Goal: Task Accomplishment & Management: Use online tool/utility

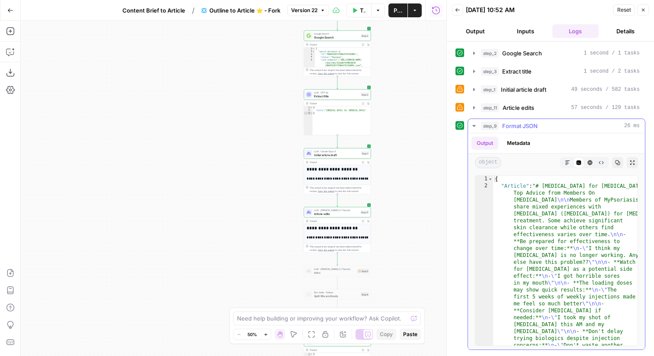
click at [526, 121] on button "step_9 Format JSON 26 ms" at bounding box center [556, 126] width 177 height 14
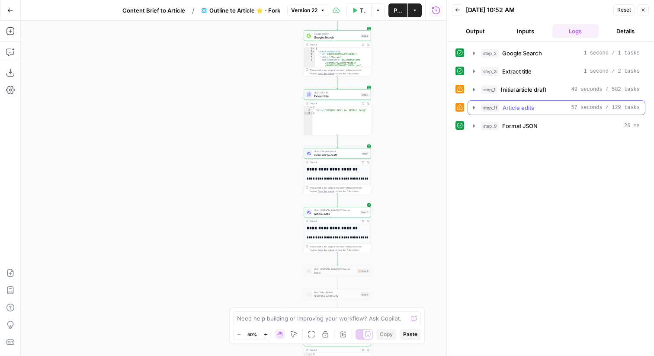
click at [522, 109] on span "Article edits" at bounding box center [518, 107] width 32 height 9
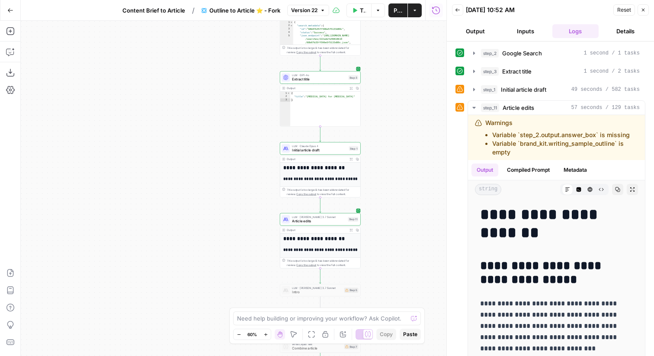
click at [349, 151] on div "LLM · Claude Opus 4 Initial article draft Step 1 Copy step Delete step Edit Not…" at bounding box center [319, 148] width 77 height 9
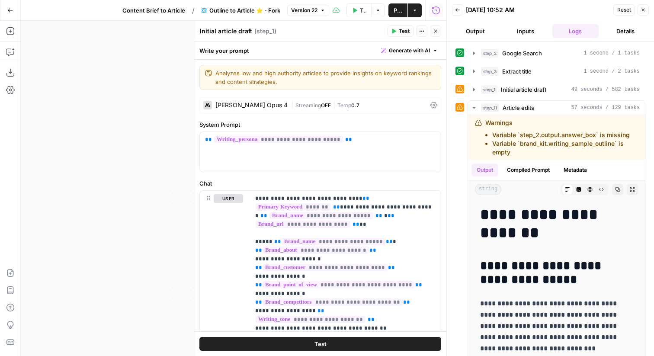
scroll to position [703, 0]
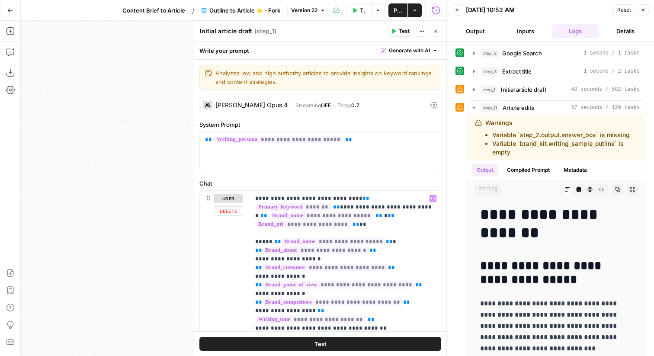
scroll to position [271, 0]
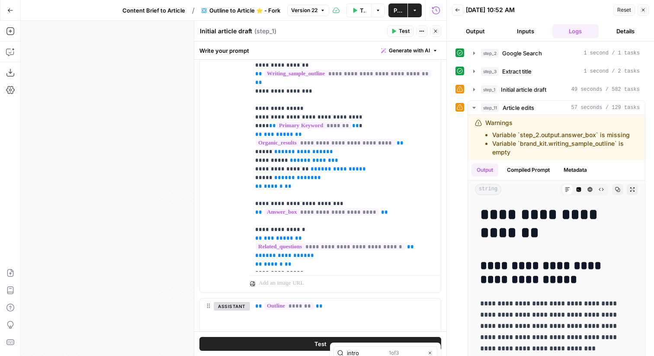
type input "intro"
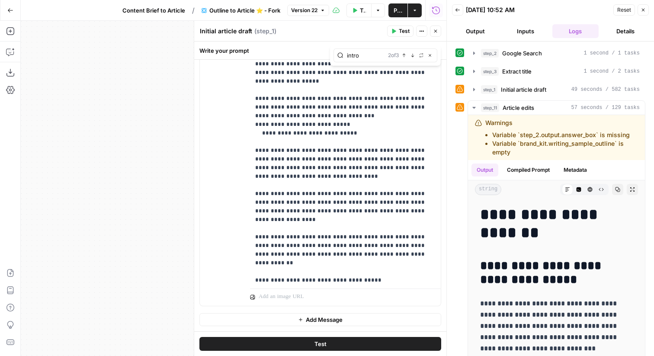
scroll to position [839, 0]
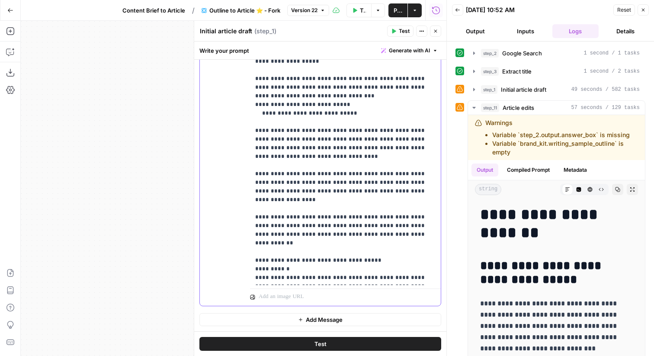
drag, startPoint x: 386, startPoint y: 227, endPoint x: 234, endPoint y: 224, distance: 152.6
click at [233, 225] on div "**********" at bounding box center [320, 119] width 241 height 373
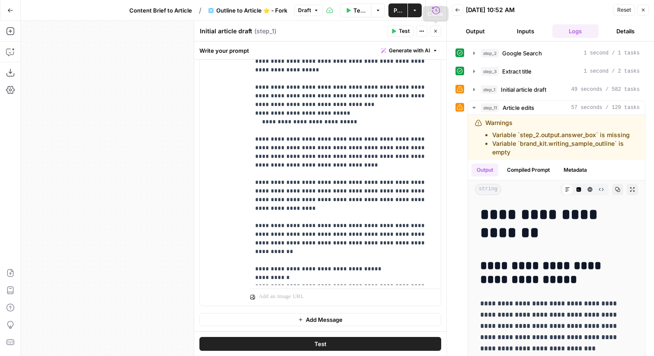
click at [406, 28] on span "Test" at bounding box center [404, 31] width 11 height 8
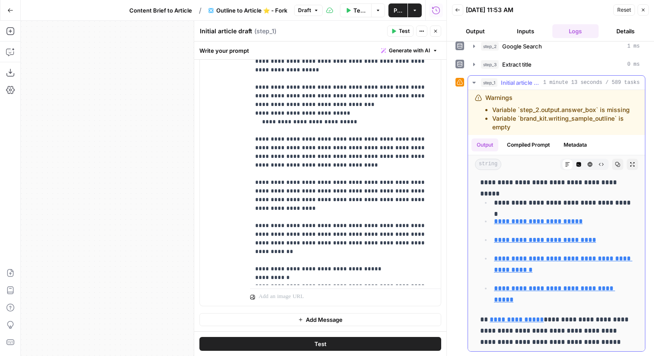
scroll to position [2408, 0]
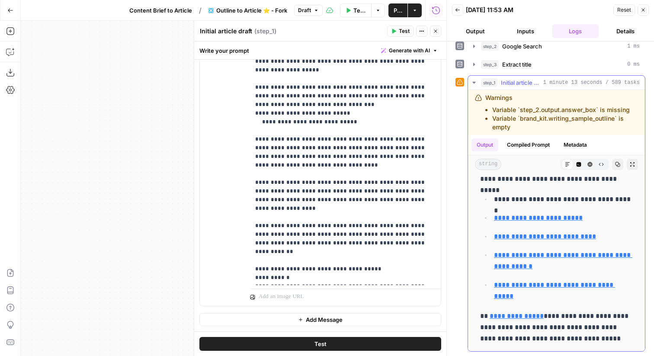
click at [612, 166] on button "Copy" at bounding box center [617, 164] width 11 height 11
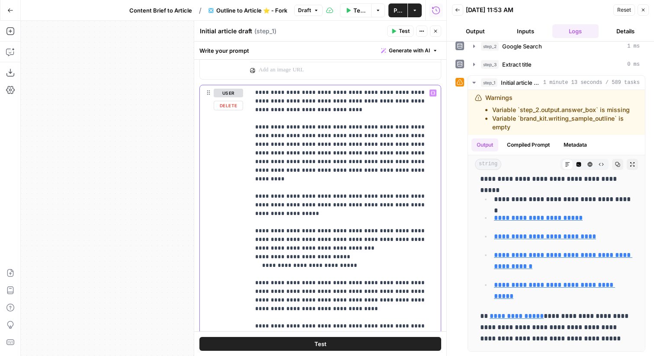
scroll to position [703, 0]
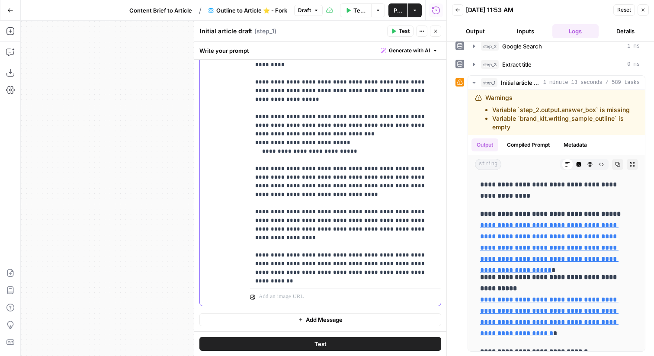
scroll to position [839, 0]
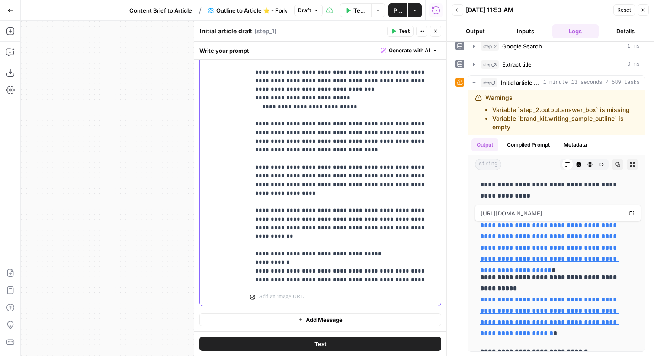
scroll to position [856, 0]
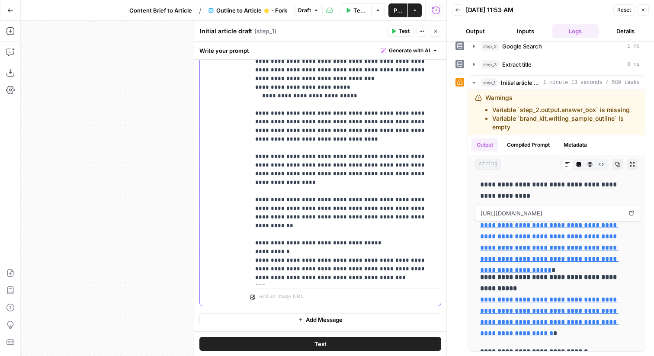
drag, startPoint x: 323, startPoint y: 266, endPoint x: 254, endPoint y: 238, distance: 75.2
click at [254, 238] on div "**********" at bounding box center [345, 109] width 191 height 352
click at [406, 29] on span "Test" at bounding box center [404, 31] width 11 height 8
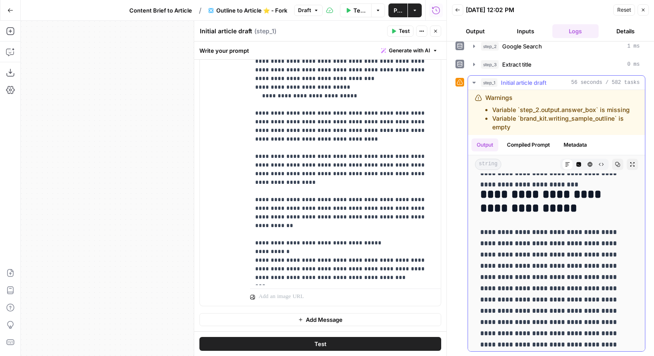
scroll to position [0, 0]
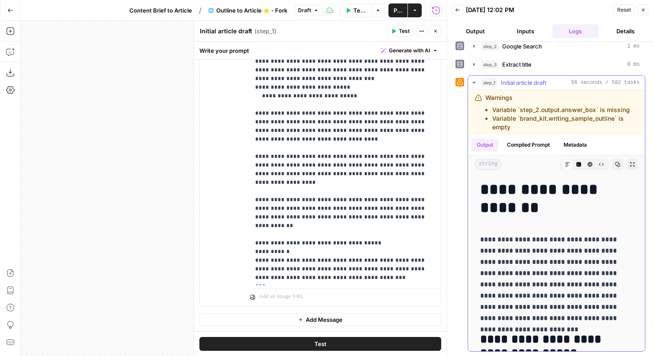
click at [617, 167] on button "Copy" at bounding box center [617, 164] width 11 height 11
type input "_researc"
click at [429, 54] on icon "button" at bounding box center [429, 55] width 3 height 3
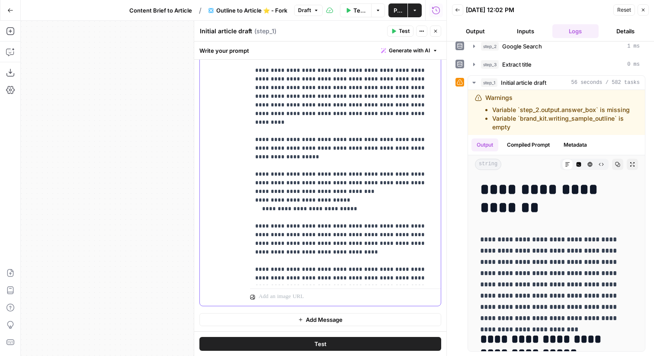
scroll to position [743, 0]
drag, startPoint x: 413, startPoint y: 219, endPoint x: 233, endPoint y: 126, distance: 202.6
click at [233, 126] on div "**********" at bounding box center [320, 119] width 241 height 373
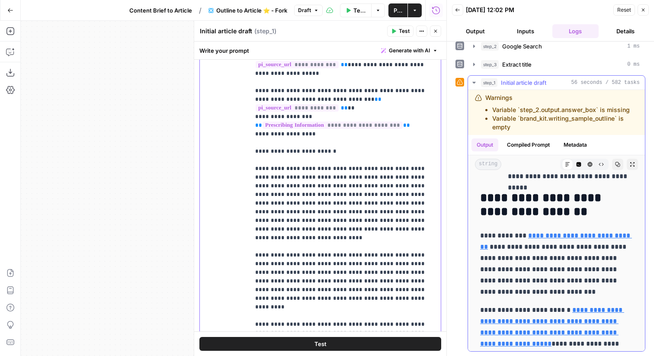
scroll to position [609, 0]
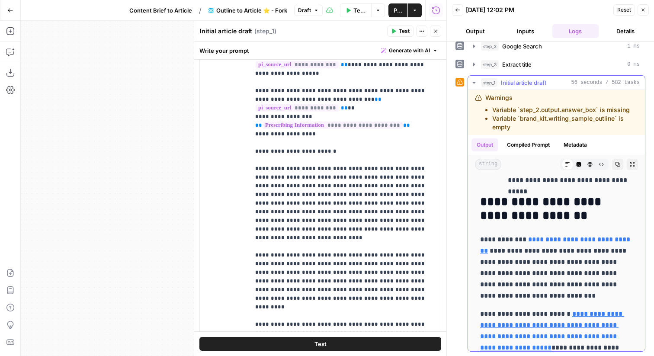
drag, startPoint x: 571, startPoint y: 218, endPoint x: 470, endPoint y: 198, distance: 102.8
copy h2 "**********"
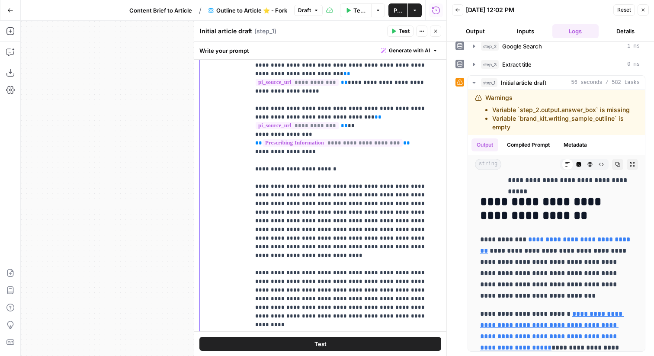
drag, startPoint x: 270, startPoint y: 99, endPoint x: 313, endPoint y: 102, distance: 43.3
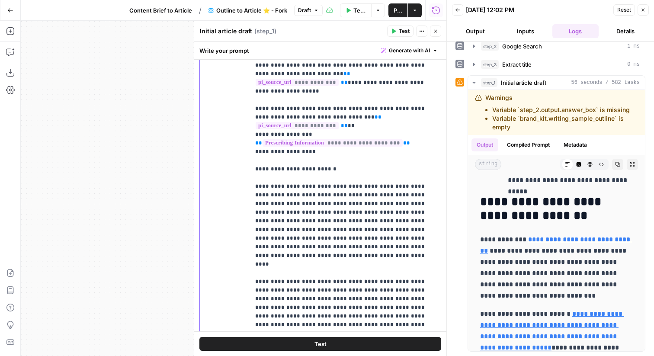
drag, startPoint x: 275, startPoint y: 143, endPoint x: 440, endPoint y: 158, distance: 165.8
click at [440, 158] on div "**********" at bounding box center [345, 178] width 191 height 352
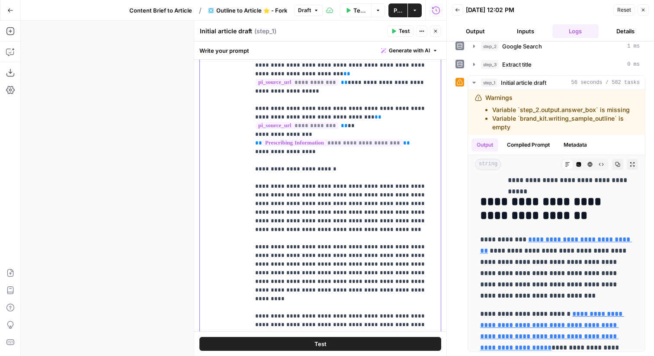
drag, startPoint x: 277, startPoint y: 108, endPoint x: 256, endPoint y: 100, distance: 21.8
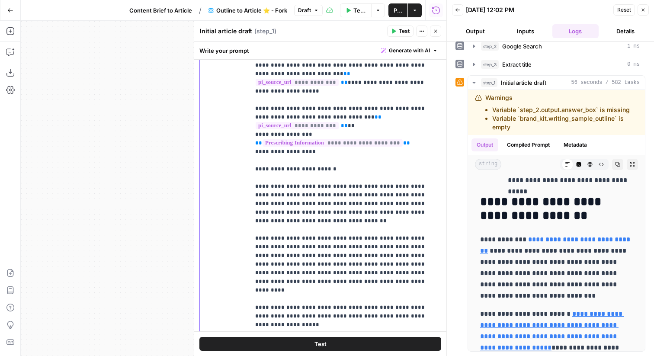
drag, startPoint x: 428, startPoint y: 127, endPoint x: 244, endPoint y: 100, distance: 186.1
click at [244, 100] on div "**********" at bounding box center [320, 188] width 241 height 373
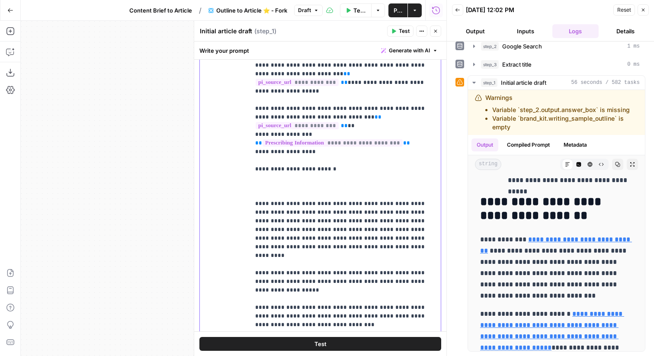
drag, startPoint x: 300, startPoint y: 160, endPoint x: 278, endPoint y: 96, distance: 67.7
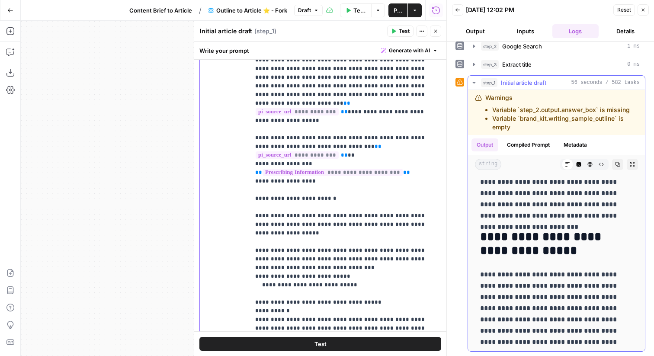
scroll to position [122, 0]
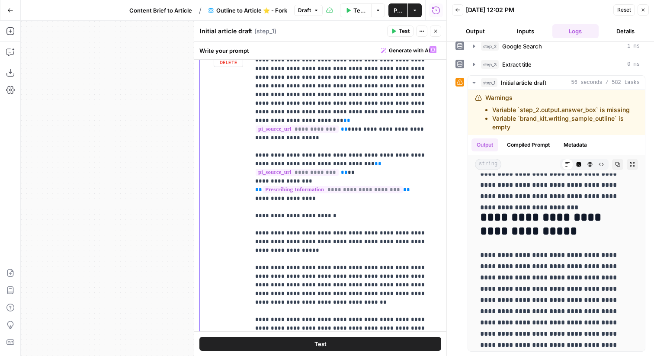
scroll to position [597, 0]
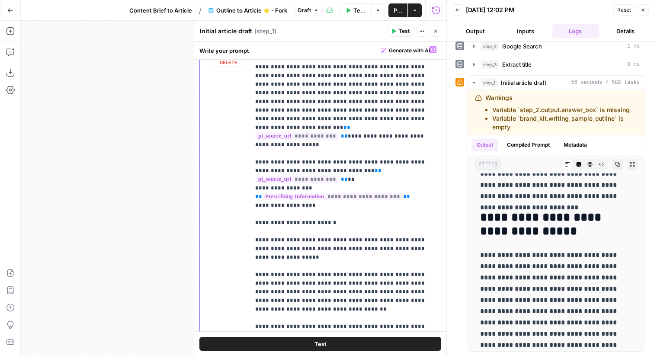
drag, startPoint x: 315, startPoint y: 170, endPoint x: 297, endPoint y: 166, distance: 18.7
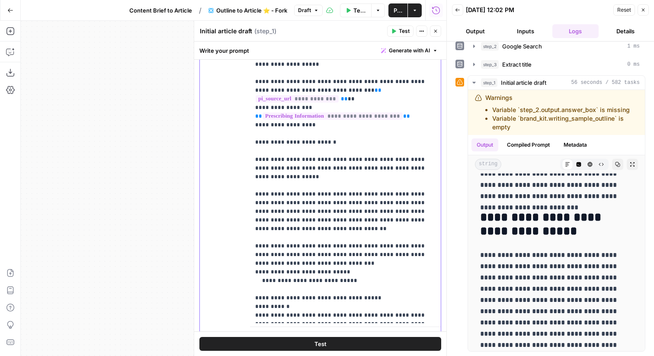
scroll to position [604, 0]
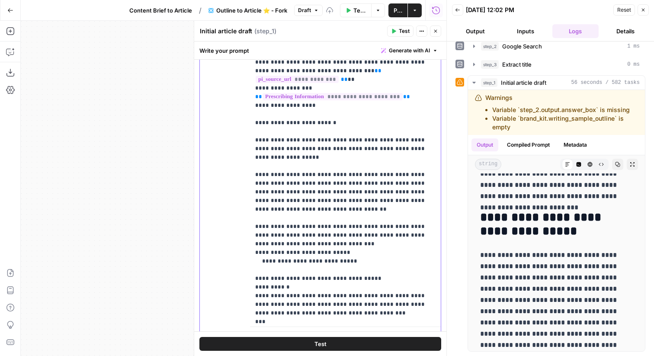
scroll to position [649, 0]
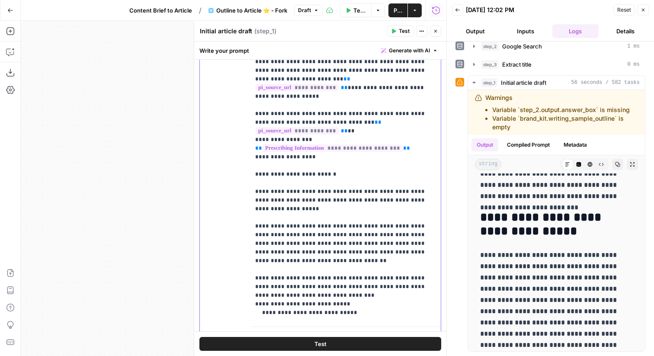
scroll to position [573, 0]
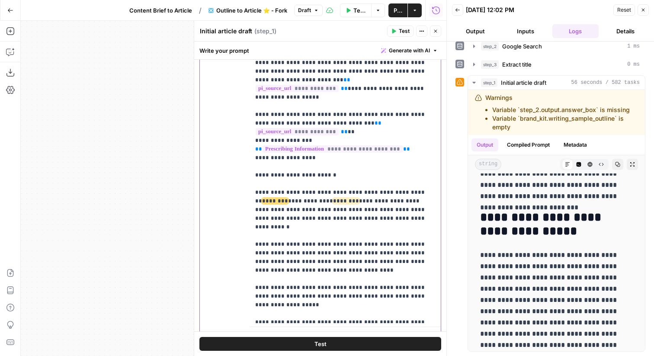
drag, startPoint x: 307, startPoint y: 208, endPoint x: 317, endPoint y: 176, distance: 33.4
drag, startPoint x: 333, startPoint y: 176, endPoint x: 248, endPoint y: 152, distance: 88.7
click at [248, 152] on div "**********" at bounding box center [320, 157] width 241 height 373
drag, startPoint x: 311, startPoint y: 200, endPoint x: 249, endPoint y: 199, distance: 61.4
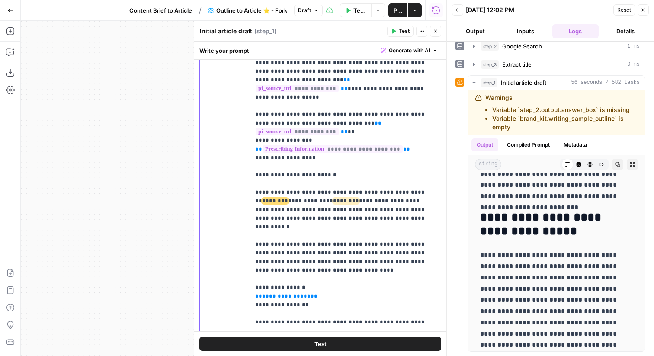
click at [249, 199] on div "**********" at bounding box center [320, 157] width 241 height 373
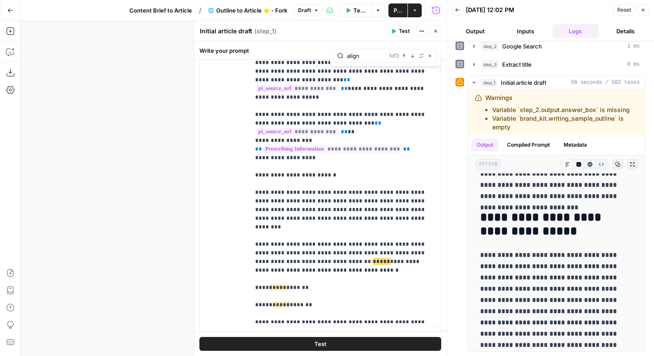
type input "align"
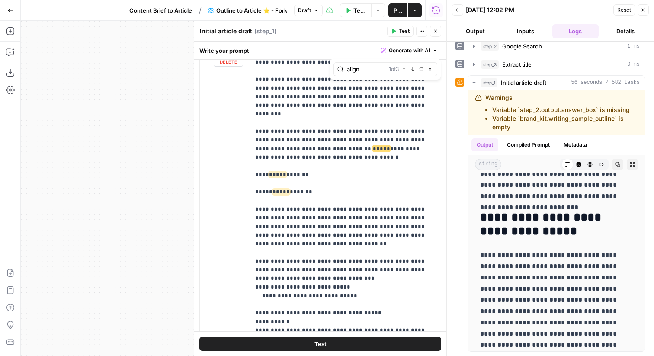
scroll to position [594, 0]
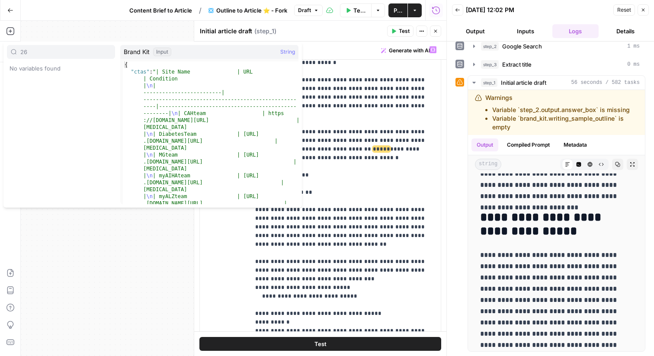
type input "2"
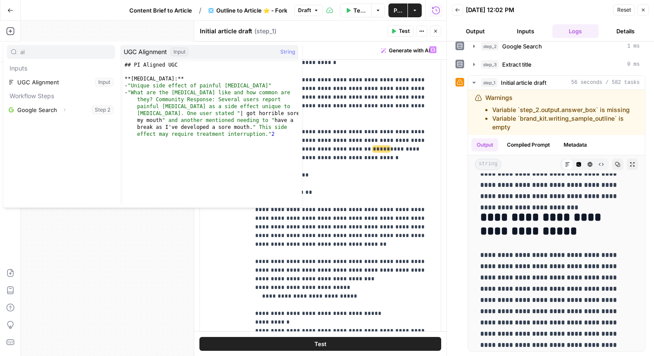
type input "al"
click at [36, 82] on button "Select variable UGC Alignment" at bounding box center [61, 82] width 108 height 14
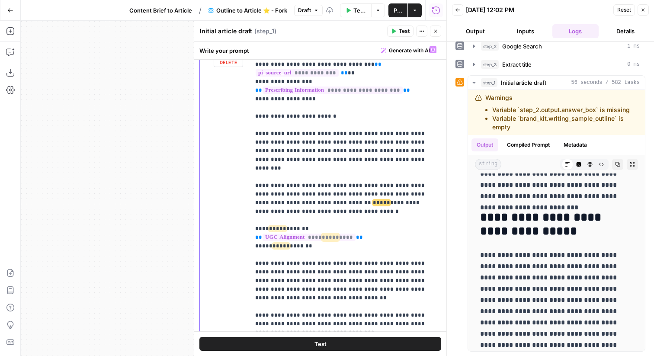
scroll to position [685, 0]
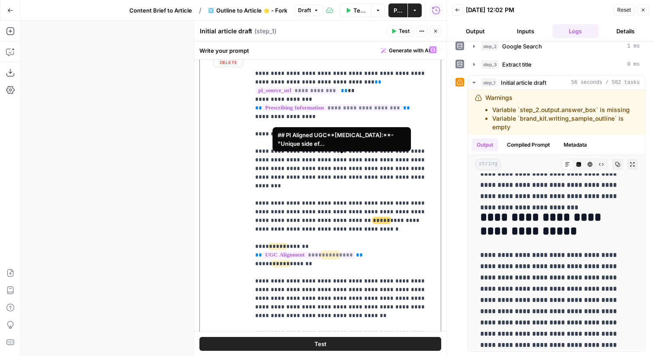
drag, startPoint x: 361, startPoint y: 159, endPoint x: 251, endPoint y: 160, distance: 110.2
click at [251, 160] on div "**********" at bounding box center [345, 218] width 191 height 352
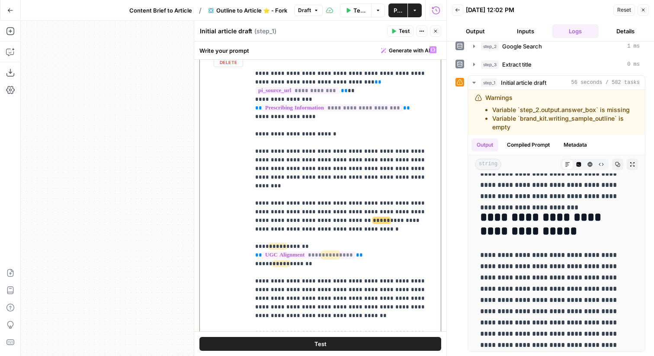
copy p "** **** ***** **** **"
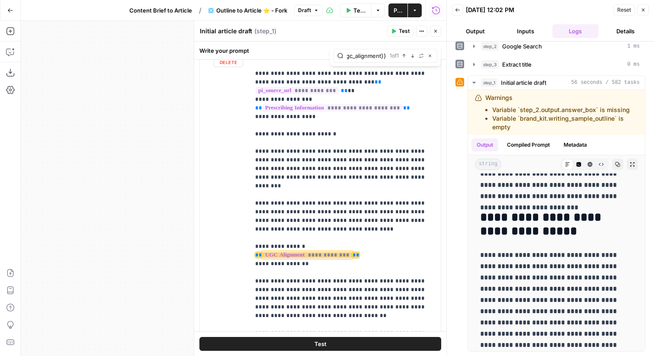
scroll to position [0, 12]
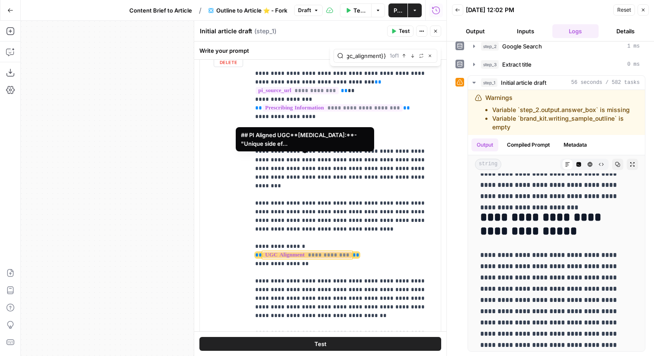
type input "{{ugc_alignment}}"
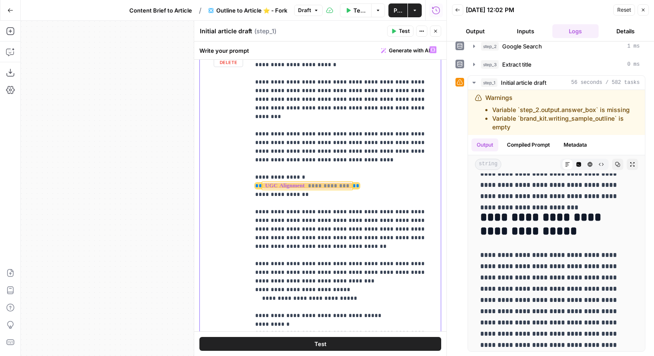
scroll to position [752, 0]
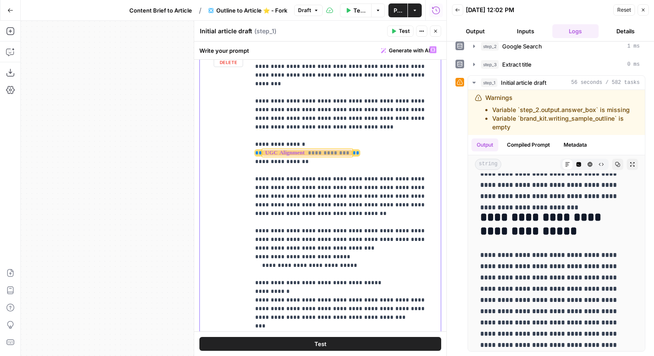
drag, startPoint x: 401, startPoint y: 245, endPoint x: 402, endPoint y: 240, distance: 5.3
drag, startPoint x: 370, startPoint y: 243, endPoint x: 330, endPoint y: 245, distance: 40.7
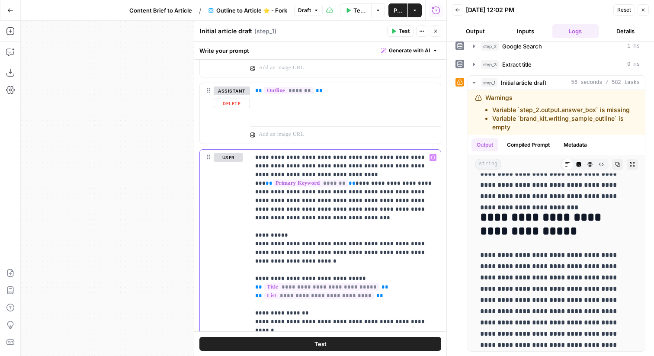
scroll to position [492, 0]
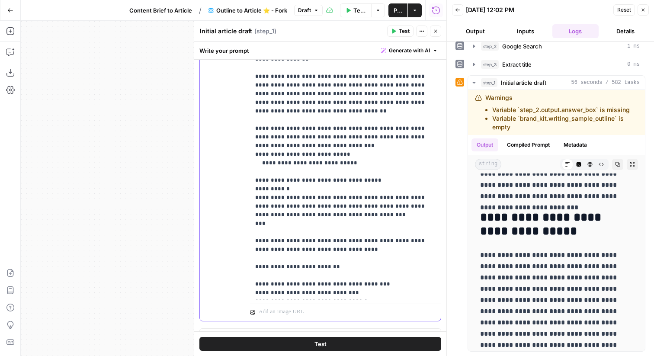
scroll to position [703, 0]
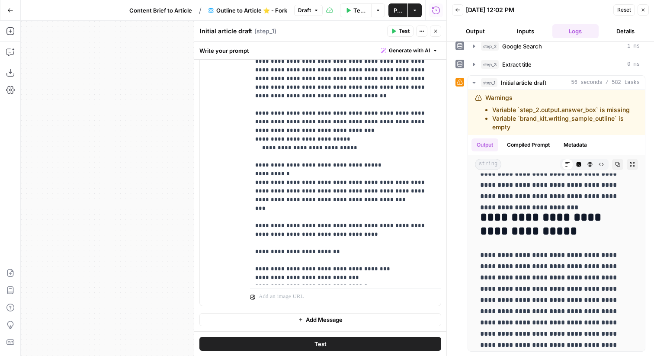
click at [645, 3] on header "Back 08/28/25 at 12:02 PM Reset Close Output Inputs Logs Details" at bounding box center [550, 21] width 207 height 42
click at [642, 8] on icon "button" at bounding box center [642, 9] width 5 height 5
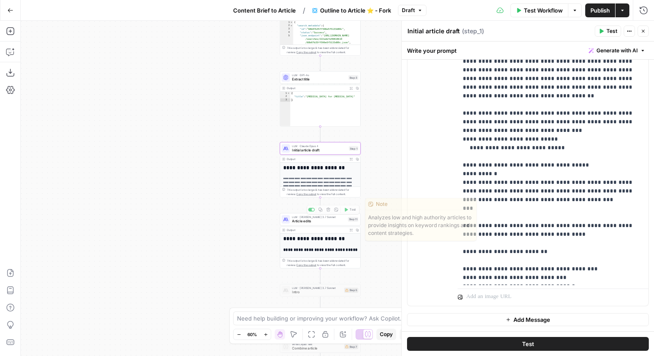
click at [344, 223] on span "Article edits" at bounding box center [319, 220] width 54 height 5
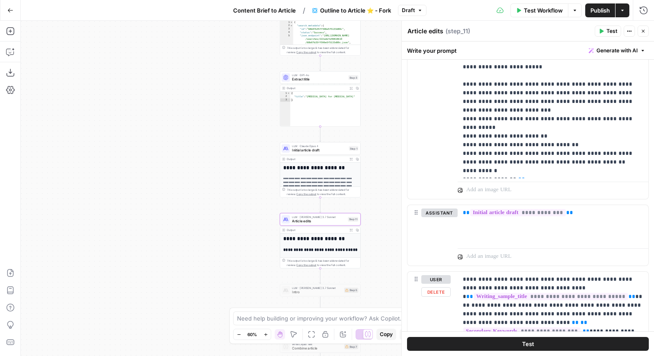
scroll to position [986, 0]
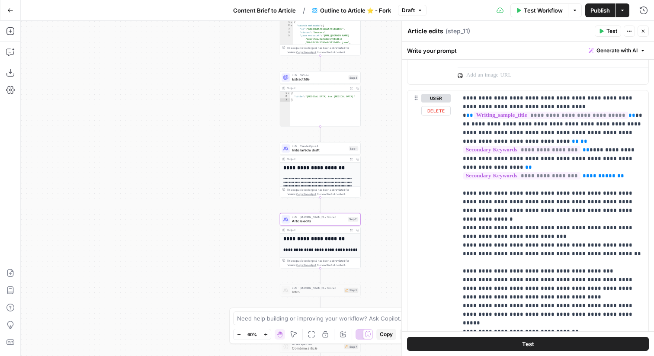
scroll to position [1232, 0]
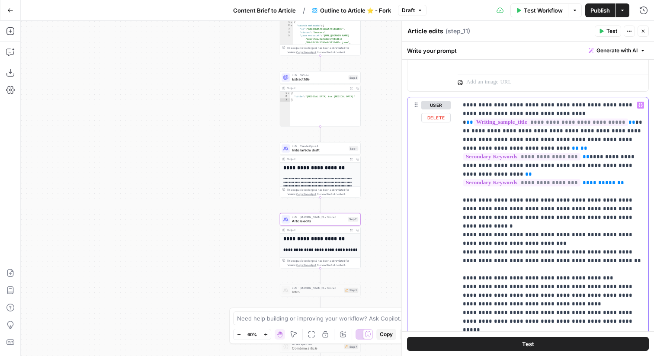
click at [632, 105] on p "**********" at bounding box center [553, 291] width 180 height 380
drag, startPoint x: 534, startPoint y: 139, endPoint x: 620, endPoint y: 121, distance: 88.2
click at [620, 121] on p "**********" at bounding box center [553, 291] width 180 height 380
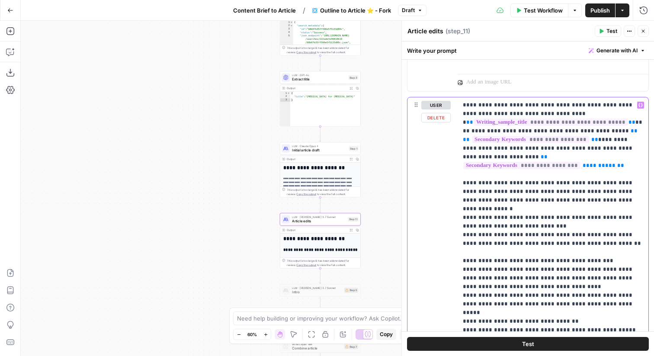
drag, startPoint x: 462, startPoint y: 132, endPoint x: 643, endPoint y: 156, distance: 182.7
click at [643, 156] on div "**********" at bounding box center [552, 273] width 191 height 352
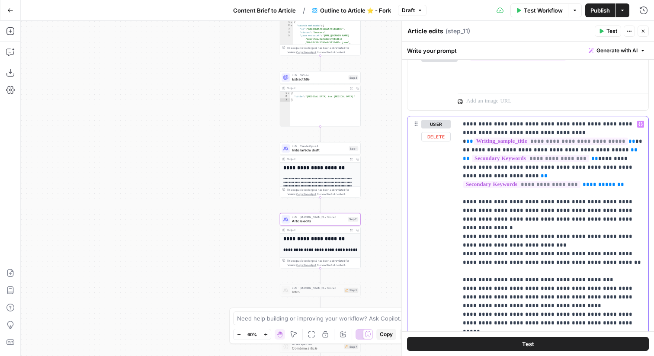
click at [589, 184] on p "**********" at bounding box center [553, 301] width 180 height 363
drag, startPoint x: 537, startPoint y: 185, endPoint x: 446, endPoint y: 152, distance: 96.5
click at [446, 152] on div "**********" at bounding box center [527, 302] width 241 height 373
click at [597, 187] on p "**********" at bounding box center [553, 301] width 180 height 363
drag, startPoint x: 591, startPoint y: 184, endPoint x: 600, endPoint y: 152, distance: 32.8
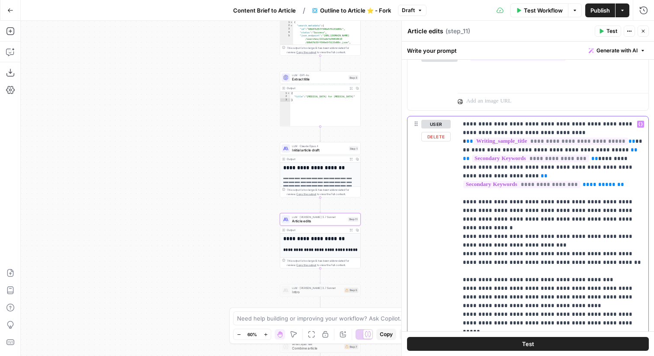
click at [600, 152] on p "**********" at bounding box center [553, 301] width 180 height 363
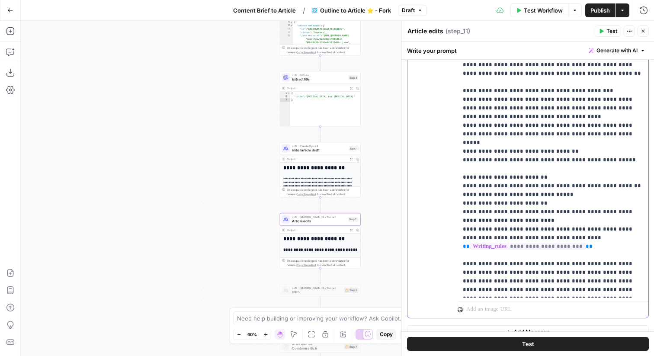
scroll to position [1368, 0]
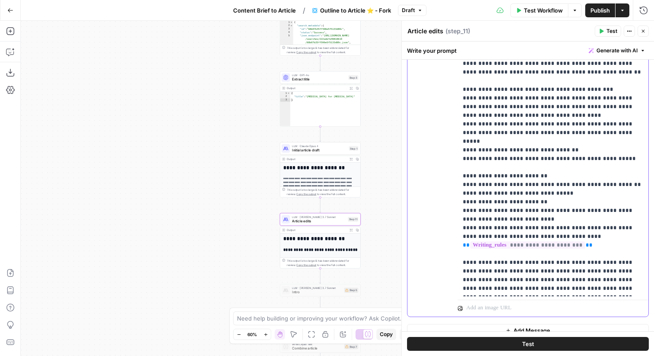
drag, startPoint x: 594, startPoint y: 290, endPoint x: 445, endPoint y: 246, distance: 155.4
click at [445, 246] on div "**********" at bounding box center [527, 139] width 241 height 356
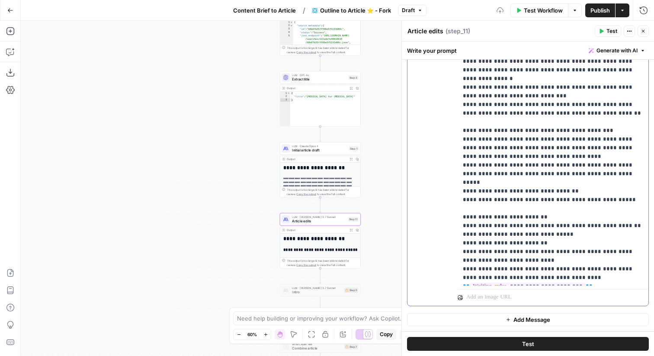
scroll to position [1319, 0]
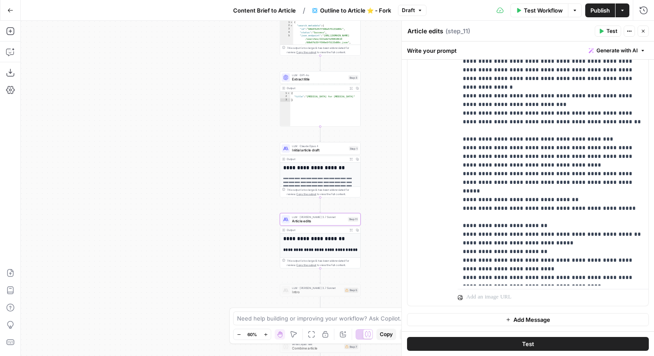
click at [341, 150] on span "Initial article draft" at bounding box center [319, 149] width 55 height 5
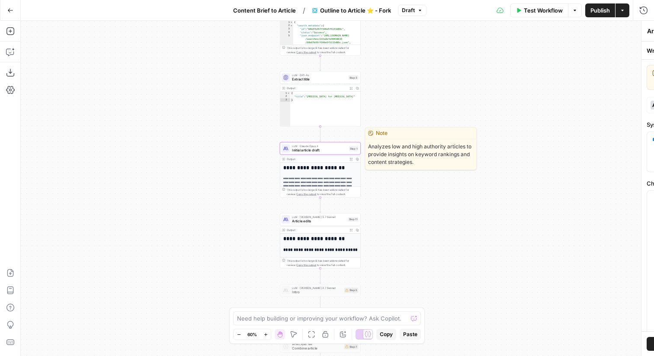
type textarea "Initial article draft"
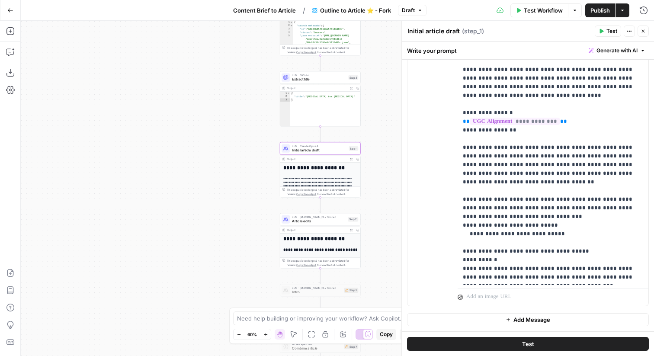
scroll to position [796, 0]
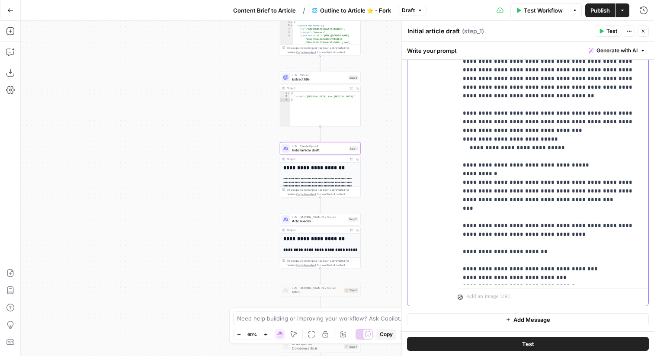
drag, startPoint x: 529, startPoint y: 268, endPoint x: 456, endPoint y: 174, distance: 118.6
click at [456, 174] on div "**********" at bounding box center [527, 119] width 241 height 373
copy p "**********"
click at [339, 223] on span "Article edits" at bounding box center [319, 220] width 54 height 5
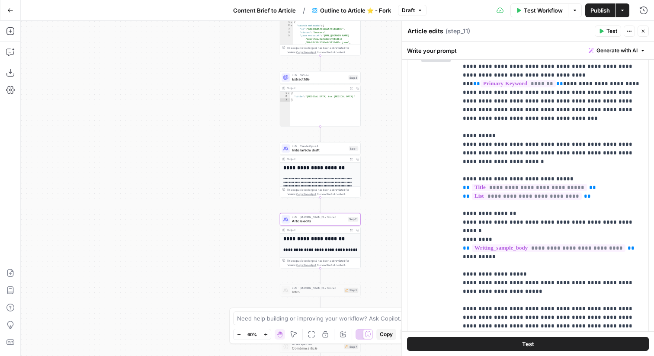
scroll to position [1319, 0]
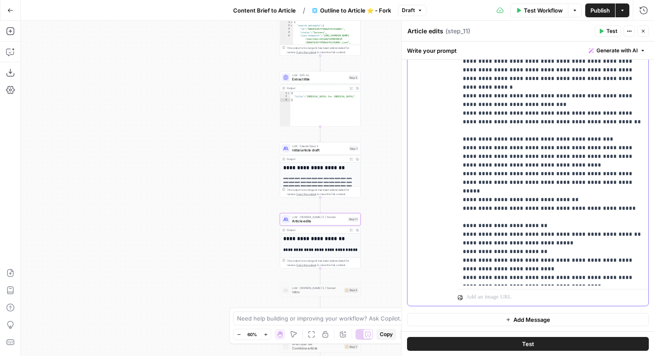
click at [576, 228] on p "**********" at bounding box center [553, 148] width 180 height 268
click at [584, 267] on p "**********" at bounding box center [553, 148] width 180 height 268
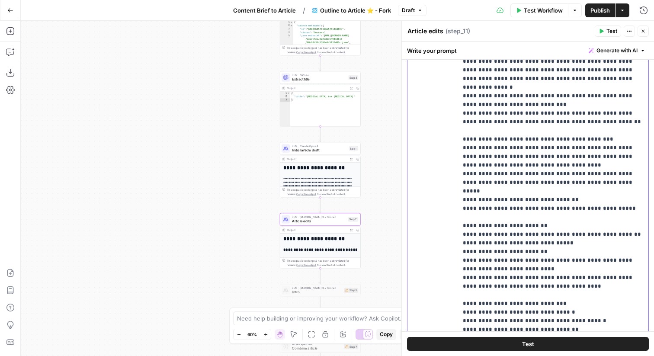
scroll to position [35, 0]
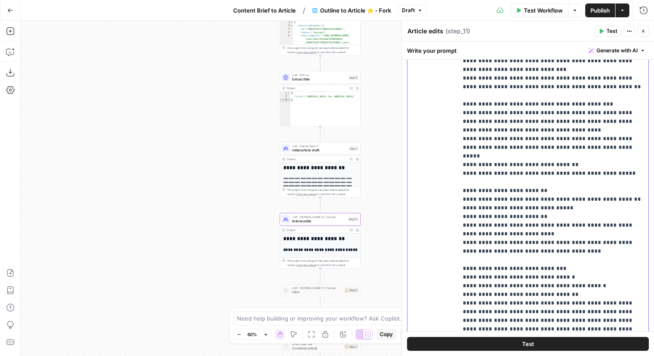
drag, startPoint x: 571, startPoint y: 276, endPoint x: 599, endPoint y: 269, distance: 28.9
click at [599, 269] on p "**********" at bounding box center [553, 169] width 180 height 380
drag, startPoint x: 562, startPoint y: 277, endPoint x: 562, endPoint y: 251, distance: 25.9
click at [562, 251] on p "**********" at bounding box center [553, 169] width 180 height 380
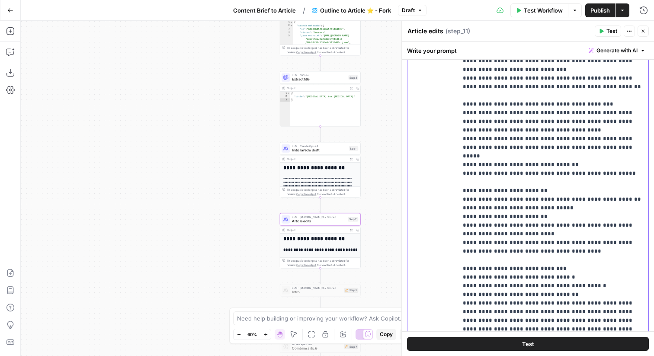
scroll to position [9, 0]
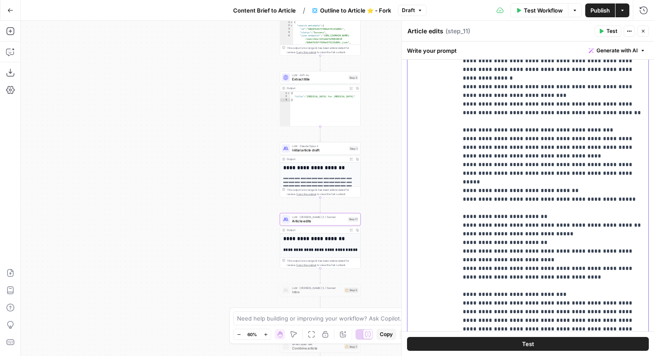
drag, startPoint x: 557, startPoint y: 276, endPoint x: 441, endPoint y: 277, distance: 115.4
click at [441, 277] on div "**********" at bounding box center [527, 196] width 241 height 373
click at [462, 210] on div "**********" at bounding box center [552, 186] width 191 height 352
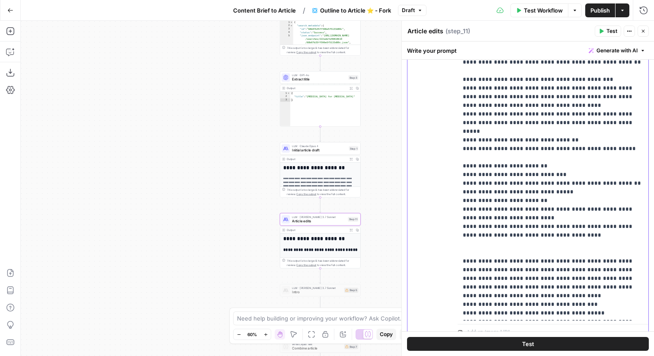
scroll to position [1363, 0]
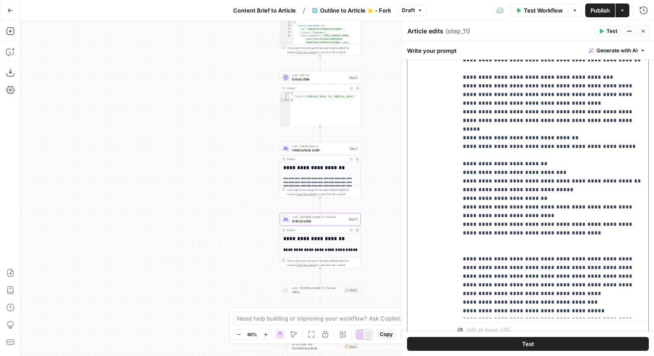
click at [632, 266] on p "**********" at bounding box center [553, 133] width 180 height 363
drag, startPoint x: 639, startPoint y: 267, endPoint x: 578, endPoint y: 241, distance: 65.7
click at [578, 241] on p "**********" at bounding box center [553, 133] width 180 height 363
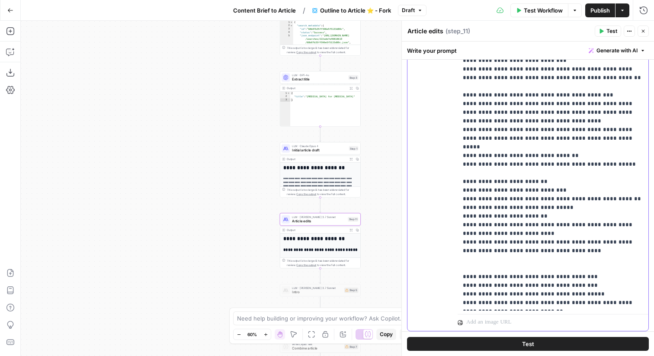
drag, startPoint x: 551, startPoint y: 294, endPoint x: 539, endPoint y: 292, distance: 12.2
click at [539, 292] on p "**********" at bounding box center [553, 138] width 180 height 337
click at [507, 254] on p "**********" at bounding box center [553, 138] width 180 height 337
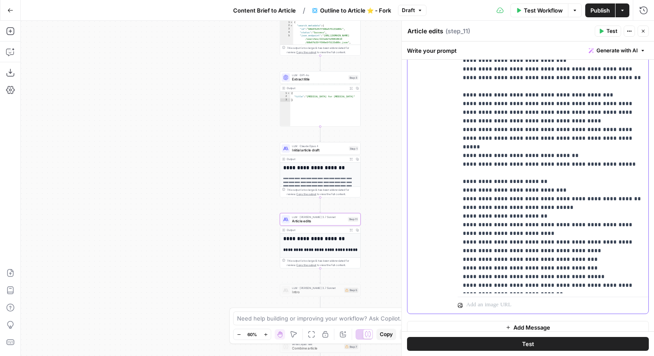
click at [562, 267] on p "**********" at bounding box center [553, 130] width 180 height 320
click at [597, 265] on p "**********" at bounding box center [553, 130] width 180 height 320
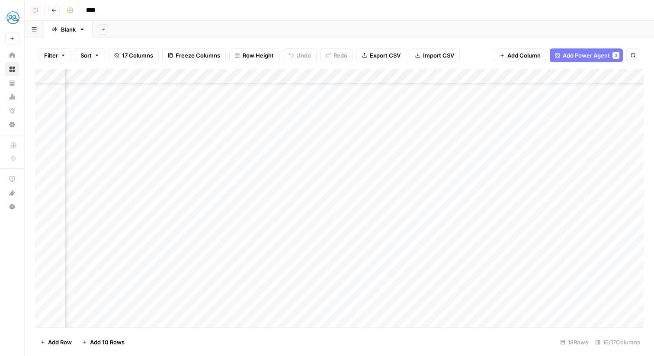
scroll to position [35, 103]
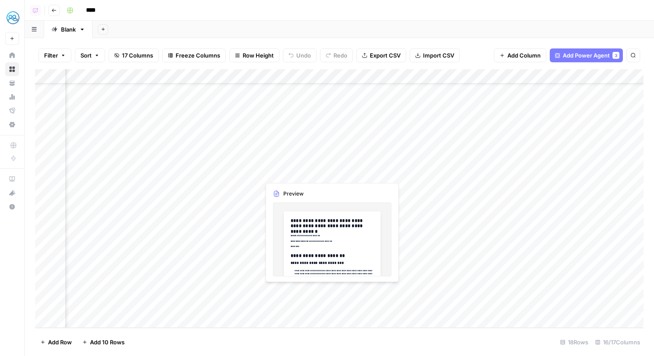
click at [253, 291] on div "Add Column" at bounding box center [339, 198] width 608 height 259
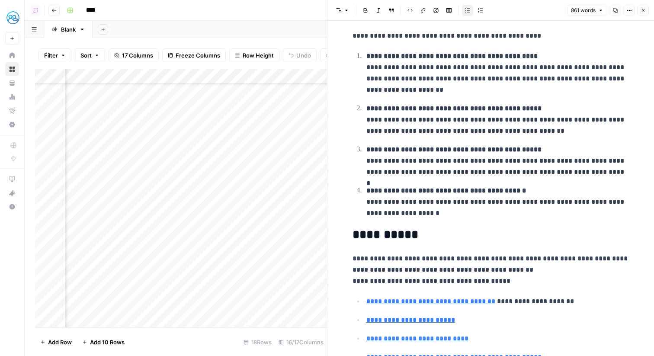
scroll to position [1622, 0]
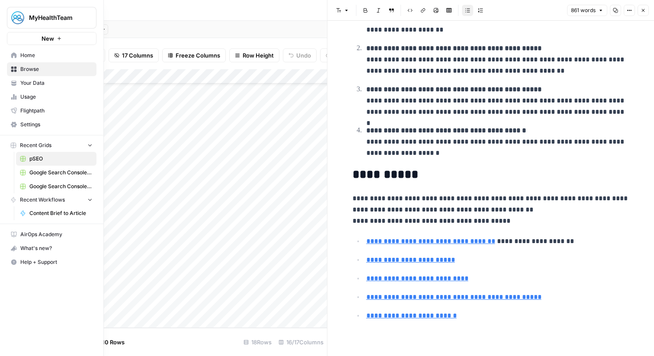
click at [11, 79] on link "Your Data" at bounding box center [51, 83] width 89 height 14
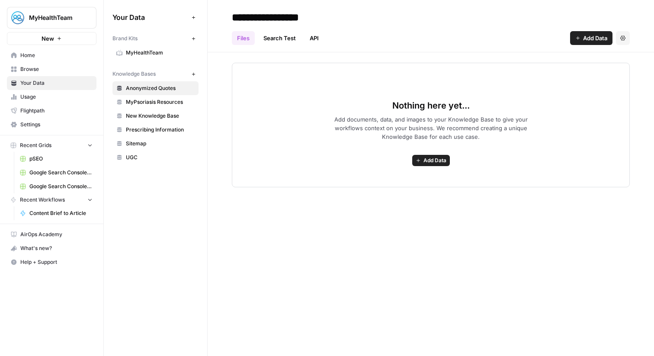
click at [169, 99] on span "MyPsoriasis Resources" at bounding box center [160, 102] width 69 height 8
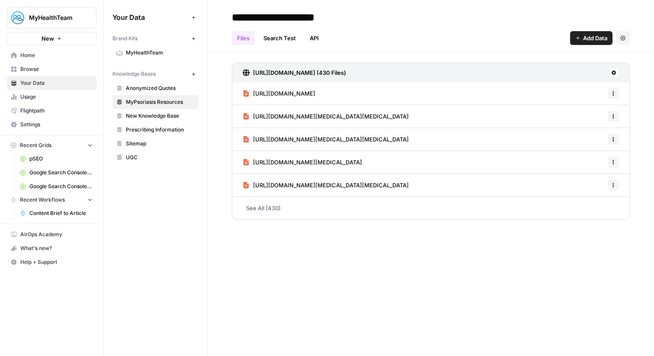
click at [163, 53] on span "MyHealthTeam" at bounding box center [160, 53] width 69 height 8
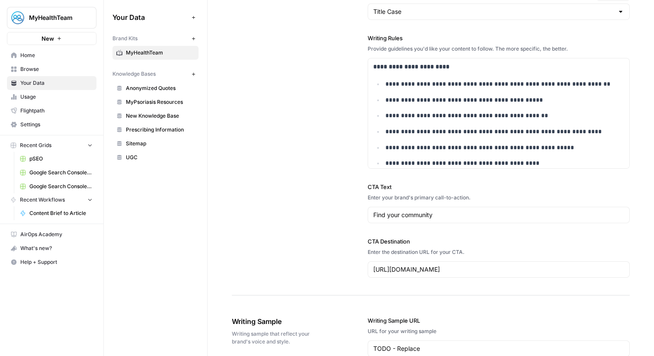
scroll to position [894, 0]
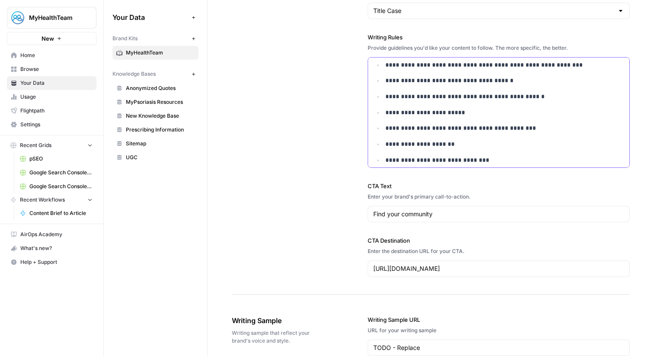
click at [497, 161] on p "**********" at bounding box center [504, 160] width 239 height 10
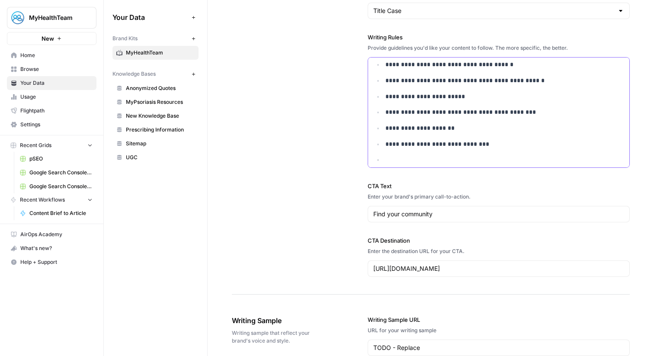
paste div
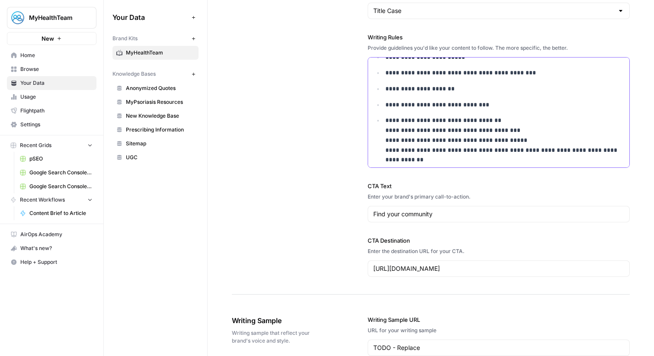
click at [391, 120] on p "**********" at bounding box center [504, 139] width 239 height 49
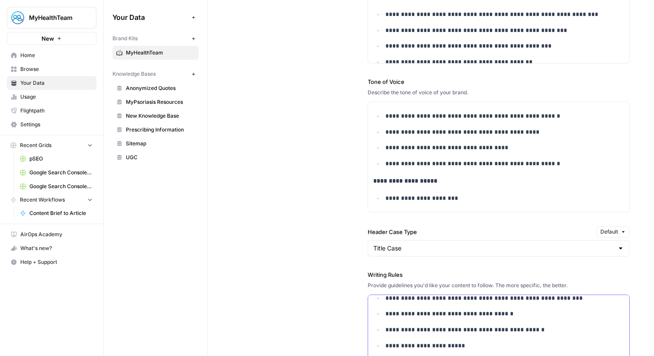
scroll to position [14, 0]
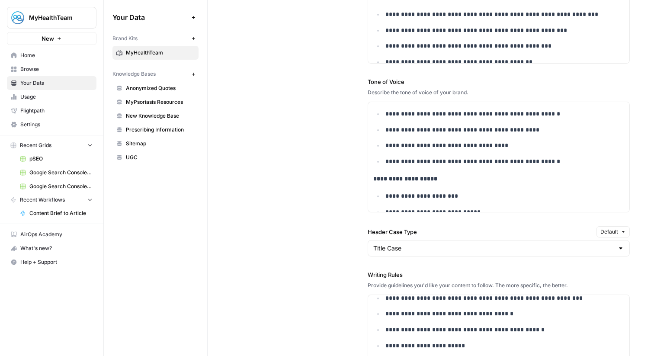
click at [55, 64] on link "Browse" at bounding box center [51, 69] width 89 height 14
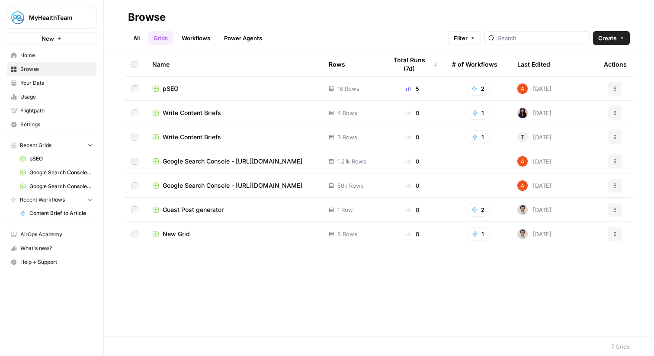
click at [173, 91] on span "pSEO" at bounding box center [171, 88] width 16 height 9
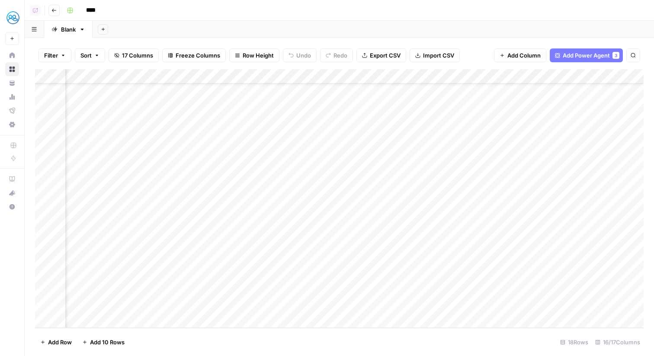
scroll to position [35, 171]
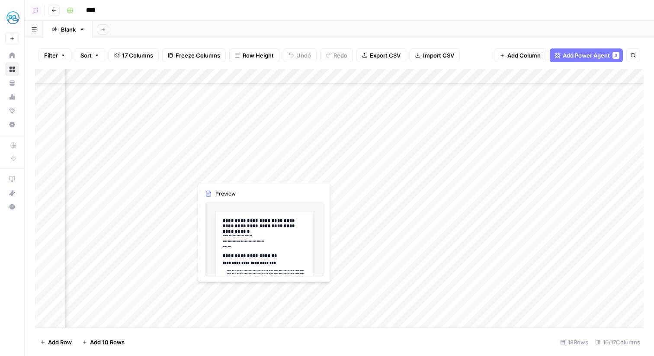
click at [182, 293] on div "Add Column" at bounding box center [339, 198] width 608 height 259
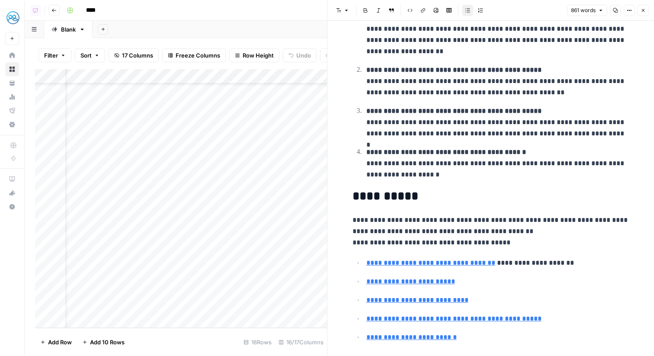
scroll to position [35, 0]
click at [189, 77] on div "Add Column" at bounding box center [181, 198] width 292 height 259
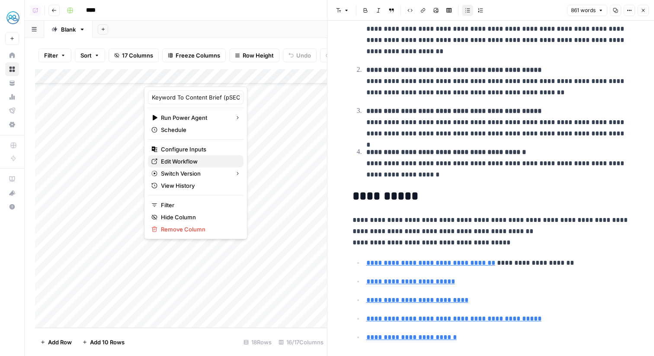
click at [187, 160] on span "Edit Workflow" at bounding box center [199, 161] width 76 height 9
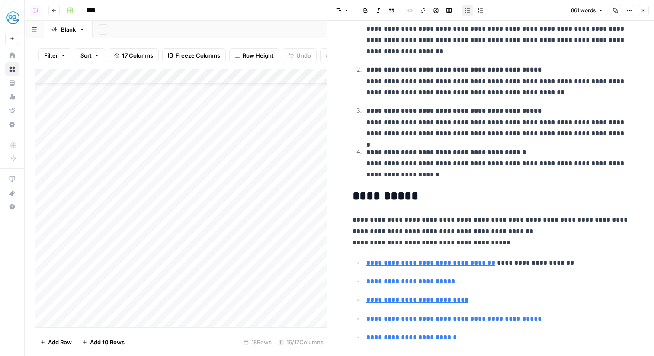
click at [641, 8] on icon "button" at bounding box center [642, 10] width 5 height 5
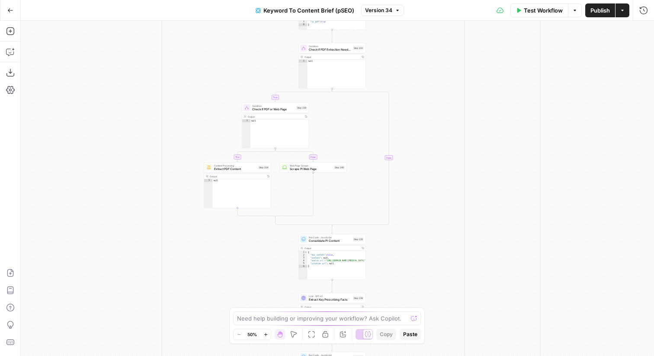
click at [220, 147] on div "true false true false true false true false true false Workflow Set Inputs Inpu…" at bounding box center [337, 188] width 633 height 335
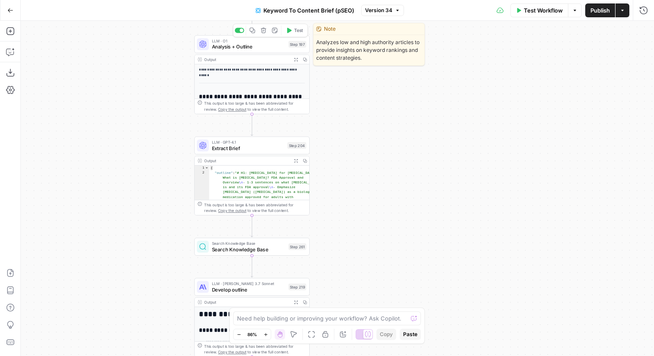
click at [236, 40] on span "LLM · O1" at bounding box center [248, 41] width 73 height 6
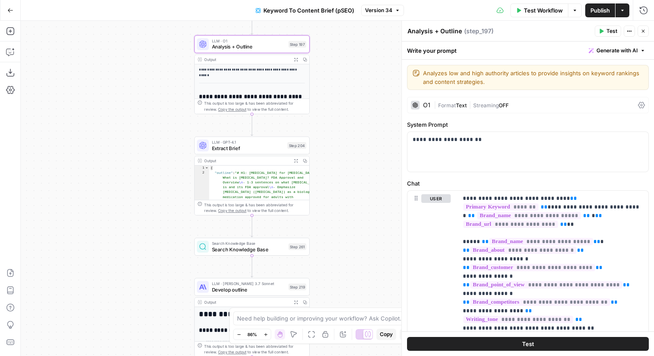
scroll to position [258, 0]
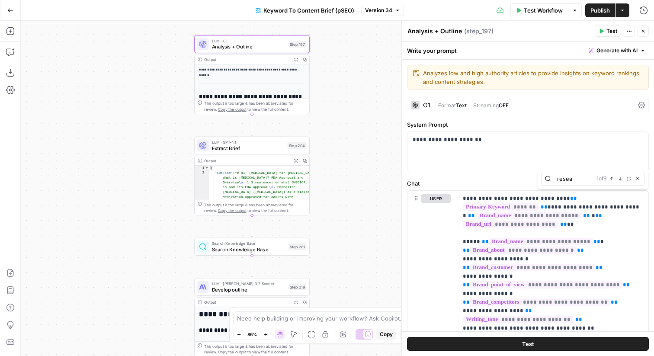
type input "_resea"
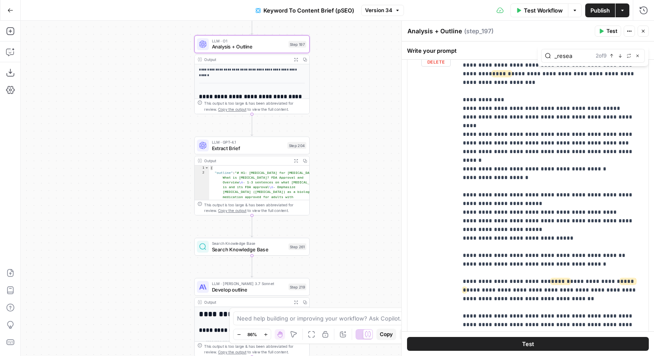
scroll to position [1499, 0]
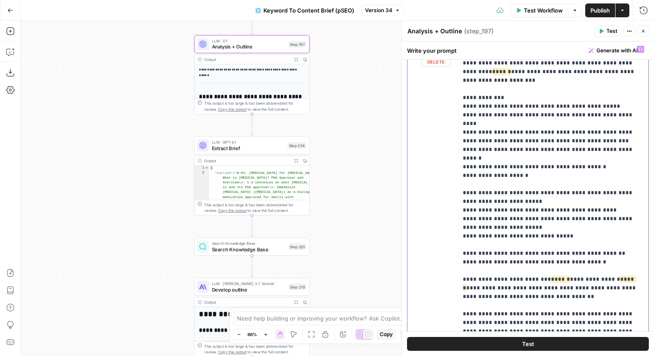
drag, startPoint x: 542, startPoint y: 195, endPoint x: 457, endPoint y: 178, distance: 86.3
click at [457, 178] on div "**********" at bounding box center [552, 218] width 191 height 352
copy p "**********"
drag, startPoint x: 528, startPoint y: 237, endPoint x: 458, endPoint y: 211, distance: 74.3
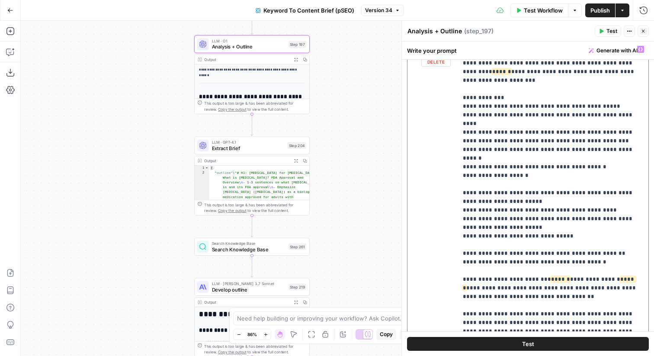
click at [458, 211] on div "**********" at bounding box center [552, 218] width 191 height 352
copy p "**********"
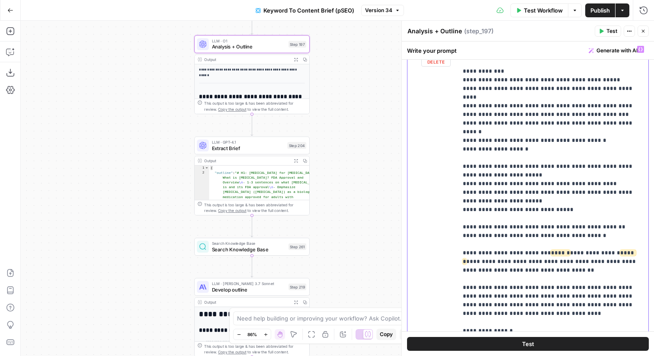
scroll to position [1517, 0]
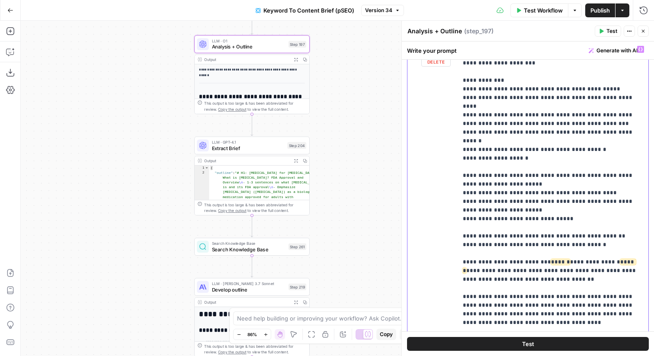
drag, startPoint x: 520, startPoint y: 251, endPoint x: 461, endPoint y: 195, distance: 81.0
click at [461, 194] on div "**********" at bounding box center [552, 218] width 191 height 352
copy p "**********"
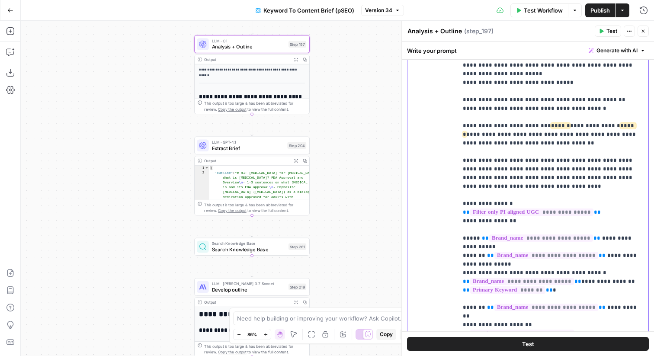
scroll to position [169, 0]
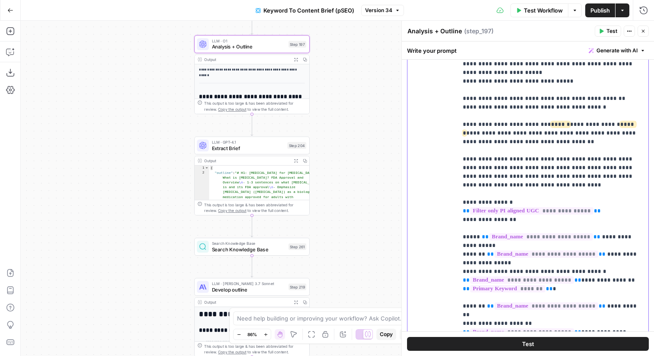
click at [640, 29] on icon "button" at bounding box center [642, 31] width 5 height 5
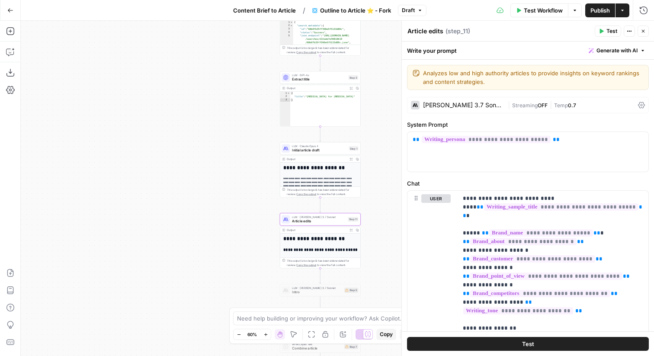
scroll to position [1363, 0]
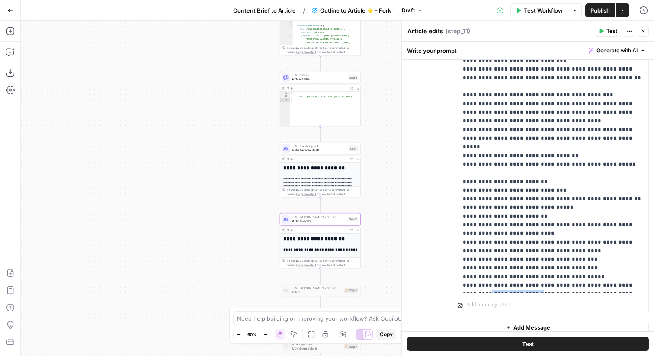
drag, startPoint x: 506, startPoint y: 277, endPoint x: 446, endPoint y: 276, distance: 60.1
click at [446, 276] on div "**********" at bounding box center [527, 140] width 241 height 348
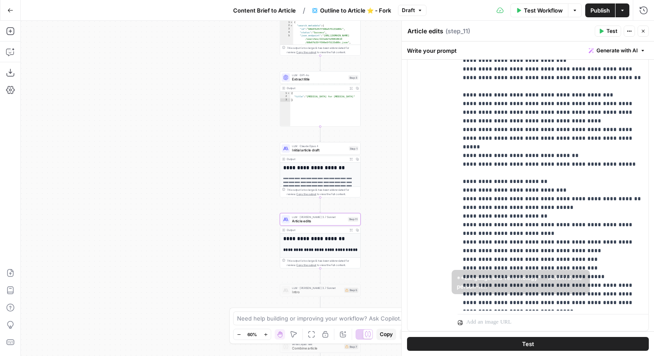
scroll to position [1388, 0]
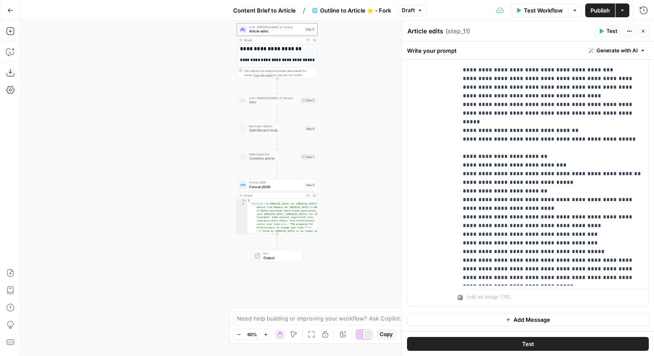
click at [646, 29] on button "Close" at bounding box center [642, 31] width 11 height 11
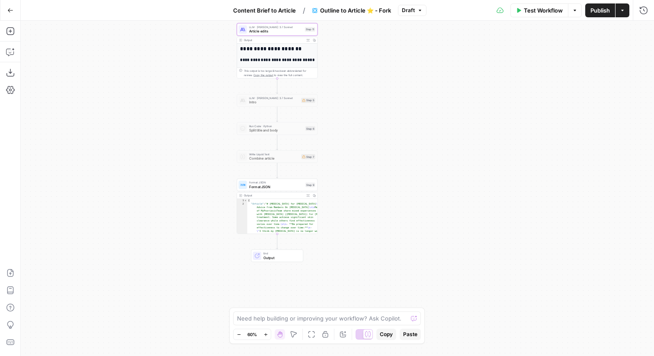
click at [593, 3] on button "Publish" at bounding box center [600, 10] width 30 height 14
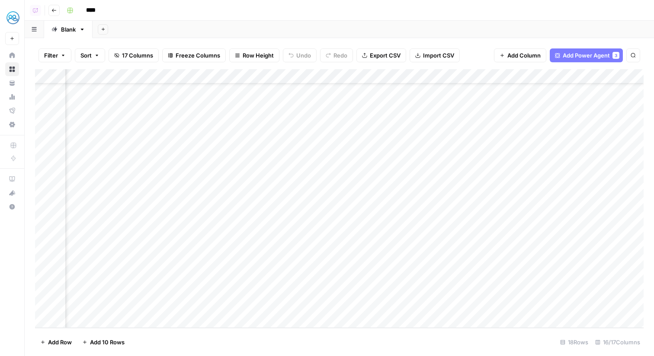
scroll to position [35, 844]
click at [426, 78] on div "Add Column" at bounding box center [339, 198] width 608 height 259
click at [451, 78] on div "Add Column" at bounding box center [339, 198] width 608 height 259
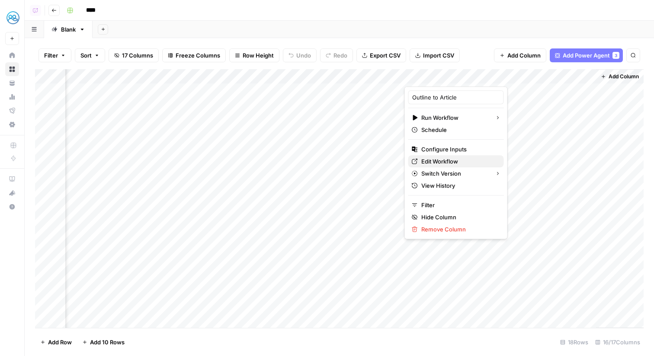
click at [456, 160] on span "Edit Workflow" at bounding box center [459, 161] width 76 height 9
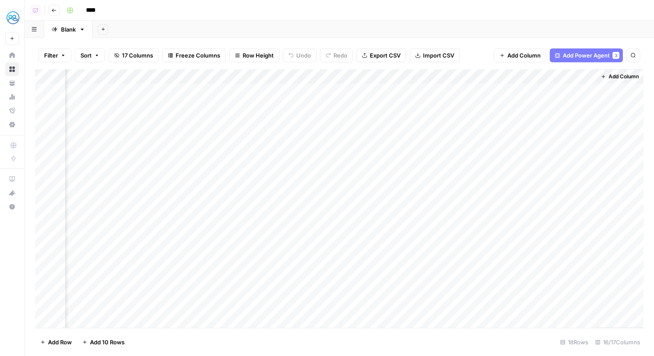
click at [484, 77] on div "Add Column" at bounding box center [339, 198] width 608 height 259
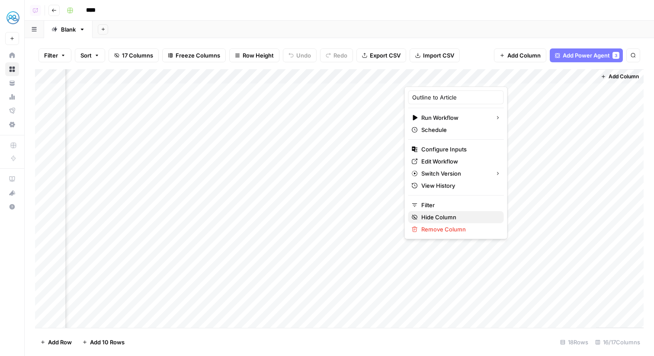
click at [453, 220] on span "Hide Column" at bounding box center [459, 217] width 76 height 9
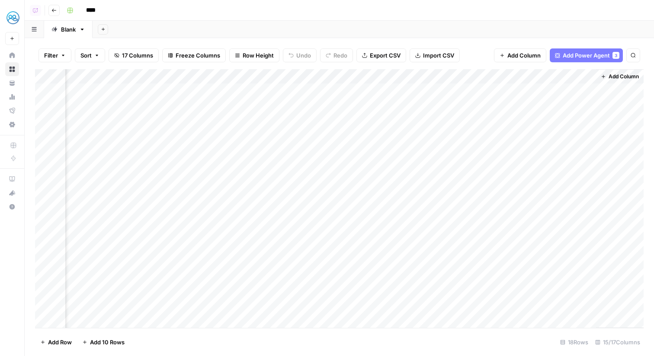
scroll to position [0, 731]
click at [563, 76] on div "Add Column" at bounding box center [339, 198] width 608 height 259
click at [554, 148] on span "Hide Column" at bounding box center [572, 149] width 76 height 9
click at [611, 76] on span "Add Column" at bounding box center [623, 77] width 30 height 8
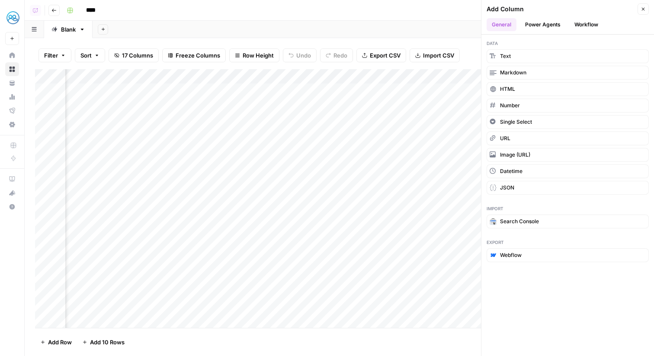
click at [542, 26] on button "Power Agents" at bounding box center [543, 24] width 46 height 13
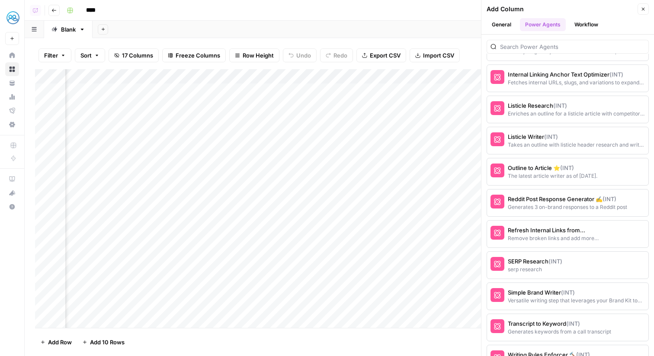
scroll to position [1464, 0]
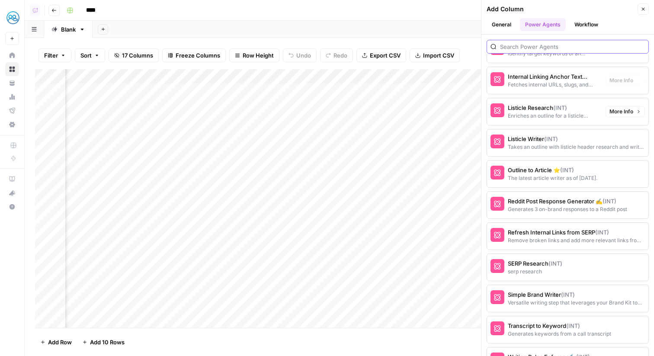
click at [542, 48] on input "search" at bounding box center [572, 46] width 145 height 9
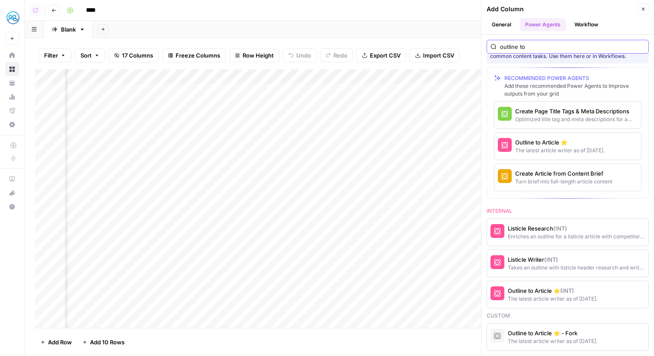
scroll to position [0, 0]
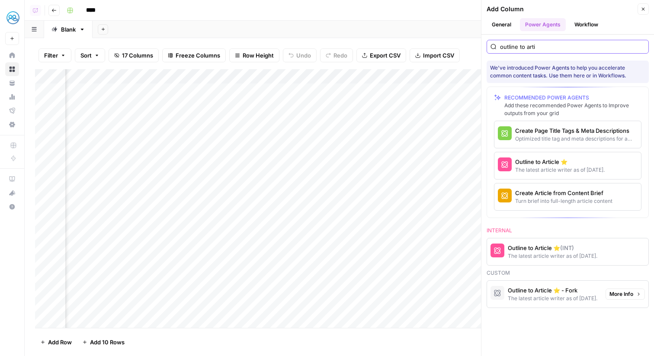
type input "outline to arti"
click at [548, 300] on div "The latest article writer as of [DATE]." at bounding box center [552, 298] width 89 height 8
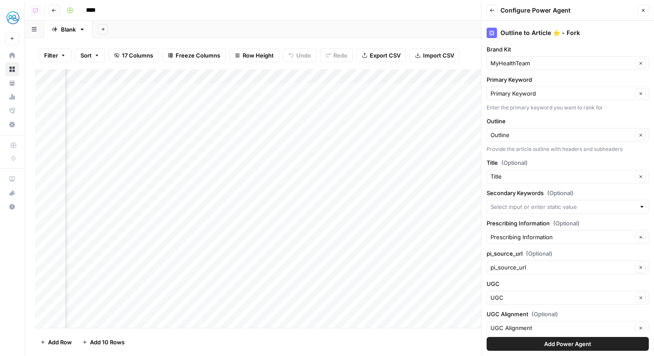
scroll to position [8, 0]
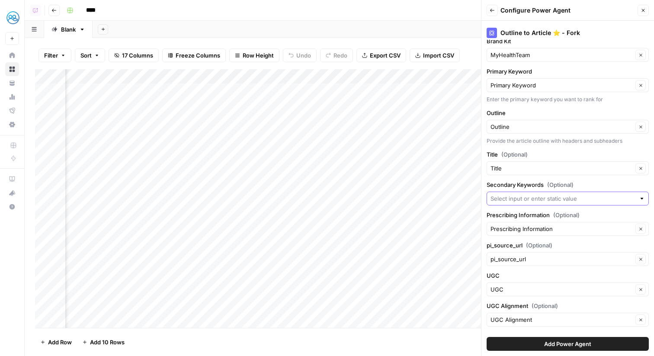
click at [549, 201] on input "Secondary Keywords (Optional)" at bounding box center [562, 198] width 145 height 9
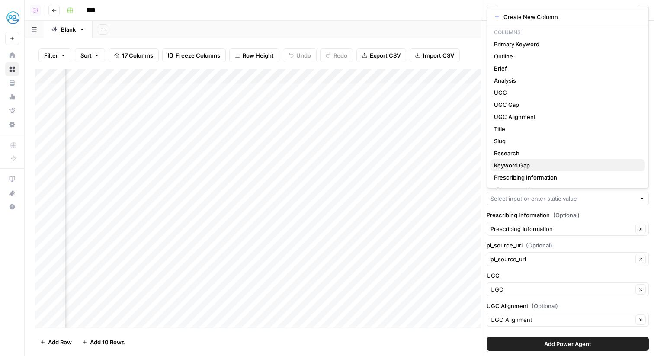
click at [544, 169] on span "Keyword Gap" at bounding box center [566, 165] width 144 height 9
type input "Keyword Gap"
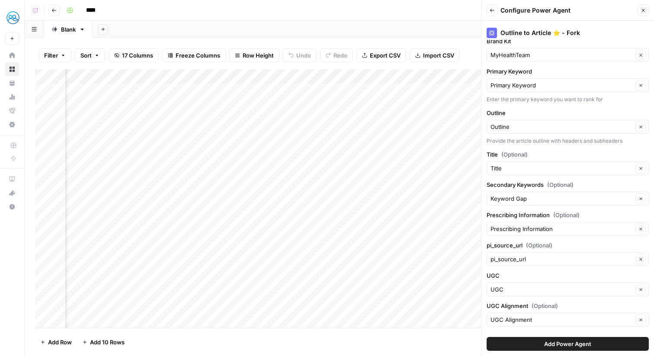
click at [570, 344] on span "Add Power Agent" at bounding box center [567, 343] width 47 height 9
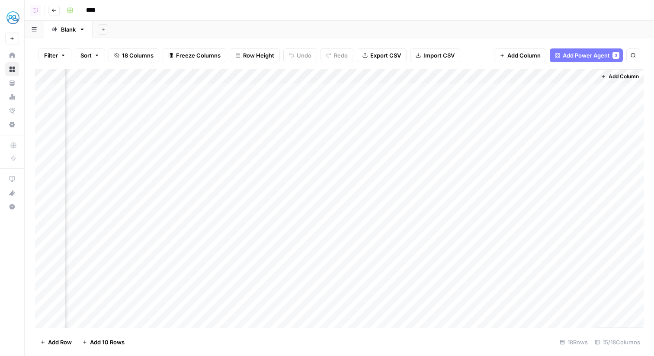
scroll to position [35, 765]
click at [536, 72] on div "Add Column" at bounding box center [339, 198] width 608 height 259
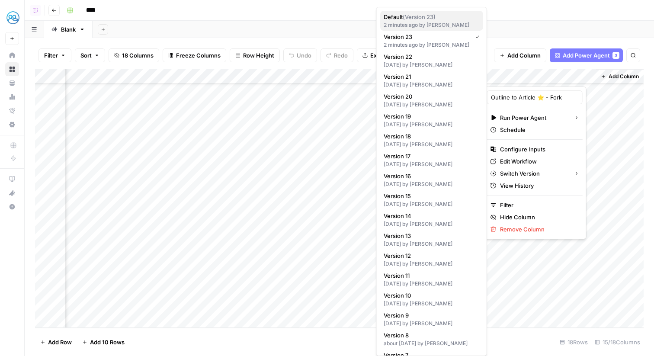
click at [460, 29] on div "2 minutes ago by [PERSON_NAME]" at bounding box center [431, 25] width 96 height 8
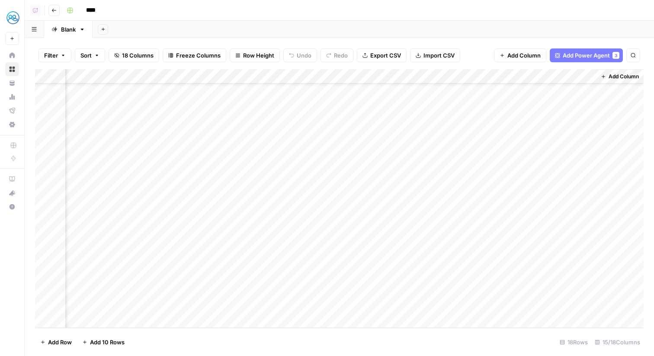
click at [521, 80] on div "Add Column" at bounding box center [339, 198] width 608 height 259
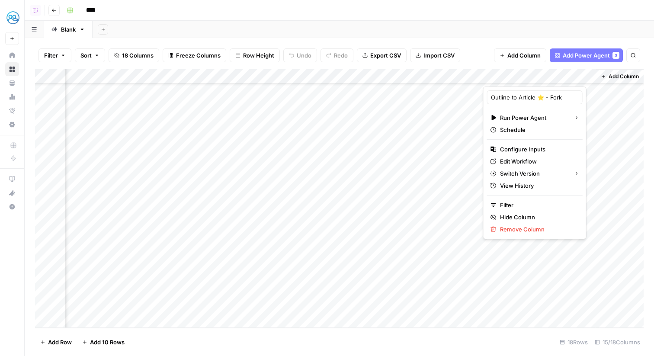
click at [522, 19] on header "Copilot Go back ****" at bounding box center [339, 10] width 629 height 21
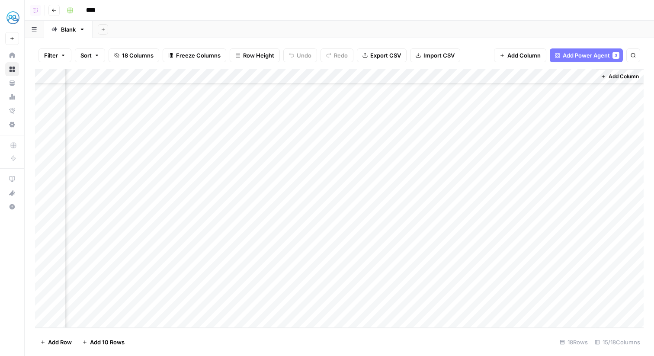
click at [538, 292] on div "Add Column" at bounding box center [339, 198] width 608 height 259
click at [550, 78] on div "Add Column" at bounding box center [339, 198] width 608 height 259
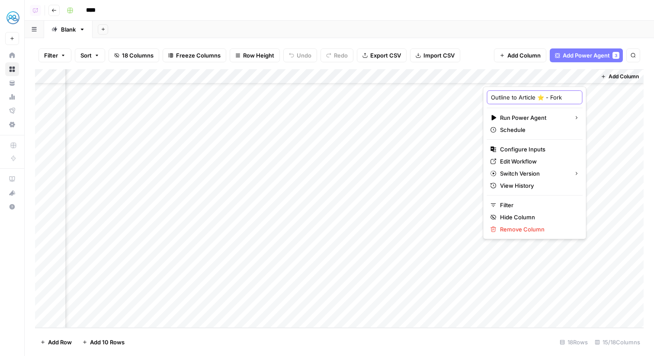
scroll to position [0, 2]
drag, startPoint x: 545, startPoint y: 98, endPoint x: 598, endPoint y: 98, distance: 53.6
click at [598, 98] on body "MyHealthTeam New Home Browse Your Data Usage Flightpath Settings Recent Grids p…" at bounding box center [327, 178] width 654 height 356
type input "Outline to Article ⭐️ ([PERSON_NAME])"
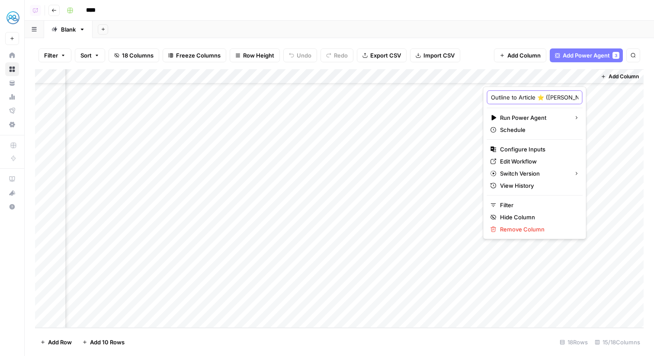
scroll to position [0, 3]
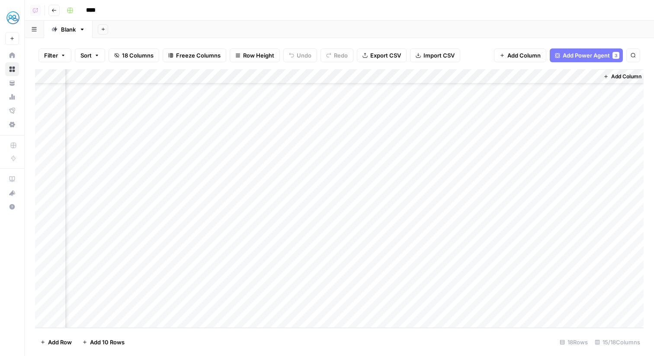
click at [458, 37] on div "Add Sheet" at bounding box center [373, 29] width 561 height 17
click at [497, 291] on div "Add Column" at bounding box center [339, 198] width 608 height 259
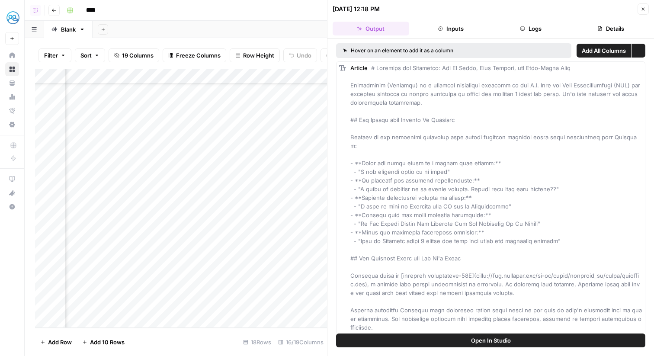
click at [549, 31] on button "Logs" at bounding box center [530, 29] width 77 height 14
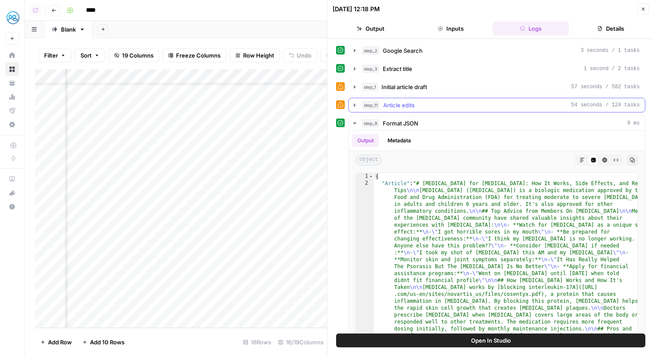
click at [511, 105] on div "step_11 Article edits 54 seconds / 124 tasks" at bounding box center [500, 105] width 278 height 9
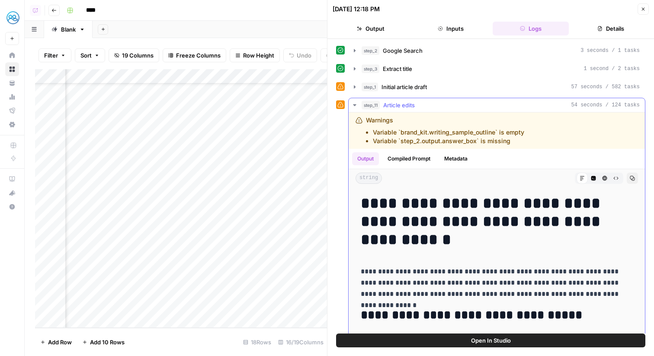
click at [511, 105] on div "step_11 Article edits 54 seconds / 124 tasks" at bounding box center [500, 105] width 278 height 9
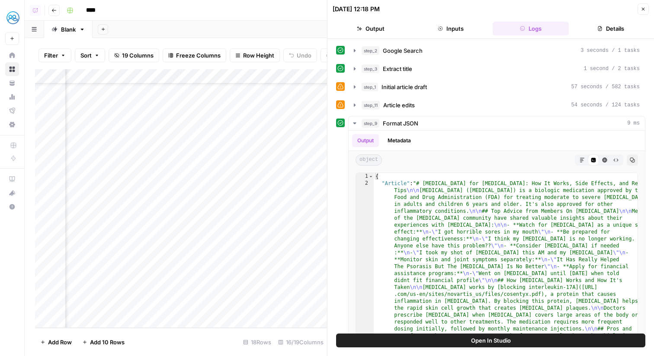
click at [644, 10] on icon "button" at bounding box center [642, 8] width 5 height 5
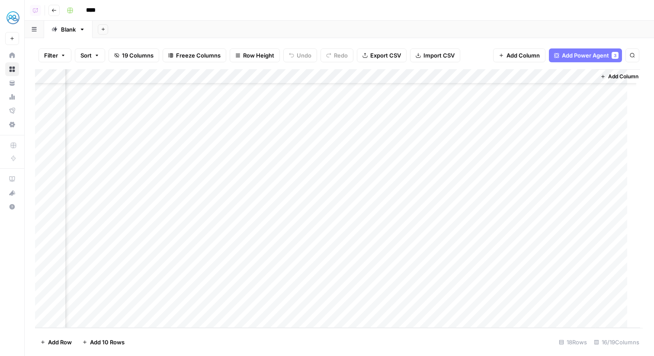
scroll to position [35, 836]
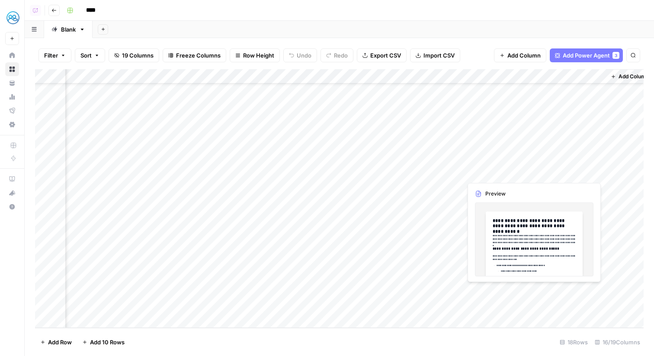
click at [591, 291] on div "Add Column" at bounding box center [339, 198] width 608 height 259
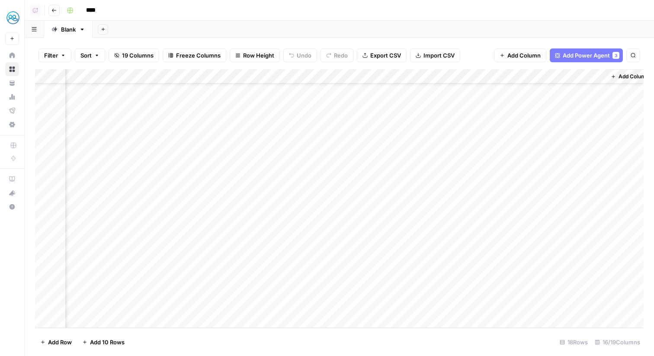
click at [595, 291] on div "Add Column" at bounding box center [339, 198] width 608 height 259
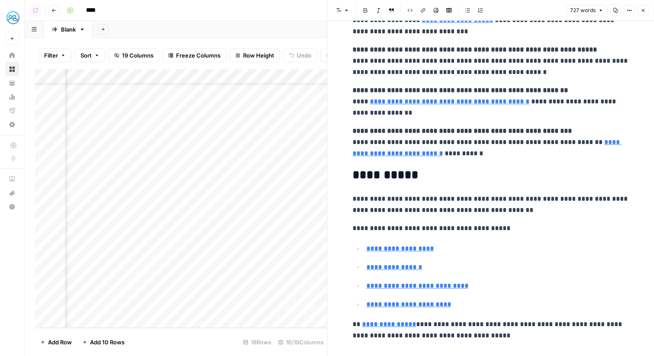
scroll to position [1487, 0]
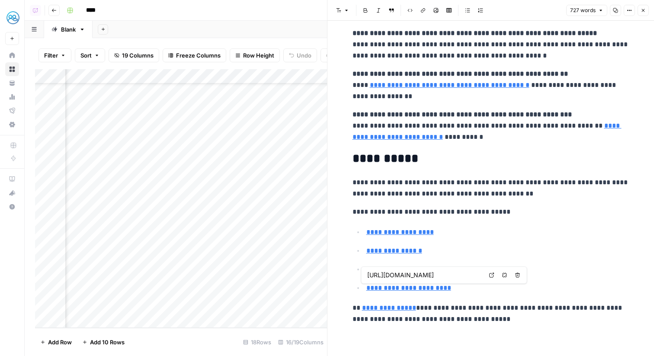
type input "[URL][DOMAIN_NAME]"
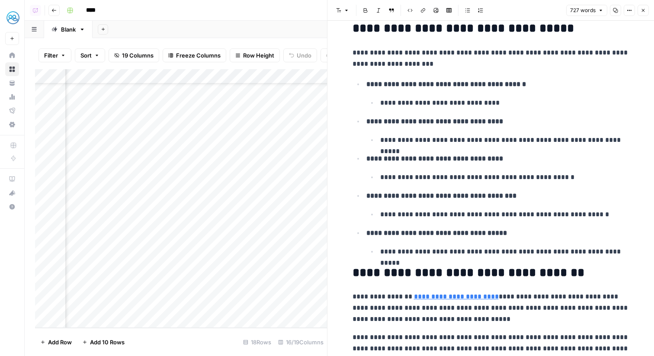
scroll to position [0, 0]
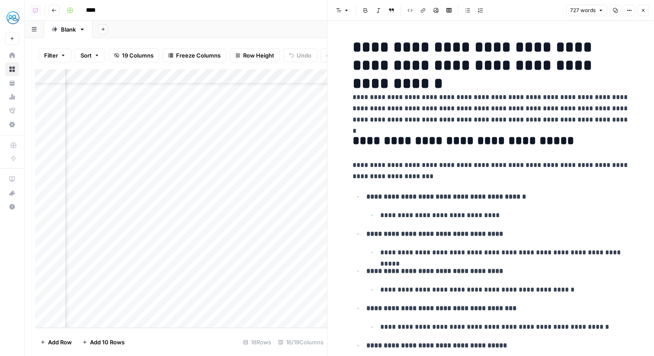
click at [646, 11] on button "Close" at bounding box center [642, 10] width 11 height 11
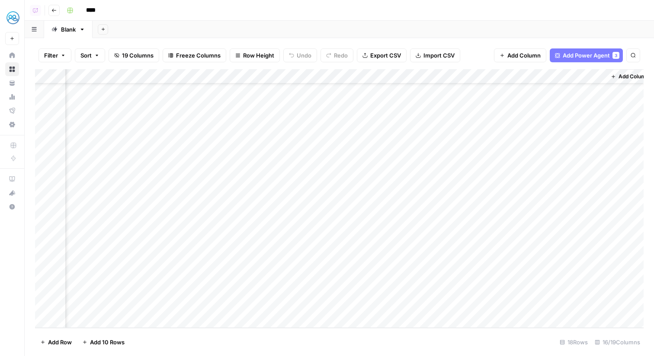
click at [482, 77] on div "Add Column" at bounding box center [339, 198] width 608 height 259
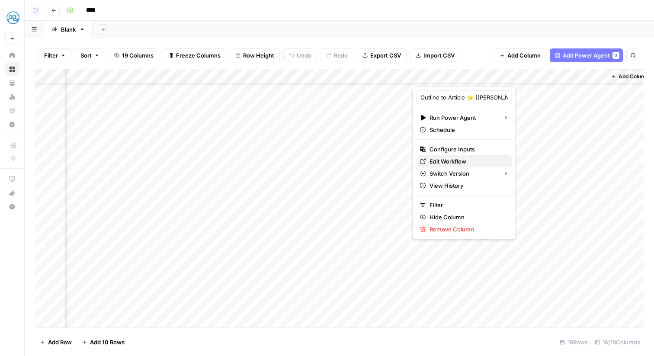
click at [467, 164] on span "Edit Workflow" at bounding box center [467, 161] width 76 height 9
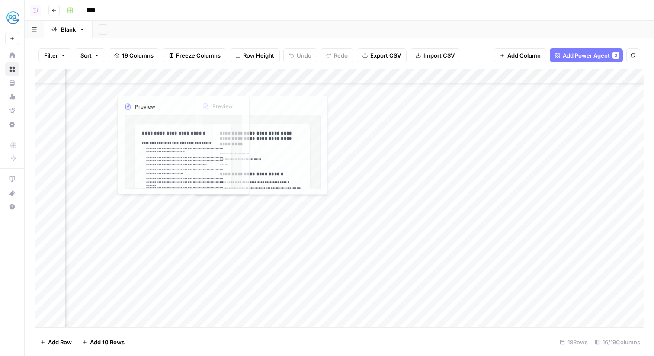
scroll to position [35, 0]
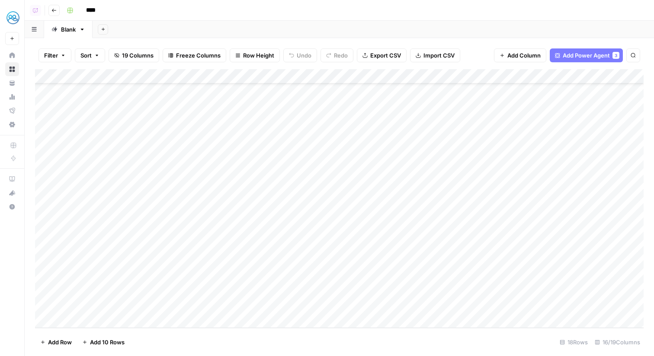
click at [180, 77] on div "Add Column" at bounding box center [339, 198] width 608 height 259
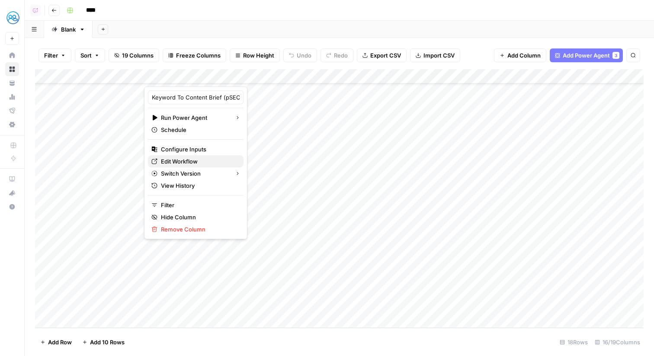
click at [183, 160] on span "Edit Workflow" at bounding box center [199, 161] width 76 height 9
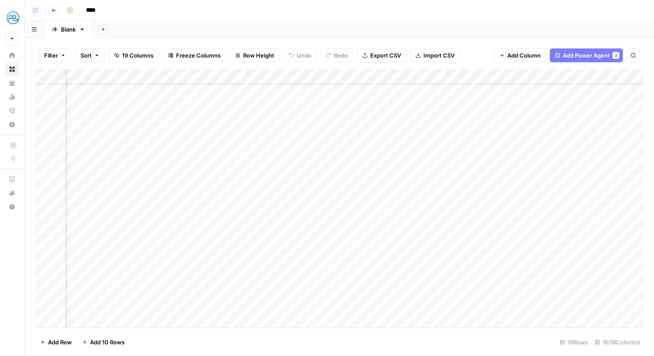
scroll to position [35, 846]
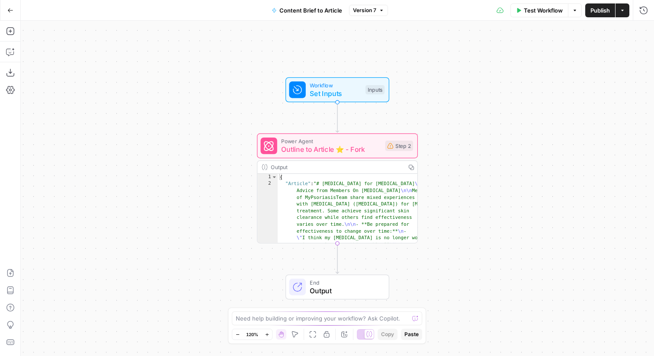
click at [370, 145] on span "Outline to Article ⭐️ - Fork" at bounding box center [330, 149] width 99 height 10
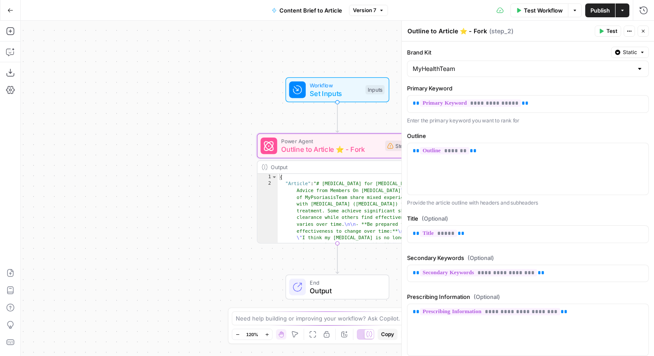
click at [502, 31] on span "( step_2 )" at bounding box center [501, 31] width 24 height 9
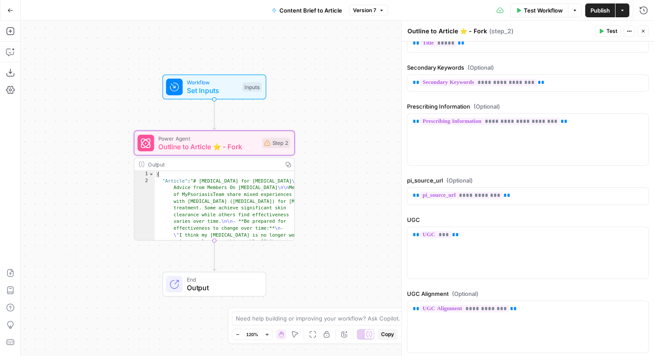
scroll to position [252, 0]
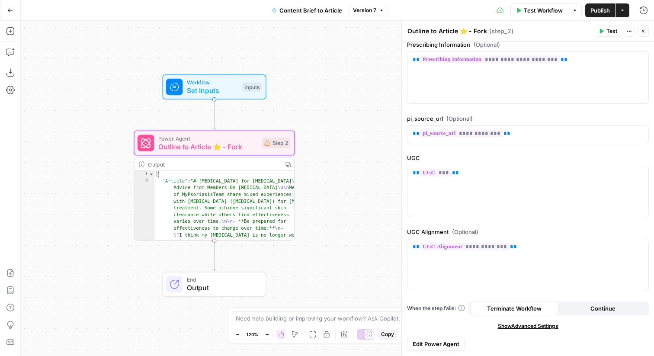
click at [275, 155] on div "Power Agent Outline to Article ⭐️ - Fork Step 2 Copy step Delete step Add Note …" at bounding box center [214, 143] width 161 height 25
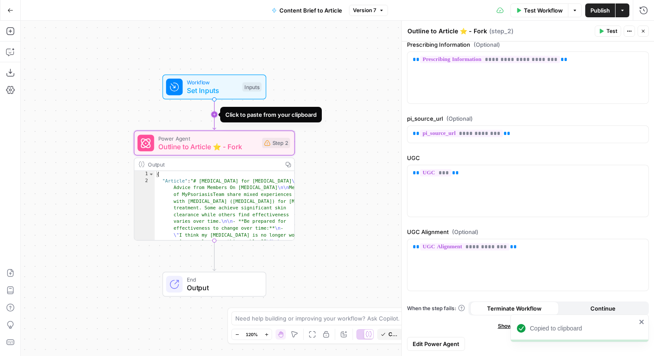
click at [213, 107] on icon "Edge from start to step_2" at bounding box center [214, 114] width 3 height 30
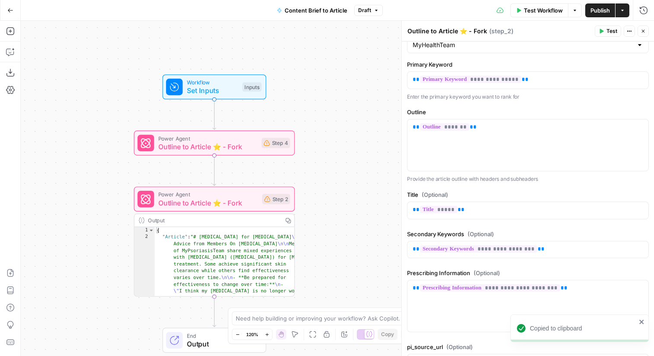
scroll to position [0, 0]
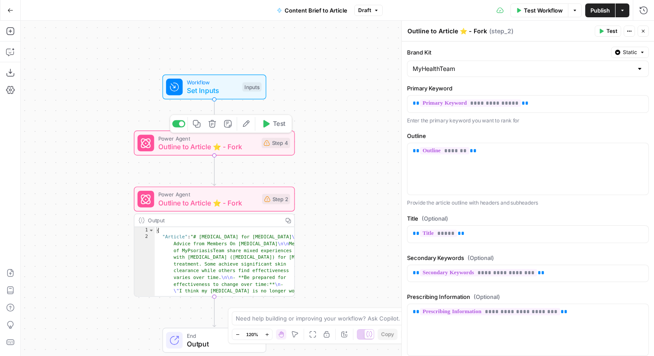
click at [212, 125] on icon "button" at bounding box center [211, 123] width 7 height 7
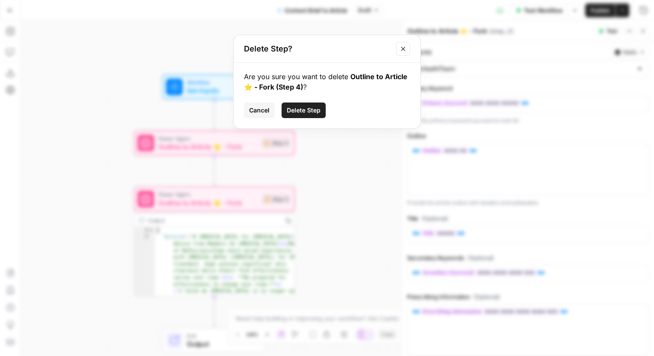
click at [314, 106] on span "Delete Step" at bounding box center [304, 110] width 34 height 9
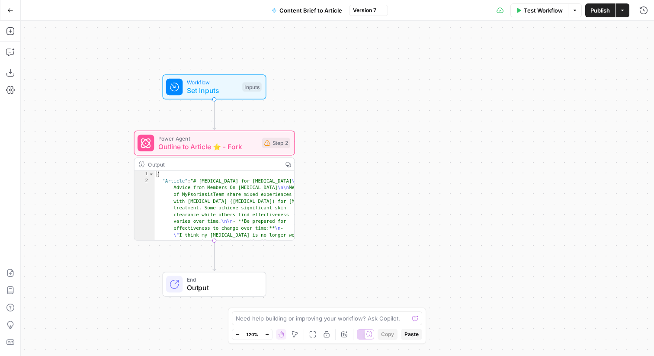
click at [284, 152] on div "Power Agent Outline to Article ⭐️ - Fork Step 2 Copy step Delete step Add Note …" at bounding box center [214, 143] width 161 height 25
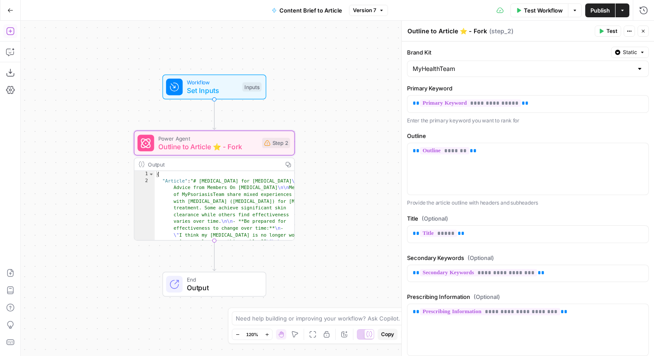
click at [14, 33] on icon "button" at bounding box center [10, 31] width 9 height 9
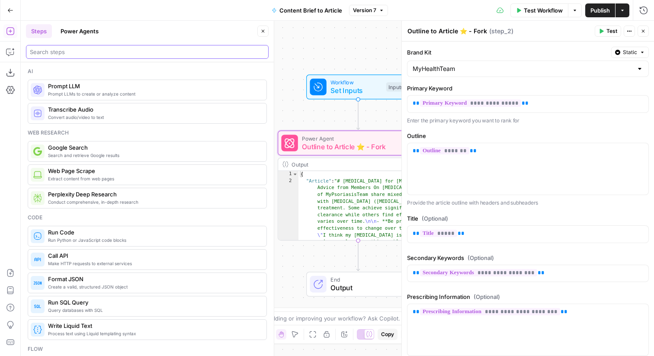
click at [160, 53] on input "search" at bounding box center [147, 52] width 235 height 9
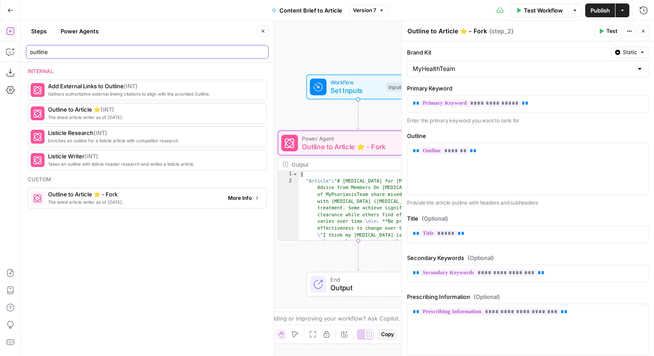
type input "outline"
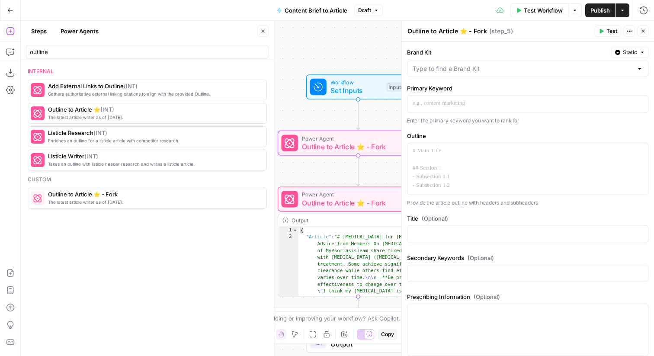
click at [647, 26] on div "Test Actions Close" at bounding box center [621, 31] width 54 height 11
click at [646, 33] on button "Close" at bounding box center [642, 31] width 11 height 11
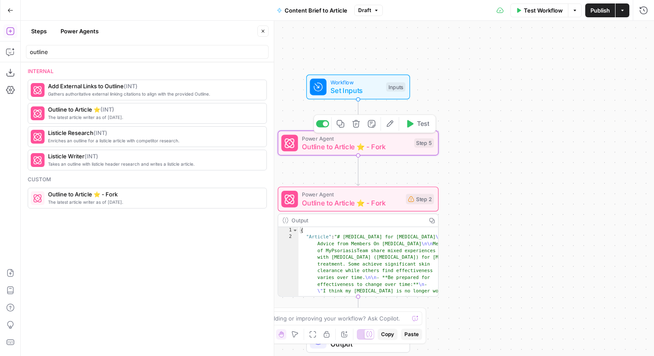
click at [415, 147] on div "Step 5" at bounding box center [424, 143] width 20 height 10
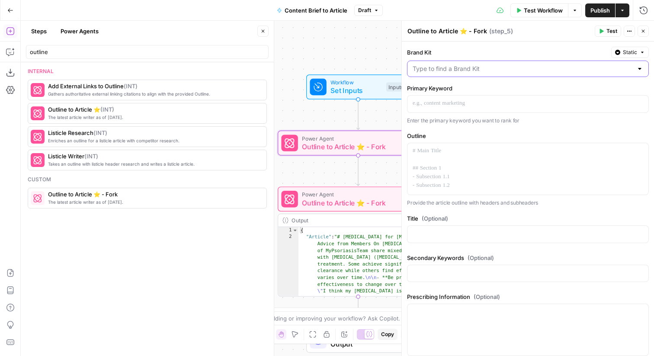
click at [423, 71] on input "Brand Kit" at bounding box center [522, 68] width 220 height 9
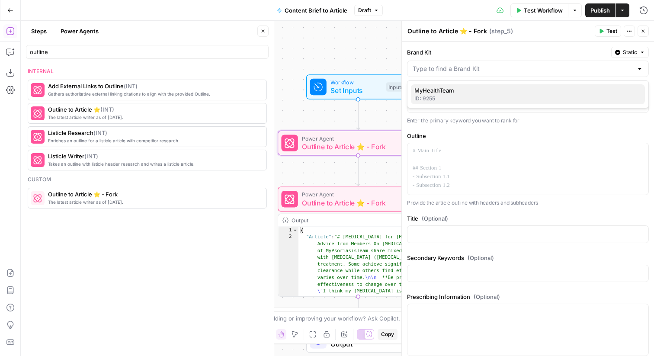
click at [447, 90] on span "MyHealthTeam" at bounding box center [526, 90] width 224 height 9
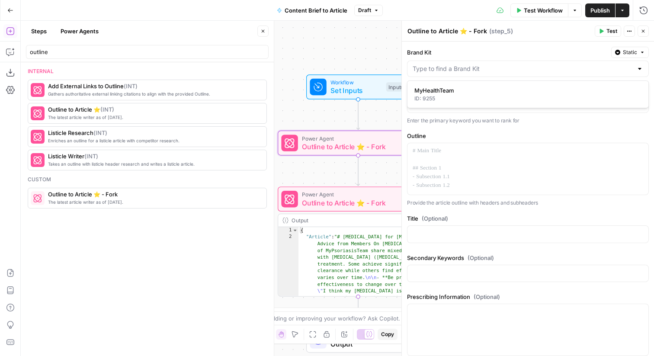
type input "MyHealthTeam"
click at [453, 95] on div "Primary Keyword Enter the primary keyword you want to rank for" at bounding box center [528, 104] width 242 height 41
click at [458, 105] on p at bounding box center [527, 103] width 230 height 9
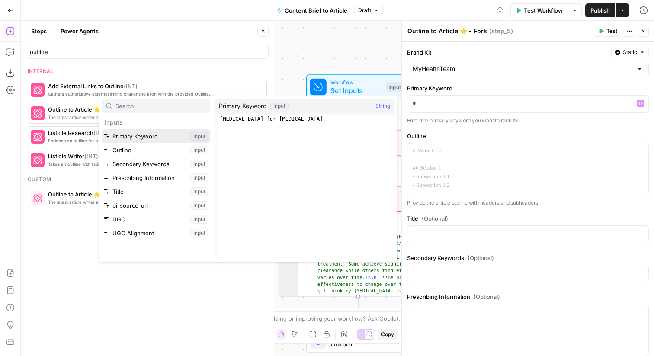
click at [128, 135] on button "Select variable Primary Keyword" at bounding box center [156, 136] width 108 height 14
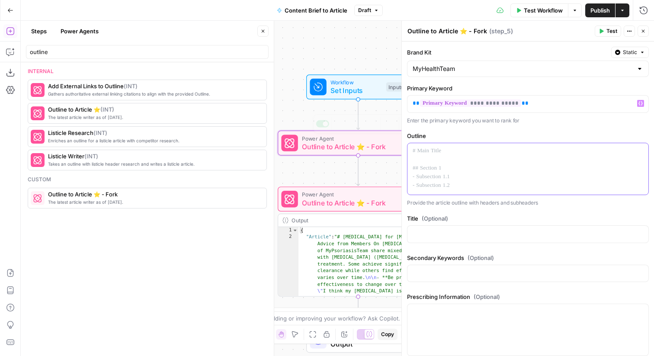
click at [473, 165] on div at bounding box center [527, 168] width 241 height 51
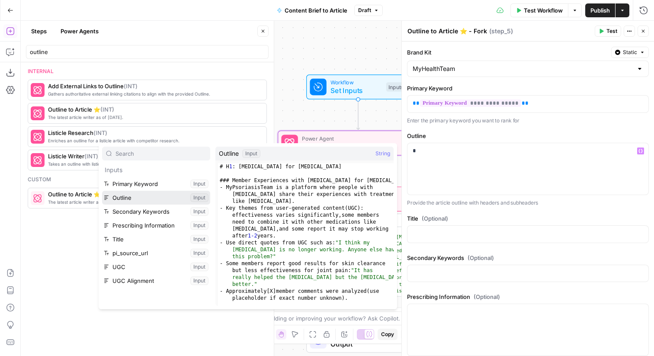
click at [151, 195] on button "Select variable Outline" at bounding box center [156, 198] width 108 height 14
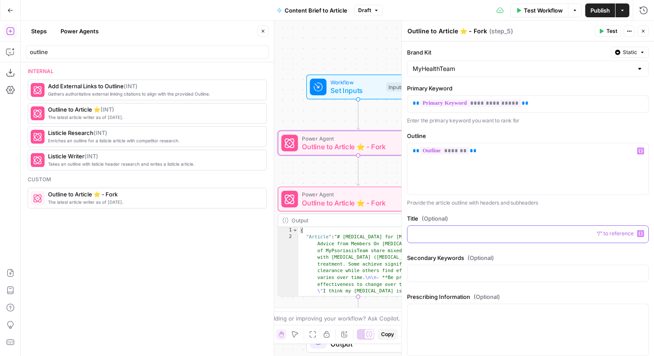
click at [487, 234] on p at bounding box center [527, 233] width 230 height 9
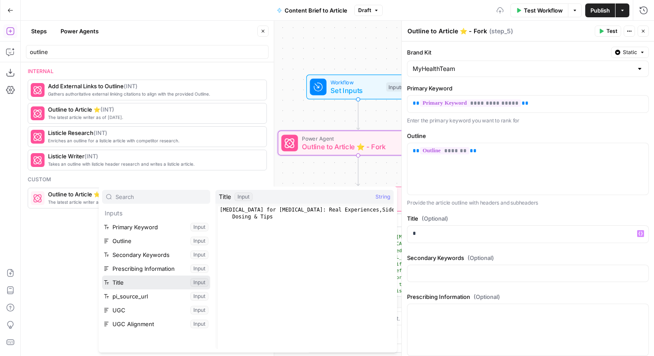
click at [149, 283] on button "Select variable Title" at bounding box center [156, 282] width 108 height 14
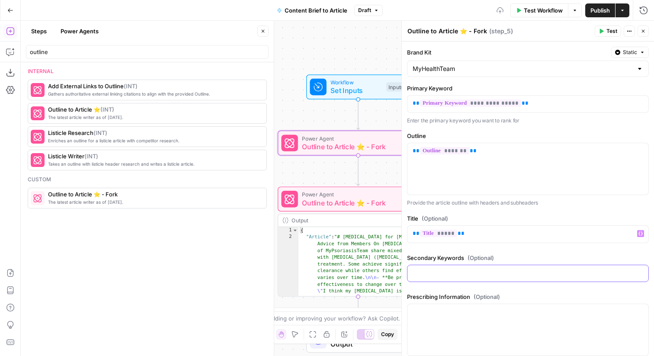
click at [447, 275] on p at bounding box center [527, 272] width 230 height 9
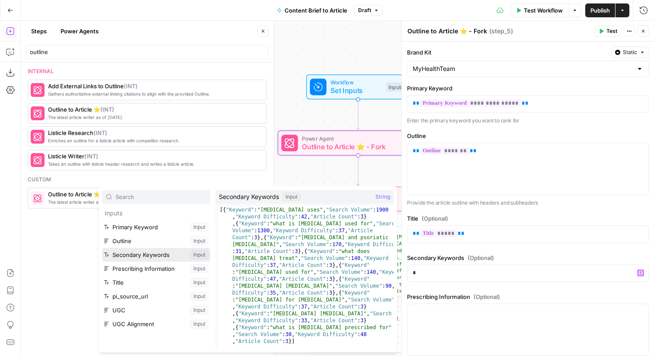
click at [160, 257] on button "Select variable Secondary Keywords" at bounding box center [156, 255] width 108 height 14
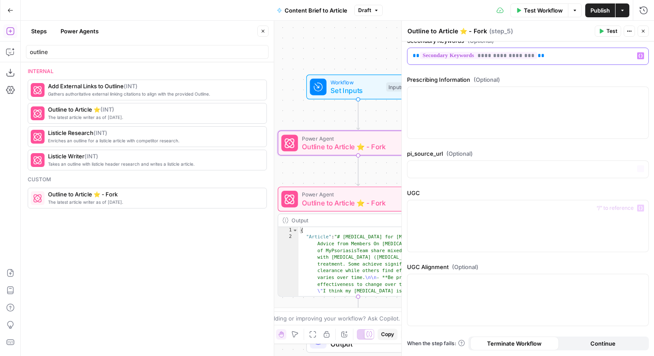
scroll to position [194, 0]
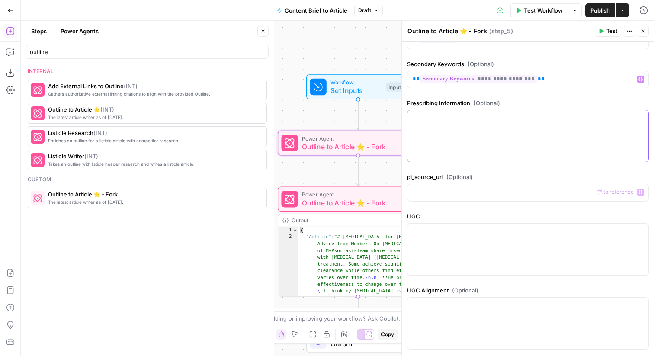
click at [471, 150] on div at bounding box center [527, 135] width 241 height 51
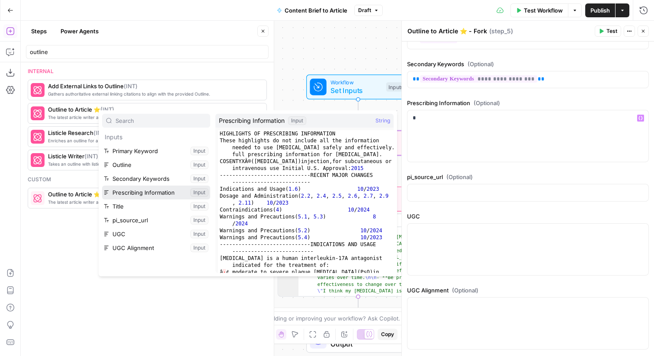
click at [167, 194] on button "Select variable Prescribing Information" at bounding box center [156, 192] width 108 height 14
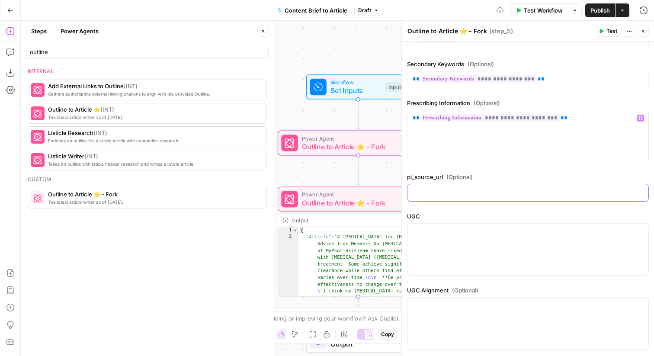
click at [479, 195] on p at bounding box center [527, 192] width 230 height 9
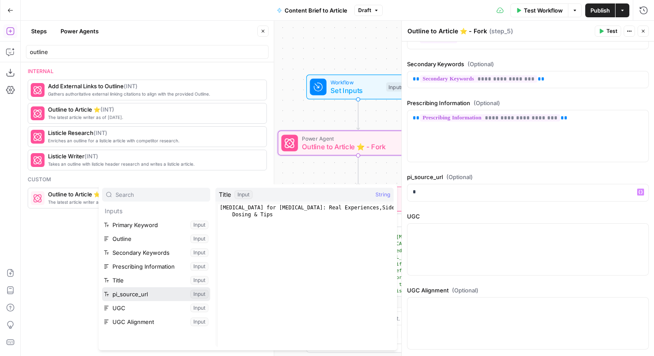
click at [149, 292] on button "Select variable pi_source_url" at bounding box center [156, 294] width 108 height 14
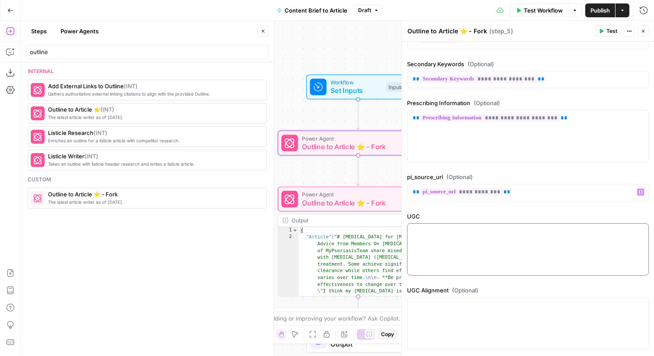
click at [534, 245] on div at bounding box center [527, 249] width 241 height 51
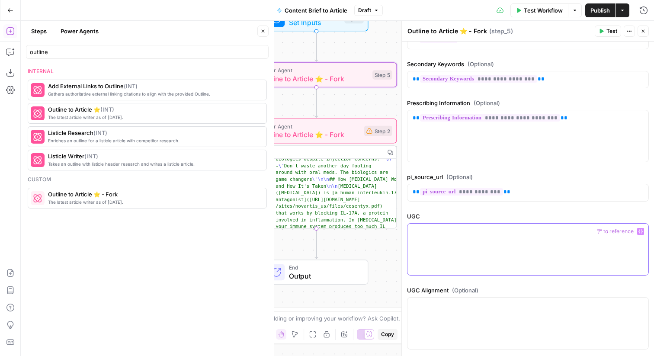
scroll to position [50, 0]
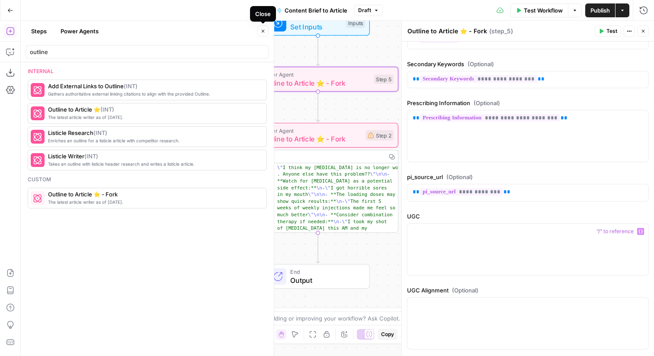
click at [262, 31] on icon "button" at bounding box center [263, 31] width 3 height 3
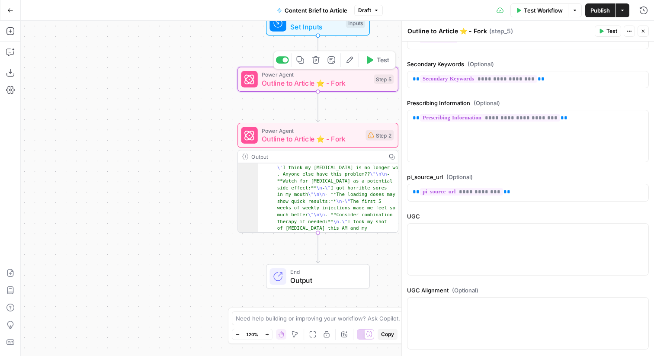
click at [316, 61] on icon "button" at bounding box center [316, 60] width 8 height 8
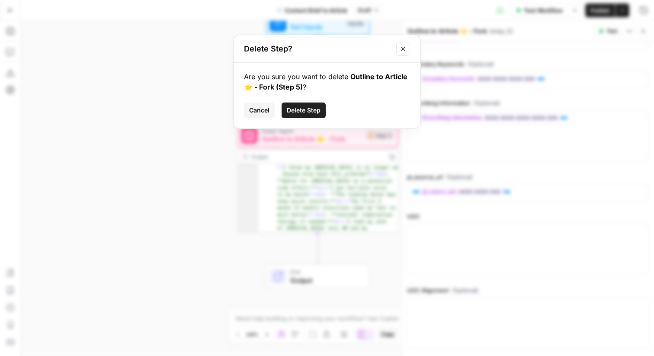
click at [318, 104] on button "Delete Step" at bounding box center [303, 110] width 44 height 16
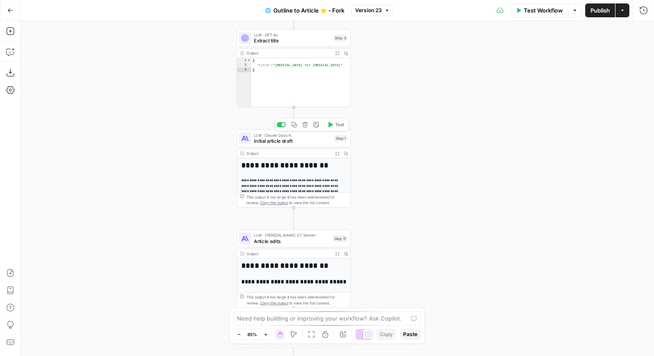
click at [340, 137] on div "Step 1" at bounding box center [340, 138] width 13 height 6
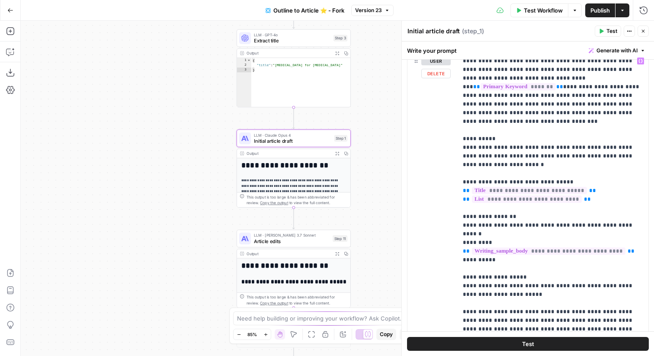
scroll to position [542, 0]
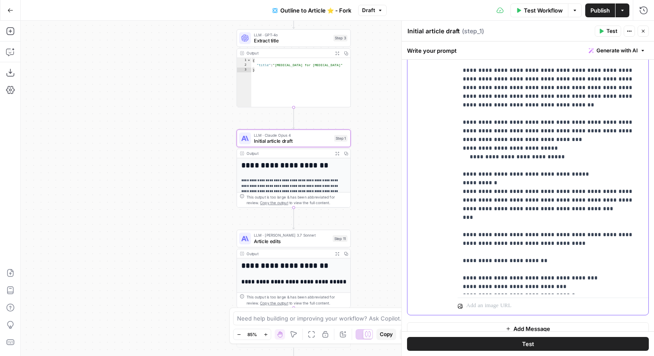
scroll to position [703, 0]
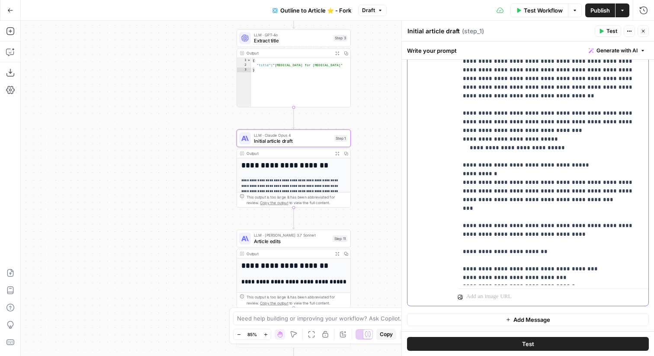
click at [645, 32] on icon "button" at bounding box center [642, 31] width 5 height 5
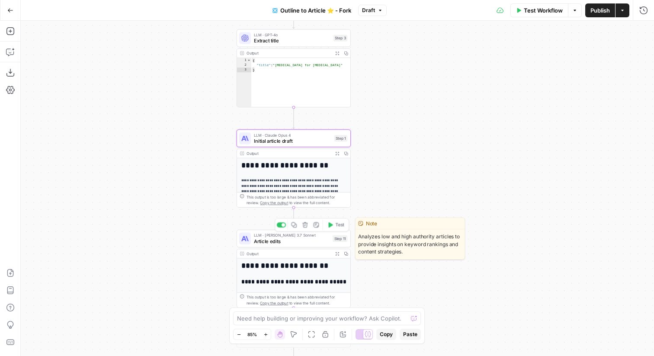
click at [314, 240] on span "Article edits" at bounding box center [292, 240] width 76 height 7
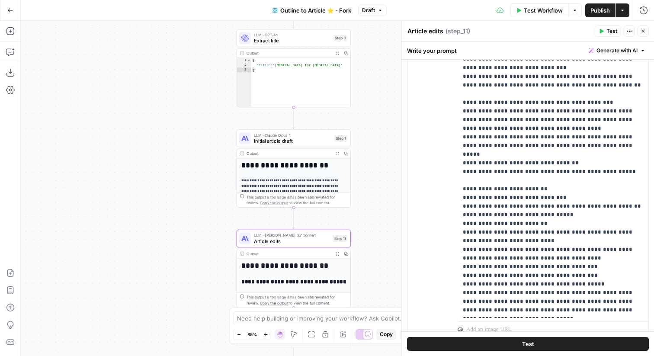
scroll to position [1388, 0]
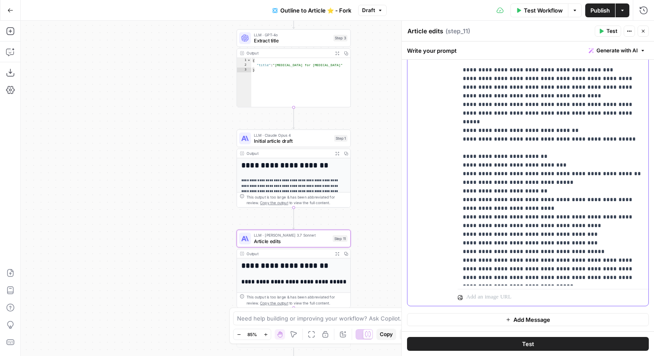
click at [558, 233] on p "**********" at bounding box center [553, 113] width 180 height 337
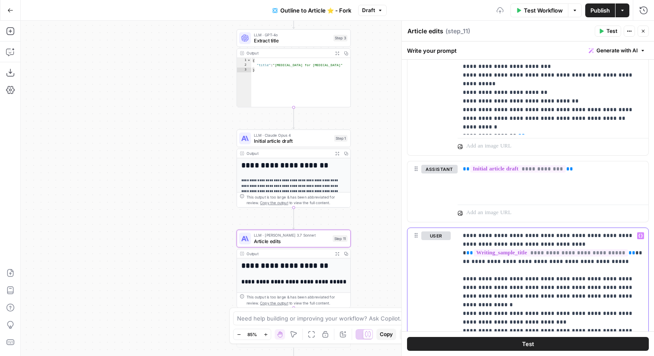
scroll to position [1093, 0]
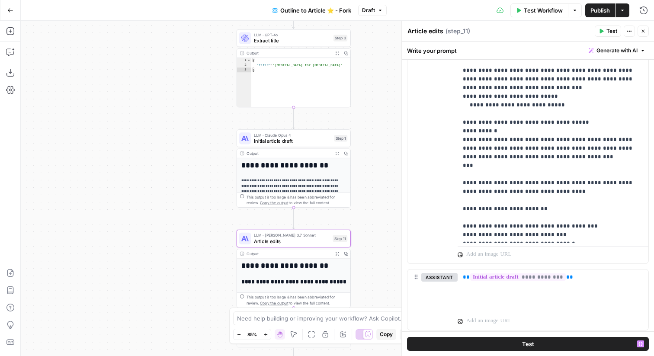
scroll to position [998, 0]
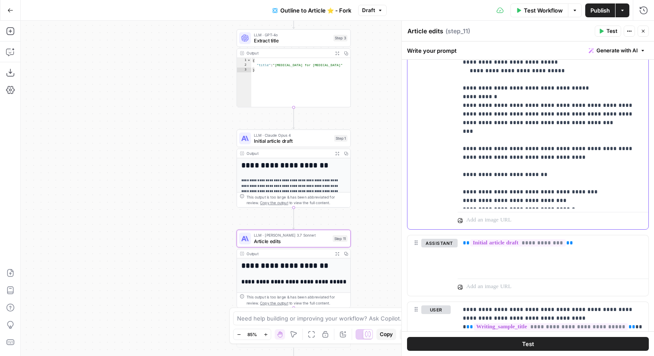
scroll to position [1028, 0]
click at [645, 33] on button "Close" at bounding box center [642, 31] width 11 height 11
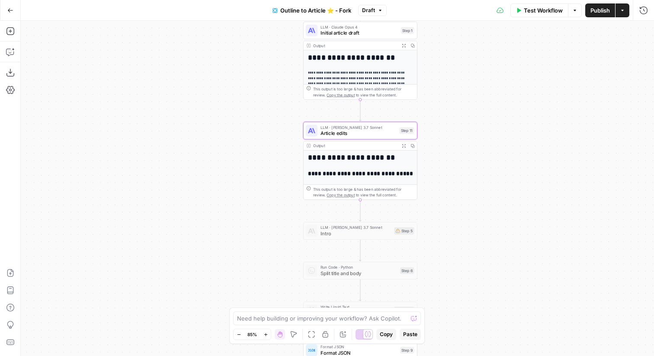
click at [601, 11] on span "Publish" at bounding box center [599, 10] width 19 height 9
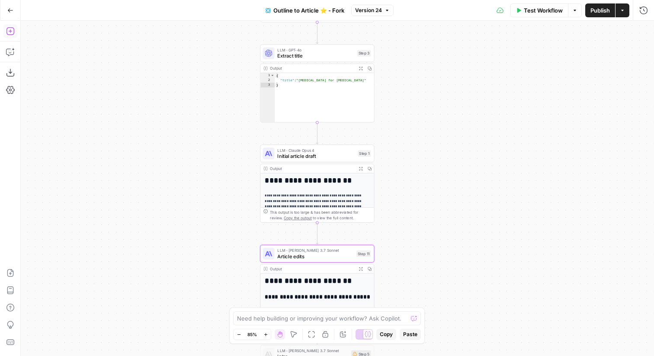
click at [13, 32] on icon "button" at bounding box center [10, 31] width 8 height 8
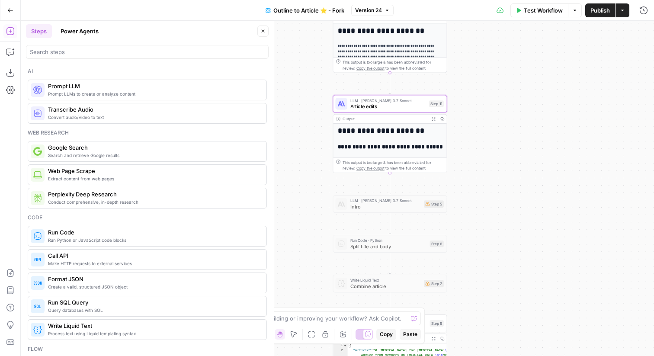
scroll to position [172, 0]
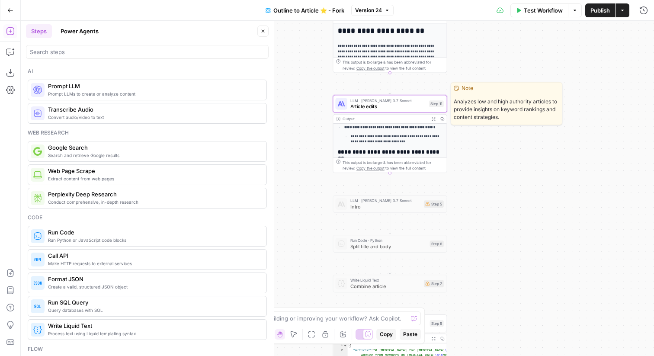
click at [417, 106] on span "Article edits" at bounding box center [388, 105] width 76 height 7
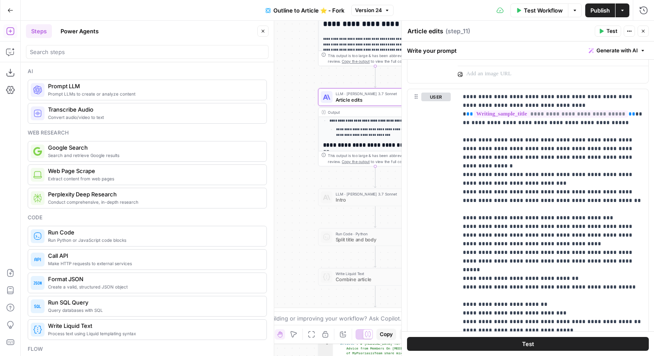
scroll to position [1265, 0]
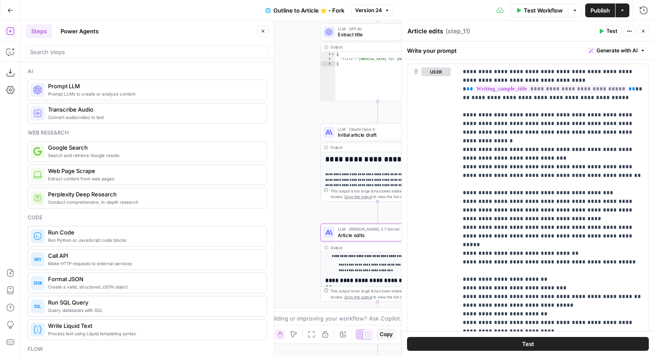
click at [363, 131] on span "Initial article draft" at bounding box center [376, 134] width 77 height 7
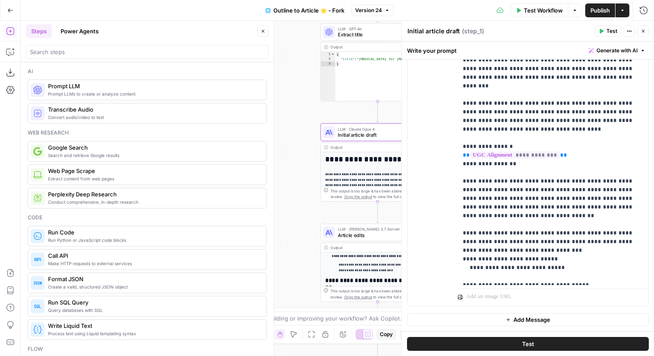
scroll to position [684, 0]
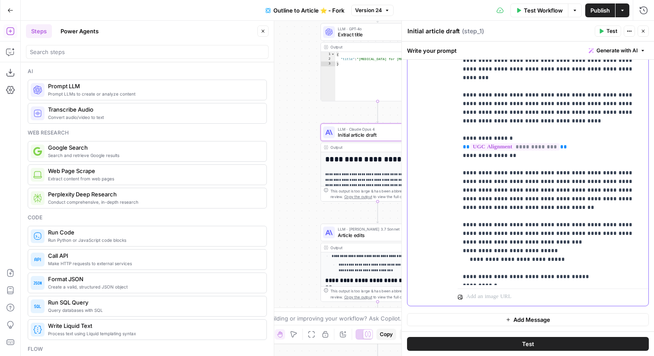
click at [639, 29] on button "Close" at bounding box center [642, 31] width 11 height 11
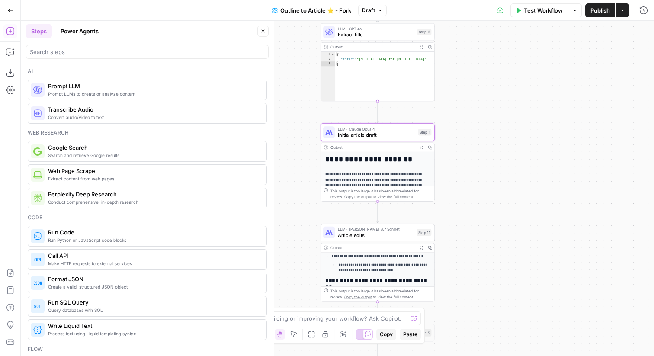
click at [602, 14] on span "Publish" at bounding box center [599, 10] width 19 height 9
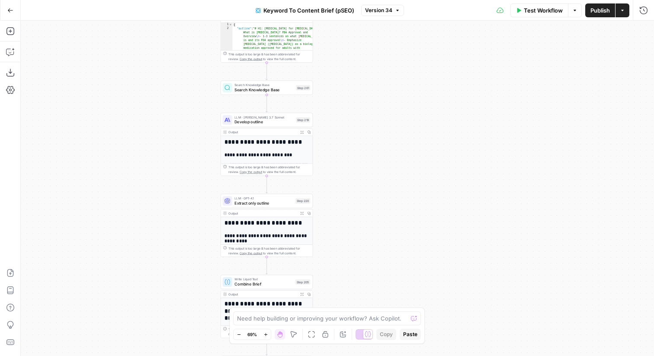
click at [236, 87] on span "Search Knowledge Base" at bounding box center [263, 90] width 59 height 6
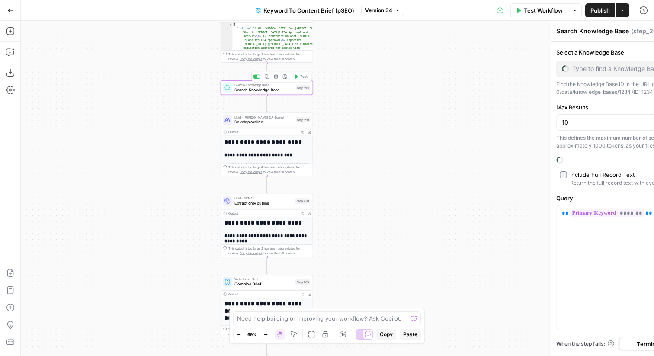
type input "Sitemap"
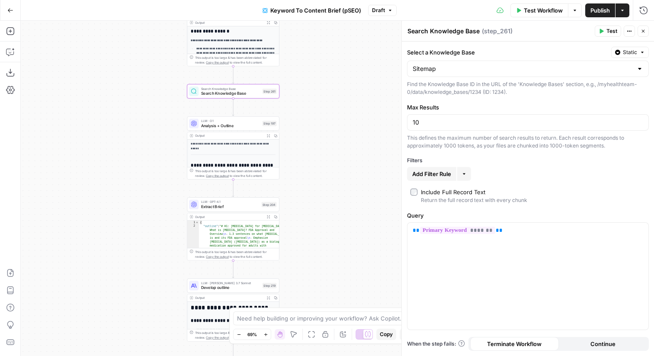
click at [610, 32] on span "Test" at bounding box center [611, 31] width 11 height 8
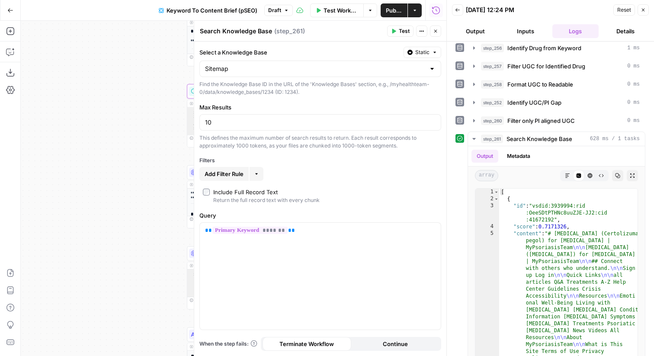
scroll to position [234, 0]
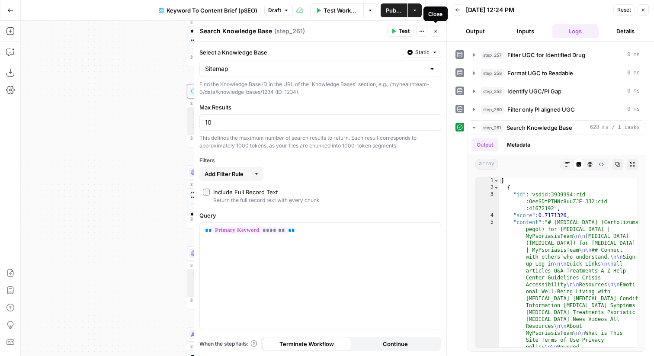
click at [433, 32] on icon "button" at bounding box center [435, 31] width 5 height 5
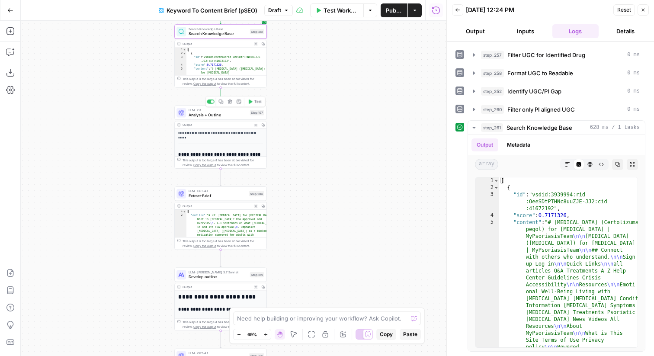
click at [224, 115] on span "Analysis + Outline" at bounding box center [217, 115] width 59 height 6
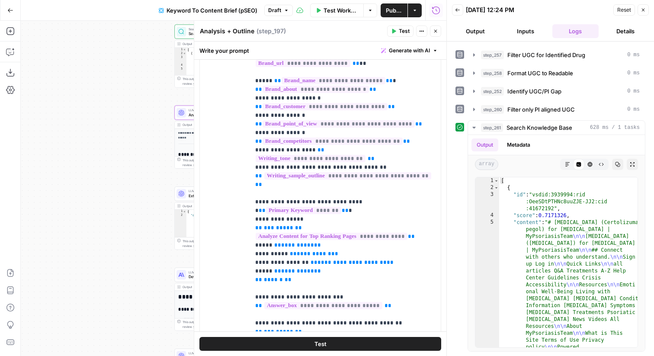
scroll to position [179, 0]
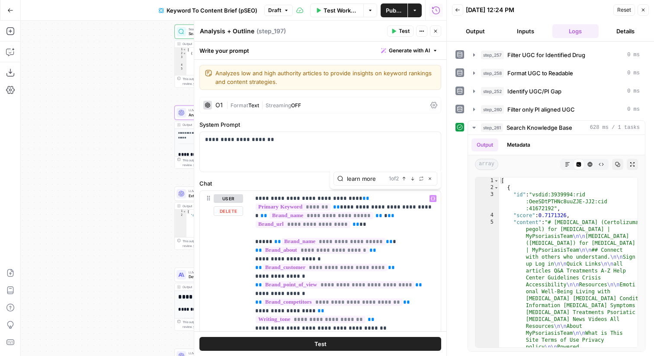
type input "learn more"
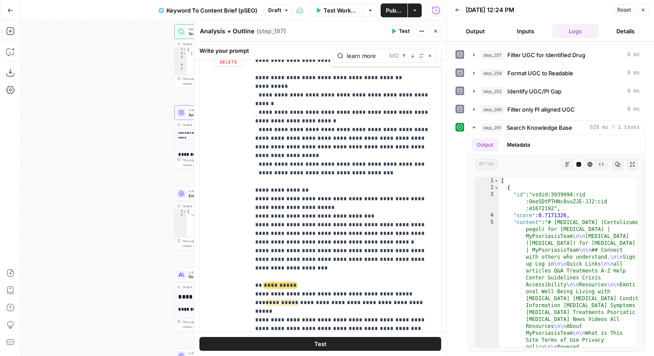
scroll to position [1321, 0]
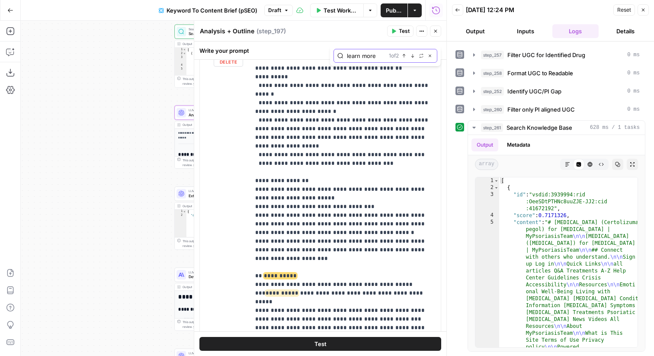
click at [431, 54] on icon "button" at bounding box center [430, 56] width 4 height 4
click at [437, 32] on icon "button" at bounding box center [435, 31] width 5 height 5
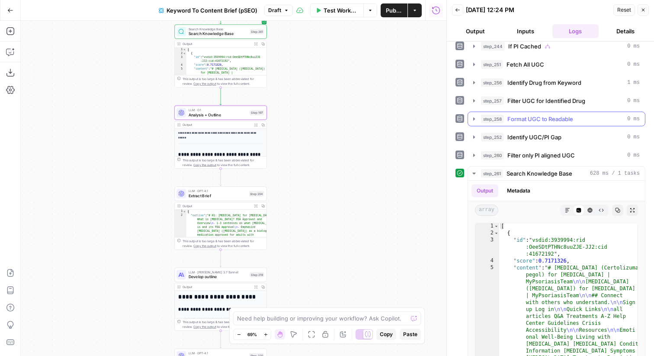
scroll to position [234, 0]
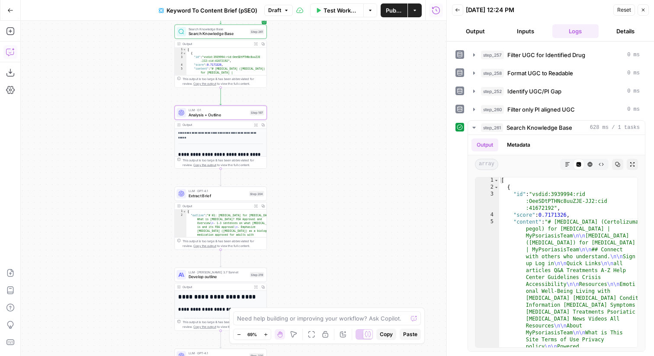
click at [13, 52] on icon "button" at bounding box center [10, 52] width 9 height 9
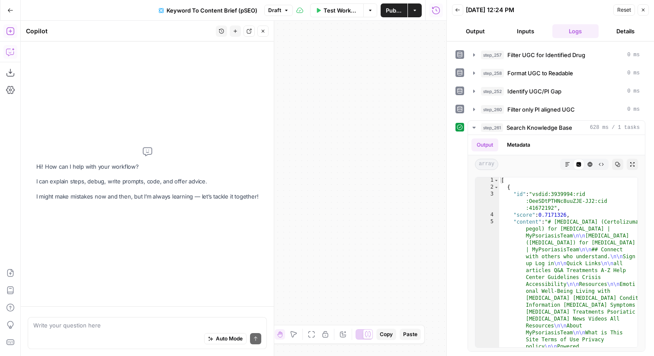
click at [11, 29] on icon "button" at bounding box center [10, 31] width 9 height 9
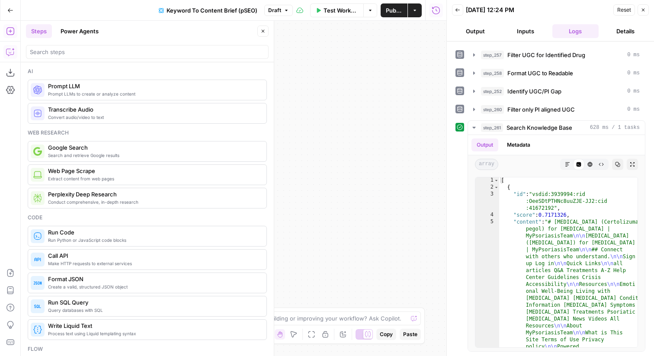
click at [9, 49] on icon "button" at bounding box center [10, 52] width 9 height 9
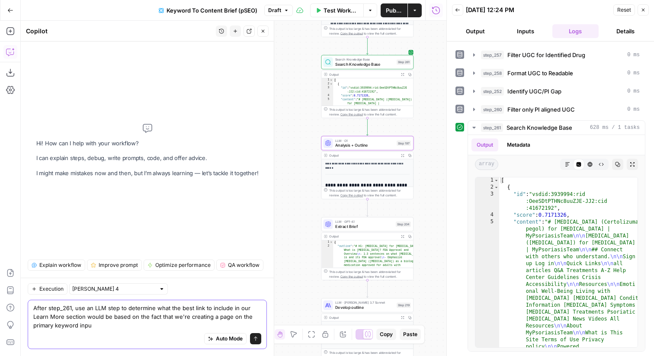
type textarea "After step_261, use an LLM step to determine what the best link to include in o…"
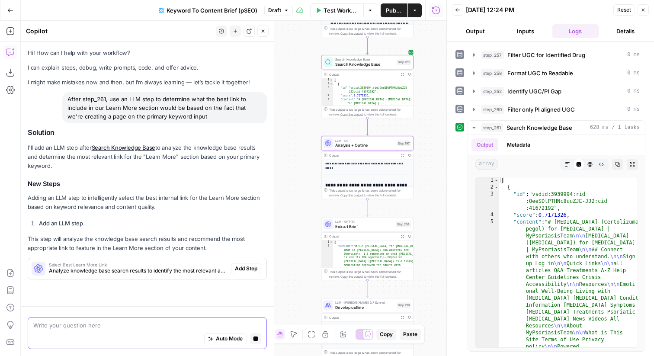
scroll to position [0, 0]
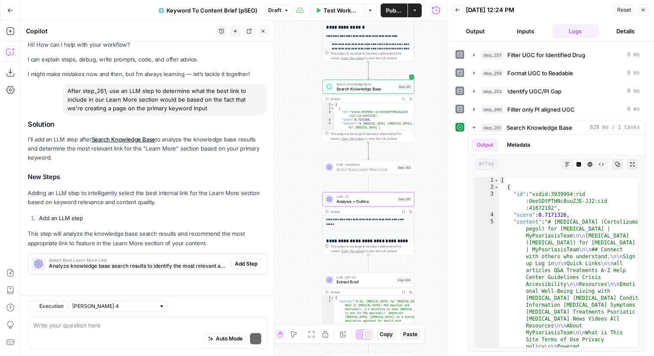
click at [240, 268] on button "Add Step" at bounding box center [246, 263] width 30 height 11
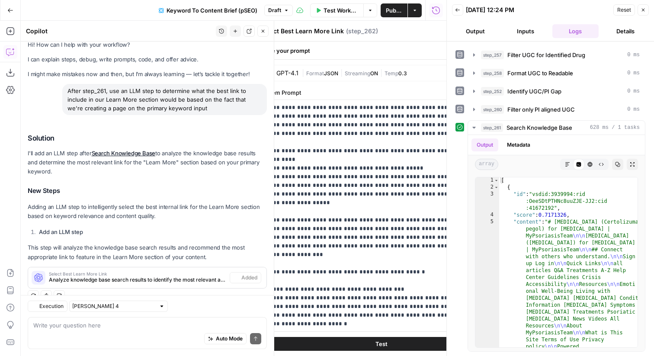
scroll to position [22, 0]
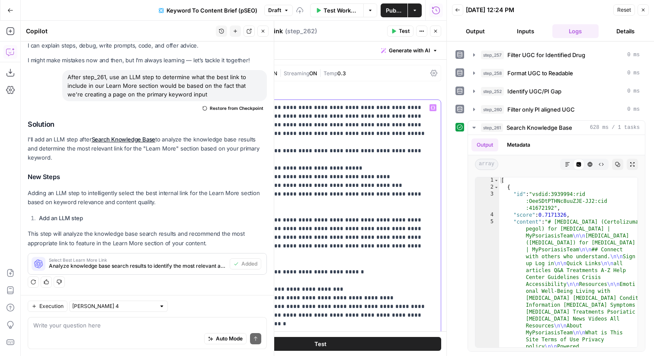
click at [297, 174] on p "**********" at bounding box center [320, 258] width 230 height 311
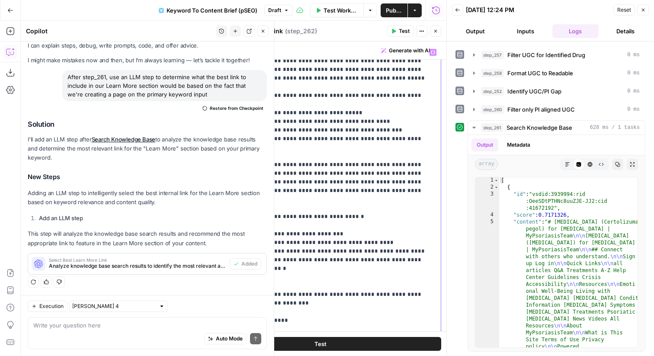
scroll to position [57, 0]
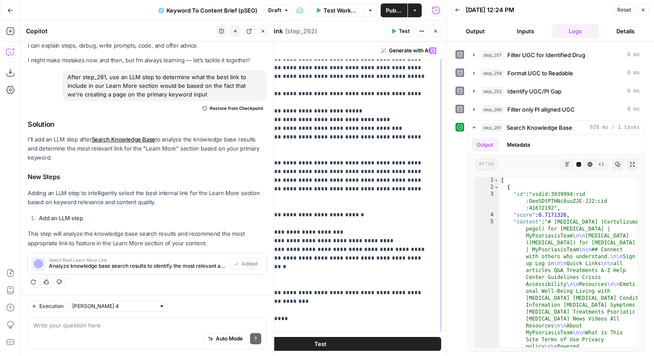
drag, startPoint x: 319, startPoint y: 80, endPoint x: 366, endPoint y: 188, distance: 118.7
click at [366, 188] on p "**********" at bounding box center [320, 201] width 230 height 311
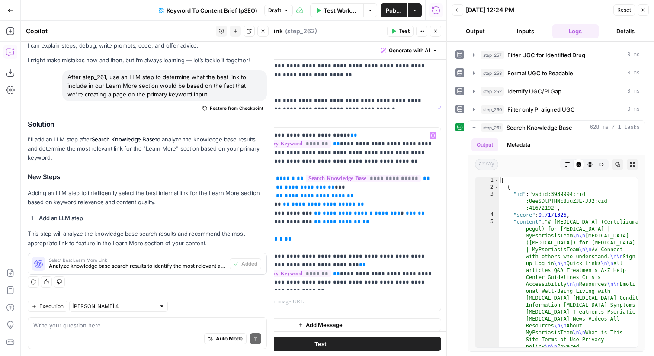
scroll to position [206, 0]
click at [397, 29] on button "Test" at bounding box center [400, 31] width 26 height 11
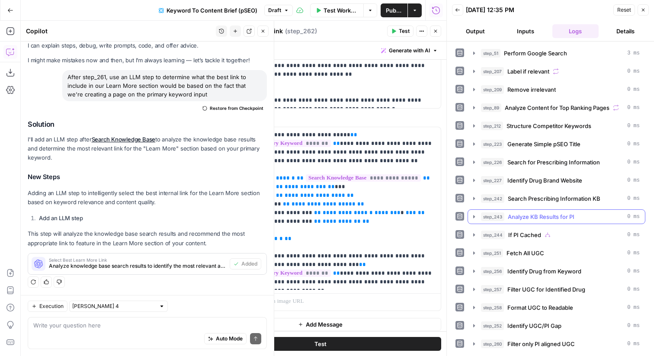
scroll to position [280, 0]
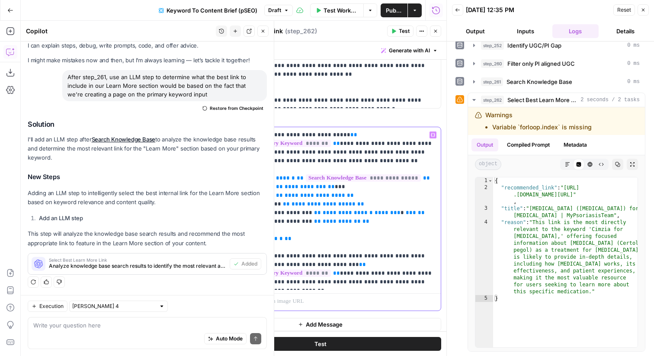
click at [345, 233] on p "**********" at bounding box center [345, 209] width 180 height 156
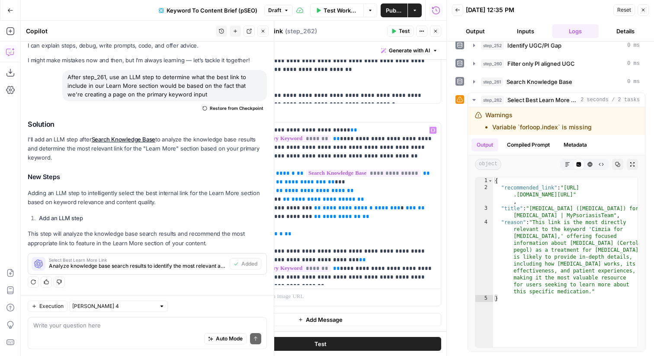
click at [435, 29] on icon "button" at bounding box center [435, 31] width 5 height 5
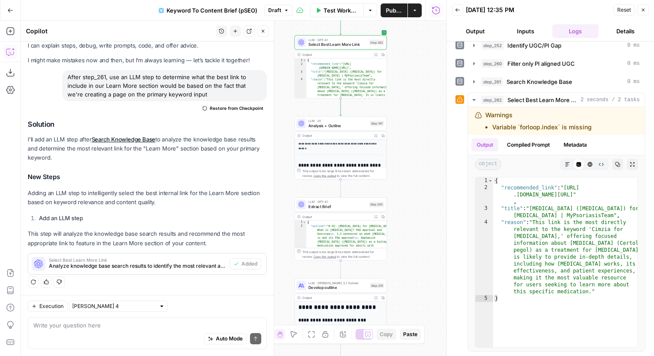
click at [369, 126] on div "LLM · O1 Analysis + Outline Step 197 Copy step Delete step Edit Note Test" at bounding box center [340, 123] width 87 height 10
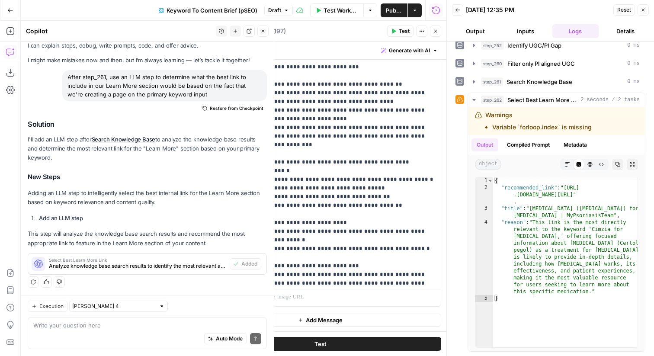
scroll to position [928, 0]
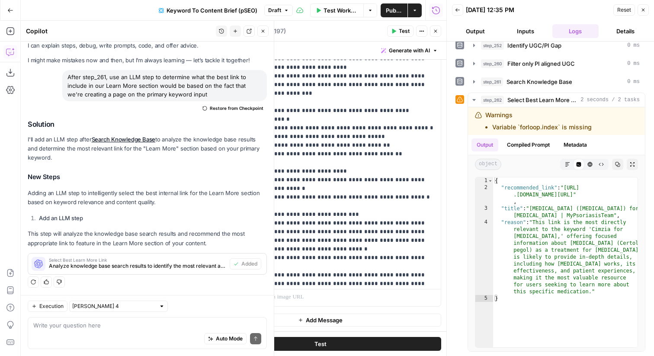
click at [434, 31] on icon "button" at bounding box center [435, 31] width 5 height 5
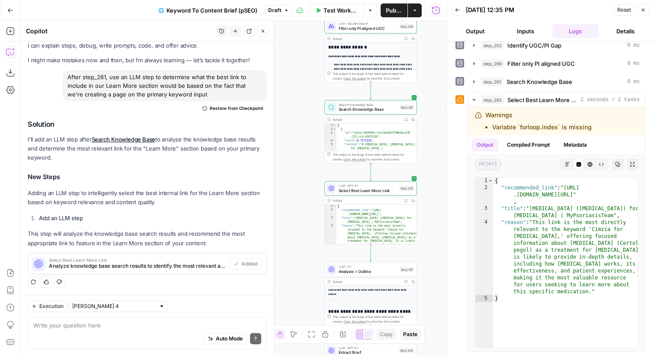
click at [63, 333] on div "Auto Mode Send" at bounding box center [147, 338] width 228 height 19
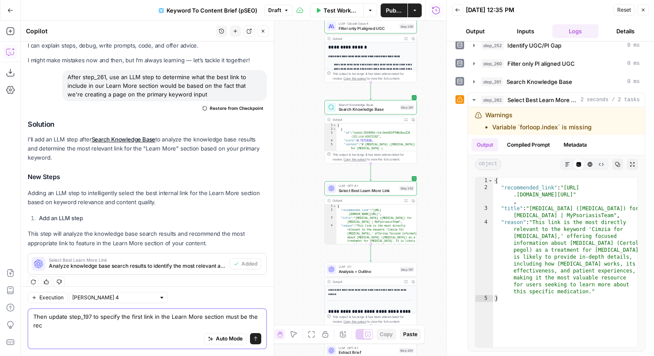
scroll to position [31, 0]
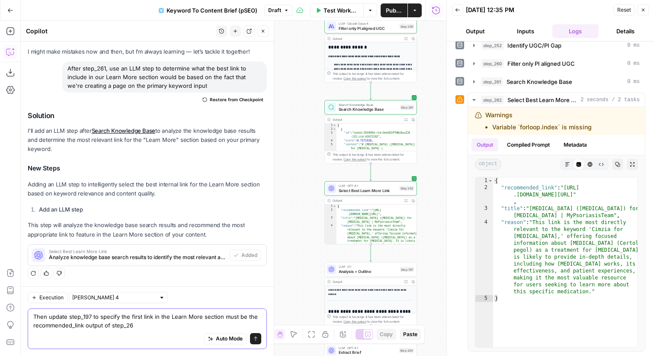
type textarea "Then update step_197 to specify the first link in the Learn More section must b…"
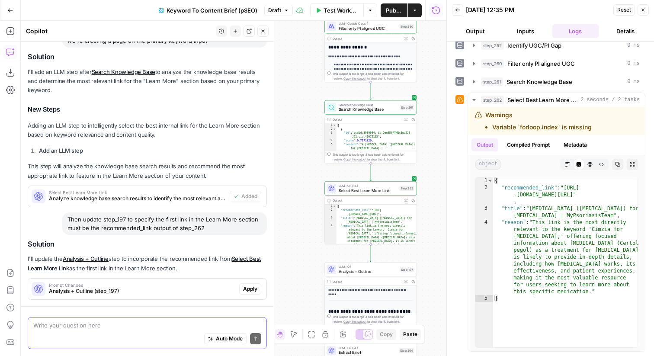
scroll to position [115, 0]
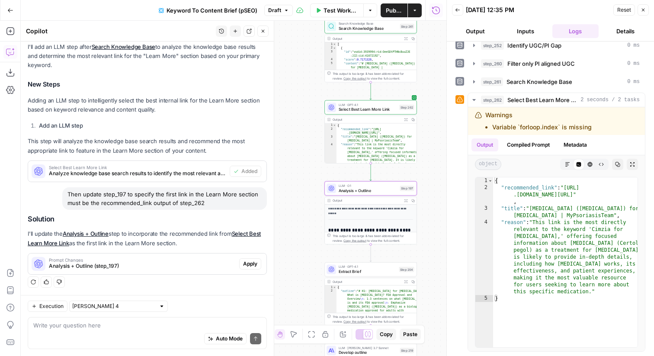
click at [255, 263] on span "Apply" at bounding box center [250, 264] width 14 height 8
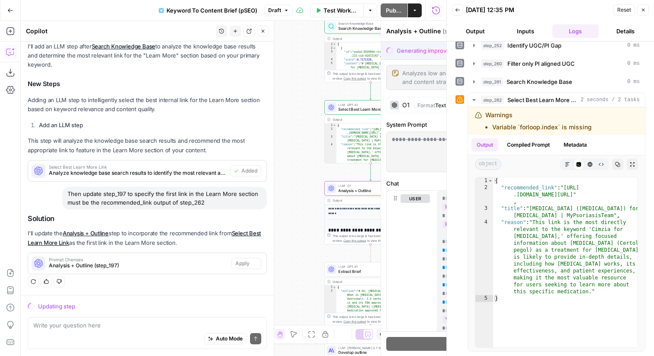
scroll to position [101, 0]
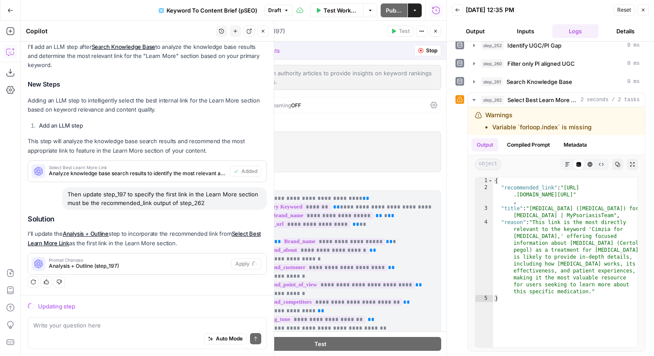
click at [640, 7] on button "Close" at bounding box center [642, 9] width 11 height 11
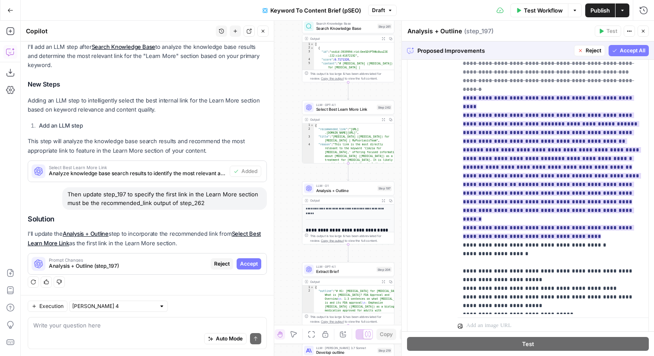
scroll to position [1427, 0]
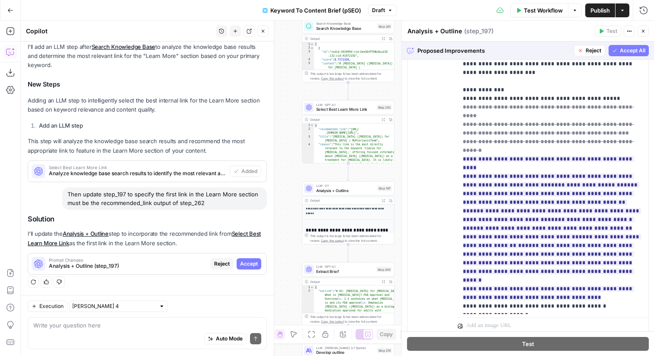
click at [586, 49] on span "Reject" at bounding box center [593, 51] width 16 height 8
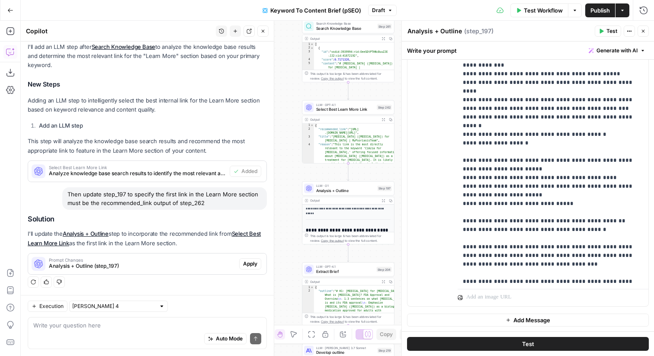
scroll to position [1391, 0]
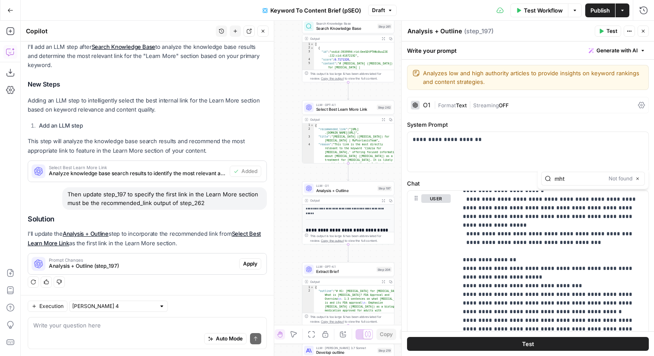
type input "mht"
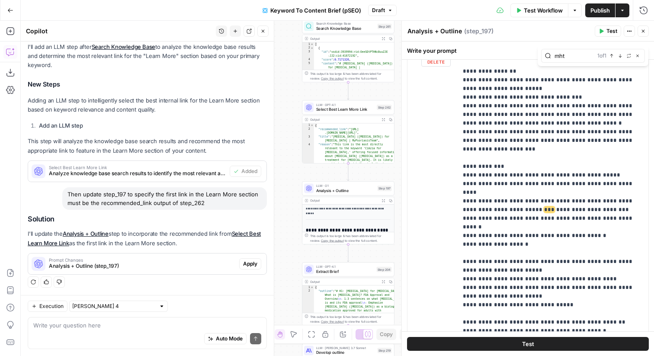
scroll to position [1423, 0]
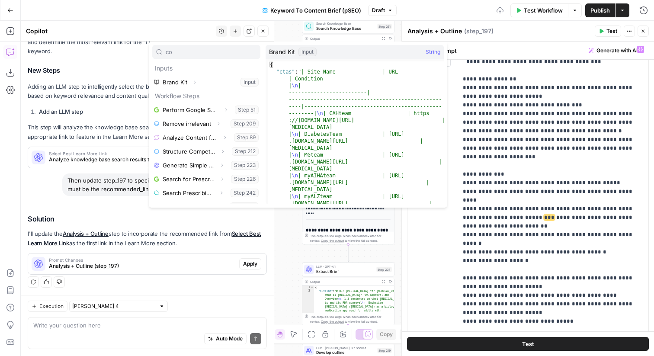
type input "c"
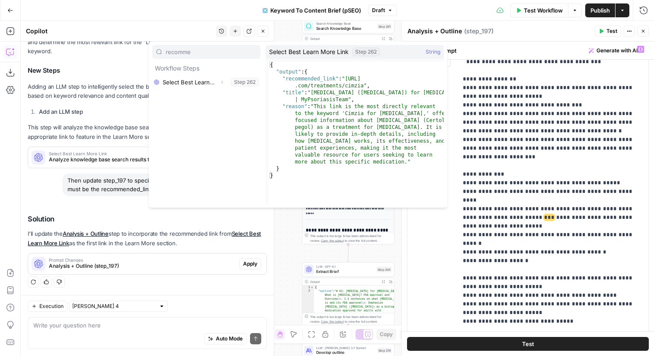
type input "recomme"
click at [219, 81] on icon "button" at bounding box center [221, 82] width 5 height 5
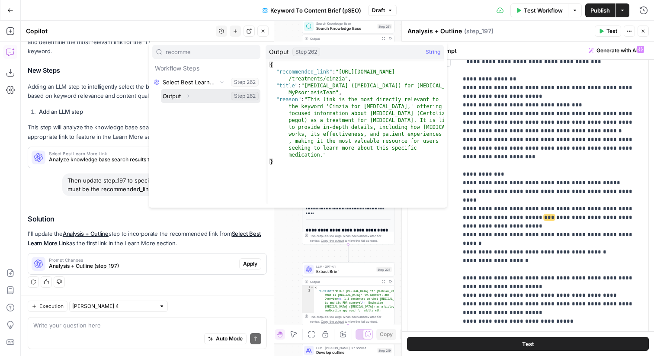
click at [192, 93] on button "Expand" at bounding box center [187, 95] width 11 height 11
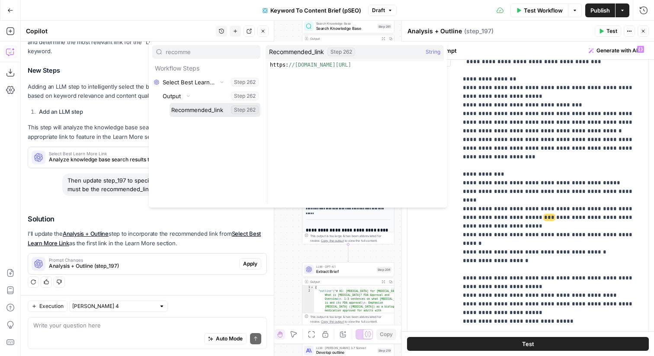
click at [190, 107] on button "Select variable Recommended_link" at bounding box center [214, 110] width 91 height 14
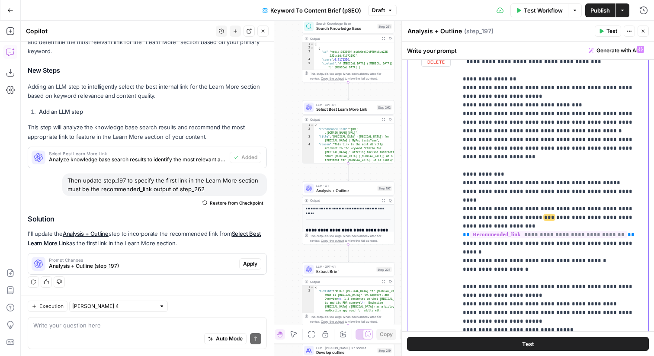
drag, startPoint x: 633, startPoint y: 131, endPoint x: 597, endPoint y: 120, distance: 38.2
copy p "**********"
click at [643, 34] on button "Close" at bounding box center [642, 31] width 11 height 11
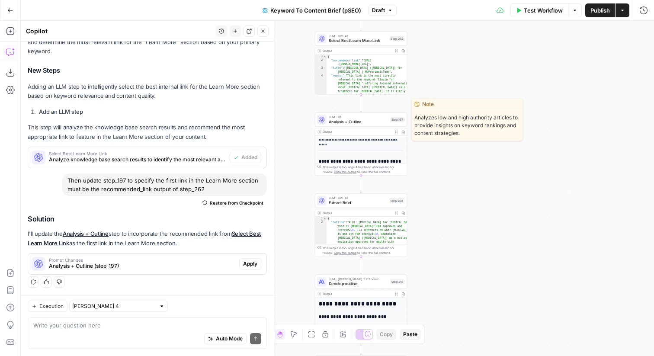
click at [376, 125] on div "LLM · O1 Analysis + Outline Step 197 Copy step Delete step Edit Note Test" at bounding box center [361, 119] width 93 height 14
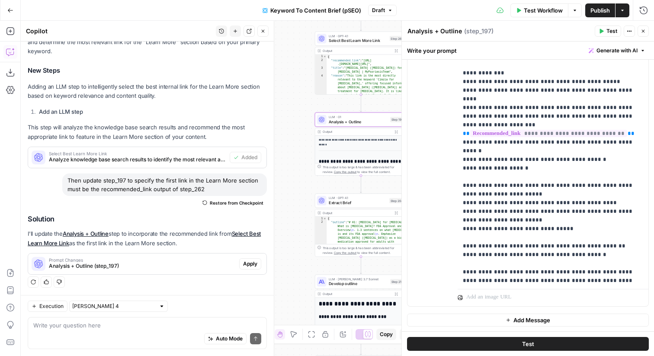
scroll to position [1416, 0]
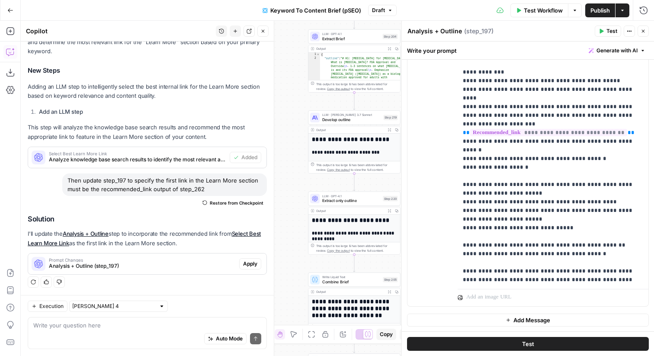
click at [329, 118] on span "Develop outline" at bounding box center [351, 120] width 59 height 6
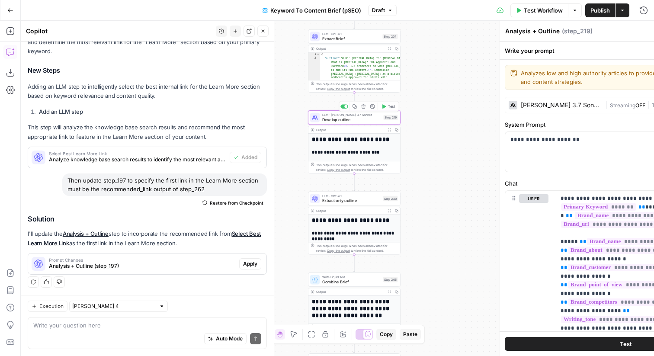
type textarea "Develop outline"
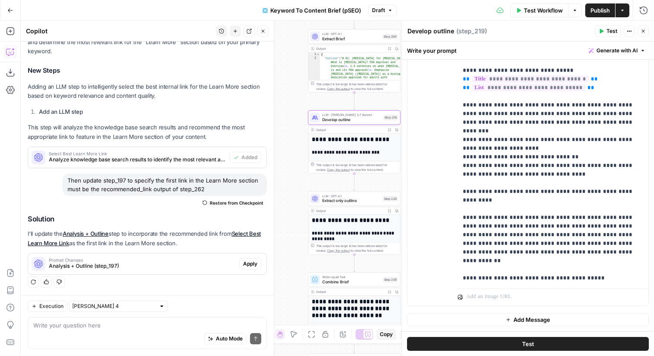
scroll to position [441, 0]
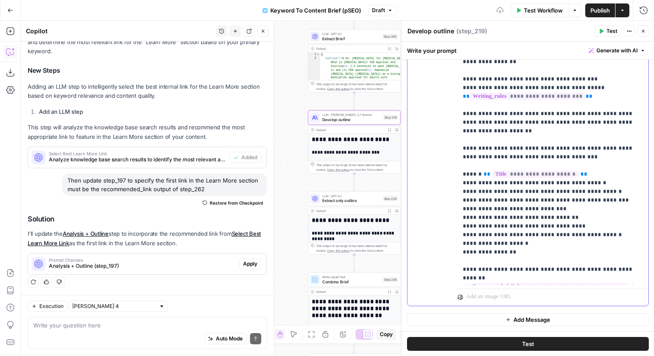
scroll to position [467, 0]
drag, startPoint x: 633, startPoint y: 220, endPoint x: 440, endPoint y: 211, distance: 193.9
click at [440, 211] on div "**********" at bounding box center [527, 119] width 241 height 373
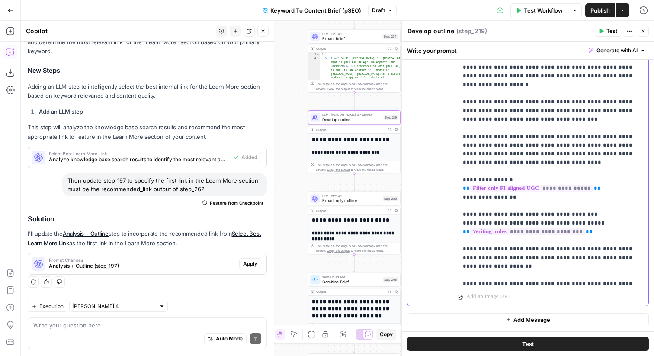
scroll to position [328, 0]
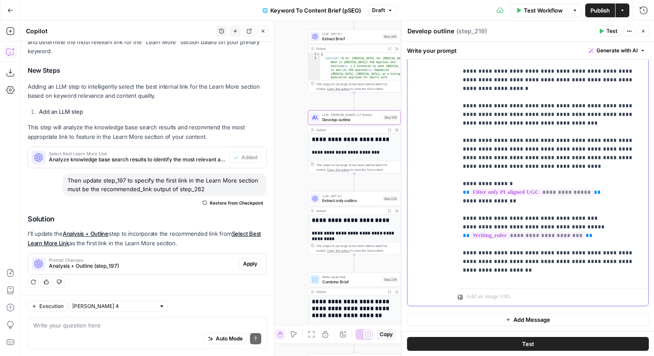
click at [634, 209] on p "**********" at bounding box center [553, 2] width 180 height 787
drag, startPoint x: 604, startPoint y: 227, endPoint x: 582, endPoint y: 226, distance: 22.1
click at [582, 226] on p "**********" at bounding box center [553, 15] width 180 height 813
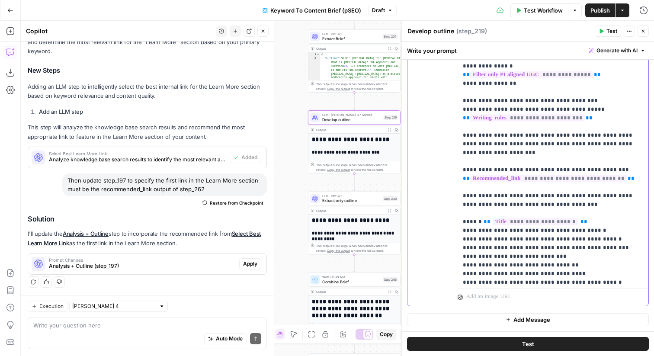
scroll to position [465, 0]
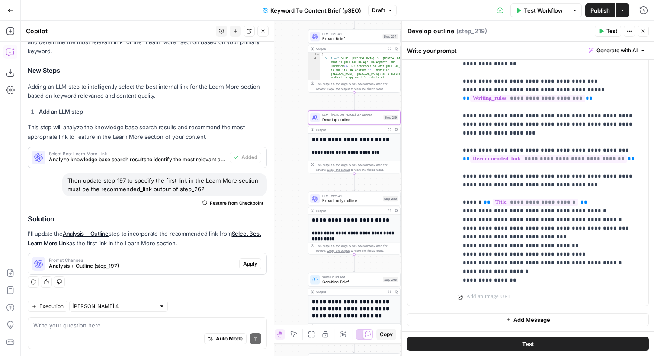
click at [645, 30] on button "Close" at bounding box center [642, 31] width 11 height 11
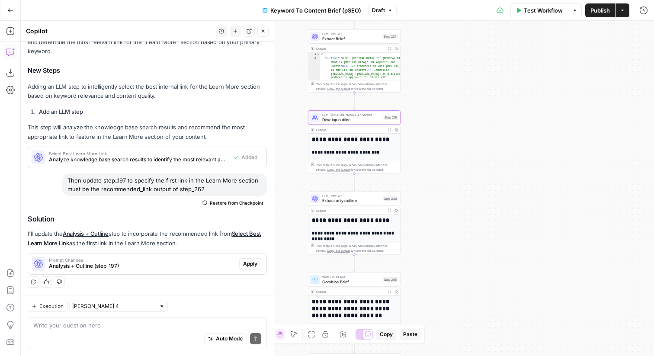
click at [585, 10] on button "Publish" at bounding box center [600, 10] width 30 height 14
click at [261, 34] on button "Close" at bounding box center [262, 31] width 11 height 11
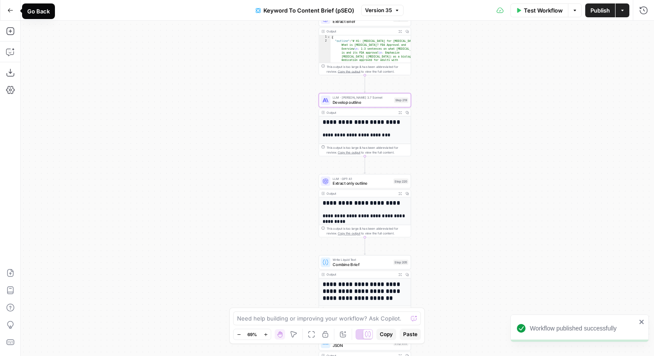
click at [14, 13] on button "Go Back" at bounding box center [11, 11] width 16 height 16
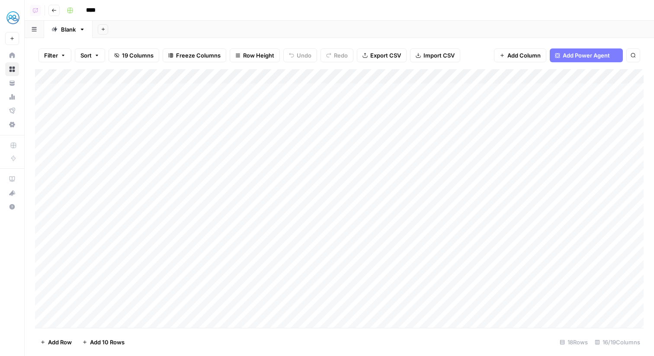
click at [209, 75] on div "Add Column" at bounding box center [339, 198] width 608 height 259
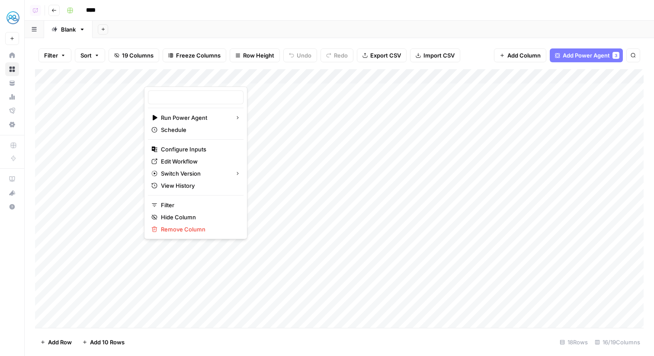
type input "Keyword To Content Brief (pSEO)"
click at [405, 13] on div "****" at bounding box center [354, 10] width 582 height 14
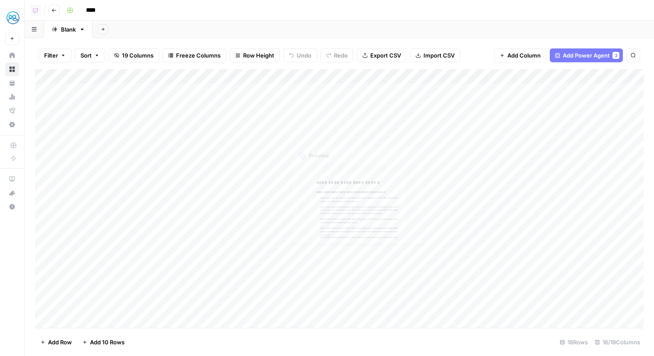
scroll to position [35, 0]
click at [277, 291] on div "Add Column" at bounding box center [339, 198] width 608 height 259
click at [45, 275] on div "Add Column" at bounding box center [339, 198] width 608 height 259
click at [41, 89] on div "Add Column" at bounding box center [339, 198] width 608 height 259
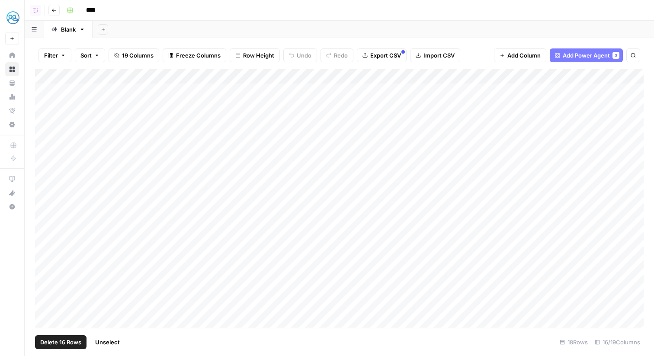
click at [67, 341] on span "Delete 16 Rows" at bounding box center [60, 342] width 41 height 9
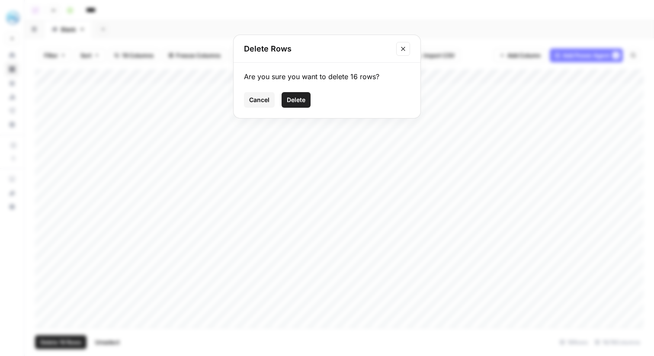
click at [284, 105] on button "Delete" at bounding box center [295, 100] width 29 height 16
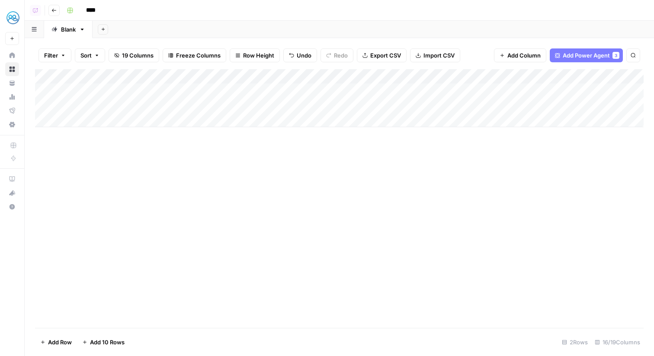
click at [142, 52] on span "19 Columns" at bounding box center [138, 55] width 32 height 9
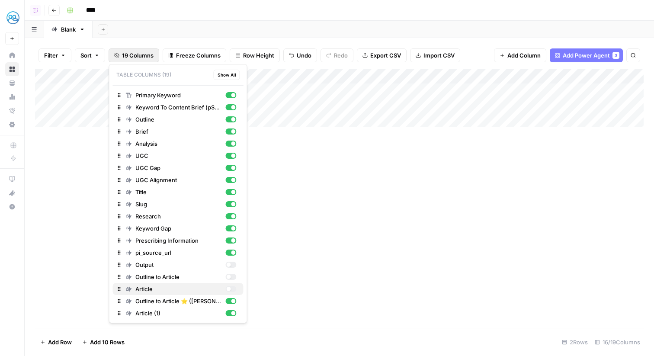
click at [230, 287] on div "button" at bounding box center [228, 289] width 4 height 4
click at [231, 275] on div "button" at bounding box center [230, 277] width 11 height 6
click at [363, 248] on div "Add Column" at bounding box center [339, 198] width 608 height 259
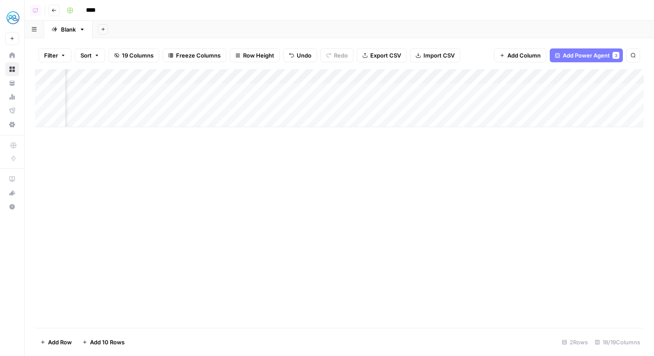
scroll to position [0, 923]
click at [370, 73] on div "Add Column" at bounding box center [339, 98] width 608 height 58
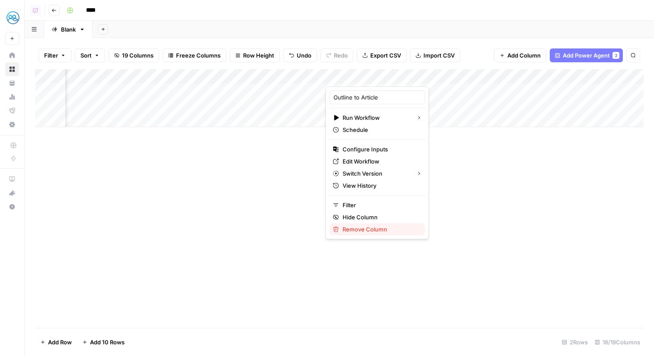
click at [365, 226] on span "Remove Column" at bounding box center [380, 229] width 76 height 9
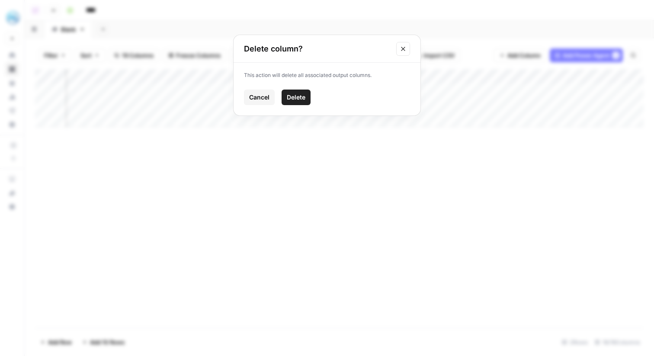
click at [302, 93] on span "Delete" at bounding box center [296, 97] width 19 height 9
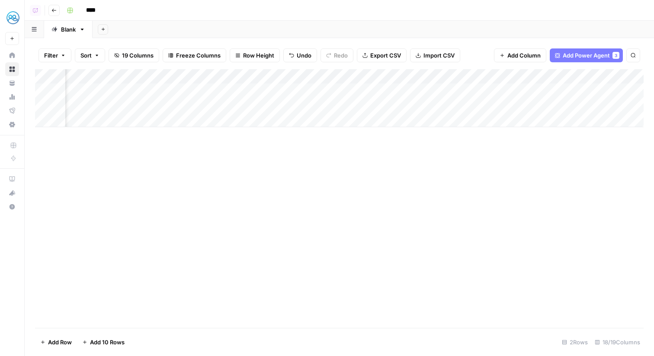
scroll to position [0, 846]
click at [554, 78] on div "Add Column" at bounding box center [339, 98] width 608 height 58
click at [559, 100] on input "Article (1)" at bounding box center [569, 97] width 88 height 9
type input "Article"
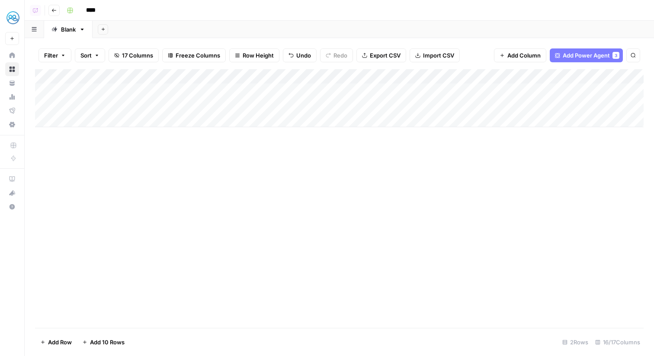
click at [108, 57] on div "Filter Sort 17 Columns Freeze Columns Row Height Undo Redo Export CSV Import CS…" at bounding box center [339, 56] width 608 height 28
click at [131, 56] on span "17 Columns" at bounding box center [137, 55] width 31 height 9
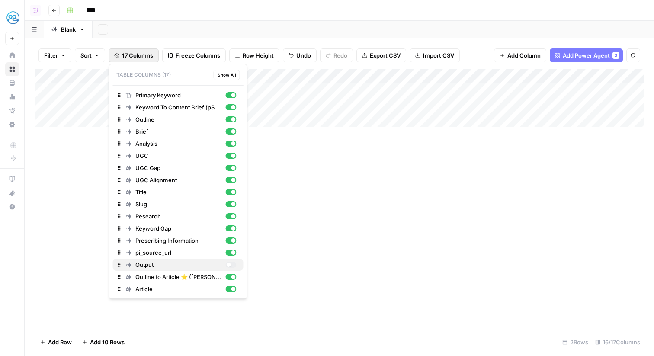
click at [230, 262] on div "button" at bounding box center [228, 264] width 4 height 4
click at [433, 180] on div "Add Column" at bounding box center [339, 198] width 608 height 259
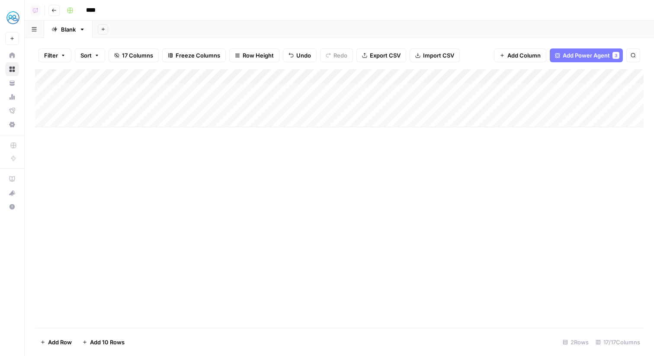
click at [147, 54] on span "17 Columns" at bounding box center [137, 55] width 31 height 9
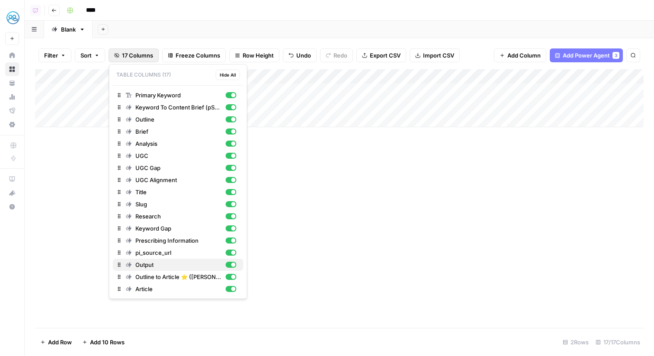
click at [231, 266] on div "button" at bounding box center [233, 264] width 4 height 4
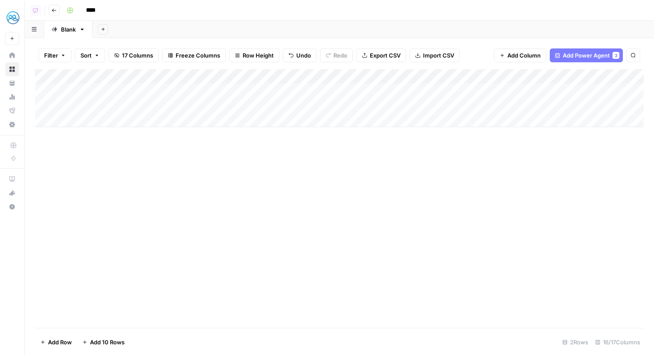
click at [377, 221] on div "Add Column" at bounding box center [339, 198] width 608 height 259
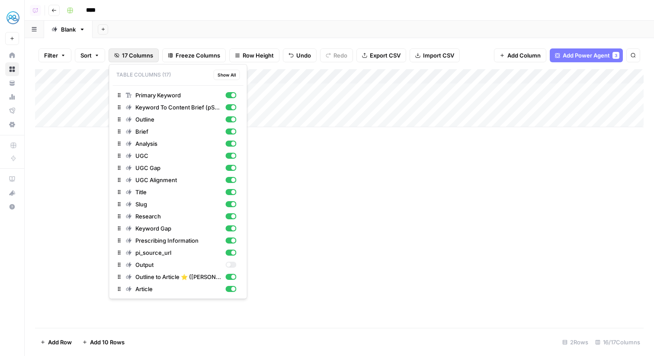
click at [138, 52] on span "17 Columns" at bounding box center [137, 55] width 31 height 9
click at [230, 215] on div "button" at bounding box center [230, 216] width 11 height 6
click at [236, 229] on div "button" at bounding box center [230, 228] width 11 height 6
click at [319, 220] on div "Add Column" at bounding box center [339, 198] width 608 height 259
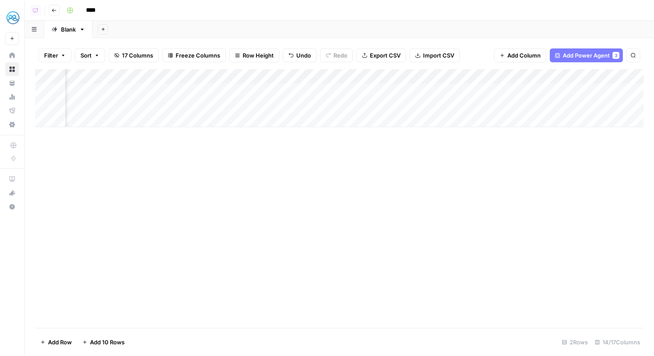
scroll to position [0, 583]
drag, startPoint x: 426, startPoint y: 81, endPoint x: 350, endPoint y: 80, distance: 75.7
click at [350, 80] on div "Add Column" at bounding box center [339, 98] width 608 height 58
click at [334, 148] on div "Add Column" at bounding box center [339, 198] width 608 height 259
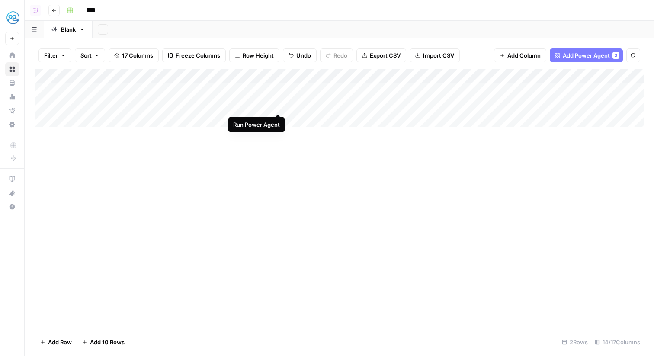
click at [277, 108] on div "Add Column" at bounding box center [339, 98] width 608 height 58
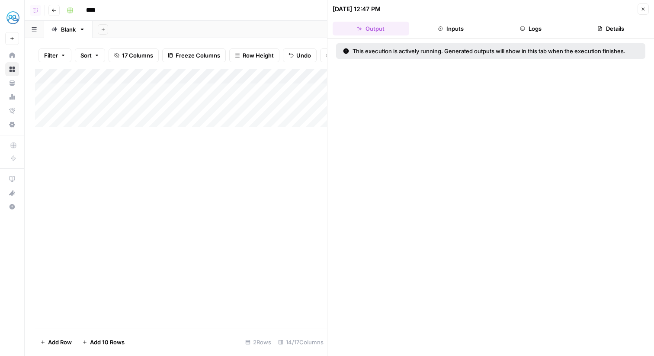
click at [646, 7] on button "Close" at bounding box center [642, 8] width 11 height 11
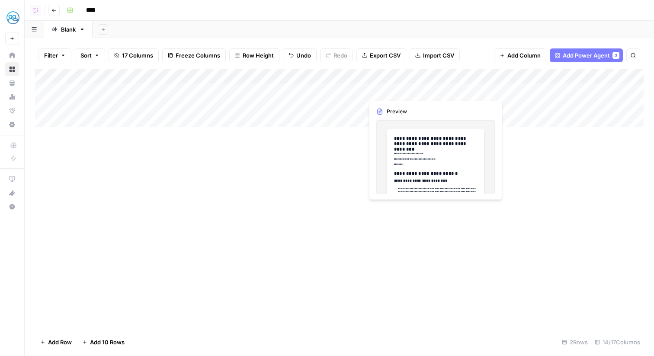
click at [353, 90] on div "Add Column" at bounding box center [339, 98] width 608 height 58
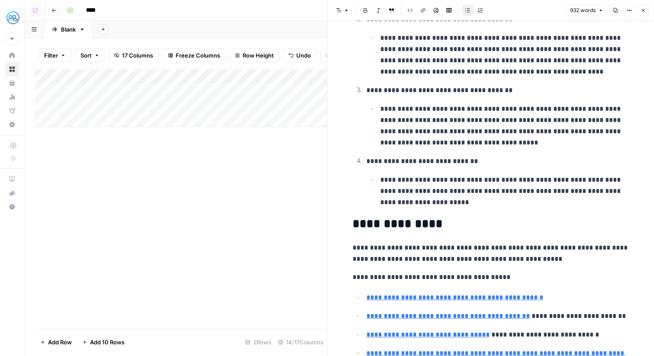
scroll to position [1811, 0]
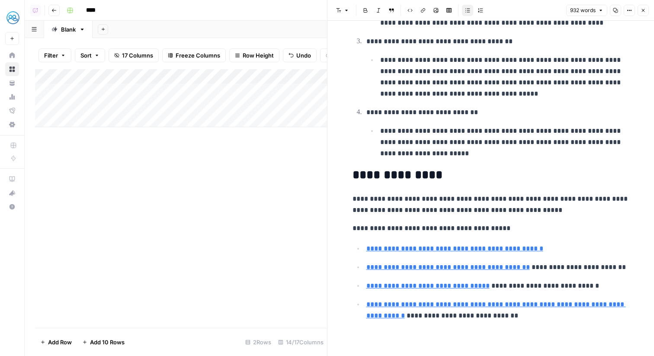
click at [645, 12] on icon "button" at bounding box center [642, 10] width 5 height 5
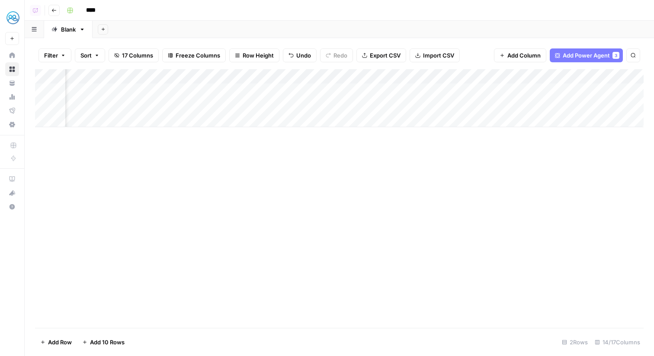
scroll to position [0, 690]
click at [507, 89] on div "Add Column" at bounding box center [339, 98] width 608 height 58
click at [589, 89] on div "Add Column" at bounding box center [339, 98] width 608 height 58
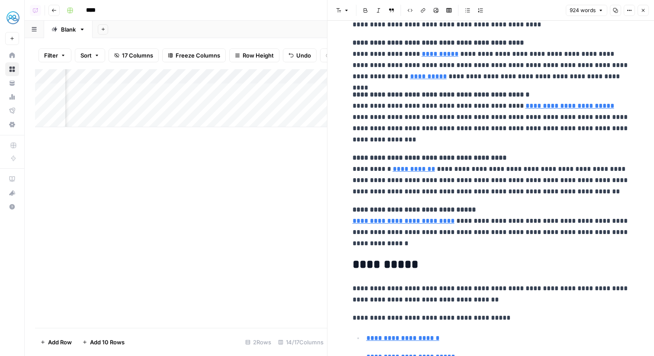
scroll to position [1797, 0]
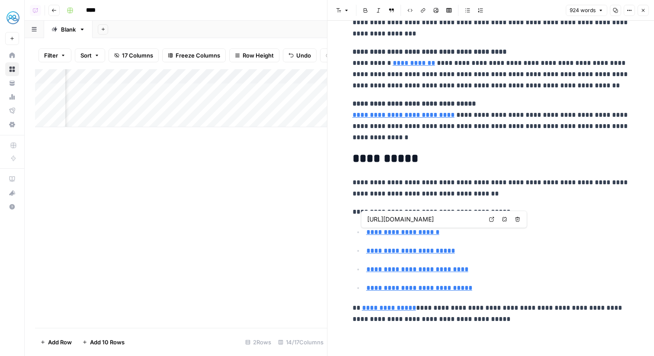
type input "https://www.novartis.com/us-en/sites/novartis_us/files/cosentyx.pdf"
click at [492, 214] on link "Open in a new tab" at bounding box center [491, 219] width 11 height 11
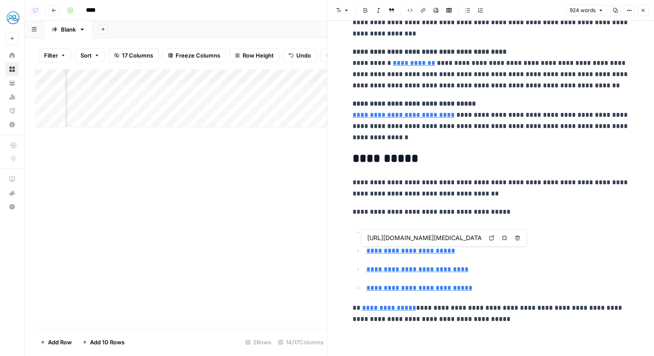
type input "https://www.mypsoriasisteam.com/treatments/cosentyx"
click at [640, 9] on icon "button" at bounding box center [642, 10] width 5 height 5
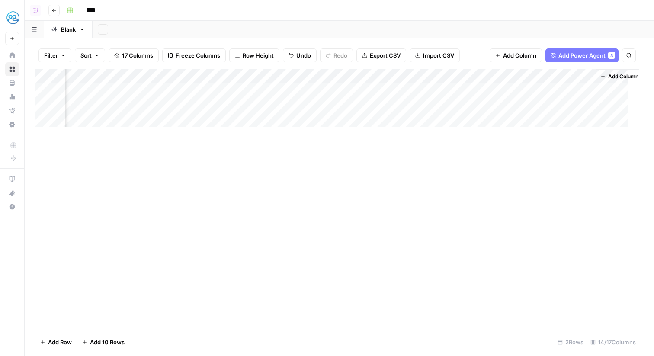
scroll to position [0, 680]
click at [601, 92] on div "Add Column" at bounding box center [339, 98] width 608 height 58
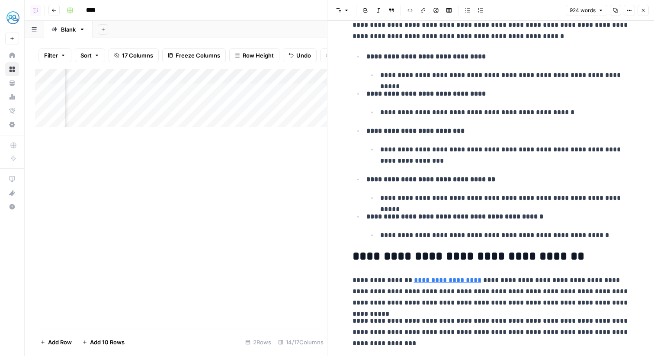
scroll to position [159, 0]
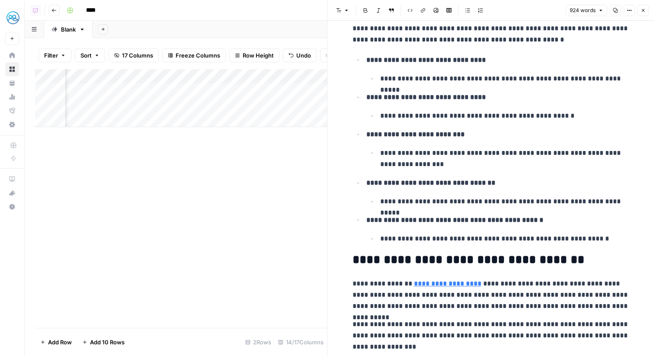
click at [643, 14] on button "Close" at bounding box center [642, 10] width 11 height 11
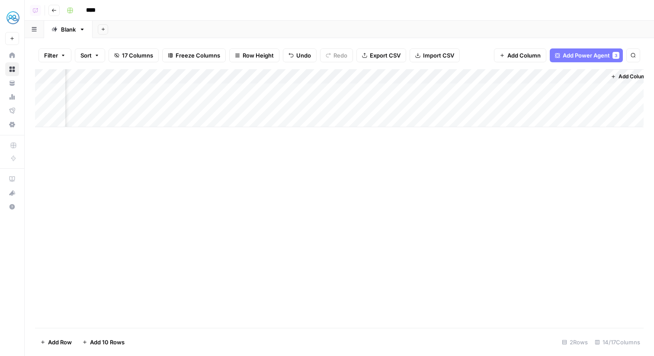
click at [473, 73] on div "Add Column" at bounding box center [339, 98] width 608 height 58
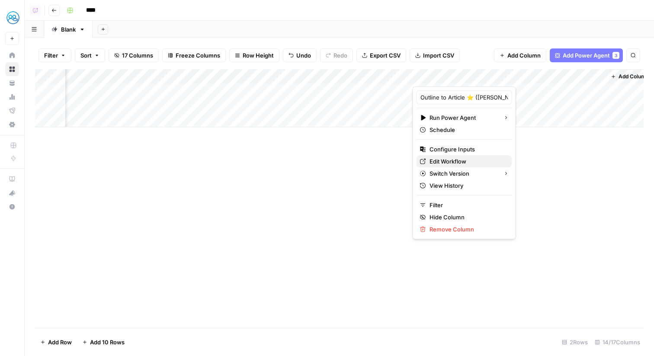
click at [451, 163] on span "Edit Workflow" at bounding box center [467, 161] width 76 height 9
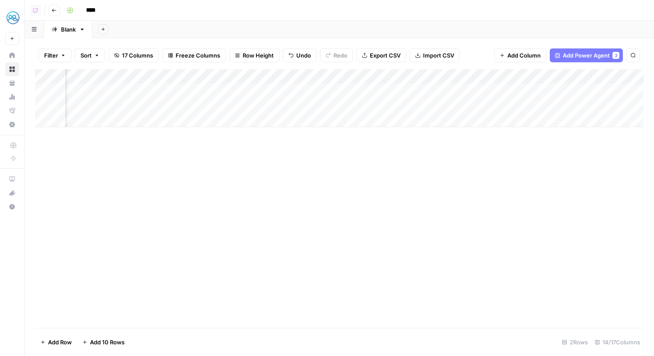
scroll to position [0, 690]
click at [493, 89] on div "Add Column" at bounding box center [339, 98] width 608 height 58
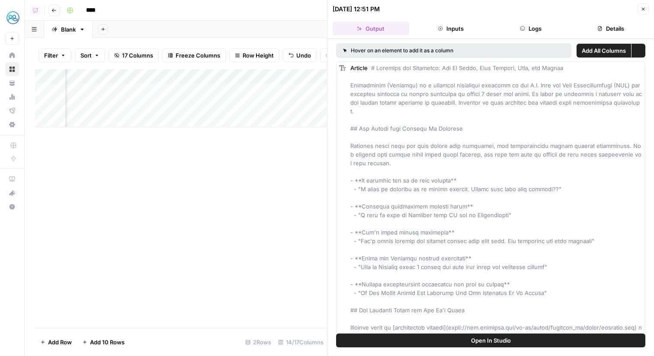
click at [518, 28] on button "Logs" at bounding box center [530, 29] width 77 height 14
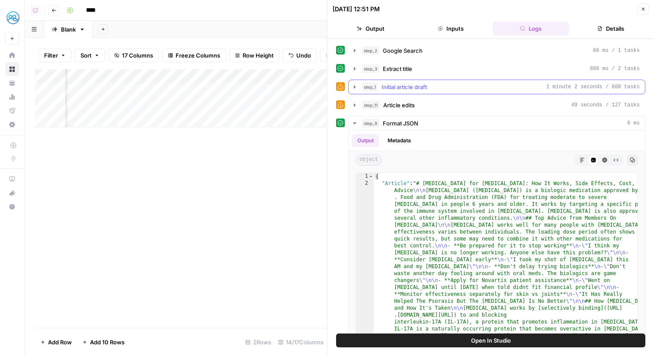
click at [435, 88] on div "step_1 Initial article draft 1 minute 2 seconds / 600 tasks" at bounding box center [500, 87] width 278 height 9
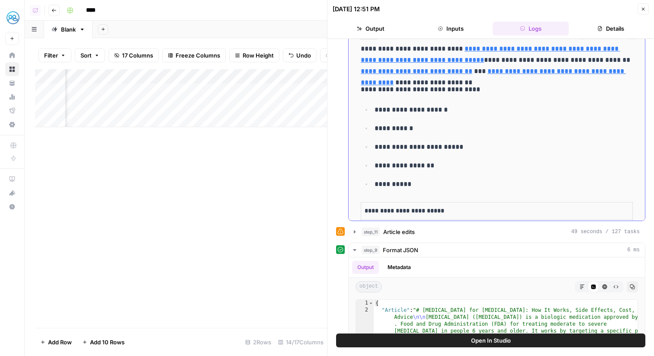
scroll to position [959, 0]
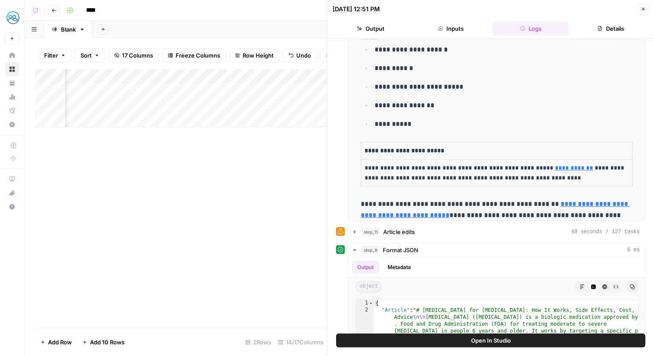
click at [643, 8] on icon "button" at bounding box center [642, 8] width 5 height 5
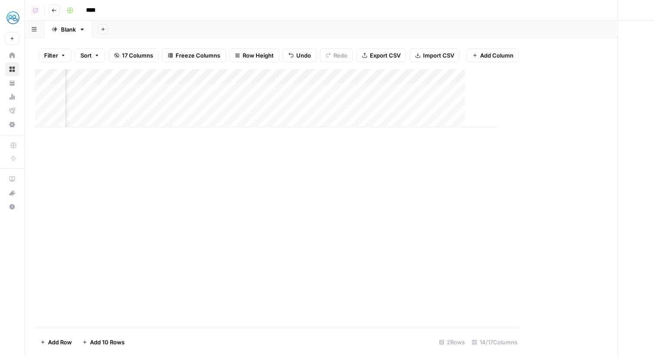
scroll to position [0, 680]
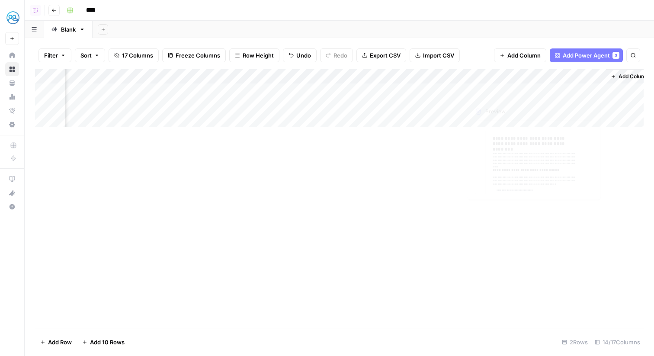
click at [598, 86] on div "Add Column" at bounding box center [339, 98] width 608 height 58
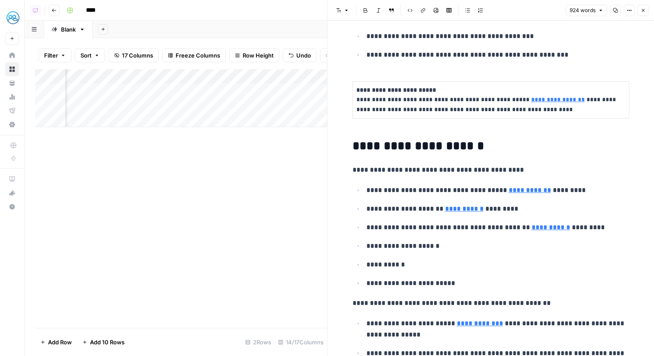
scroll to position [674, 0]
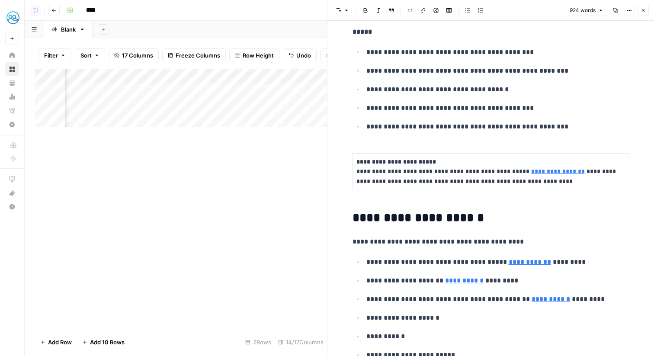
click at [642, 16] on button "Close" at bounding box center [642, 10] width 11 height 11
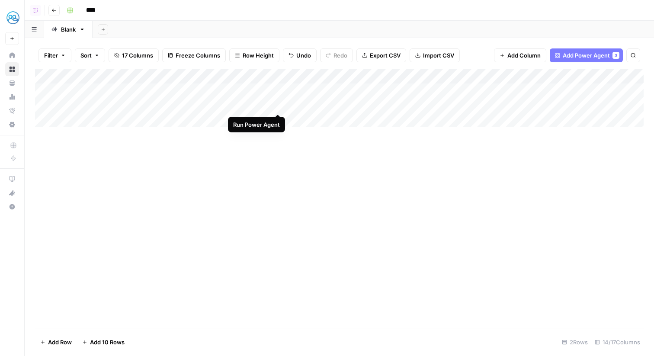
click at [265, 103] on div "Add Column" at bounding box center [339, 98] width 608 height 58
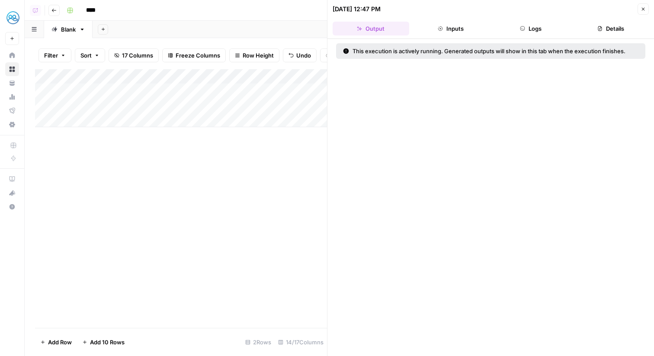
click at [516, 31] on button "Logs" at bounding box center [530, 29] width 77 height 14
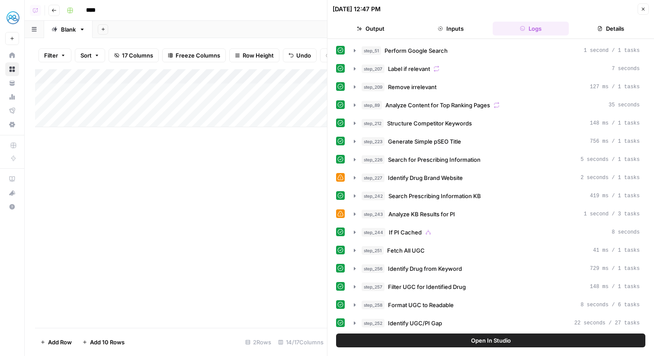
click at [614, 23] on button "Details" at bounding box center [610, 29] width 77 height 14
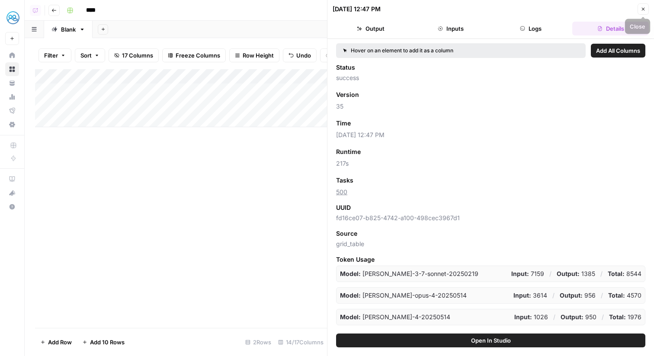
click at [647, 10] on button "Close" at bounding box center [642, 8] width 11 height 11
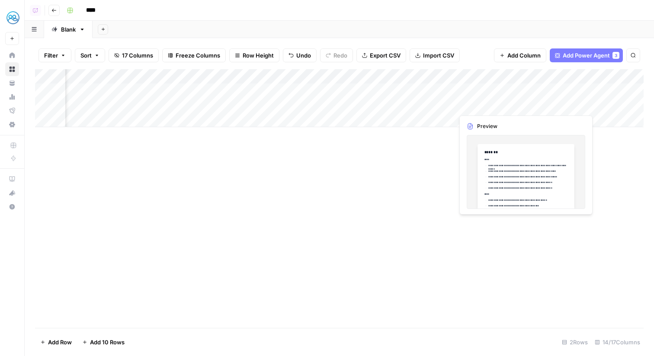
scroll to position [0, 690]
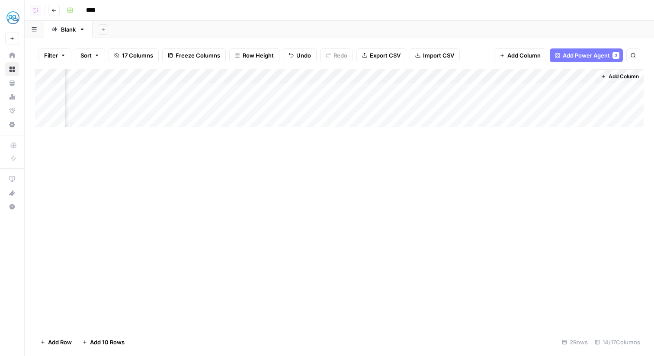
click at [498, 105] on div "Add Column" at bounding box center [339, 98] width 608 height 58
click at [509, 105] on div "Add Column" at bounding box center [339, 98] width 608 height 58
click at [265, 104] on div "Add Column" at bounding box center [339, 98] width 608 height 58
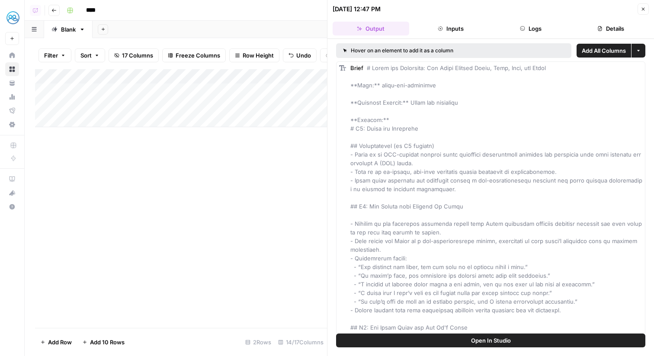
click at [536, 31] on button "Logs" at bounding box center [530, 29] width 77 height 14
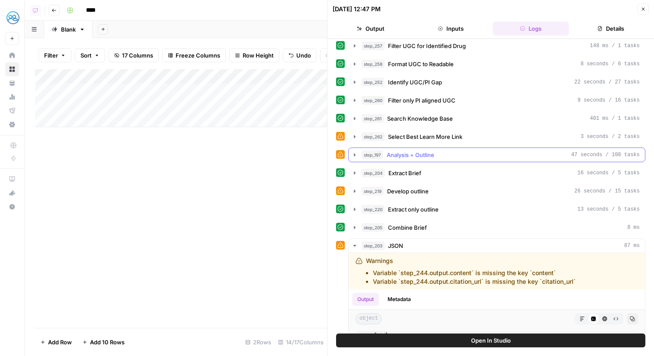
scroll to position [237, 0]
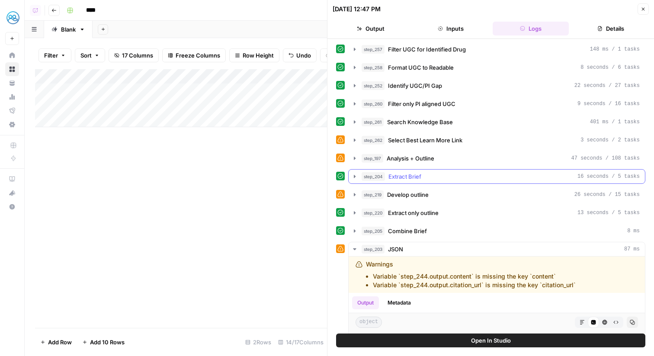
click at [437, 176] on div "step_204 Extract Brief 16 seconds / 5 tasks" at bounding box center [500, 176] width 278 height 9
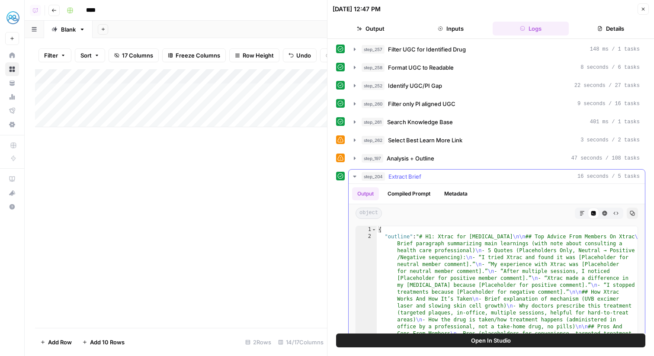
click at [436, 178] on div "step_204 Extract Brief 16 seconds / 5 tasks" at bounding box center [500, 176] width 278 height 9
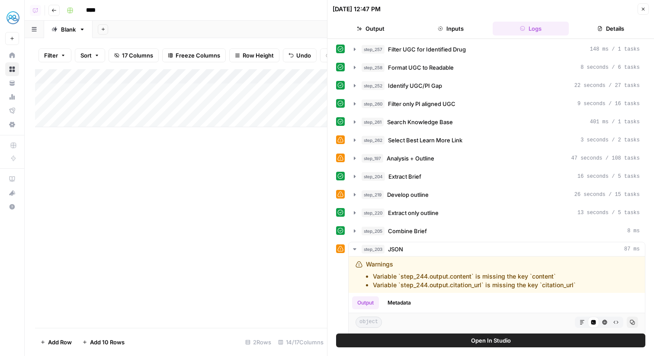
click at [443, 203] on div "step_51 Perform Google Search 1 second / 1 tasks step_207 Label if relevant 7 s…" at bounding box center [490, 157] width 309 height 703
click at [444, 207] on button "step_220 Extract only outline 13 seconds / 5 tasks" at bounding box center [496, 213] width 296 height 14
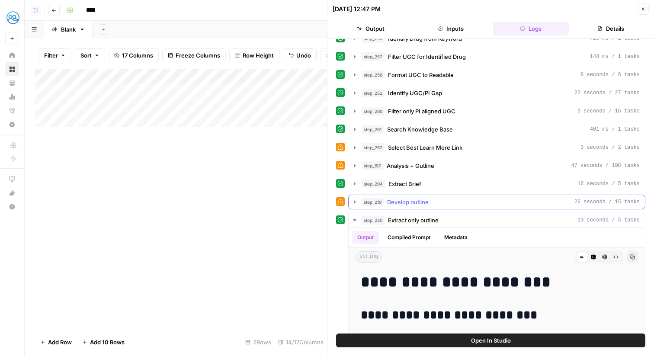
scroll to position [227, 0]
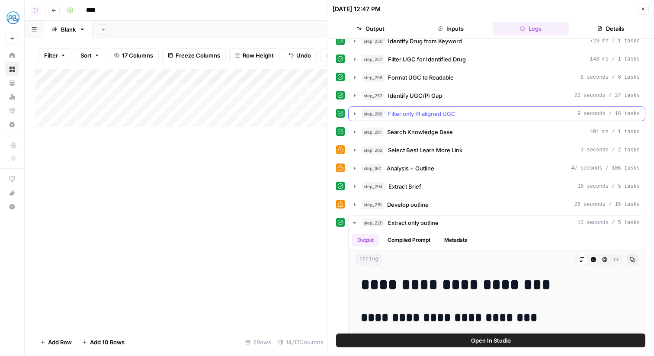
click at [444, 114] on span "Filter only PI aligned UGC" at bounding box center [421, 113] width 67 height 9
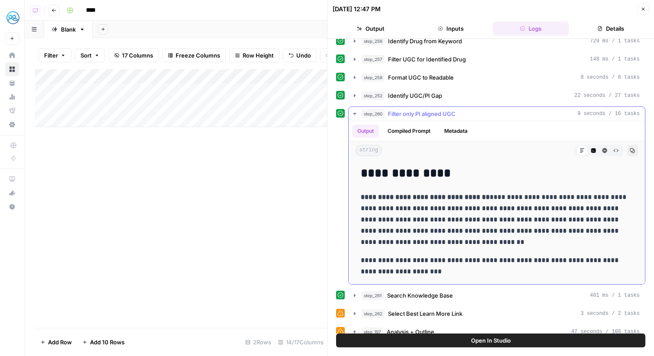
click at [444, 114] on span "Filter only PI aligned UGC" at bounding box center [421, 113] width 67 height 9
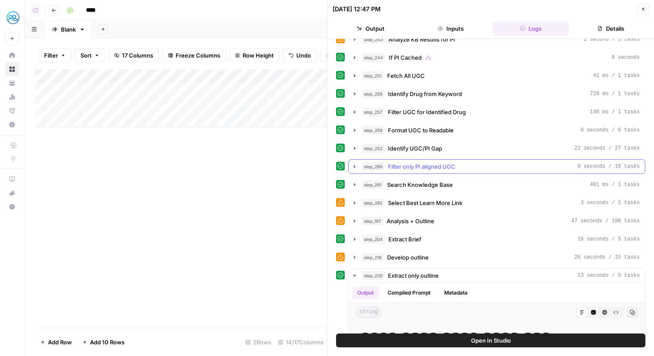
scroll to position [172, 0]
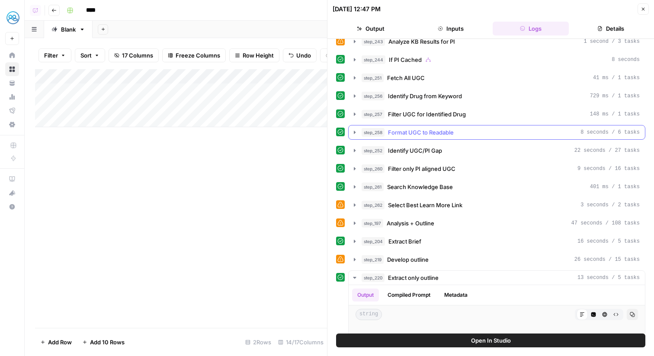
click at [443, 137] on button "step_258 Format UGC to Readable 8 seconds / 6 tasks" at bounding box center [496, 132] width 296 height 14
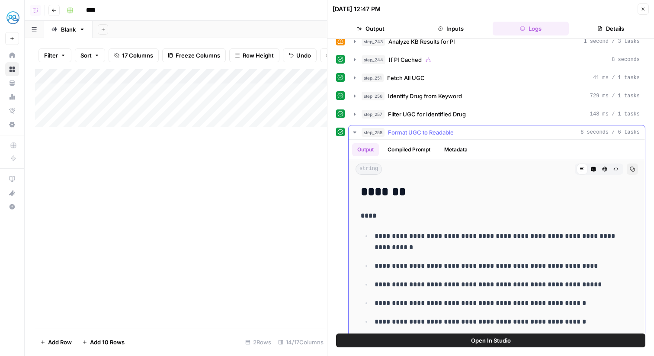
click at [443, 137] on button "step_258 Format UGC to Readable 8 seconds / 6 tasks" at bounding box center [496, 132] width 296 height 14
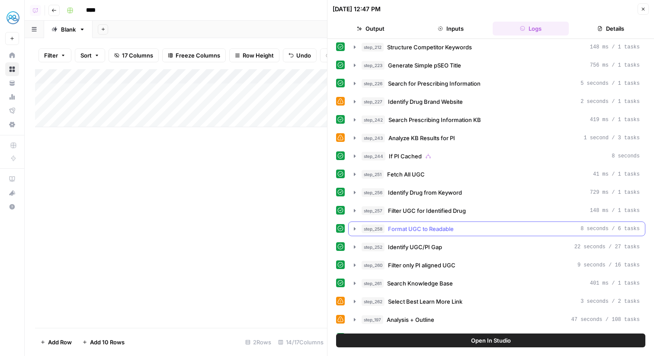
scroll to position [69, 0]
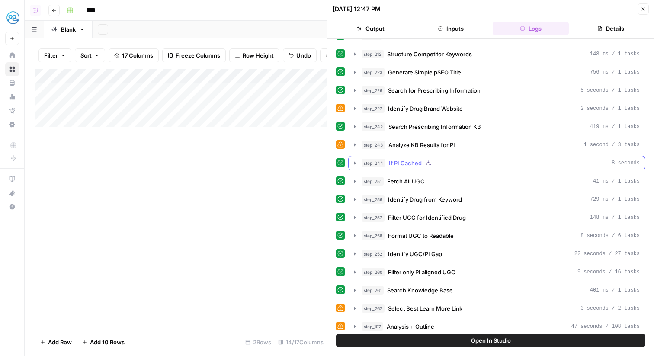
click at [440, 169] on button "step_244 If PI Cached 8 seconds" at bounding box center [496, 163] width 296 height 14
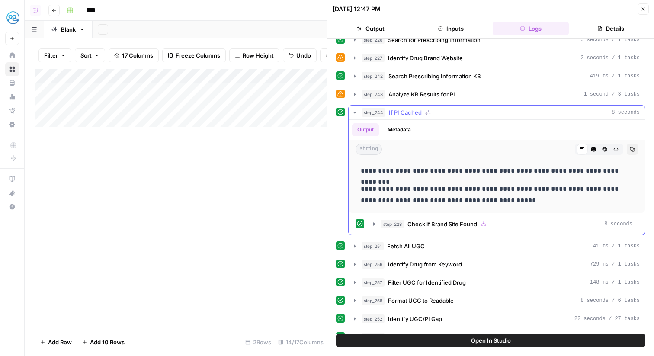
scroll to position [127, 0]
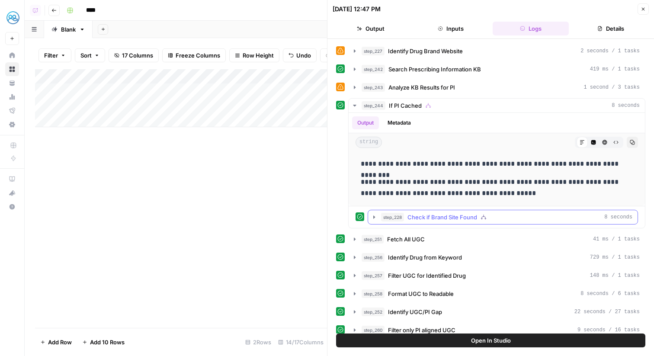
click at [457, 218] on span "Check if Brand Site Found" at bounding box center [442, 217] width 70 height 9
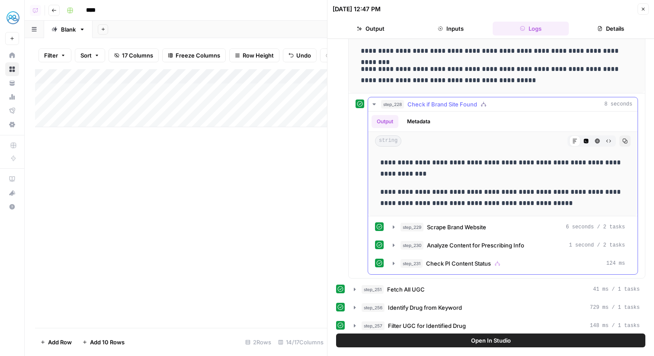
scroll to position [254, 0]
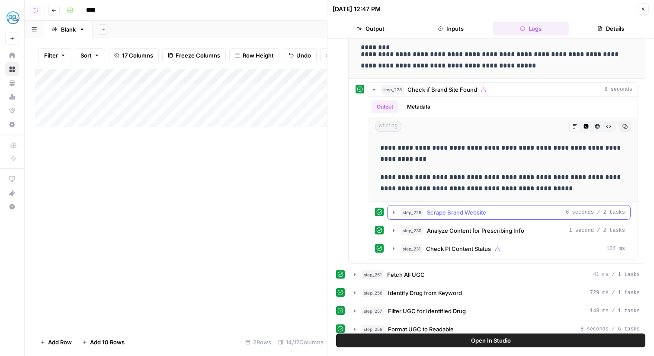
click at [463, 218] on button "step_229 Scrape Brand Website 6 seconds / 2 tasks" at bounding box center [508, 212] width 243 height 14
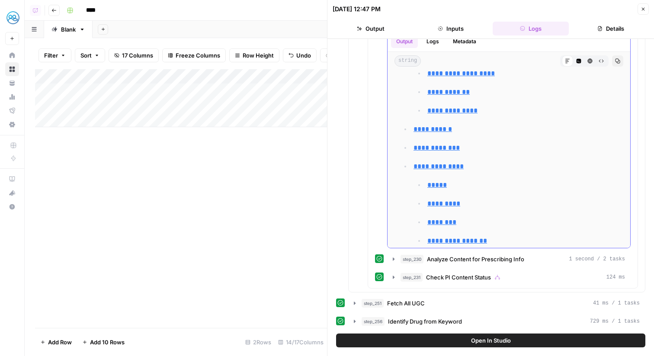
scroll to position [35, 0]
click at [476, 257] on span "Analyze Content for Prescribing Info" at bounding box center [475, 259] width 97 height 9
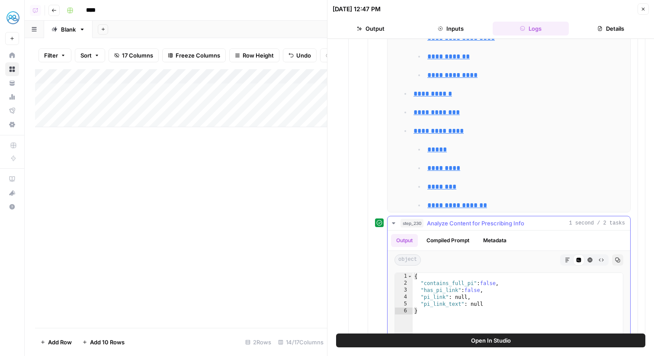
scroll to position [397, 0]
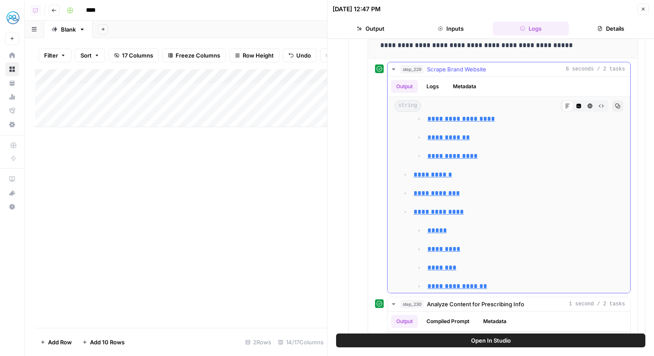
click at [434, 90] on button "Logs" at bounding box center [432, 86] width 23 height 13
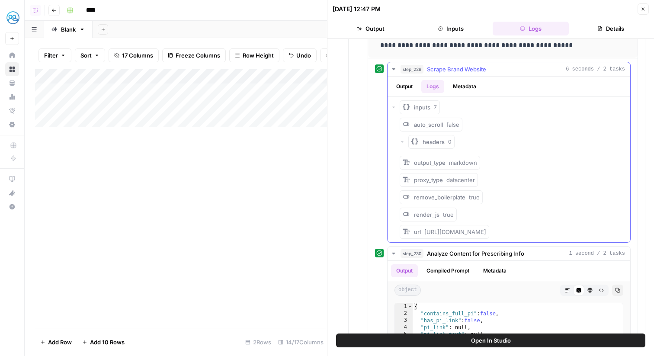
scroll to position [0, 0]
click at [519, 230] on span "Copy" at bounding box center [518, 231] width 15 height 9
click at [639, 13] on button "Close" at bounding box center [642, 8] width 11 height 11
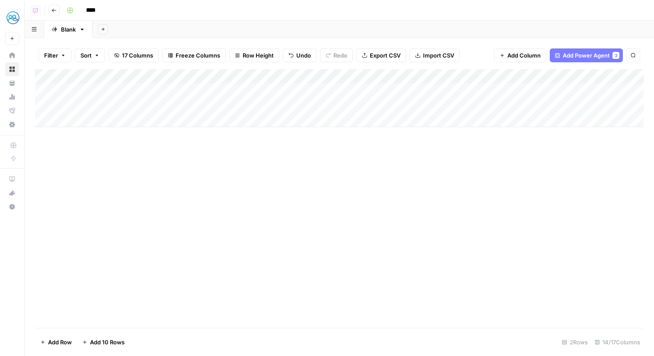
click at [233, 78] on div "Add Column" at bounding box center [339, 98] width 608 height 58
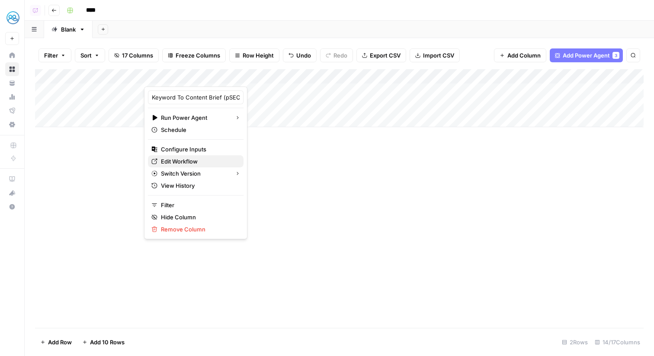
click at [203, 163] on span "Edit Workflow" at bounding box center [199, 161] width 76 height 9
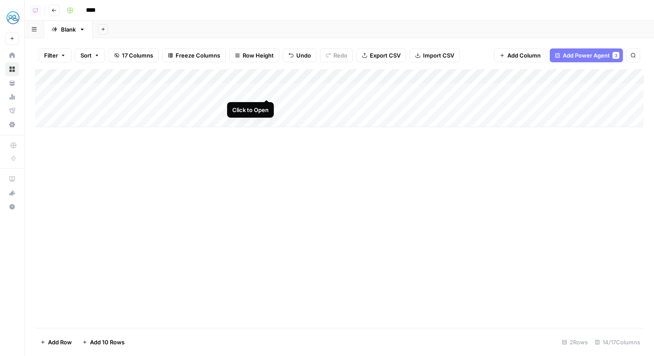
click at [268, 91] on div "Add Column" at bounding box center [339, 98] width 608 height 58
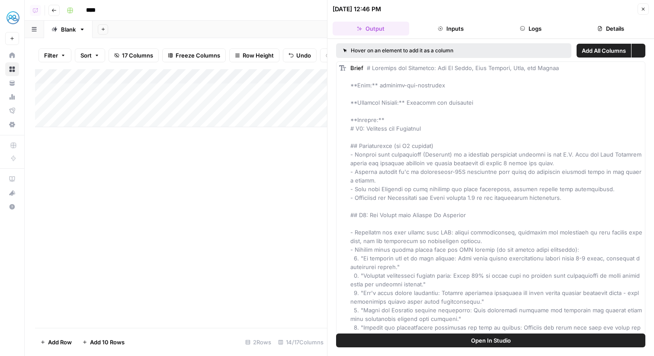
click at [523, 33] on button "Logs" at bounding box center [530, 29] width 77 height 14
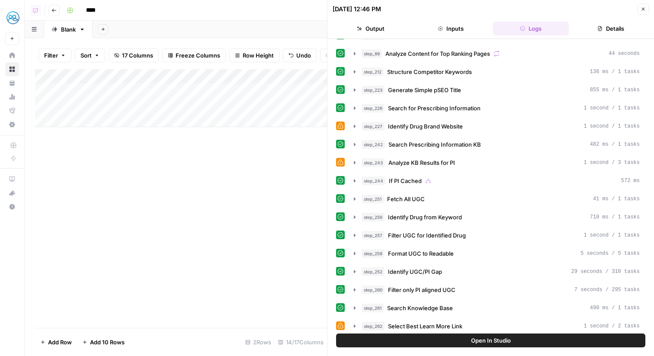
scroll to position [61, 0]
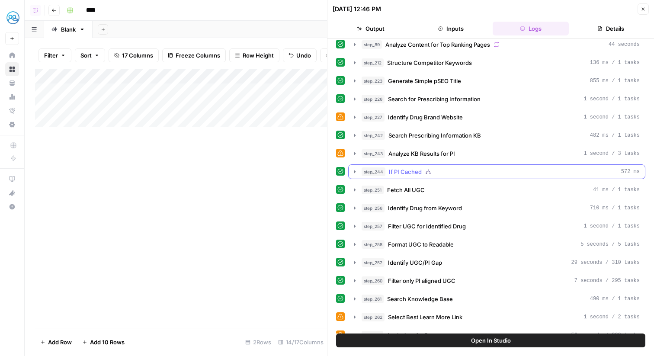
click at [428, 174] on icon "button" at bounding box center [428, 172] width 6 height 6
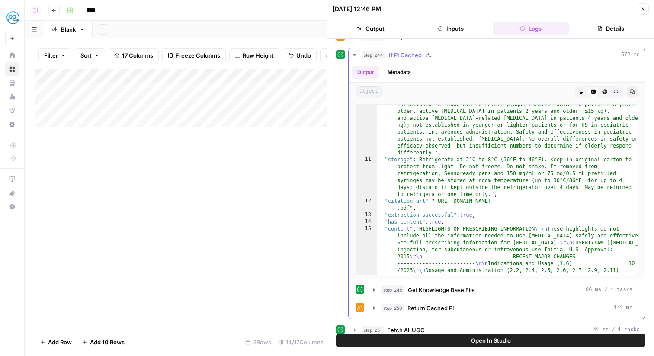
scroll to position [247, 0]
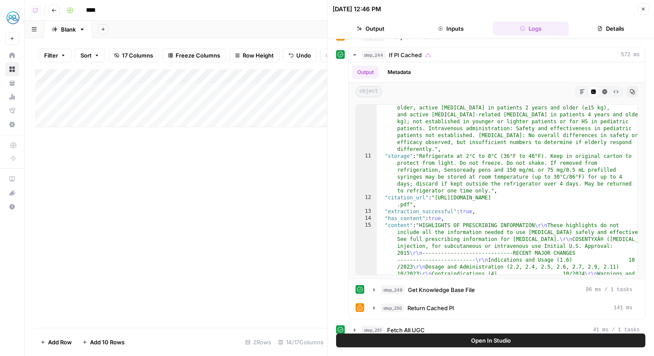
click at [639, 16] on header "08/28/25 at 12:46 PM Close Output Inputs Logs Details" at bounding box center [490, 19] width 326 height 39
click at [642, 10] on icon "button" at bounding box center [642, 8] width 5 height 5
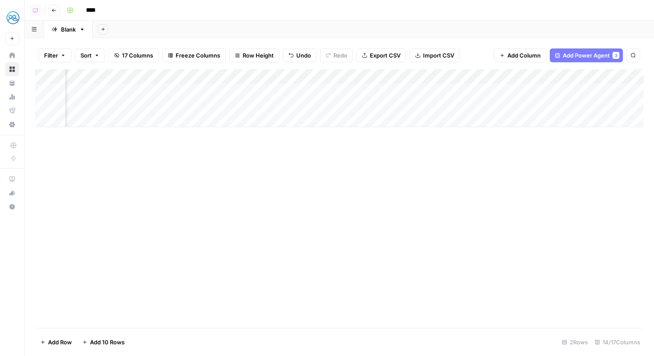
scroll to position [0, 690]
click at [626, 73] on span "Add Column" at bounding box center [623, 77] width 30 height 8
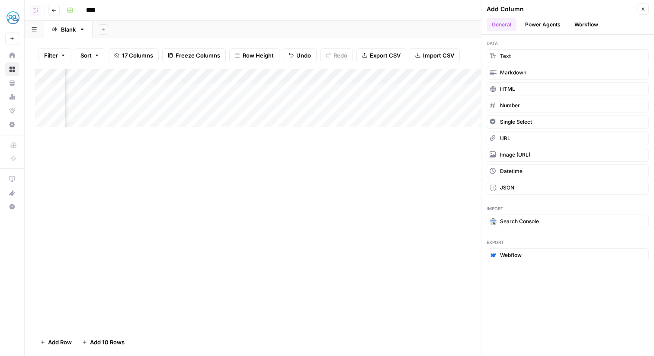
click at [537, 26] on button "Power Agents" at bounding box center [543, 24] width 46 height 13
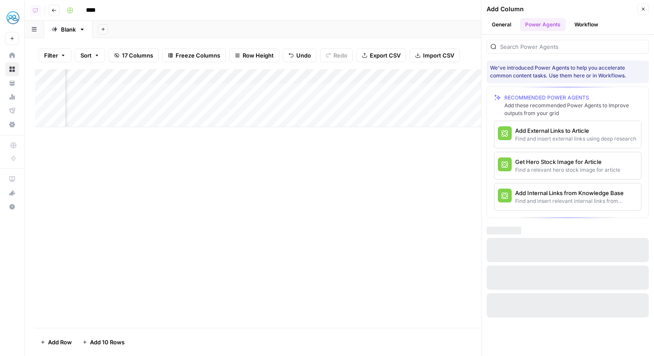
click at [571, 27] on button "Workflow" at bounding box center [586, 24] width 34 height 13
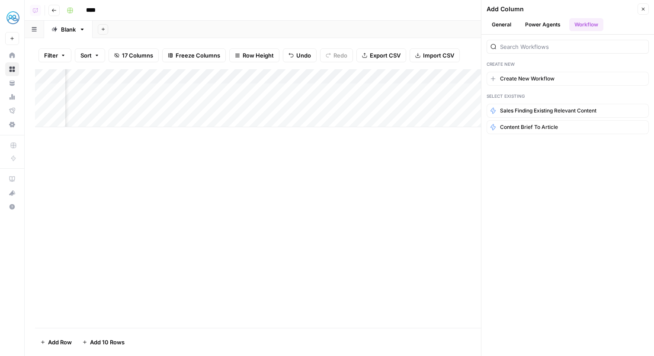
click at [501, 22] on button "General" at bounding box center [501, 24] width 30 height 13
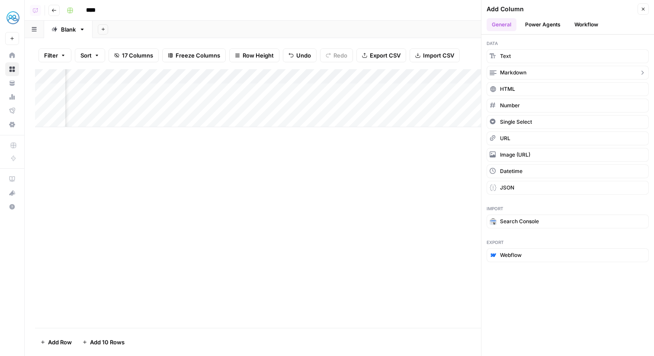
click at [518, 71] on span "Markdown" at bounding box center [513, 73] width 26 height 8
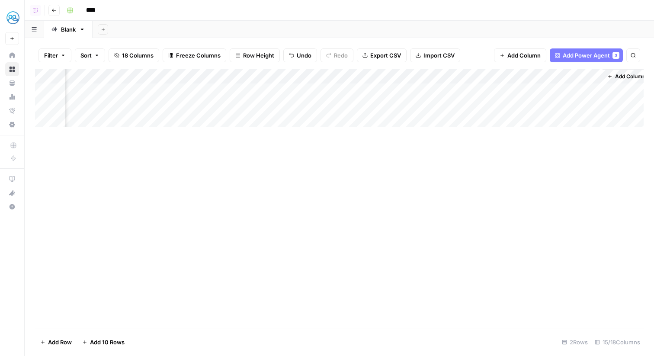
scroll to position [0, 815]
drag, startPoint x: 507, startPoint y: 77, endPoint x: 97, endPoint y: 77, distance: 409.4
click at [97, 77] on div "Add Column" at bounding box center [339, 98] width 608 height 58
drag, startPoint x: 403, startPoint y: 73, endPoint x: 66, endPoint y: 82, distance: 337.3
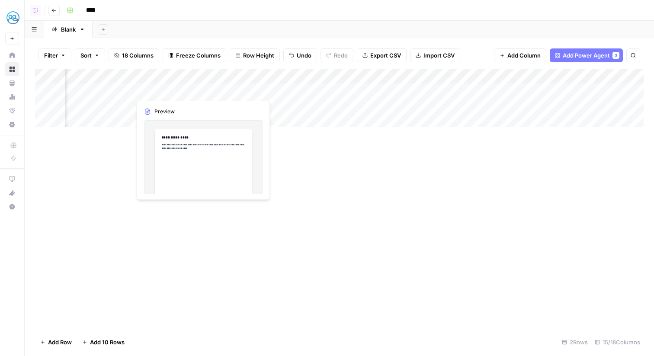
click at [66, 82] on div "Add Column" at bounding box center [339, 98] width 608 height 58
drag, startPoint x: 490, startPoint y: 73, endPoint x: 112, endPoint y: 81, distance: 378.4
click at [112, 81] on div "Add Column" at bounding box center [339, 98] width 608 height 58
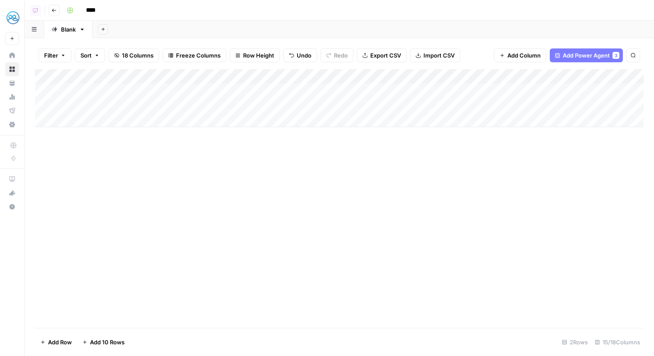
click at [190, 72] on div "Add Column" at bounding box center [339, 98] width 608 height 58
click at [188, 107] on div "New Column Markdown Filter Hide Column Remove Column" at bounding box center [195, 128] width 103 height 85
click at [185, 98] on input "New Column" at bounding box center [196, 97] width 88 height 9
type input "Prescribing Info"
click at [318, 156] on div "Add Column" at bounding box center [339, 198] width 608 height 259
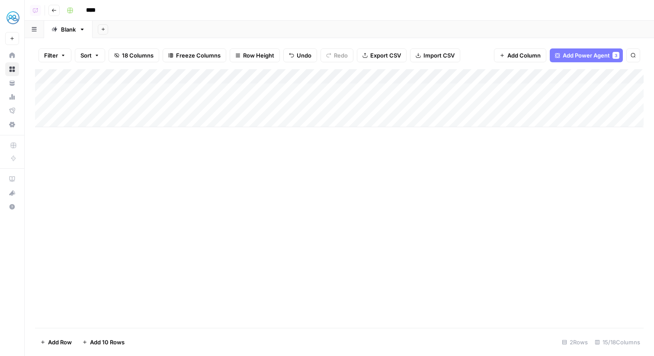
click at [318, 77] on div "Add Column" at bounding box center [339, 98] width 608 height 58
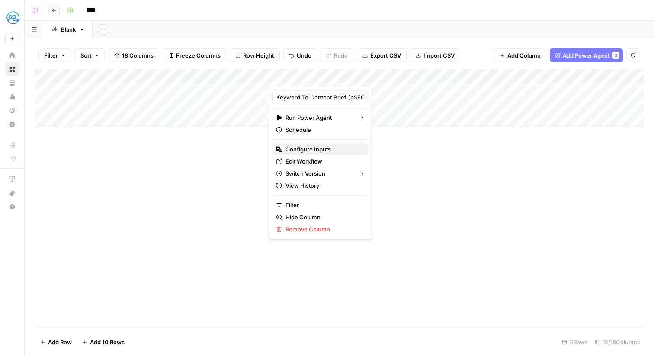
click at [327, 151] on span "Configure Inputs" at bounding box center [323, 149] width 76 height 9
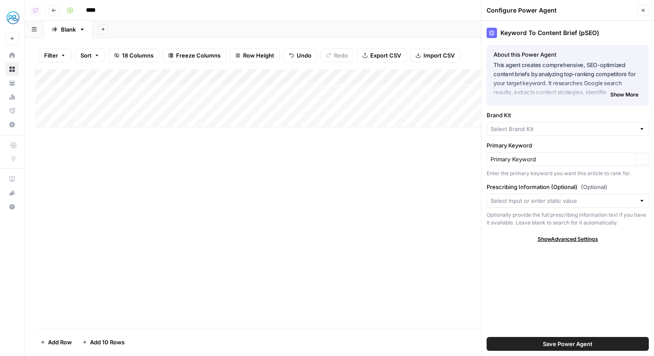
type input "MyHealthTeam"
click at [556, 195] on div at bounding box center [567, 201] width 162 height 14
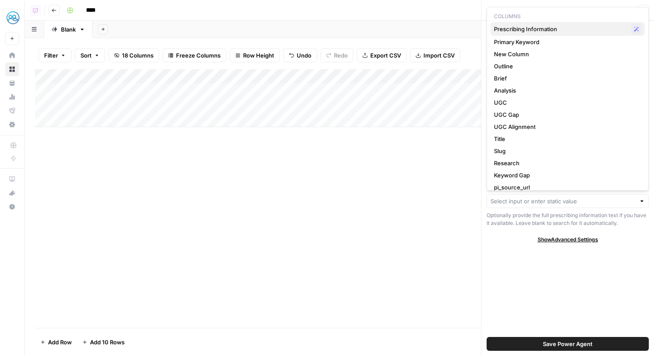
click at [543, 28] on span "Prescribing Information" at bounding box center [561, 29] width 134 height 9
type input "Prescribing Information"
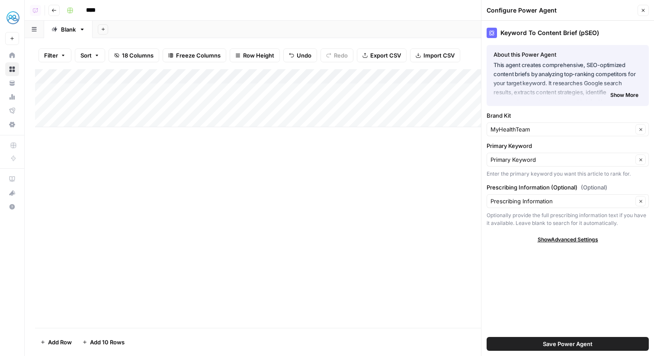
drag, startPoint x: 587, startPoint y: 346, endPoint x: 592, endPoint y: 160, distance: 186.4
click at [592, 160] on div "Keyword To Content Brief (pSEO) About this Power Agent This agent creates compr…" at bounding box center [567, 188] width 172 height 335
click at [642, 10] on icon "button" at bounding box center [643, 10] width 3 height 3
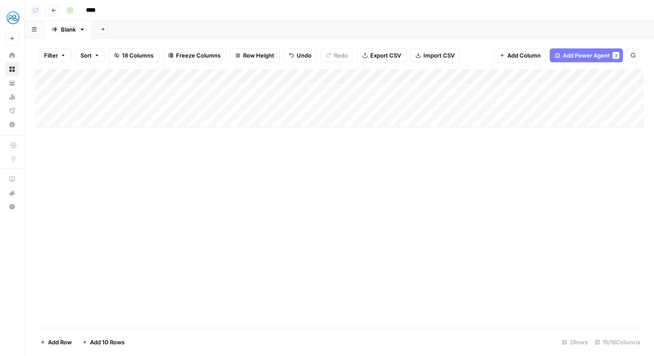
click at [216, 80] on div "Add Column" at bounding box center [339, 98] width 608 height 58
click at [201, 98] on input "New Column" at bounding box center [196, 97] width 88 height 9
type input "Prescribing Info"
click at [258, 176] on div "Add Column" at bounding box center [339, 198] width 608 height 259
click at [334, 77] on div "Add Column" at bounding box center [339, 98] width 608 height 58
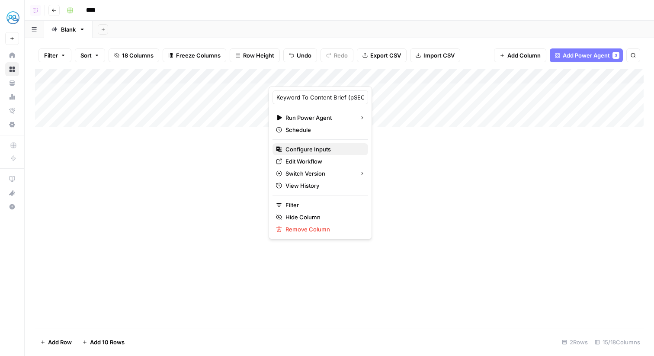
click at [319, 151] on span "Configure Inputs" at bounding box center [323, 149] width 76 height 9
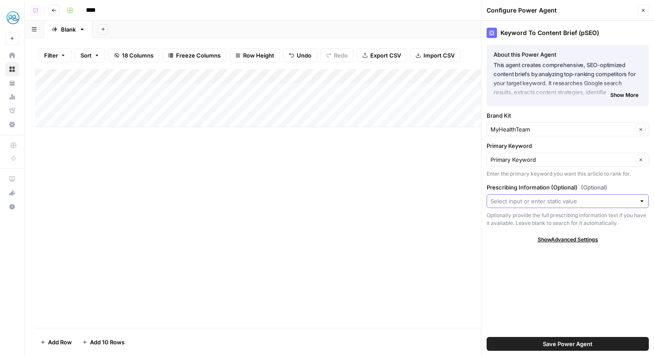
click at [540, 197] on input "Prescribing Information (Optional) (Optional)" at bounding box center [562, 201] width 145 height 9
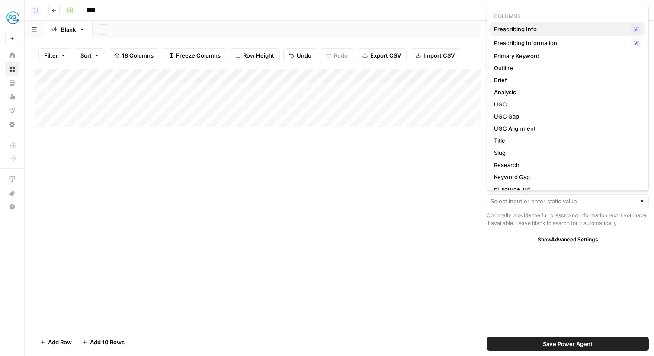
click at [520, 29] on span "Prescribing Info" at bounding box center [561, 29] width 134 height 9
type input "Prescribing Info"
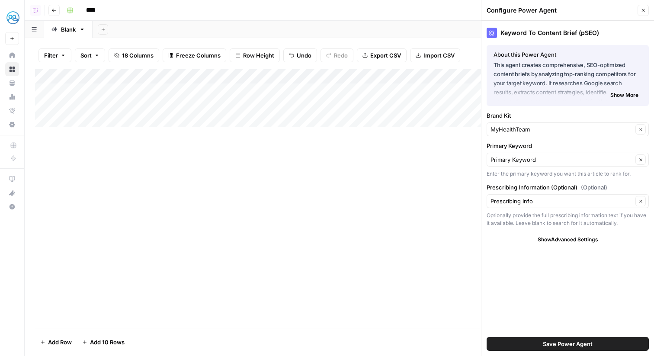
click at [592, 342] on span "Save Power Agent" at bounding box center [568, 343] width 50 height 9
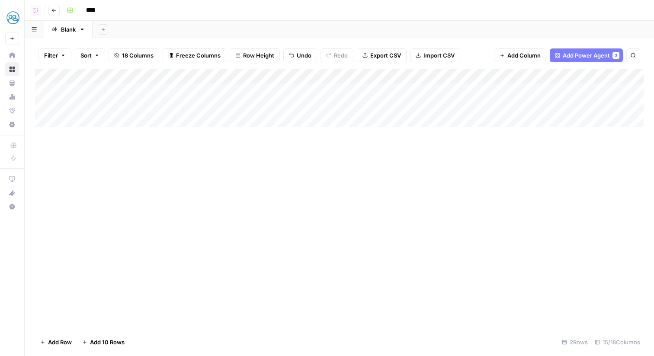
click at [189, 70] on div "Add Column" at bounding box center [339, 98] width 608 height 58
click at [195, 102] on div "Prescribing Info" at bounding box center [196, 97] width 96 height 14
type input "Prescribing Info (Manual)"
click at [113, 105] on div "Add Column" at bounding box center [339, 98] width 608 height 58
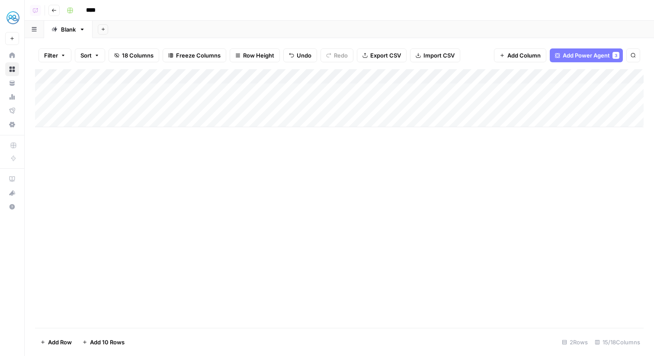
click at [93, 103] on div "Add Column" at bounding box center [339, 98] width 608 height 58
click at [93, 103] on textarea "**********" at bounding box center [134, 106] width 138 height 12
click at [73, 102] on textarea "**********" at bounding box center [134, 106] width 138 height 12
type textarea "**********"
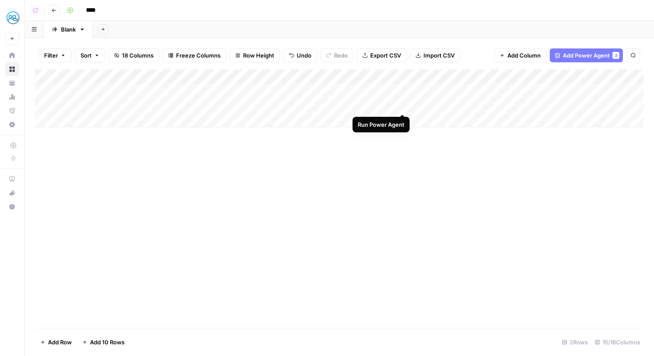
click at [399, 105] on div "Add Column" at bounding box center [339, 98] width 608 height 58
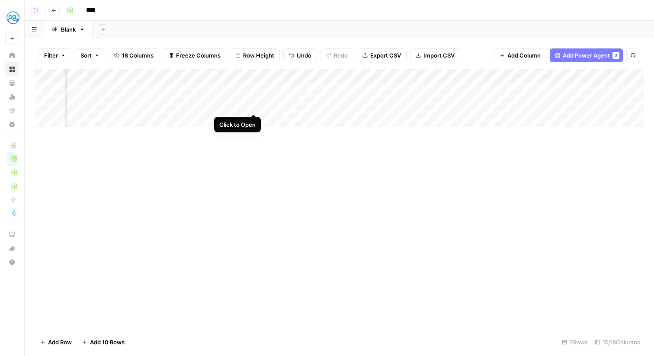
scroll to position [0, 815]
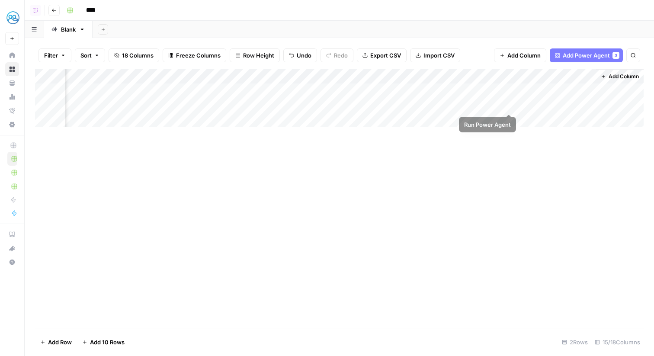
click at [510, 105] on div "Add Column" at bounding box center [339, 98] width 608 height 58
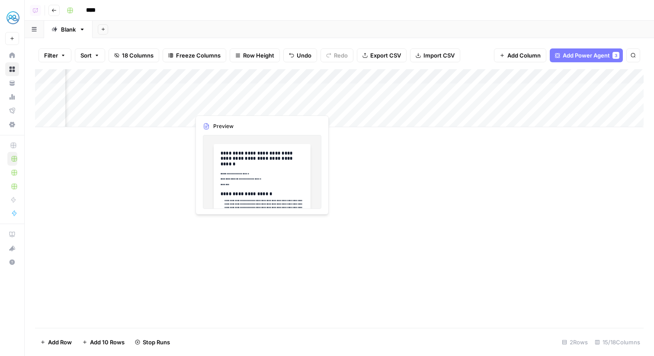
click at [179, 104] on div "Add Column" at bounding box center [339, 98] width 608 height 58
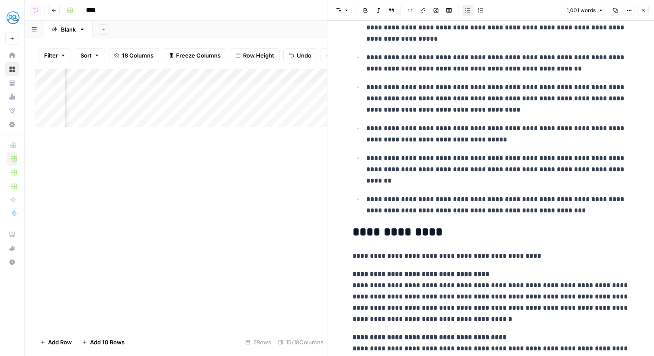
scroll to position [1486, 0]
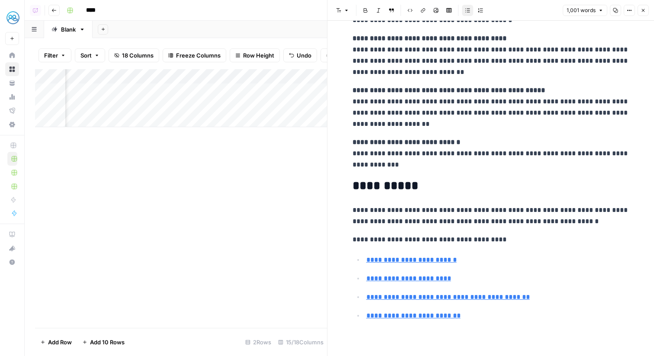
click at [646, 12] on button "Close" at bounding box center [642, 10] width 11 height 11
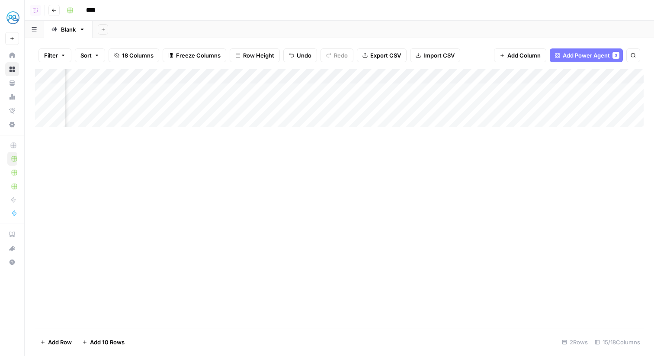
scroll to position [0, 815]
click at [466, 80] on div "Add Column" at bounding box center [339, 98] width 608 height 58
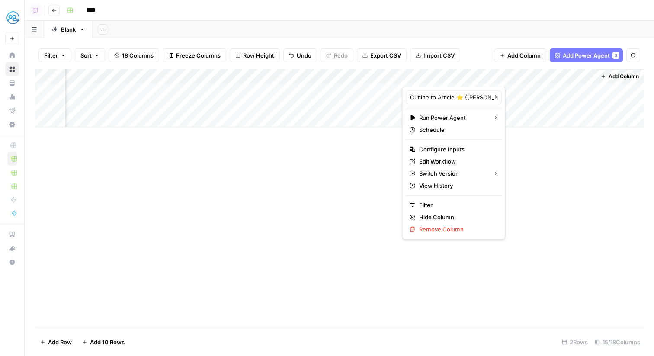
click at [478, 16] on div "****" at bounding box center [354, 10] width 582 height 14
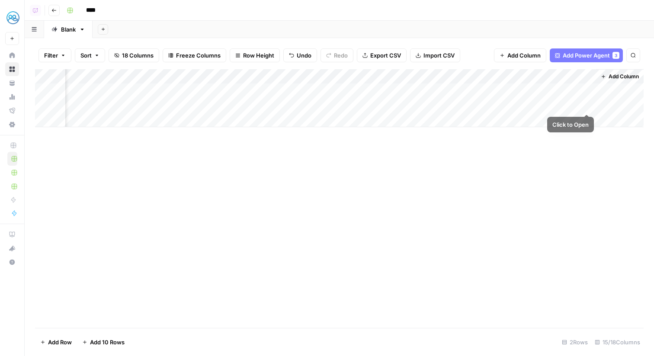
click at [581, 101] on div "Add Column" at bounding box center [339, 98] width 608 height 58
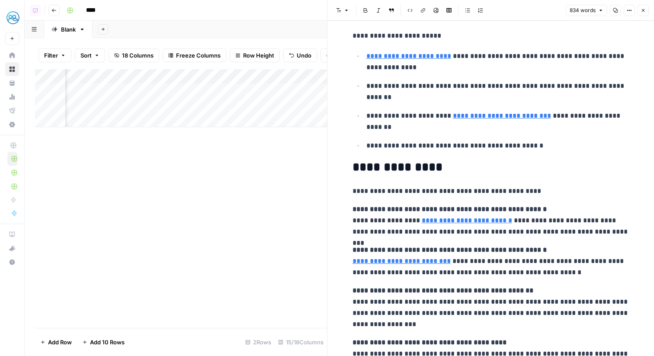
scroll to position [1527, 0]
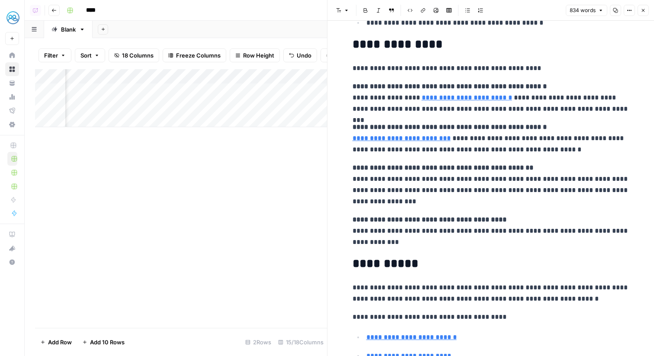
click at [641, 10] on icon "button" at bounding box center [642, 10] width 5 height 5
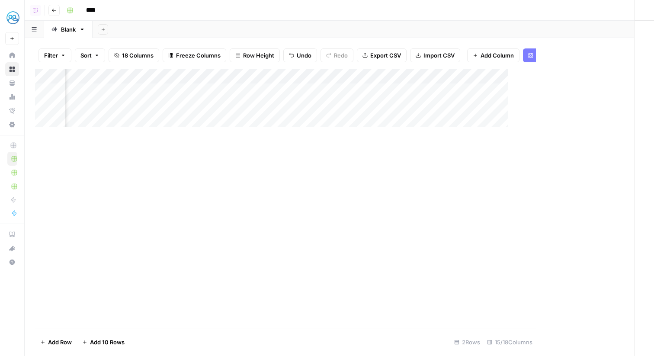
scroll to position [0, 805]
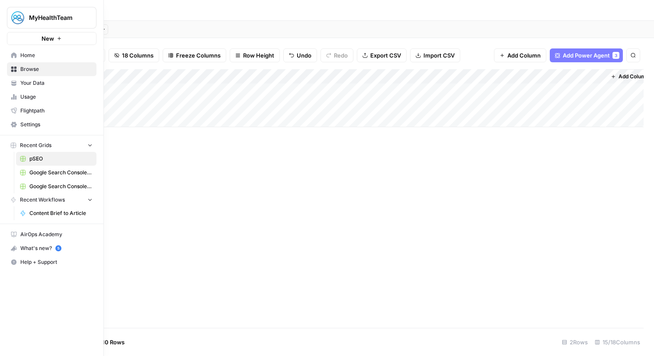
click at [15, 19] on img "Workspace: MyHealthTeam" at bounding box center [18, 18] width 16 height 16
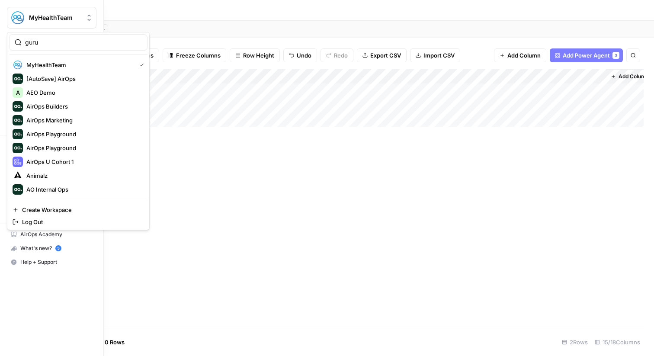
type input "guru"
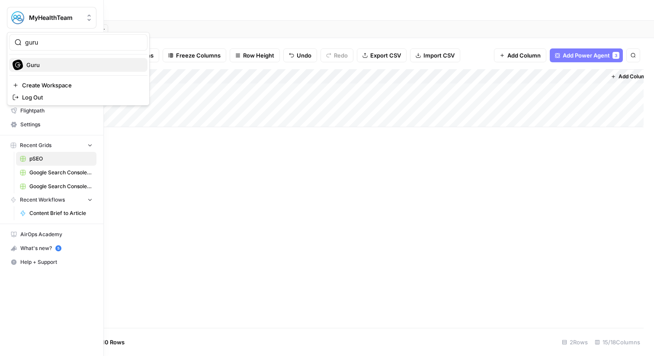
click at [53, 65] on span "Guru" at bounding box center [83, 65] width 114 height 9
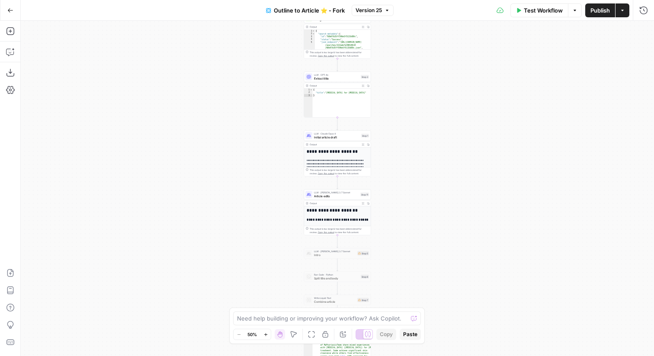
click at [329, 137] on span "Initial article draft" at bounding box center [336, 137] width 45 height 4
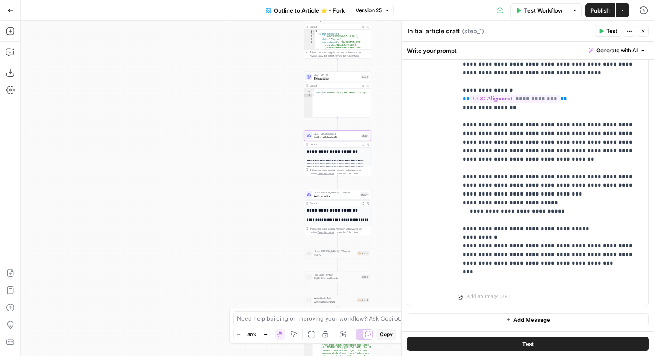
scroll to position [707, 0]
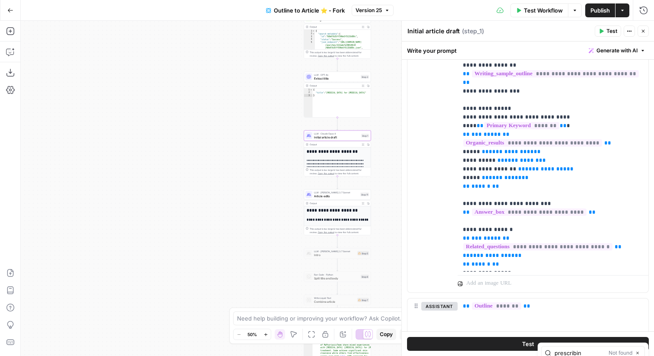
scroll to position [690, 0]
type input "prescribin"
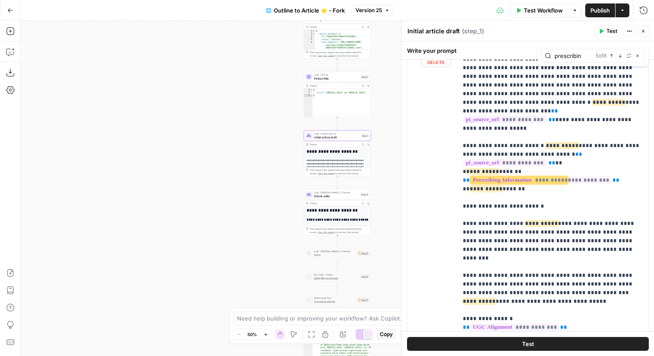
scroll to position [603, 0]
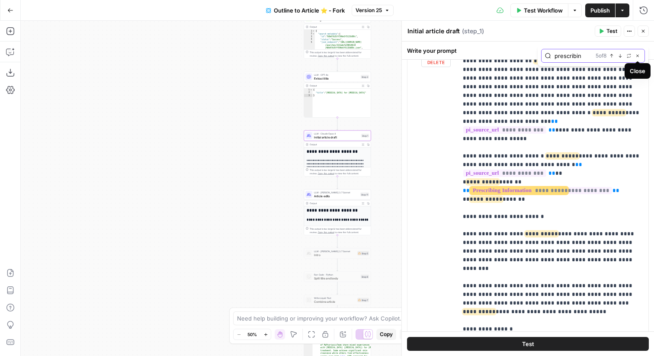
click at [639, 54] on icon "button" at bounding box center [637, 56] width 4 height 4
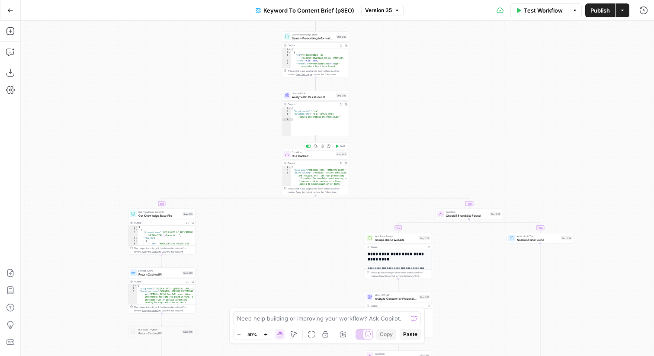
click at [309, 156] on span "If PI Cached" at bounding box center [313, 155] width 42 height 4
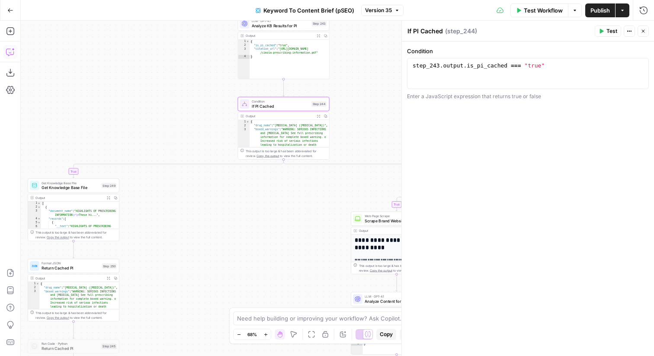
click at [11, 53] on icon "button" at bounding box center [10, 52] width 9 height 9
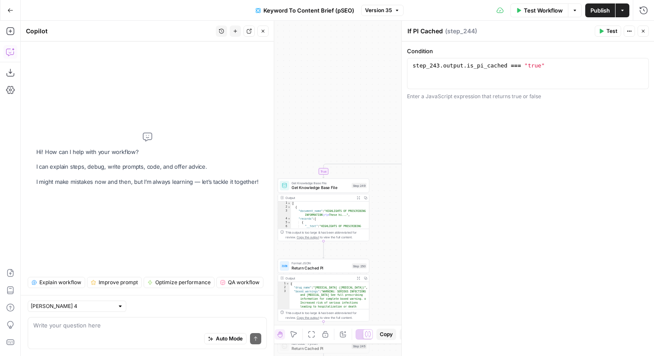
click at [147, 334] on div "Auto Mode Send" at bounding box center [147, 338] width 228 height 19
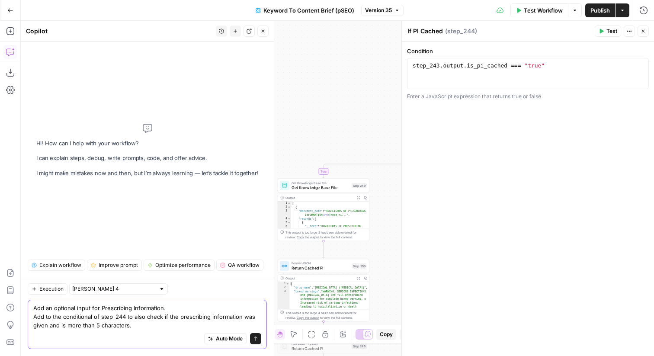
click at [47, 327] on textarea "Add an optional input for Prescribing Information. Add to the conditional of st…" at bounding box center [147, 316] width 228 height 26
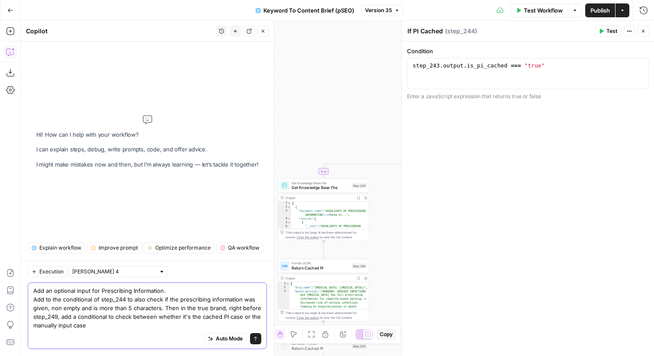
type textarea "Add an optional input for Prescribing Information. Add to the conditional of st…"
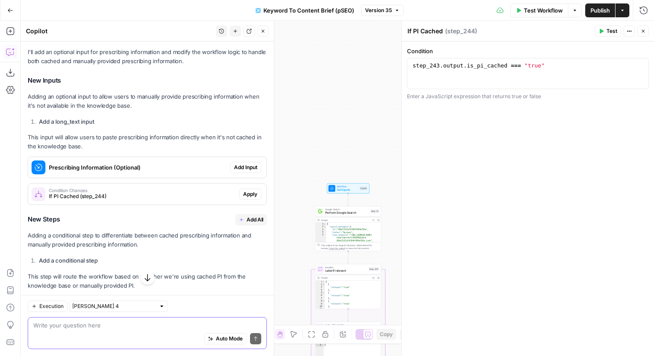
scroll to position [146, 0]
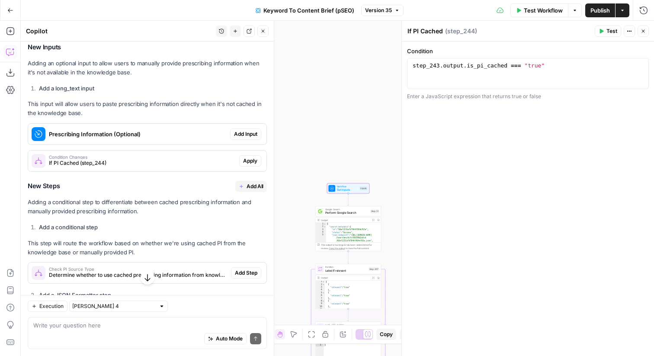
click at [249, 134] on span "Add Input" at bounding box center [245, 134] width 23 height 8
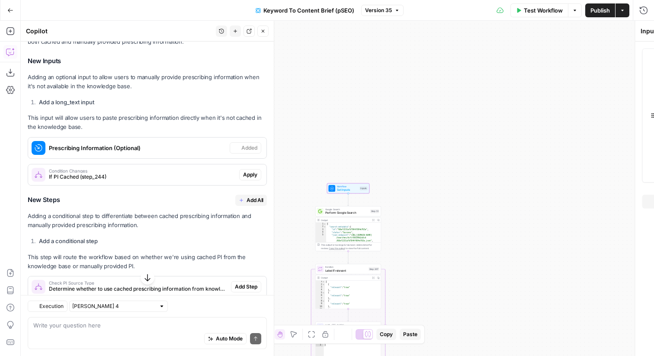
scroll to position [160, 0]
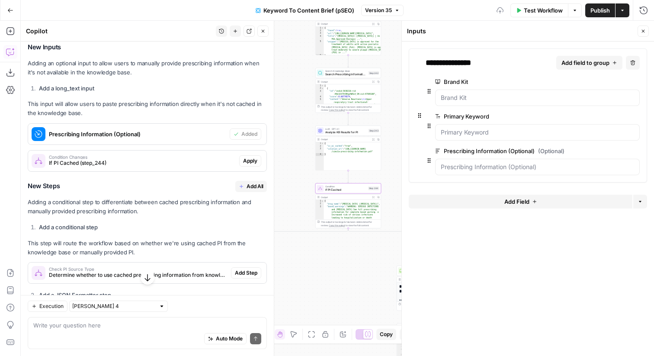
click at [249, 157] on span "Apply" at bounding box center [250, 161] width 14 height 8
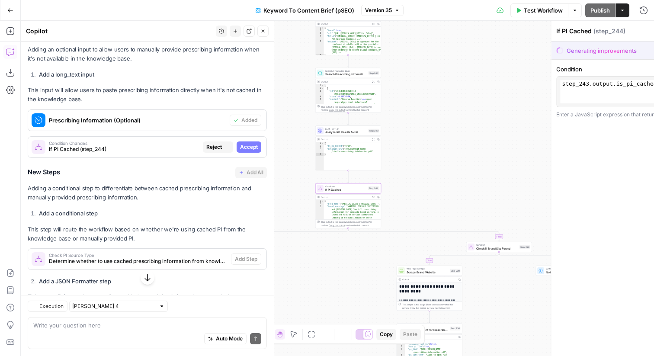
scroll to position [146, 0]
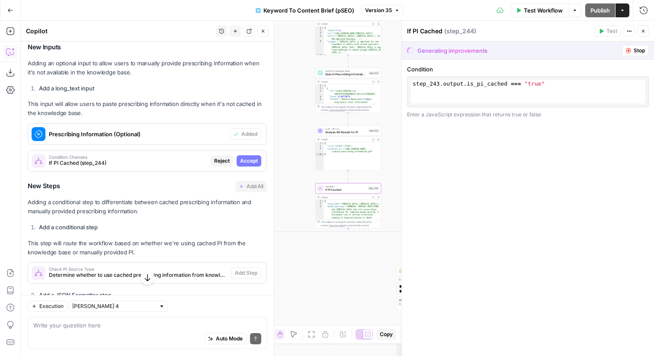
click at [256, 160] on span "Accept" at bounding box center [249, 161] width 18 height 8
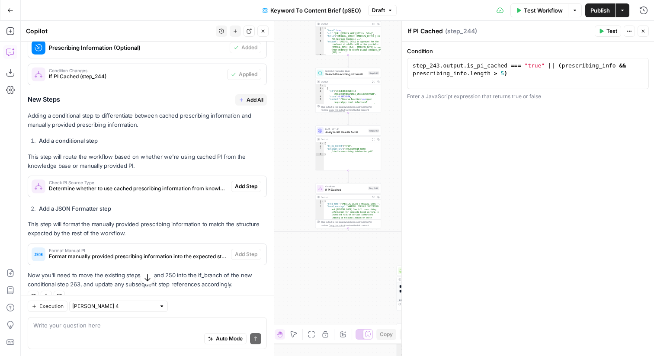
scroll to position [255, 0]
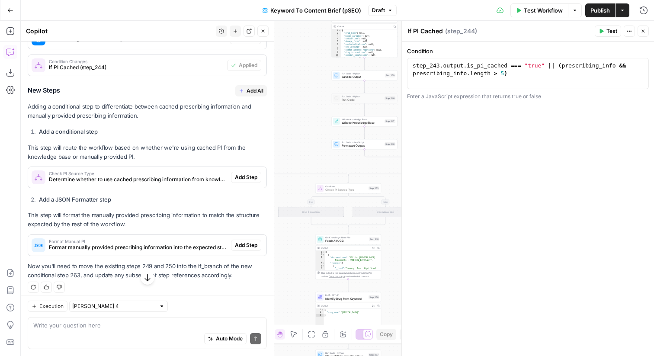
click at [252, 173] on span "Add Step" at bounding box center [246, 177] width 22 height 8
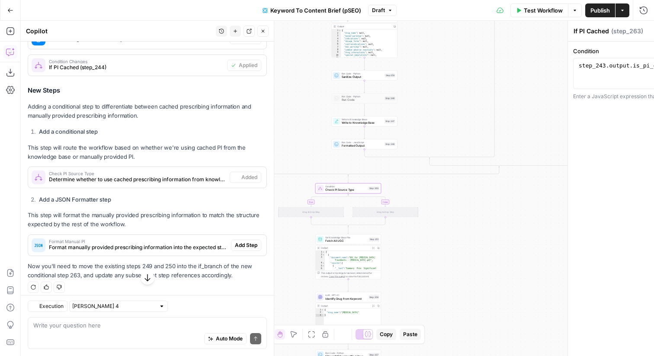
type textarea "Check PI Source Type"
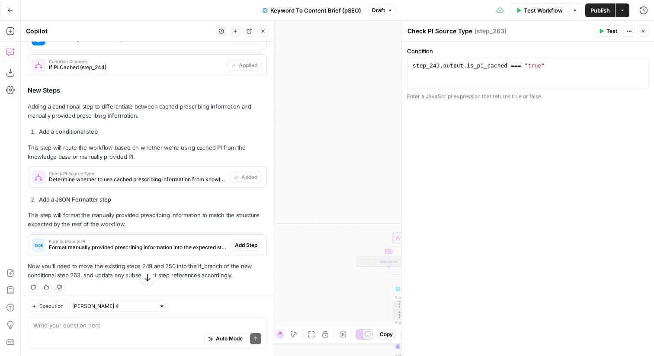
click at [642, 35] on button "Close" at bounding box center [642, 31] width 11 height 11
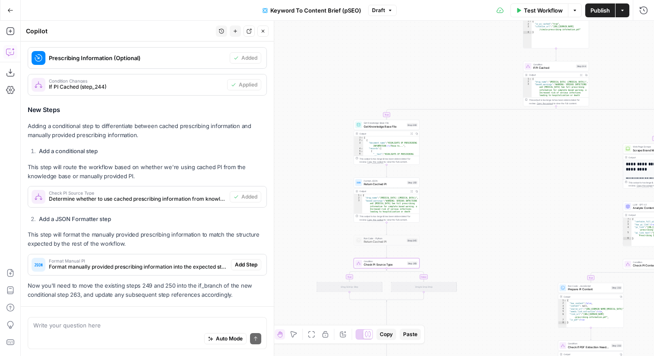
scroll to position [261, 0]
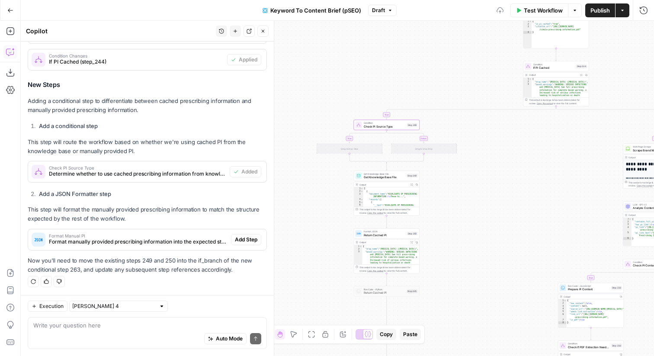
click at [375, 125] on span "Check PI Source Type" at bounding box center [385, 126] width 42 height 4
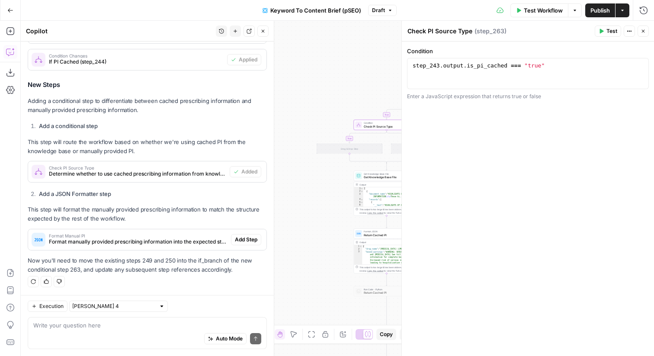
click at [315, 121] on div "true false true true false true false false true true false false Workflow Set …" at bounding box center [337, 188] width 633 height 335
click at [641, 33] on icon "button" at bounding box center [642, 31] width 5 height 5
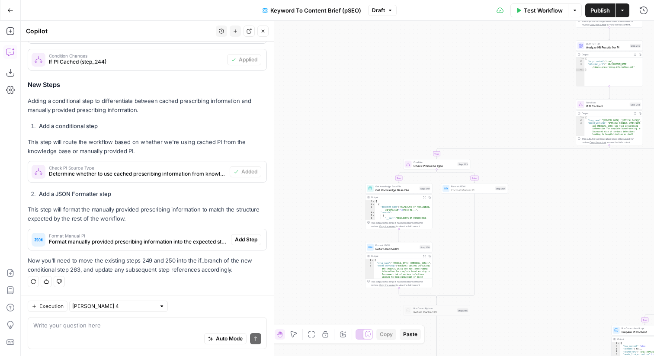
click at [242, 240] on span "Add Step" at bounding box center [246, 240] width 22 height 8
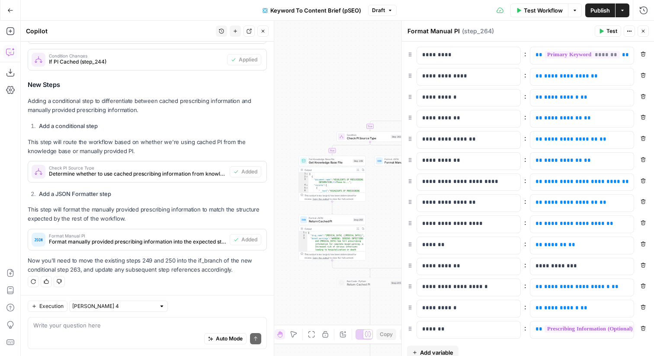
click at [642, 33] on icon "button" at bounding box center [642, 31] width 5 height 5
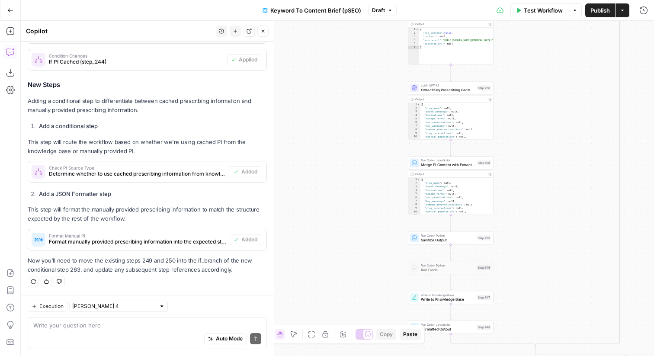
click at [479, 163] on div "Step 241" at bounding box center [483, 162] width 13 height 5
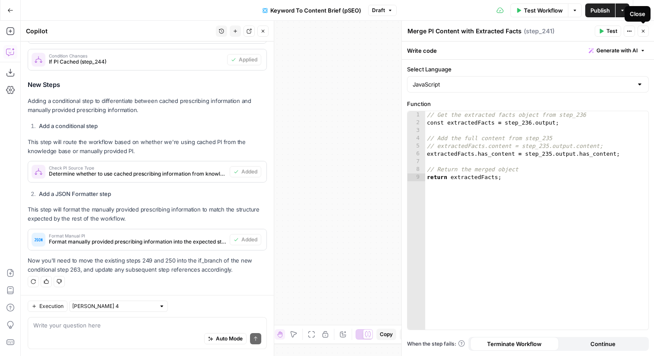
click at [646, 32] on button "Close" at bounding box center [642, 31] width 11 height 11
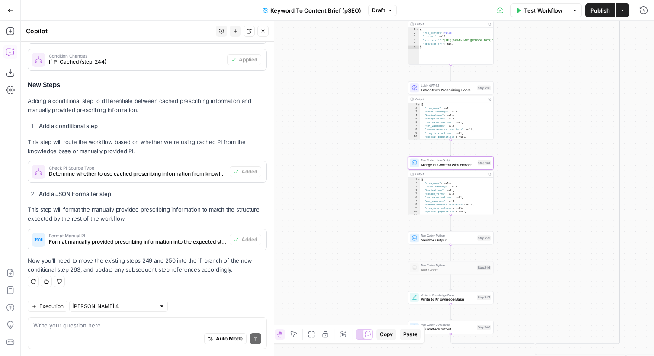
click at [466, 242] on span "Sanitize Output" at bounding box center [448, 240] width 54 height 6
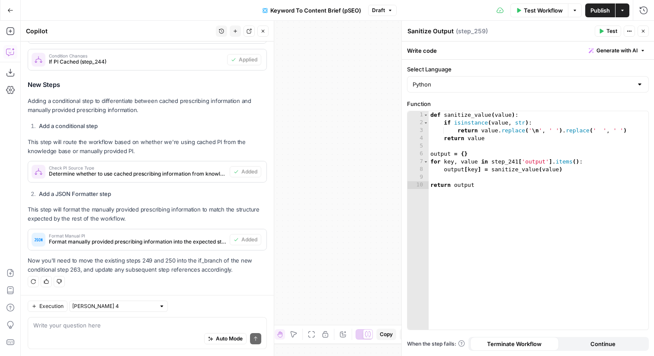
click at [641, 24] on header "Sanitize Output Sanitize Output ( step_259 ) Test Actions Close" at bounding box center [528, 31] width 252 height 21
click at [641, 30] on icon "button" at bounding box center [642, 31] width 5 height 5
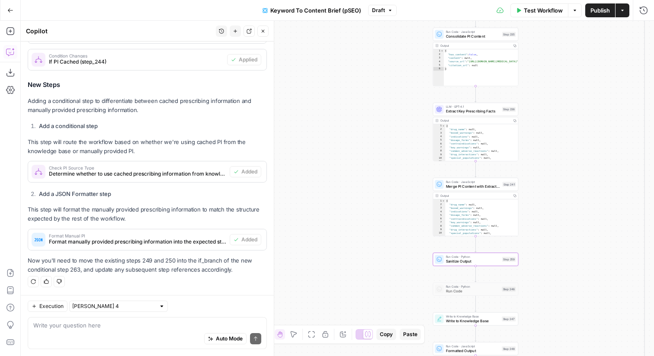
click at [489, 190] on div "Run Code · JavaScript Merge PI Content with Extracted Facts Step 241 Copy step …" at bounding box center [476, 184] width 86 height 13
click at [472, 118] on div "Output" at bounding box center [475, 120] width 70 height 4
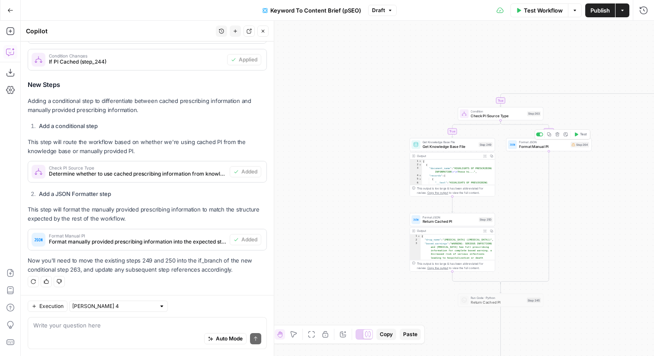
click at [559, 135] on icon "button" at bounding box center [557, 134] width 4 height 4
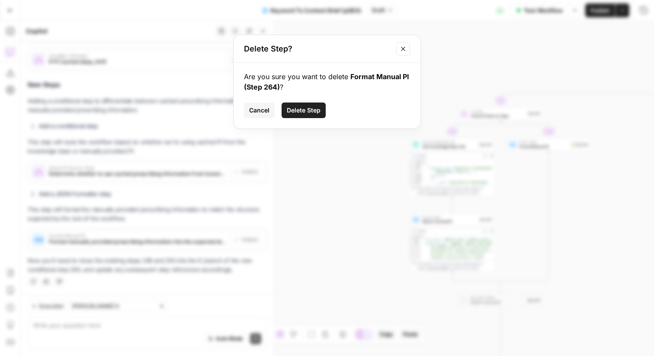
click at [322, 112] on button "Delete Step" at bounding box center [303, 110] width 44 height 16
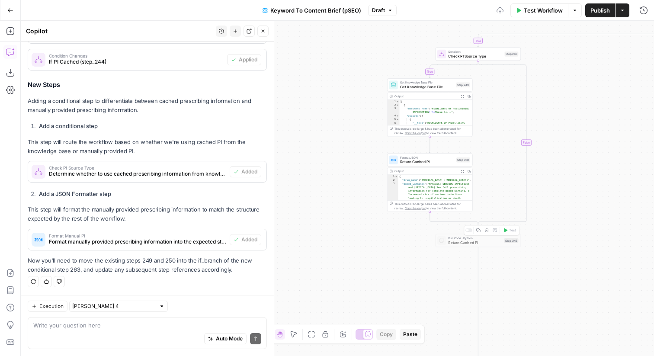
click at [486, 231] on icon "button" at bounding box center [486, 230] width 4 height 4
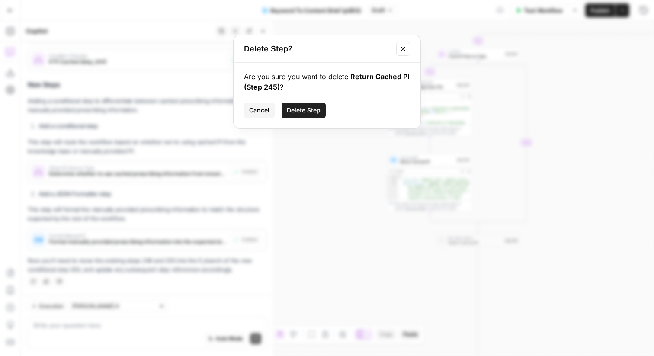
click at [314, 113] on span "Delete Step" at bounding box center [304, 110] width 34 height 9
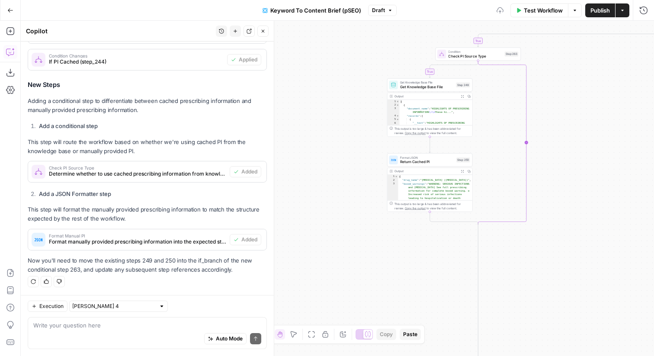
click at [526, 113] on icon "Edge from step_263 to step_263-conditional-end" at bounding box center [502, 143] width 48 height 164
click at [540, 88] on span "Extract Key Prescribing Facts" at bounding box center [521, 87] width 50 height 6
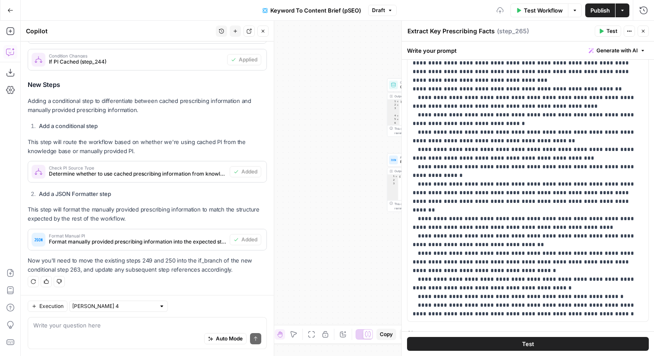
scroll to position [253, 0]
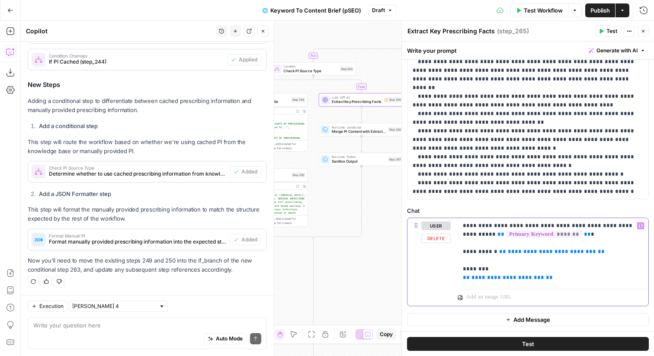
drag, startPoint x: 554, startPoint y: 278, endPoint x: 452, endPoint y: 278, distance: 102.0
click at [452, 278] on div "**********" at bounding box center [527, 262] width 241 height 88
drag, startPoint x: 491, startPoint y: 264, endPoint x: 469, endPoint y: 245, distance: 29.4
click at [469, 245] on p "**********" at bounding box center [553, 251] width 180 height 61
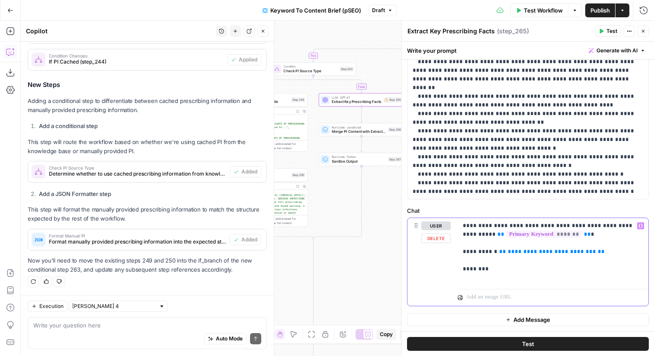
drag, startPoint x: 475, startPoint y: 263, endPoint x: 465, endPoint y: 246, distance: 19.9
click at [465, 246] on p "**********" at bounding box center [553, 251] width 180 height 61
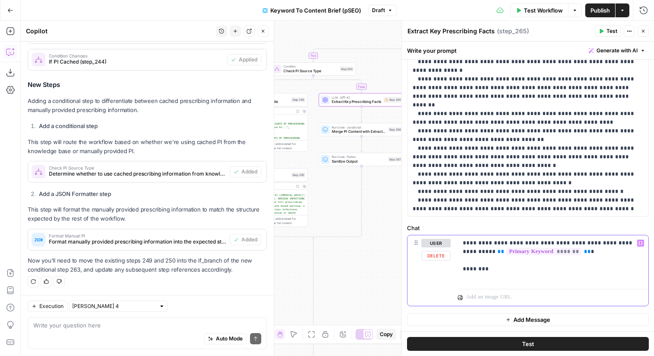
scroll to position [236, 0]
click at [481, 280] on p "**********" at bounding box center [553, 260] width 180 height 43
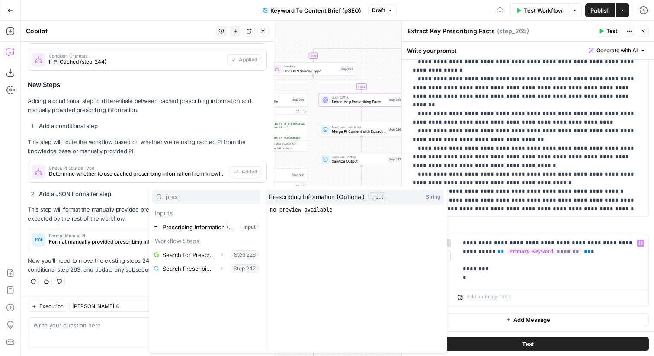
type input "pres"
click at [192, 221] on button "Select variable Prescribing Information (Optional)" at bounding box center [206, 227] width 108 height 14
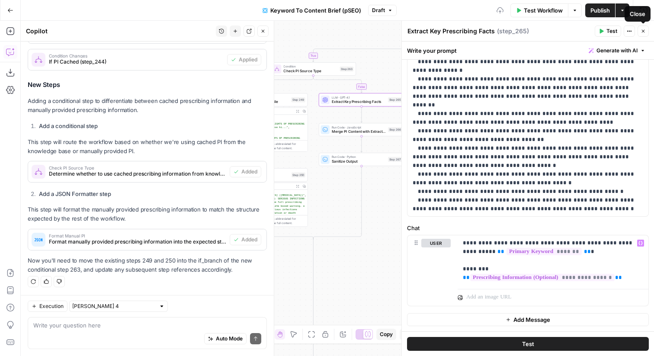
click at [640, 32] on icon "button" at bounding box center [642, 31] width 5 height 5
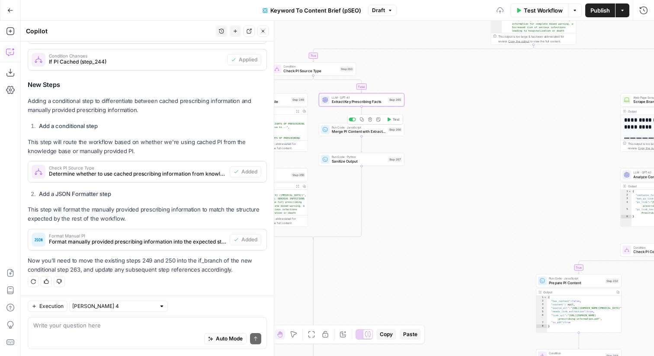
click at [367, 131] on span "Merge PI Content with Extracted Facts" at bounding box center [359, 132] width 54 height 6
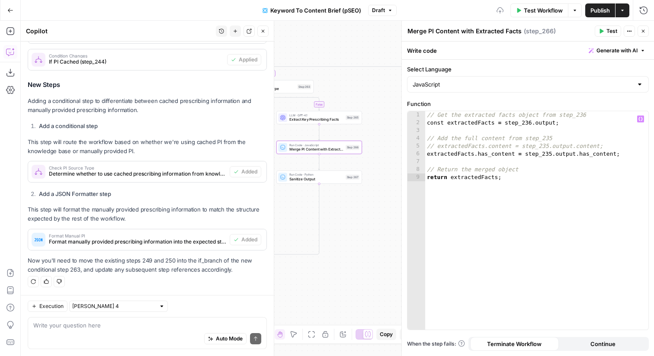
click at [531, 125] on div "// Get the extracted facts object from step_236 const extractedFacts = step_236…" at bounding box center [536, 228] width 223 height 234
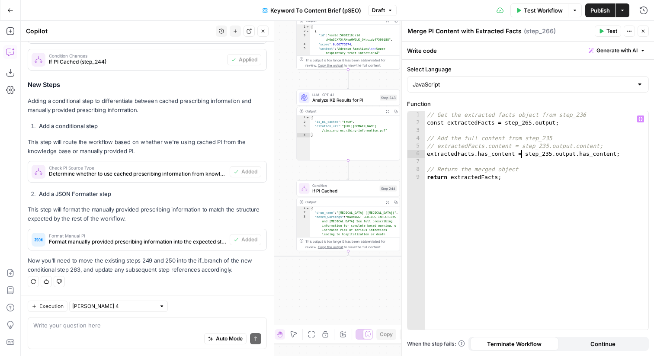
click at [522, 154] on div "// Get the extracted facts object from step_236 const extractedFacts = step_265…" at bounding box center [536, 228] width 223 height 234
drag, startPoint x: 523, startPoint y: 154, endPoint x: 617, endPoint y: 154, distance: 93.8
click at [617, 154] on div "// Get the extracted facts object from step_236 const extractedFacts = step_265…" at bounding box center [536, 228] width 223 height 234
drag, startPoint x: 505, startPoint y: 123, endPoint x: 554, endPoint y: 121, distance: 48.9
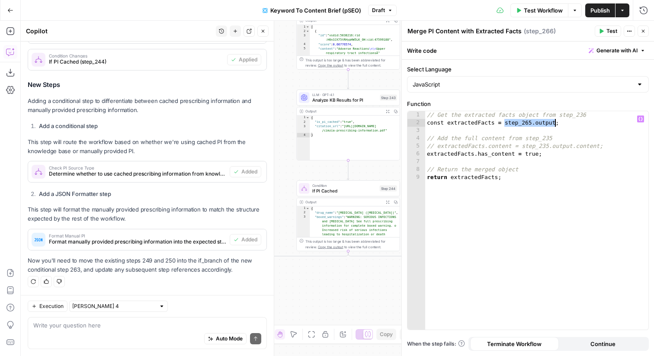
click at [554, 121] on div "// Get the extracted facts object from step_236 const extractedFacts = step_265…" at bounding box center [536, 228] width 223 height 234
type textarea "**********"
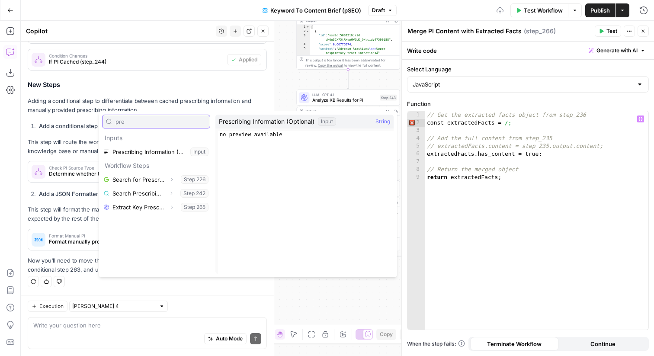
type input "pre"
click at [155, 149] on button "Select variable Prescribing Information (Optional)" at bounding box center [156, 152] width 108 height 14
type textarea "**********"
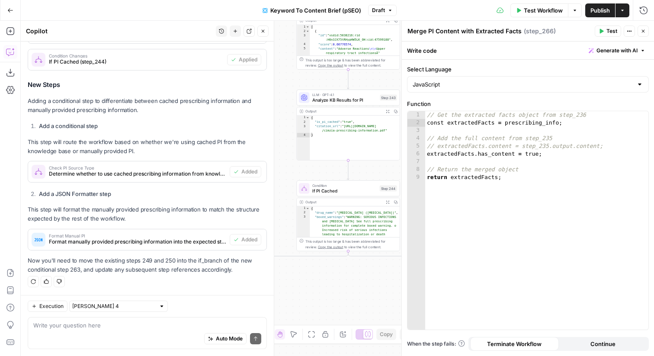
click at [648, 29] on button "Close" at bounding box center [642, 31] width 11 height 11
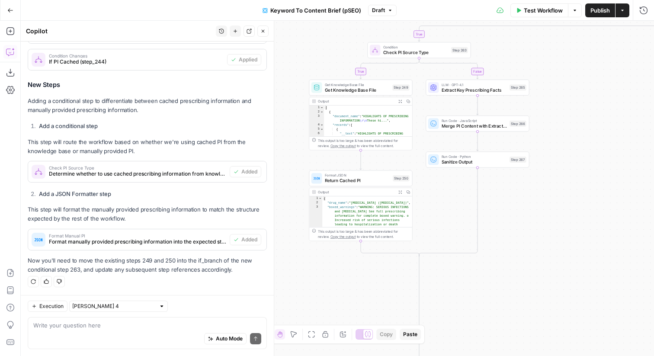
click at [475, 89] on span "Extract Key Prescribing Facts" at bounding box center [473, 89] width 65 height 6
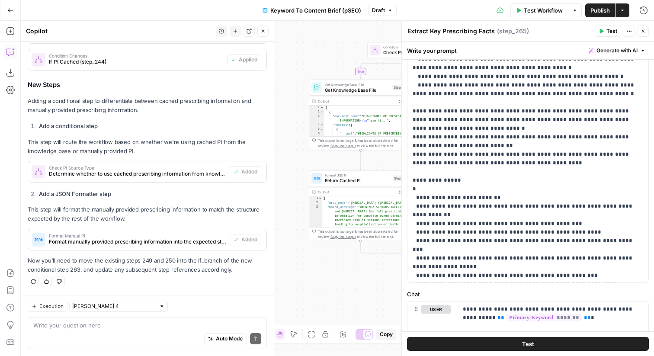
scroll to position [234, 0]
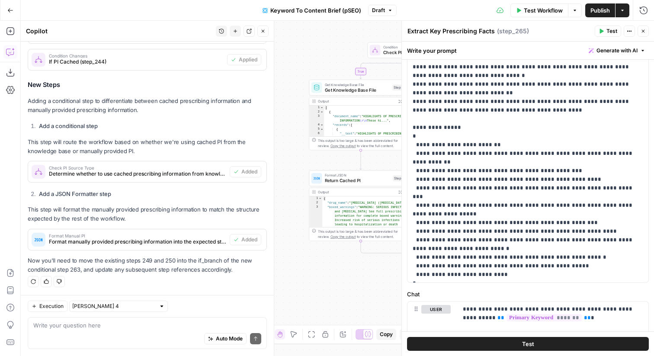
click at [642, 36] on button "Close" at bounding box center [642, 31] width 11 height 11
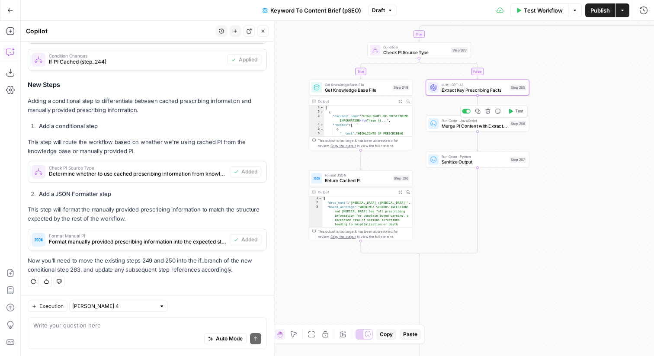
click at [517, 128] on div "Run Code · JavaScript Merge PI Content with Extracted Facts Step 266 Copy step …" at bounding box center [477, 123] width 98 height 11
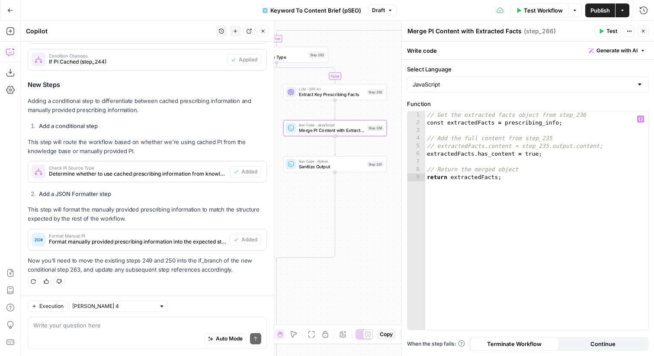
click at [514, 126] on div "// Get the extracted facts object from step_236 const extractedFacts = prescrib…" at bounding box center [536, 228] width 223 height 234
click at [510, 125] on div "// Get the extracted facts object from step_236 const extractedFacts = prescrib…" at bounding box center [536, 228] width 223 height 234
type textarea "**********"
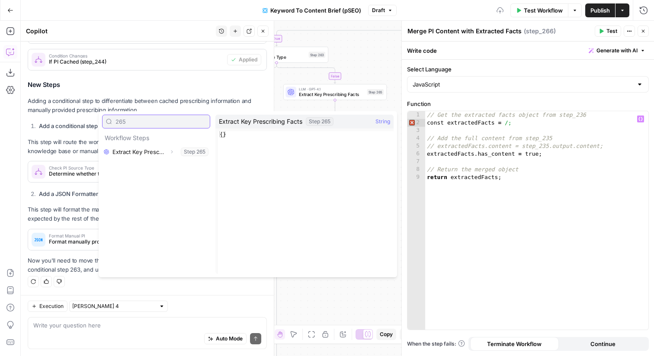
type input "265"
click at [173, 153] on icon "button" at bounding box center [171, 151] width 5 height 5
click at [161, 165] on button "Select variable Output" at bounding box center [160, 166] width 99 height 14
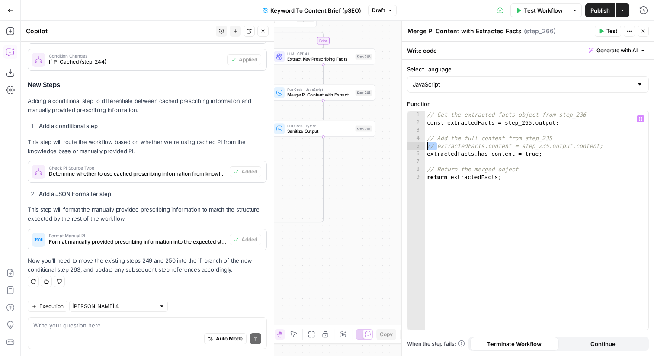
drag, startPoint x: 438, startPoint y: 146, endPoint x: 411, endPoint y: 146, distance: 26.8
click at [411, 146] on div "**********" at bounding box center [527, 220] width 241 height 218
type textarea "**********"
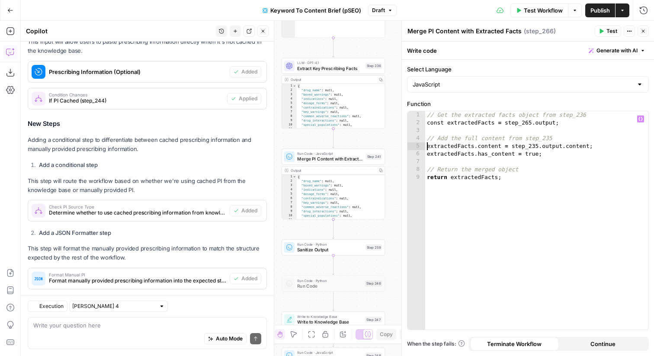
scroll to position [261, 0]
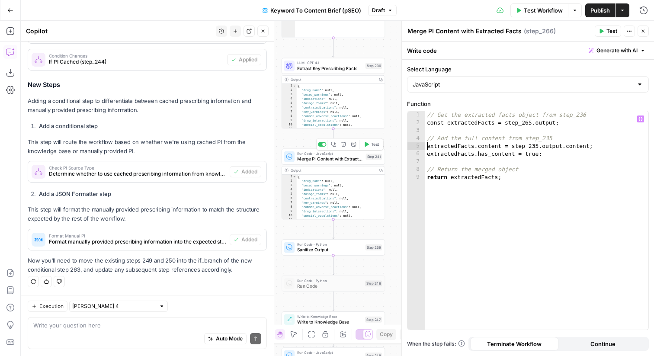
click at [374, 157] on div "Step 241" at bounding box center [373, 156] width 16 height 6
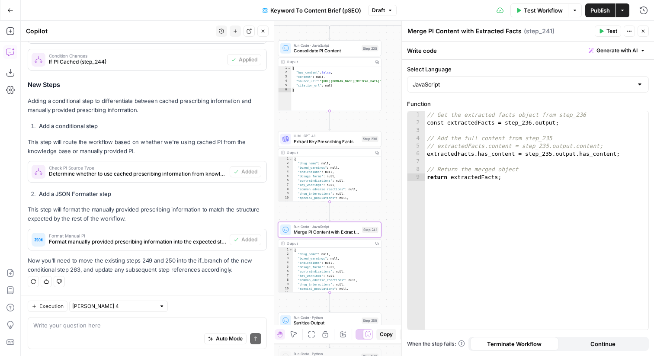
click at [354, 145] on div "LLM · GPT-4.1 Extract Key Prescribing Facts Step 236 Copy step Delete step Add …" at bounding box center [329, 139] width 103 height 16
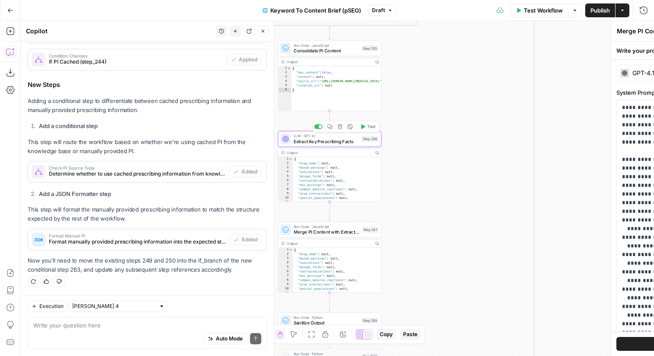
type textarea "Extract Key Prescribing Facts"
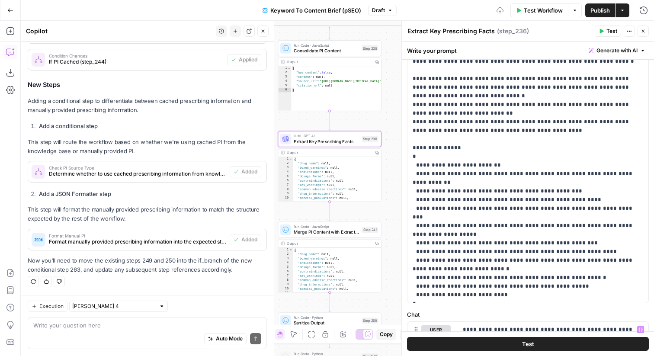
scroll to position [147, 0]
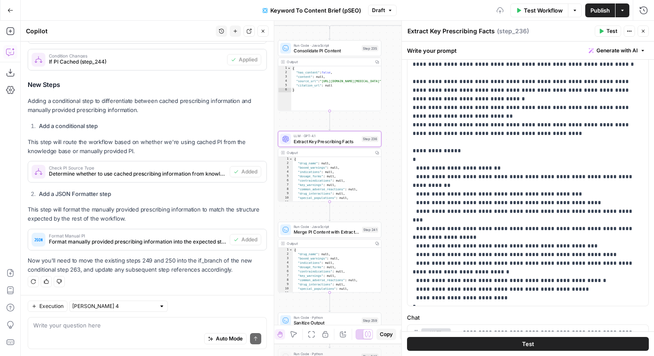
click at [643, 35] on button "Close" at bounding box center [642, 31] width 11 height 11
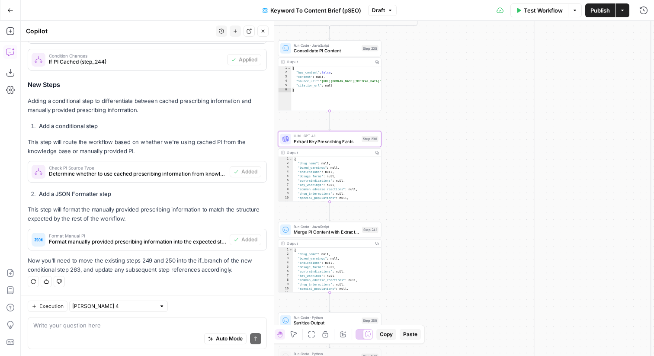
click at [346, 233] on span "Merge PI Content with Extracted Facts" at bounding box center [327, 232] width 66 height 6
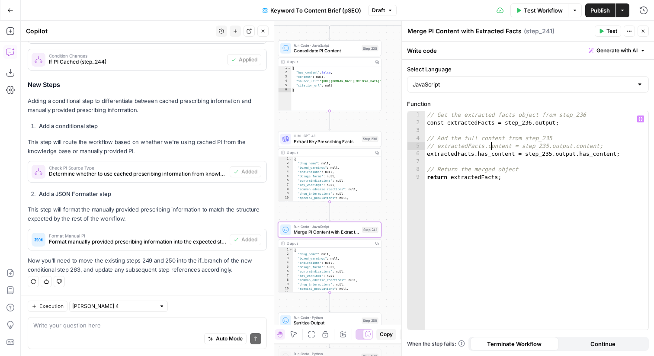
click at [492, 146] on div "// Get the extracted facts object from step_236 const extractedFacts = step_236…" at bounding box center [536, 228] width 223 height 234
type textarea "**********"
click at [642, 33] on icon "button" at bounding box center [642, 31] width 5 height 5
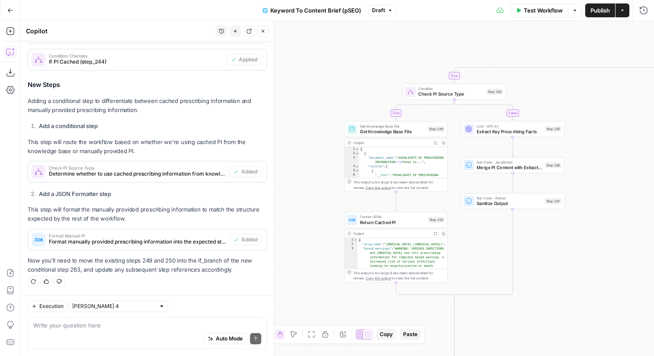
click at [523, 131] on span "Extract Key Prescribing Facts" at bounding box center [508, 131] width 65 height 6
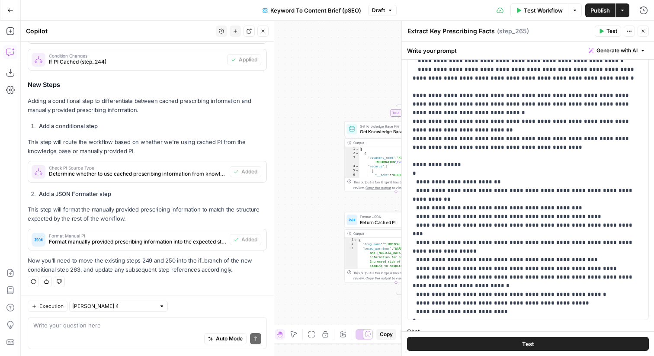
scroll to position [191, 0]
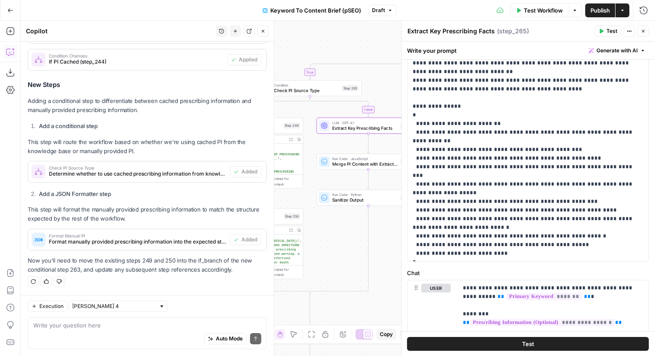
click at [363, 159] on span "Run Code · JavaScript" at bounding box center [364, 158] width 65 height 5
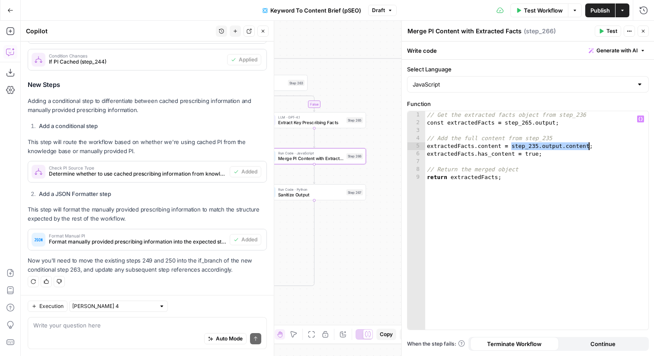
drag, startPoint x: 511, startPoint y: 145, endPoint x: 587, endPoint y: 147, distance: 75.2
click at [587, 147] on div "// Get the extracted facts object from step_236 const extractedFacts = step_265…" at bounding box center [536, 228] width 223 height 234
type textarea "**********"
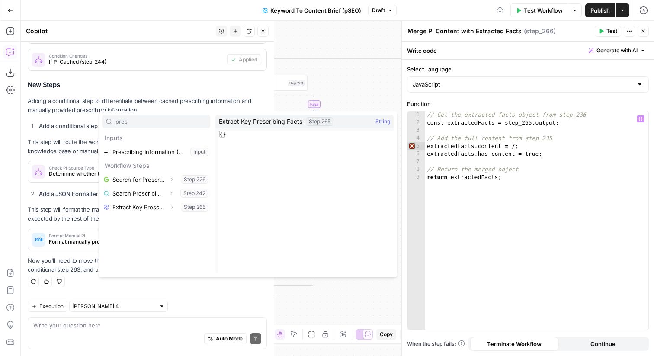
type input "pres"
click at [171, 152] on button "Select variable Prescribing Information (Optional)" at bounding box center [156, 152] width 108 height 14
type textarea "**********"
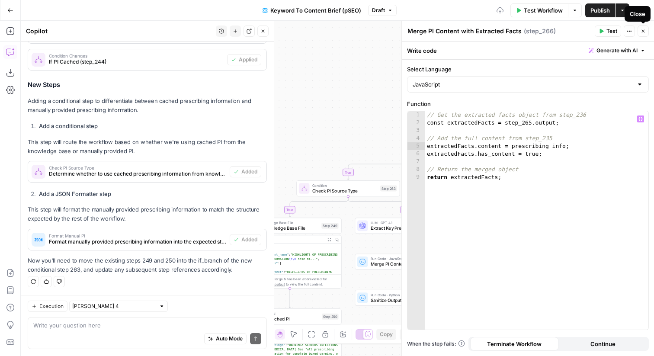
click at [645, 33] on icon "button" at bounding box center [642, 31] width 5 height 5
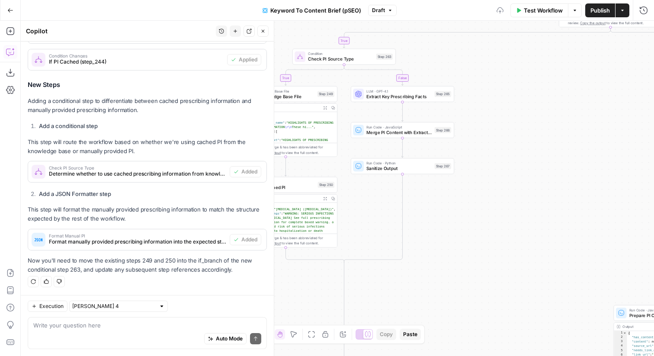
click at [414, 168] on span "Sanitize Output" at bounding box center [398, 168] width 65 height 6
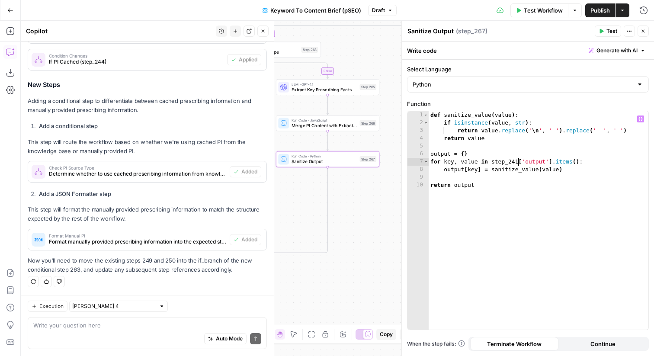
click at [517, 163] on div "def sanitize_value ( value ) : if isinstance ( value , str ) : return value . r…" at bounding box center [538, 228] width 220 height 234
type textarea "**********"
click at [642, 29] on icon "button" at bounding box center [642, 31] width 5 height 5
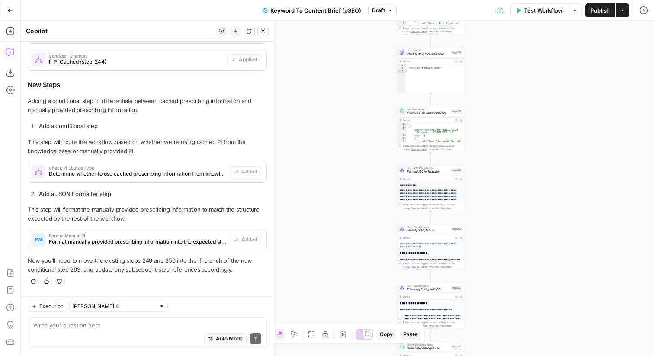
click at [592, 9] on span "Publish" at bounding box center [599, 10] width 19 height 9
click at [265, 31] on icon "button" at bounding box center [262, 31] width 5 height 5
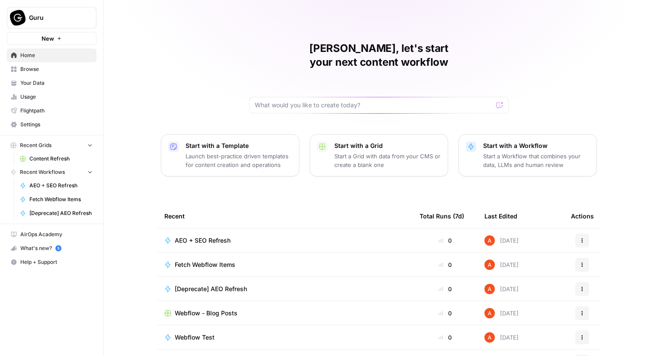
click at [81, 67] on span "Browse" at bounding box center [56, 69] width 72 height 8
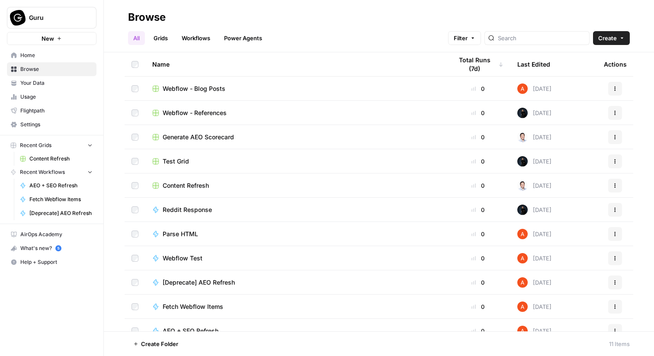
click at [190, 186] on span "Content Refresh" at bounding box center [186, 185] width 46 height 9
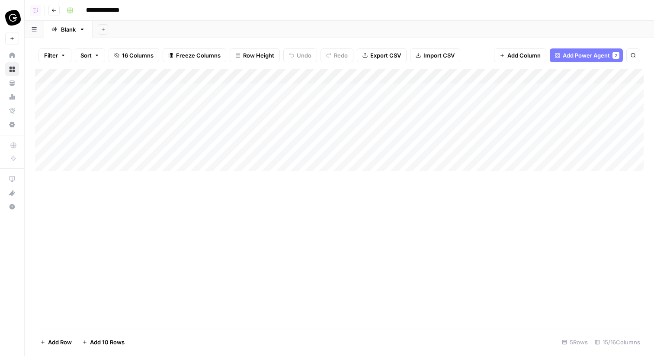
click at [51, 9] on button "Go back" at bounding box center [53, 10] width 11 height 11
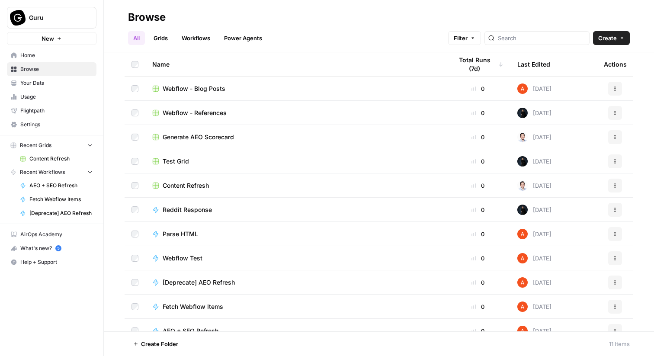
click at [610, 40] on span "Create" at bounding box center [607, 38] width 19 height 9
click at [588, 69] on span "Grid" at bounding box center [594, 70] width 48 height 9
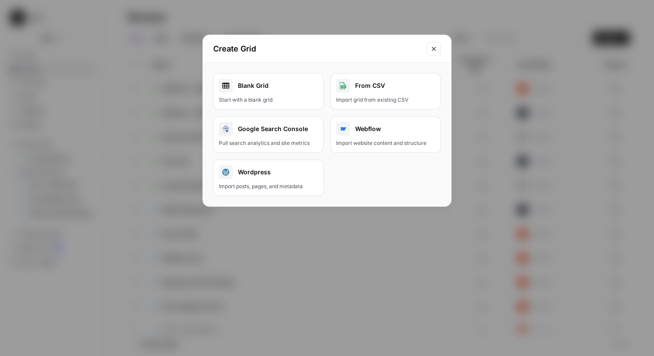
click at [302, 79] on div "Blank Grid" at bounding box center [268, 86] width 99 height 14
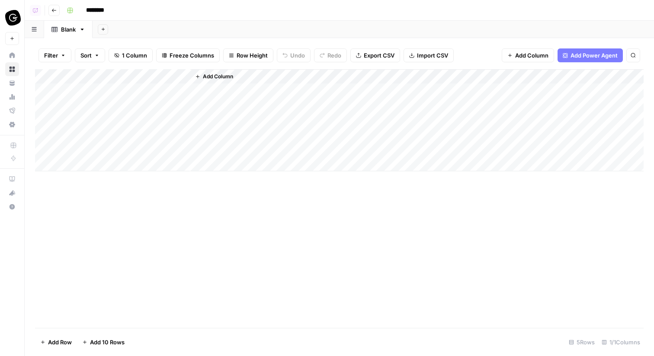
click at [52, 10] on icon "button" at bounding box center [54, 10] width 4 height 3
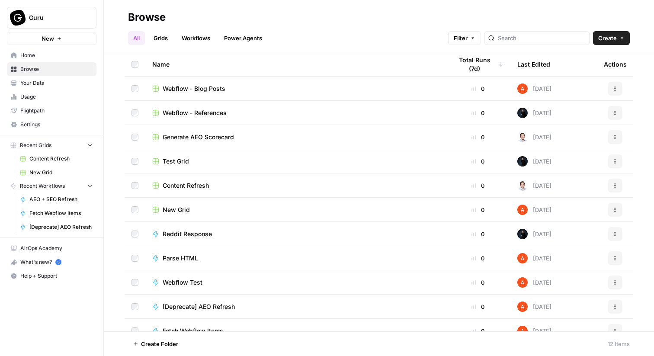
click at [614, 212] on button "Actions" at bounding box center [615, 210] width 14 height 14
click at [570, 280] on span "Delete" at bounding box center [576, 281] width 69 height 9
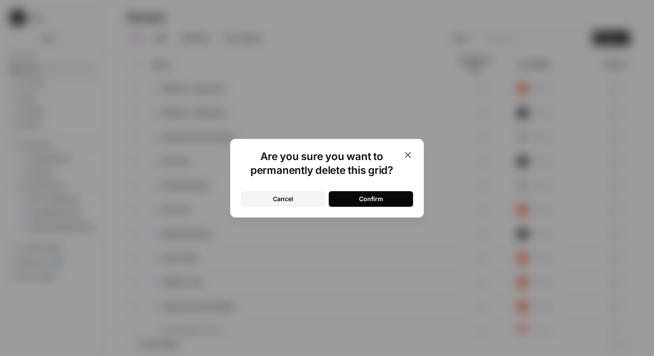
click at [346, 201] on button "Confirm" at bounding box center [371, 199] width 84 height 16
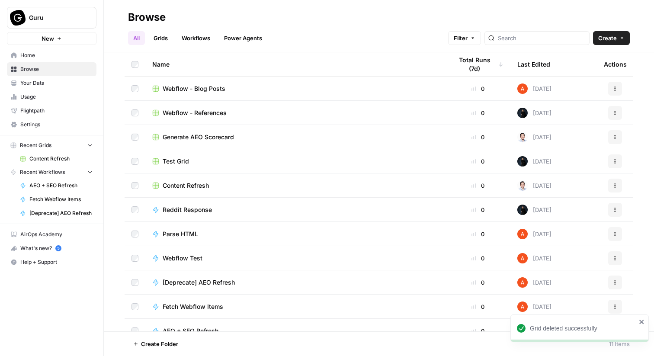
click at [613, 41] on span "Create" at bounding box center [607, 38] width 19 height 9
click at [51, 126] on span "Settings" at bounding box center [56, 125] width 72 height 8
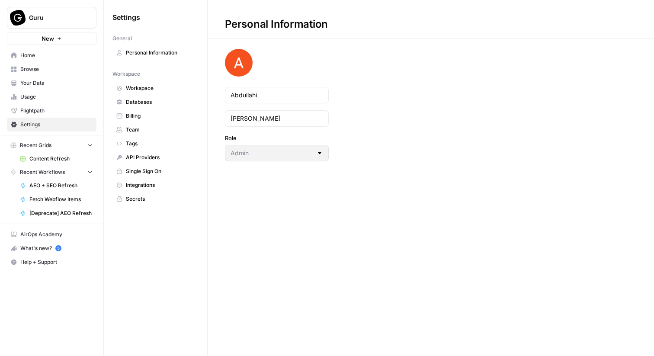
click at [143, 185] on span "Integrations" at bounding box center [160, 185] width 69 height 8
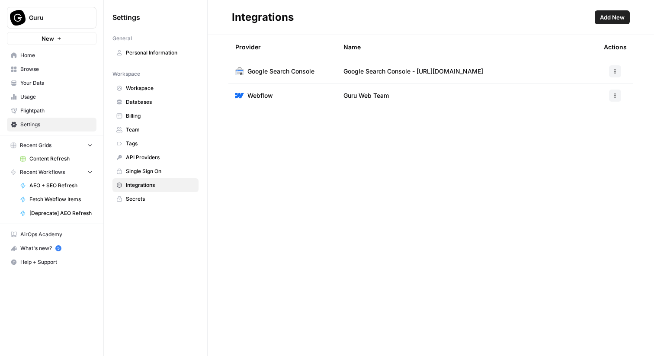
click at [57, 51] on span "Home" at bounding box center [56, 55] width 72 height 8
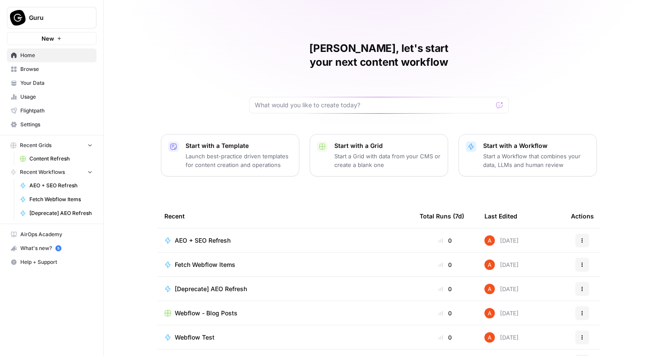
click at [88, 69] on span "Browse" at bounding box center [56, 69] width 72 height 8
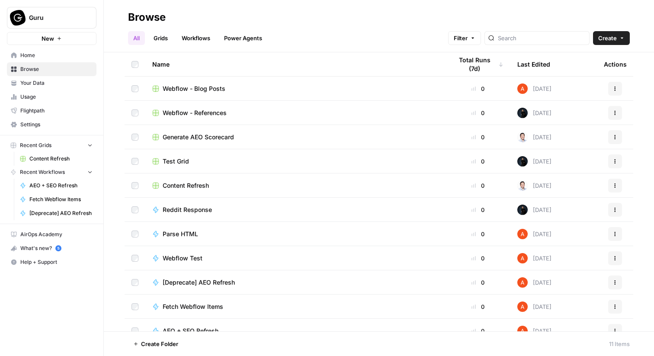
click at [166, 40] on link "Grids" at bounding box center [160, 38] width 25 height 14
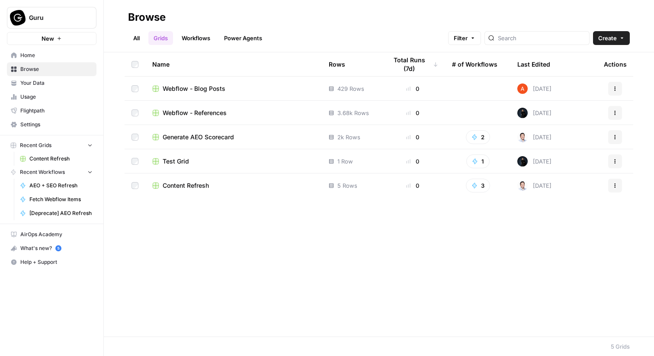
click at [607, 38] on span "Create" at bounding box center [607, 38] width 19 height 9
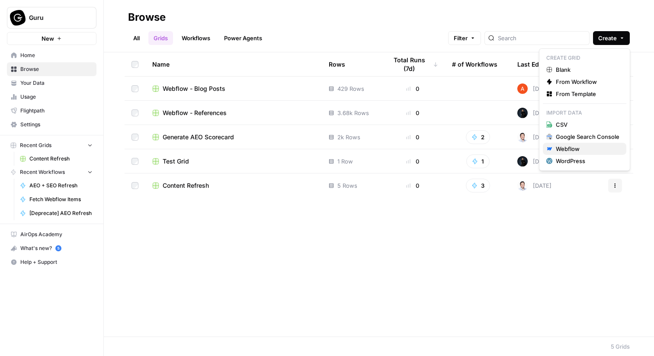
click at [573, 149] on div "Webflow" at bounding box center [588, 148] width 64 height 9
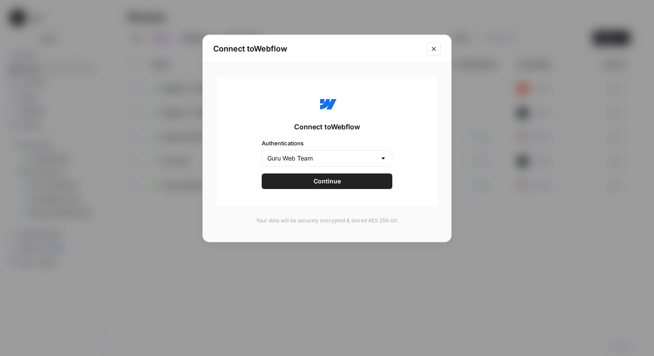
click at [330, 184] on span "Continue" at bounding box center [326, 181] width 27 height 9
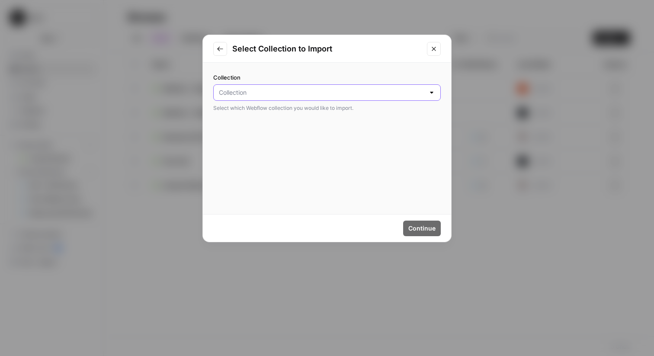
click at [363, 94] on input "Collection" at bounding box center [322, 92] width 206 height 9
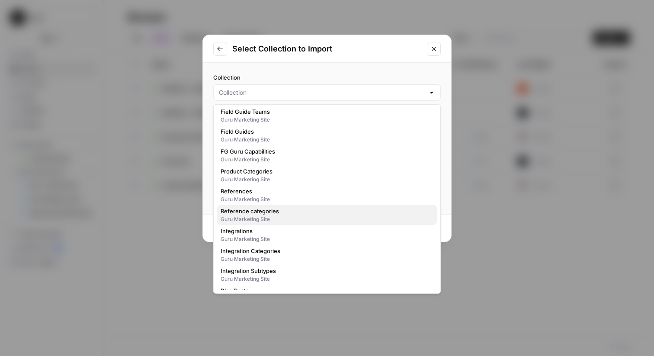
scroll to position [401, 0]
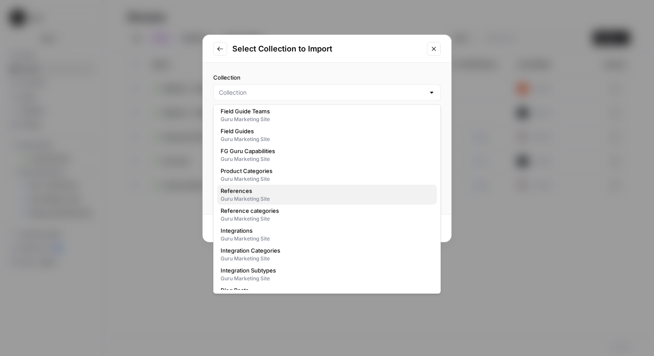
click at [287, 195] on span "References" at bounding box center [324, 190] width 209 height 9
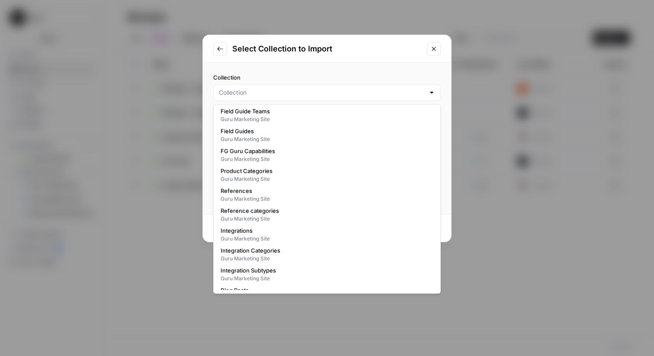
type input "References"
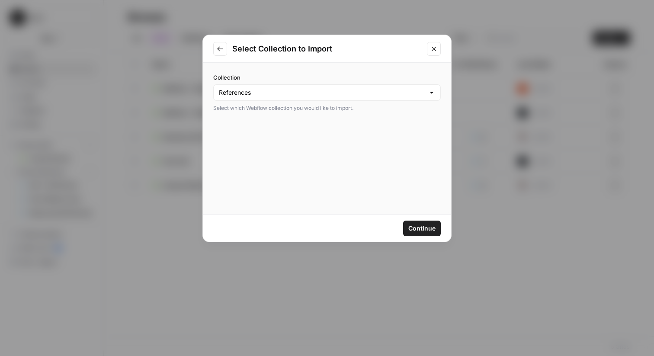
click at [434, 226] on span "Continue" at bounding box center [421, 228] width 27 height 9
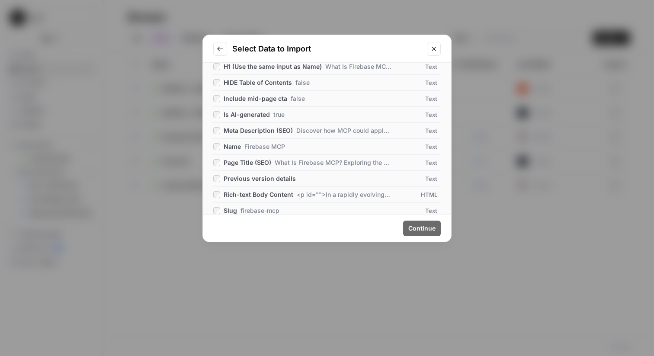
scroll to position [749, 0]
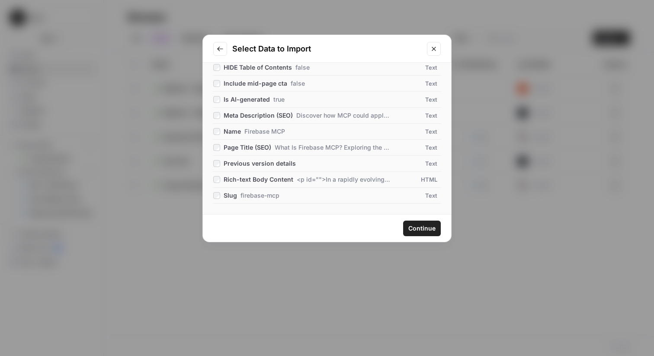
click at [214, 110] on li "Meta Description (SEO) Discover how MCP could apply to tools like Firebase, wha…" at bounding box center [326, 116] width 227 height 16
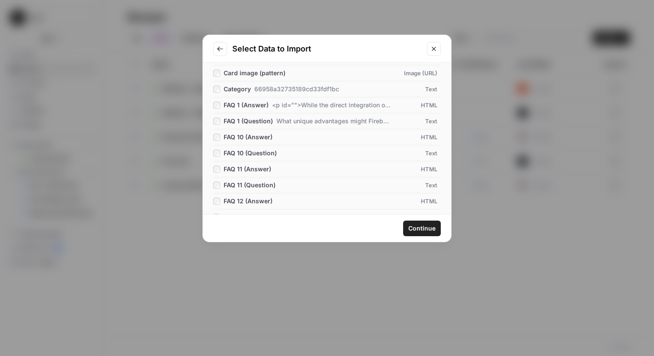
scroll to position [41, 0]
click at [211, 87] on div "All Columns ( 54 ) 50 max Author Text Card image (pattern) Image (URL) Category…" at bounding box center [327, 138] width 248 height 151
click at [218, 99] on li "FAQ 1 (Answer) <p id="">While the direct integration of Firebase MCP hasn't bee…" at bounding box center [326, 104] width 227 height 16
click at [218, 116] on div "FAQ 1 (Question) What unique advantages might Firebase MCP offer in a business …" at bounding box center [297, 120] width 168 height 9
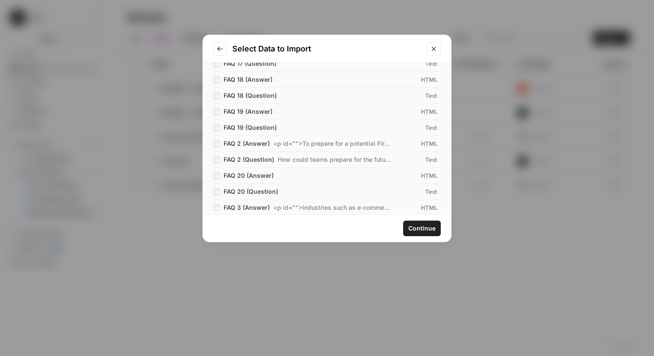
scroll to position [365, 0]
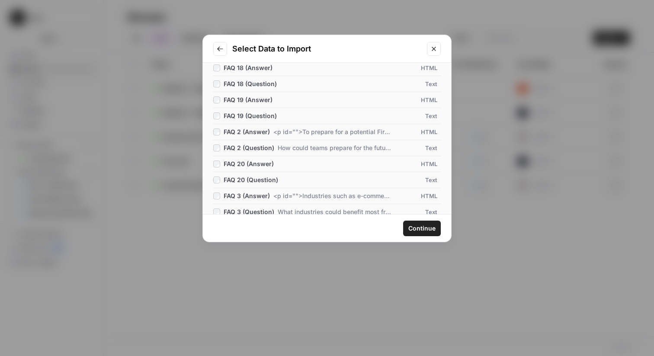
click at [217, 136] on div "FAQ 2 (Answer) <p id="">To prepare for a potential Firebase MCP integration, te…" at bounding box center [297, 132] width 168 height 9
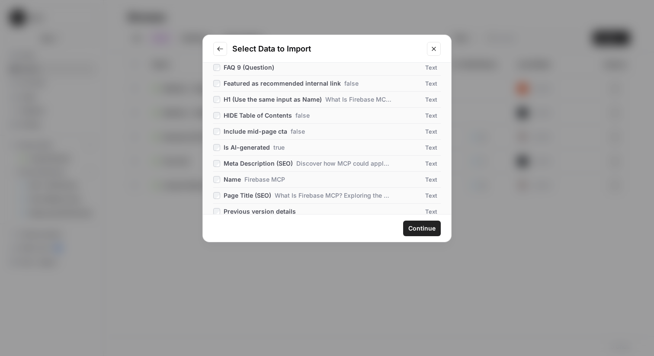
scroll to position [749, 0]
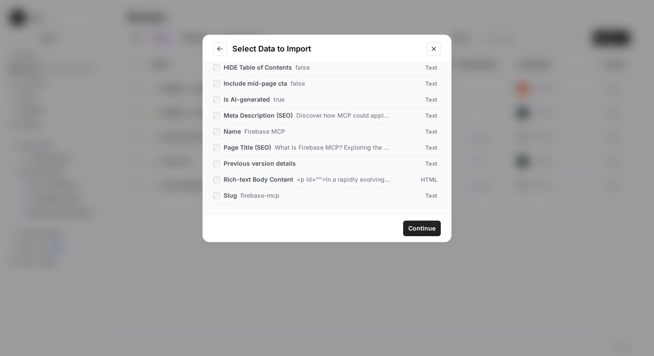
click at [420, 227] on span "Continue" at bounding box center [421, 228] width 27 height 9
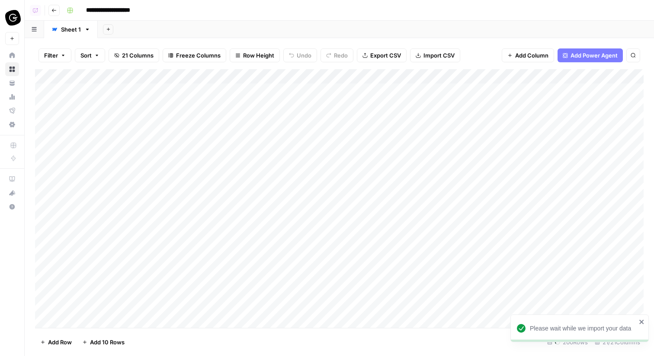
click at [120, 12] on input "**********" at bounding box center [118, 10] width 73 height 14
type input "**********"
click at [133, 107] on div "Add Column" at bounding box center [339, 198] width 608 height 259
click at [179, 99] on div "Add Column" at bounding box center [339, 198] width 608 height 259
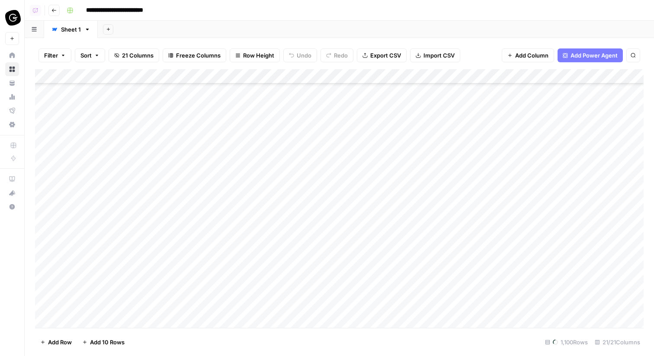
click at [179, 99] on div "Add Column" at bounding box center [339, 198] width 608 height 259
click at [294, 94] on div "Add Column" at bounding box center [339, 198] width 608 height 259
click at [131, 73] on div "Add Column" at bounding box center [339, 198] width 608 height 259
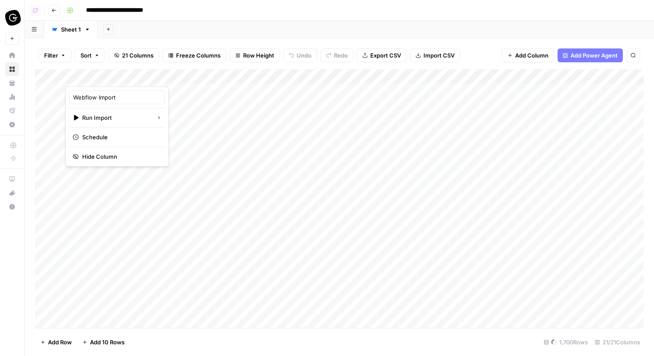
click at [177, 97] on div "Add Column" at bounding box center [339, 198] width 608 height 259
click at [409, 79] on div "Add Column" at bounding box center [339, 198] width 608 height 259
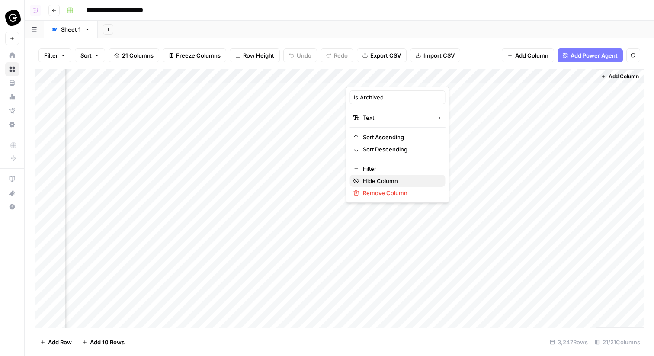
click at [393, 179] on span "Hide Column" at bounding box center [401, 180] width 76 height 9
click at [489, 77] on div "Add Column" at bounding box center [339, 198] width 608 height 259
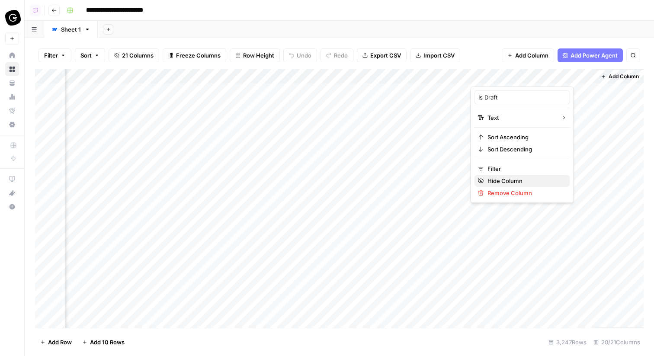
click at [501, 179] on span "Hide Column" at bounding box center [525, 180] width 76 height 9
click at [530, 82] on div "Add Column" at bounding box center [339, 198] width 608 height 259
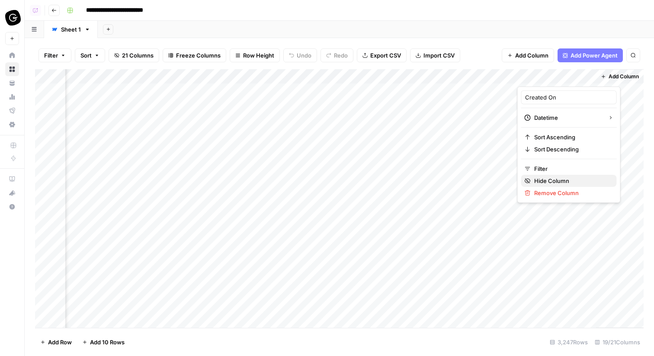
click at [549, 180] on span "Hide Column" at bounding box center [572, 180] width 76 height 9
click at [548, 77] on div "Add Column" at bounding box center [339, 198] width 608 height 259
click at [564, 184] on button "Hide Column" at bounding box center [569, 181] width 96 height 12
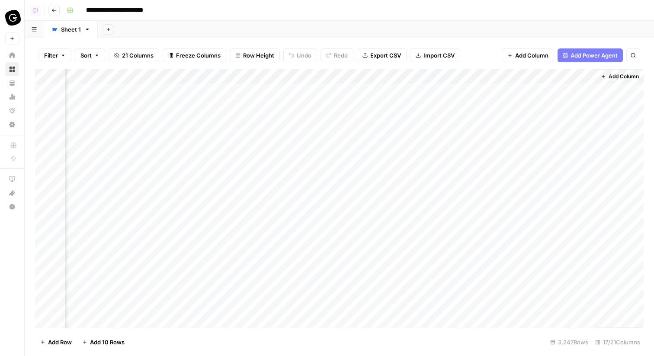
click at [392, 77] on div "Add Column" at bounding box center [339, 198] width 608 height 259
click at [370, 179] on span "Hide Column" at bounding box center [370, 180] width 76 height 9
drag, startPoint x: 469, startPoint y: 73, endPoint x: 134, endPoint y: 85, distance: 335.2
click at [134, 85] on div "Add Column" at bounding box center [339, 198] width 608 height 259
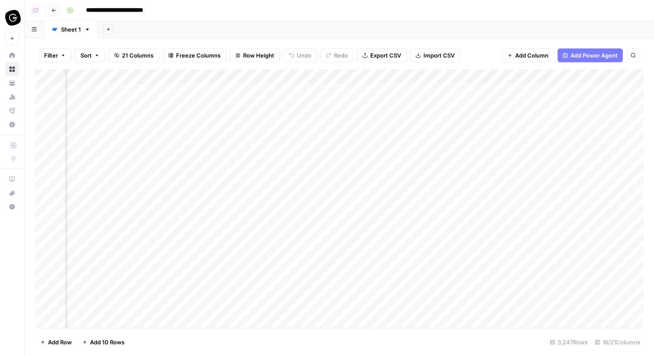
scroll to position [0, 793]
drag, startPoint x: 527, startPoint y: 77, endPoint x: 156, endPoint y: 85, distance: 370.6
click at [157, 85] on div "Add Column" at bounding box center [339, 198] width 608 height 259
drag, startPoint x: 183, startPoint y: 76, endPoint x: 613, endPoint y: 70, distance: 429.8
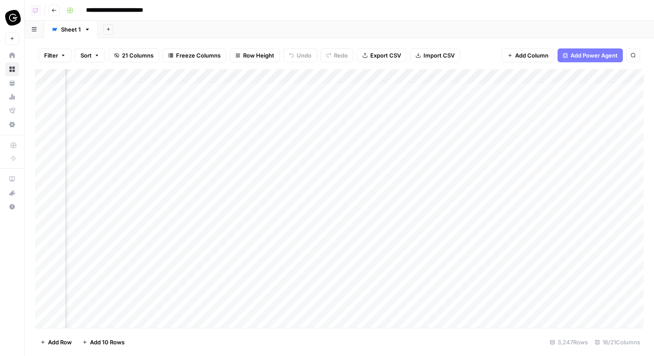
click at [613, 70] on div "Add Column" at bounding box center [339, 198] width 608 height 259
drag, startPoint x: 137, startPoint y: 77, endPoint x: 604, endPoint y: 89, distance: 466.7
click at [604, 89] on div "Add Column" at bounding box center [339, 198] width 608 height 259
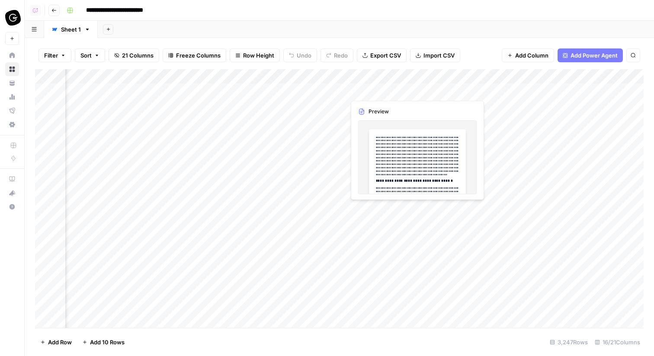
click at [393, 92] on div "Add Column" at bounding box center [339, 198] width 608 height 259
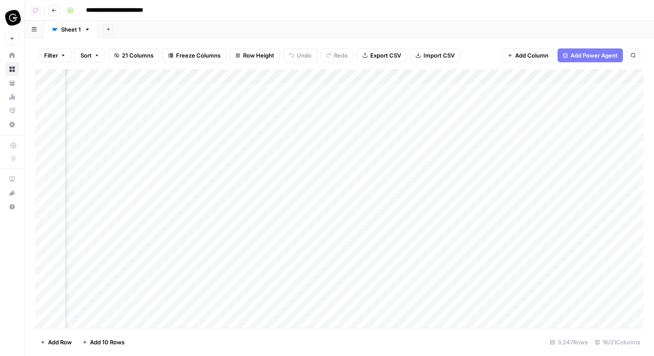
click at [463, 89] on div "Add Column" at bounding box center [339, 198] width 608 height 259
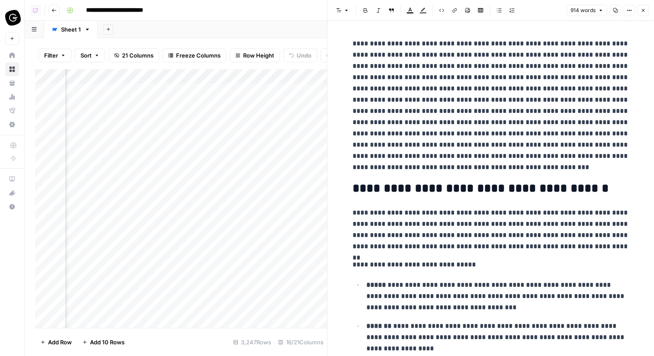
click at [643, 13] on icon "button" at bounding box center [642, 10] width 5 height 5
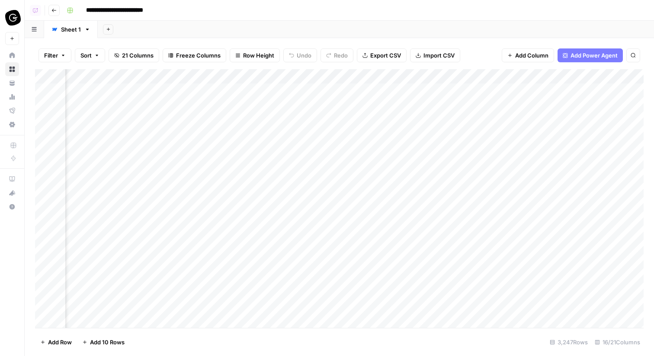
scroll to position [0, 595]
click at [536, 93] on div "Add Column" at bounding box center [339, 198] width 608 height 259
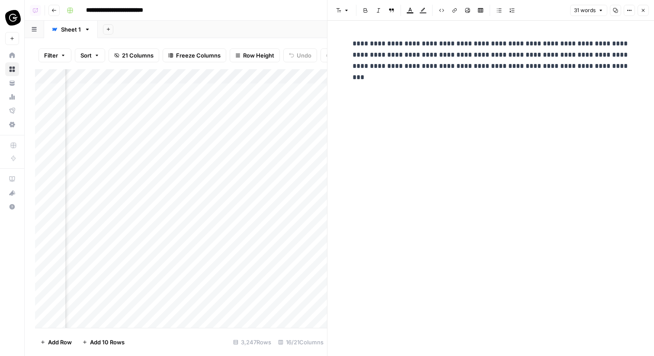
click at [642, 12] on icon "button" at bounding box center [642, 10] width 5 height 5
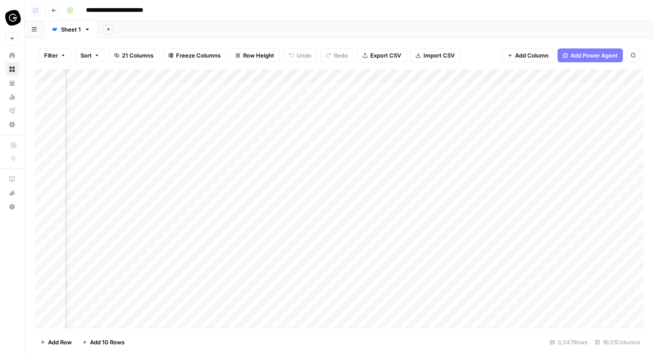
scroll to position [0, 1322]
click at [13, 57] on icon at bounding box center [12, 55] width 6 height 6
click at [614, 76] on span "Add Column" at bounding box center [623, 77] width 30 height 8
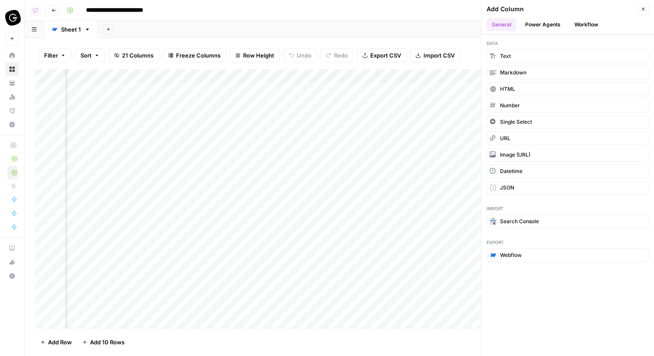
click at [544, 22] on button "Power Agents" at bounding box center [543, 24] width 46 height 13
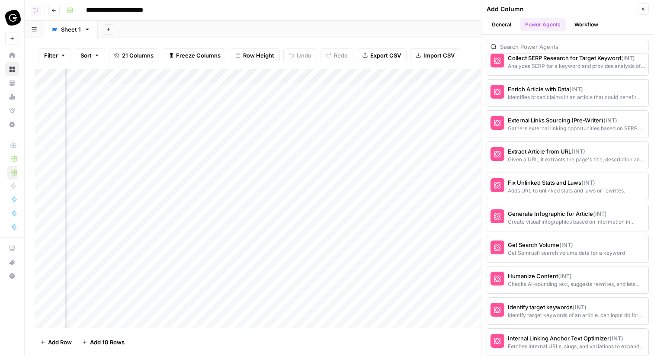
scroll to position [1423, 0]
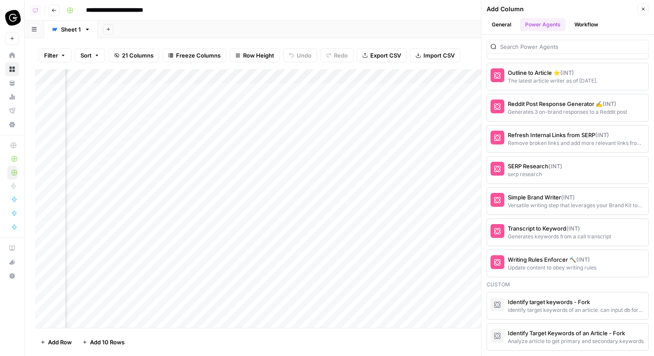
click at [598, 29] on button "Workflow" at bounding box center [586, 24] width 34 height 13
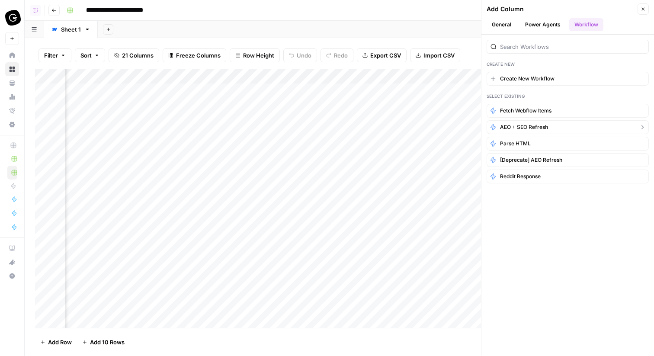
click at [561, 125] on button "AEO + SEO Refresh" at bounding box center [567, 127] width 162 height 14
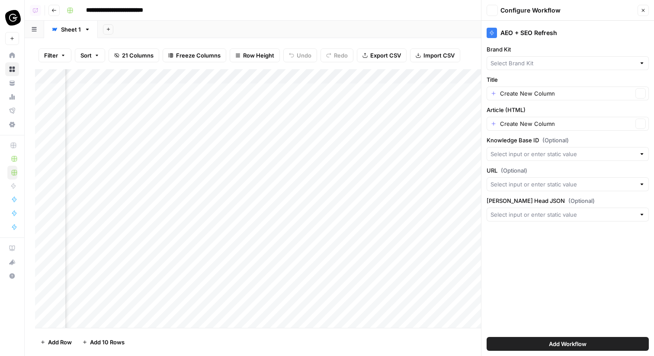
type input "Guru"
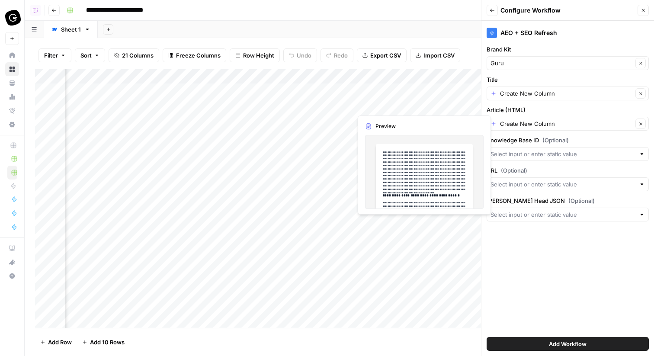
click at [550, 98] on div "Create New Column Clear" at bounding box center [567, 93] width 162 height 14
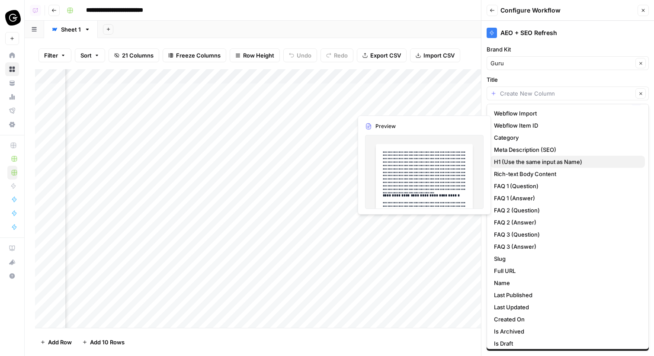
scroll to position [46, 0]
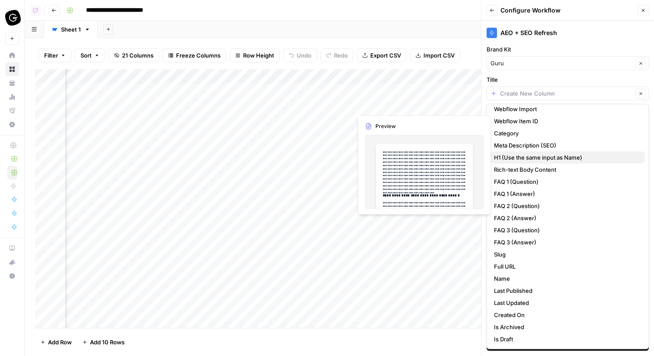
click at [544, 162] on button "H1 (Use the same input as Name)" at bounding box center [567, 157] width 154 height 12
type input "H1 (Use the same input as Name)"
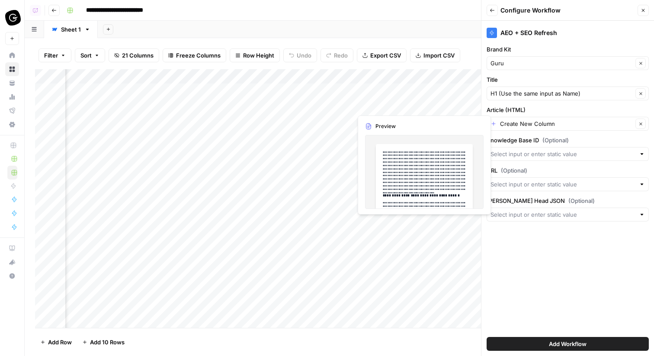
click at [524, 169] on span "(Optional)" at bounding box center [514, 170] width 26 height 9
click at [524, 180] on input "URL (Optional)" at bounding box center [562, 184] width 145 height 9
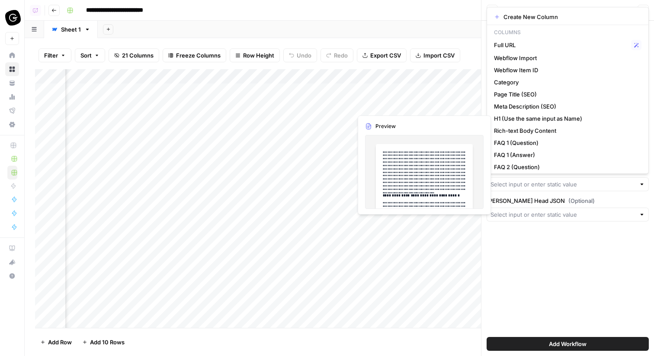
click at [533, 256] on div "AEO + SEO Refresh Brand Kit Guru Clear Title H1 (Use the same input as Name) Cl…" at bounding box center [567, 188] width 172 height 335
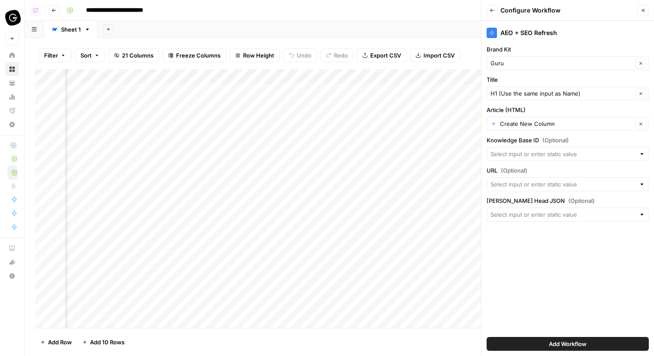
scroll to position [0, 568]
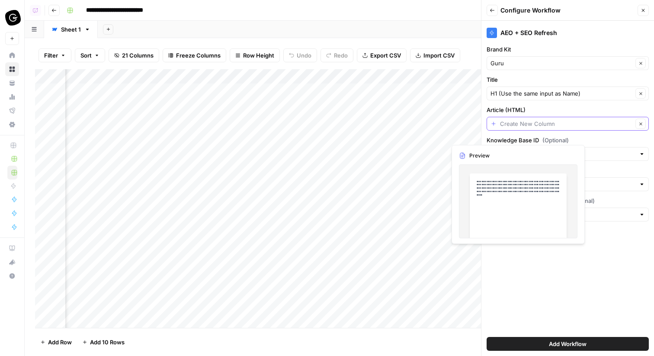
click at [540, 125] on input "Article (HTML)" at bounding box center [566, 123] width 133 height 9
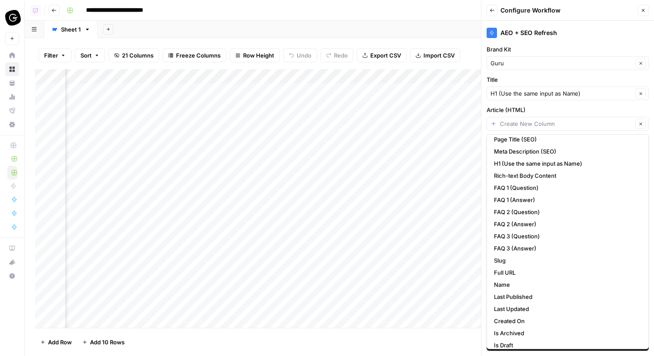
scroll to position [74, 0]
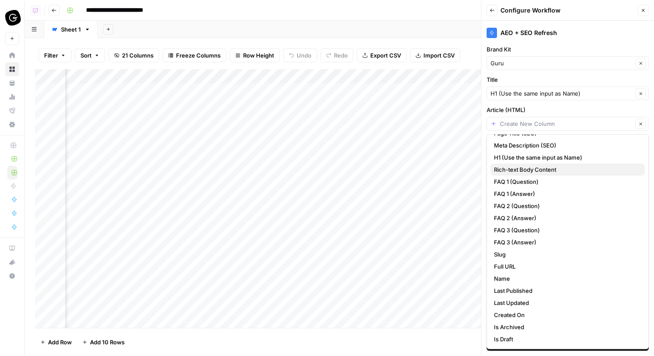
click at [590, 172] on span "Rich-text Body Content" at bounding box center [566, 169] width 144 height 9
type input "Rich-text Body Content"
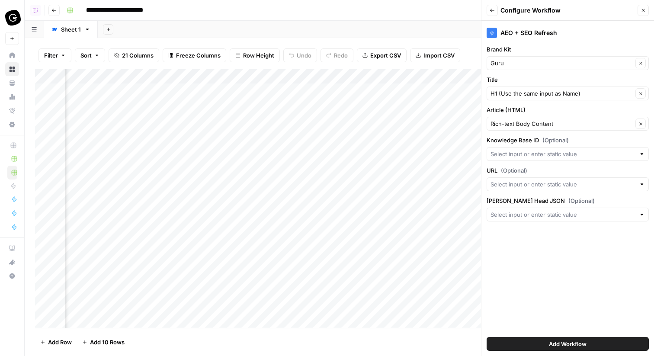
click at [591, 340] on button "Add Workflow" at bounding box center [567, 344] width 162 height 14
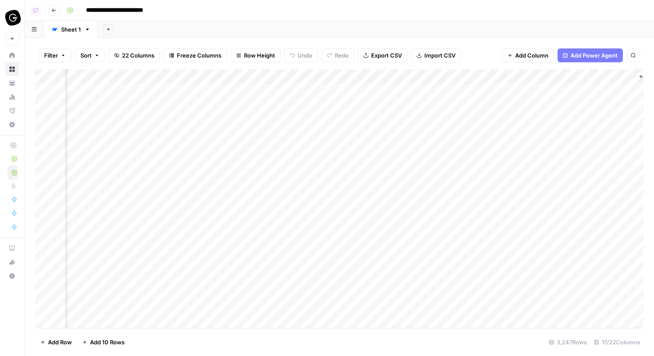
scroll to position [0, 1416]
click at [551, 89] on div "Add Column" at bounding box center [339, 198] width 608 height 259
click at [69, 29] on div "Sheet 1" at bounding box center [71, 29] width 20 height 9
click at [74, 30] on div "Sheet 1" at bounding box center [71, 29] width 20 height 9
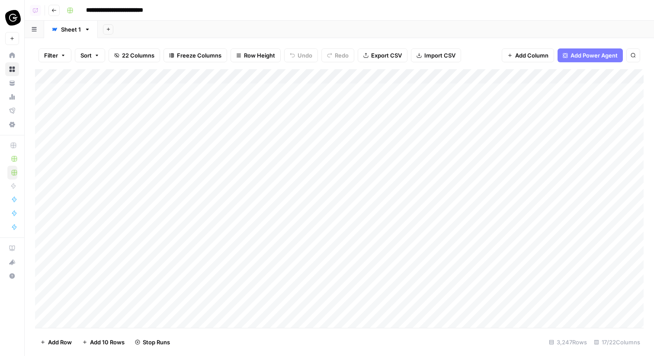
click at [74, 30] on div "Sheet 1" at bounding box center [71, 29] width 20 height 9
type input "*********"
click at [424, 27] on div "Add Sheet" at bounding box center [380, 29] width 547 height 17
click at [575, 90] on div "Add Column" at bounding box center [339, 198] width 608 height 259
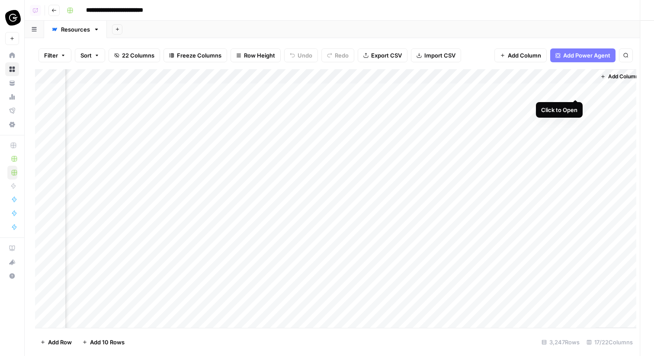
scroll to position [0, 1409]
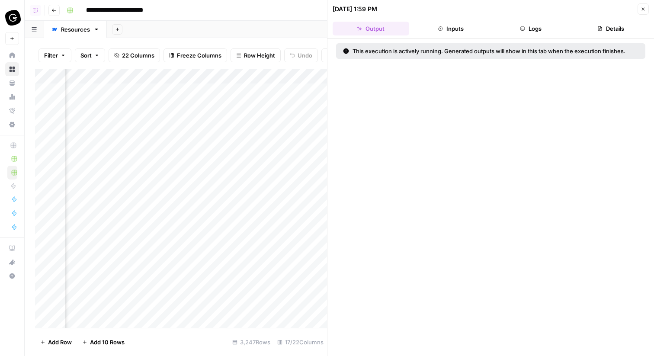
click at [642, 7] on icon "button" at bounding box center [642, 8] width 5 height 5
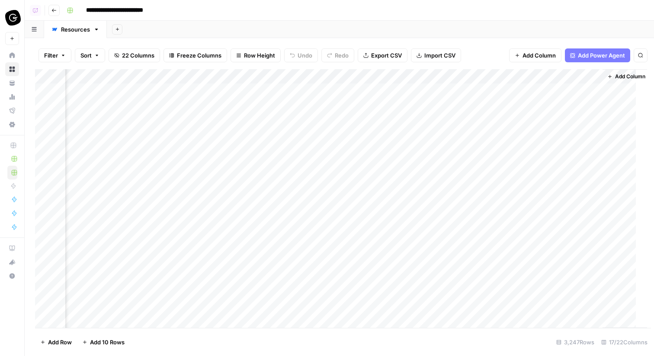
scroll to position [0, 1405]
click at [118, 29] on icon "button" at bounding box center [117, 29] width 5 height 5
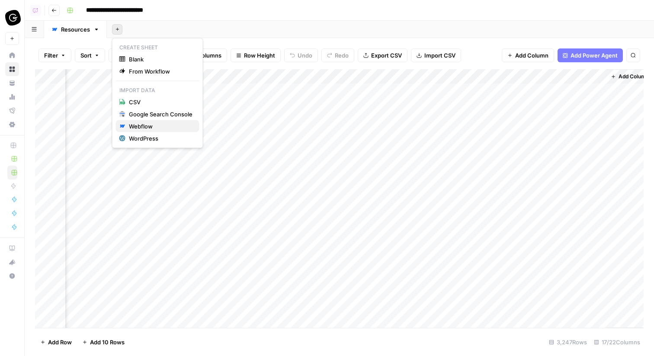
click at [168, 122] on div "Webflow" at bounding box center [161, 126] width 64 height 9
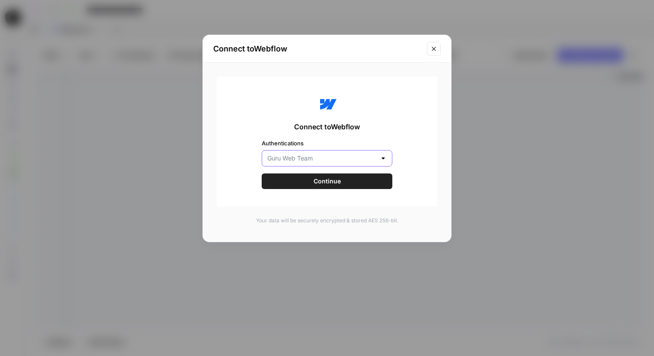
click at [316, 162] on input "Authentications" at bounding box center [321, 158] width 109 height 9
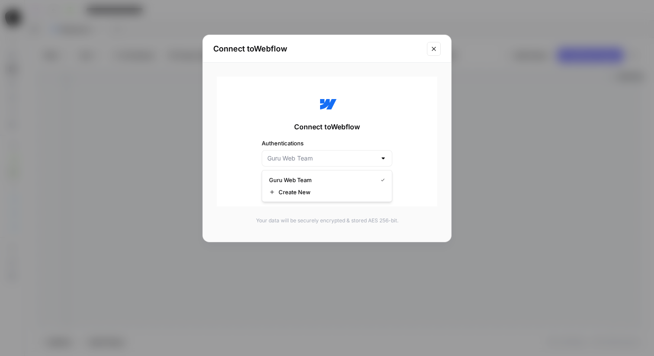
type input "Guru Web Team"
click at [332, 215] on div "Connect to Webflow Authentications Guru Web Team Continue Your data will be sec…" at bounding box center [327, 160] width 248 height 195
click at [315, 182] on span "Continue" at bounding box center [326, 181] width 27 height 9
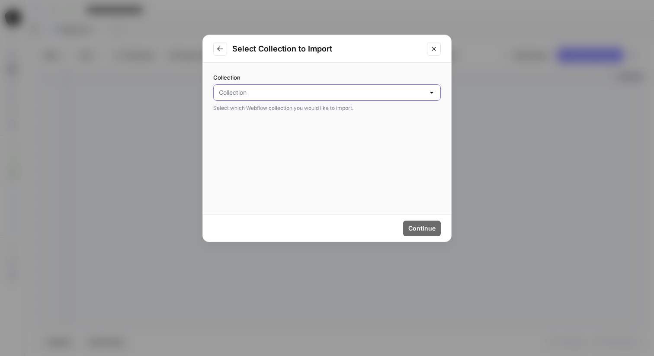
click at [312, 90] on input "Collection" at bounding box center [322, 92] width 206 height 9
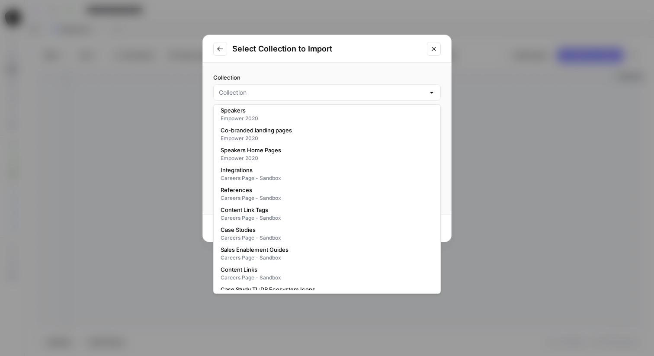
scroll to position [648, 0]
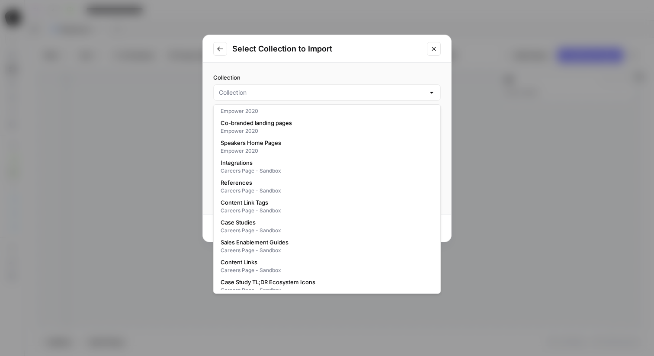
type input "****"
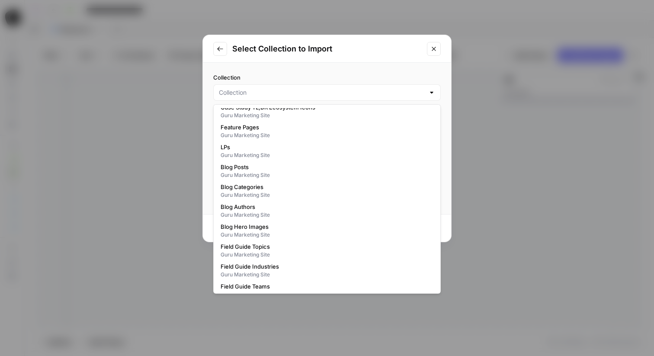
scroll to position [248, 0]
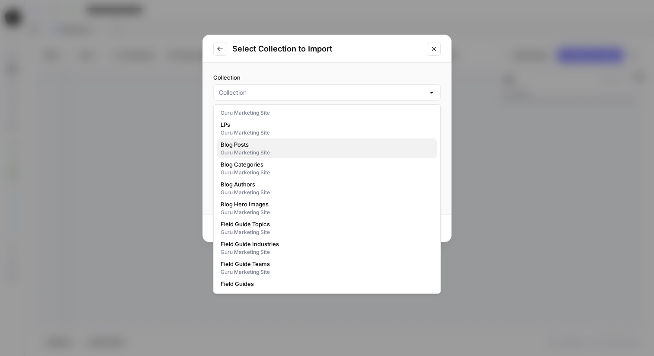
click at [282, 151] on div "Guru Marketing Site" at bounding box center [326, 153] width 213 height 8
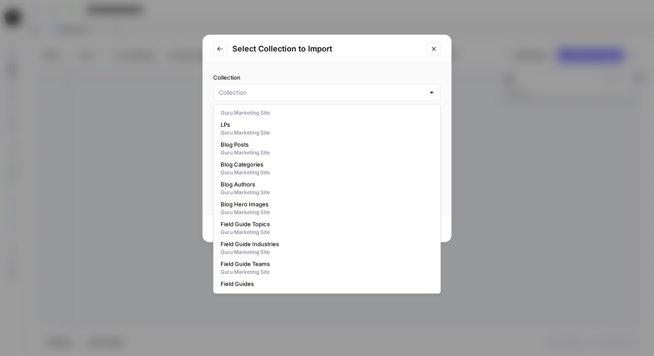
type input "Blog Posts"
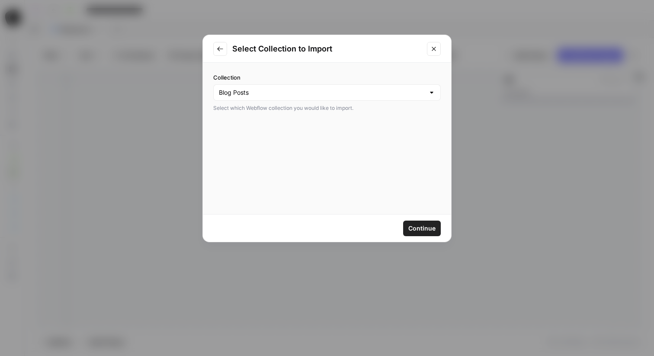
click at [422, 229] on span "Continue" at bounding box center [421, 228] width 27 height 9
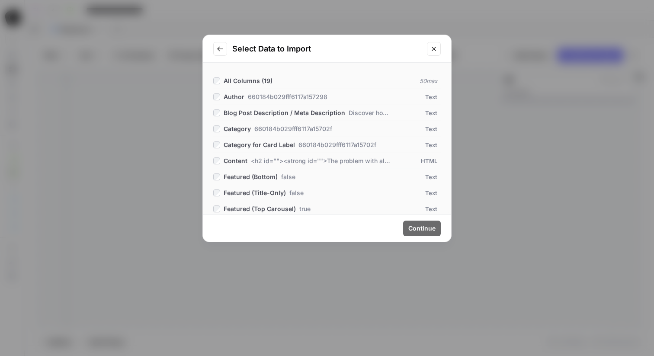
click at [217, 54] on button "Go to previous step" at bounding box center [220, 49] width 14 height 14
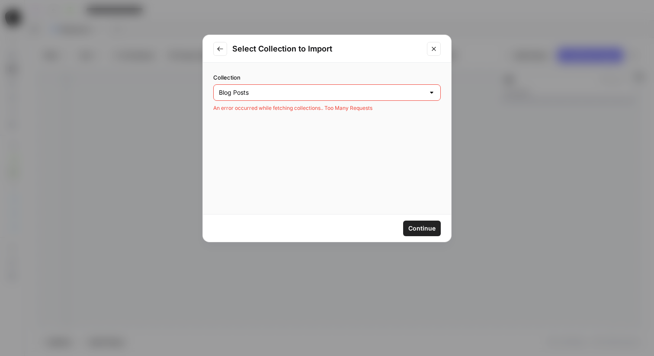
click at [222, 43] on button "Go to previous step" at bounding box center [220, 49] width 14 height 14
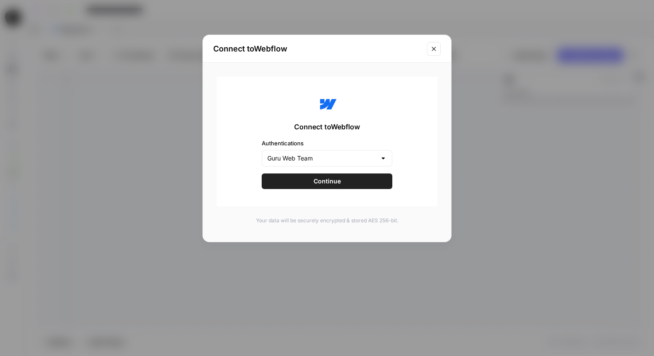
click at [433, 48] on icon "Close modal" at bounding box center [433, 48] width 7 height 7
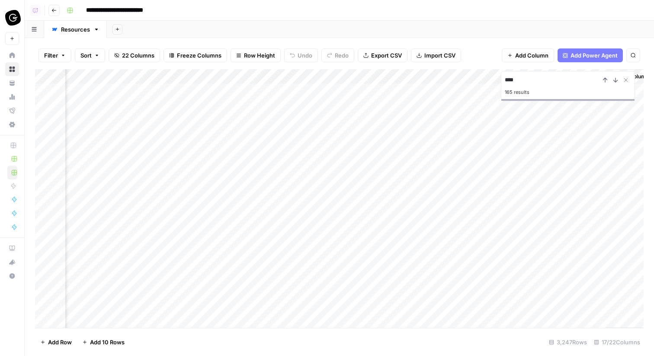
click at [116, 28] on icon "button" at bounding box center [117, 29] width 5 height 5
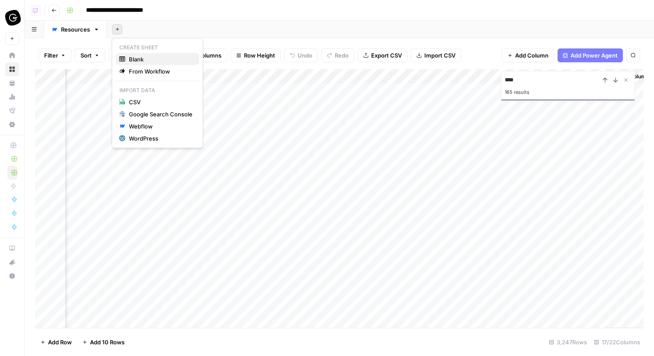
click at [168, 55] on span "Blank" at bounding box center [161, 59] width 64 height 9
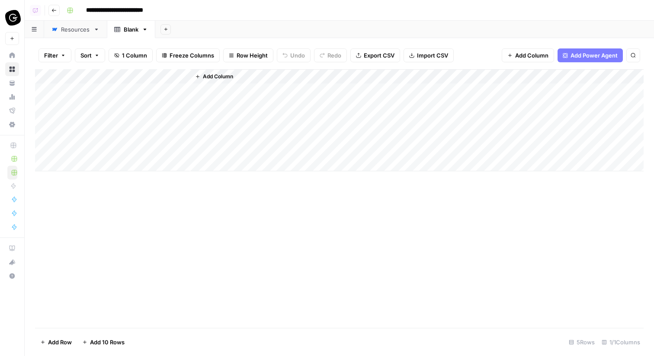
click at [121, 28] on div "Blank" at bounding box center [126, 29] width 24 height 9
click at [126, 30] on div "Blank" at bounding box center [131, 29] width 15 height 9
type input "****"
click at [156, 27] on div "Add Sheet" at bounding box center [403, 29] width 501 height 17
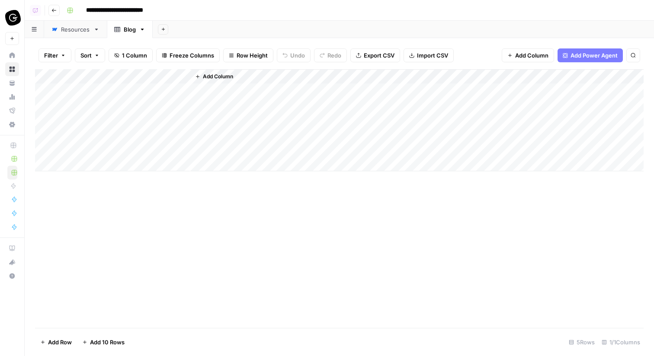
click at [157, 27] on div "Add Sheet" at bounding box center [403, 29] width 501 height 17
click at [161, 28] on icon "button" at bounding box center [163, 29] width 5 height 5
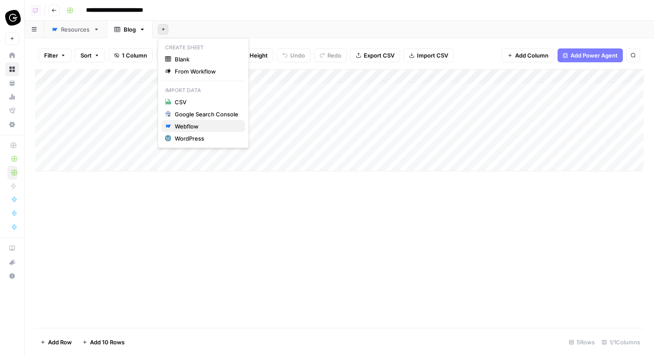
click at [220, 123] on div "Webflow" at bounding box center [207, 126] width 64 height 9
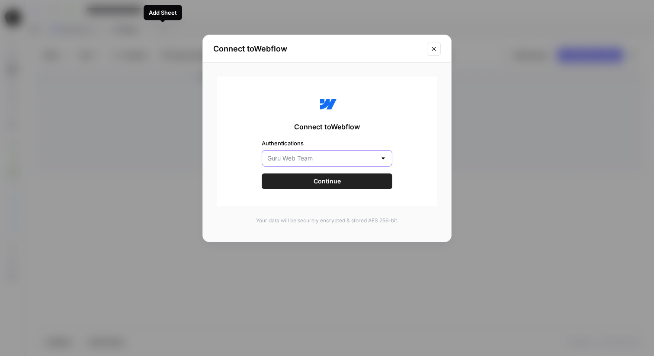
click at [322, 159] on input "Authentications" at bounding box center [321, 158] width 109 height 9
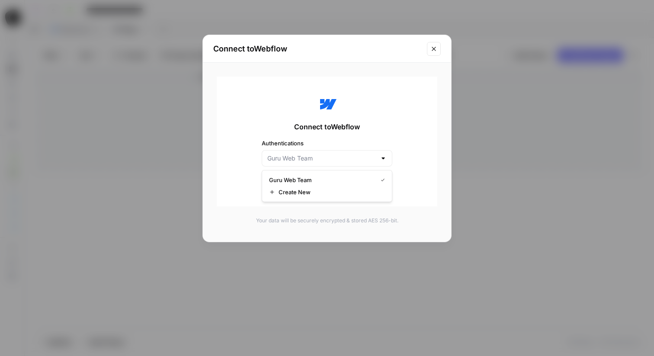
type input "Guru Web Team"
click at [322, 133] on div "Connect to Webflow Authentications Guru Web Team Continue" at bounding box center [327, 142] width 220 height 130
click at [329, 178] on span "Continue" at bounding box center [326, 181] width 27 height 9
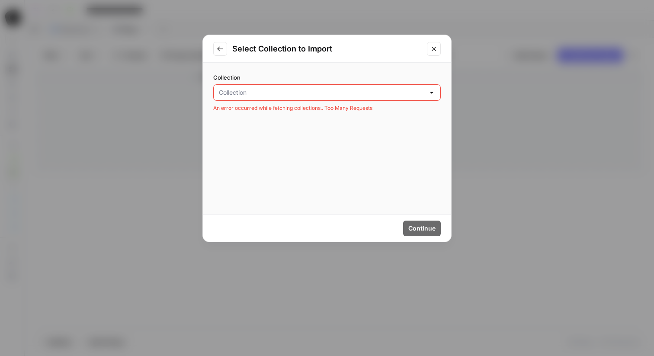
click at [291, 90] on input "Collection" at bounding box center [322, 92] width 206 height 9
click at [291, 95] on input "Collection" at bounding box center [322, 92] width 206 height 9
click at [247, 73] on label "Collection" at bounding box center [326, 77] width 227 height 9
click at [247, 88] on input "Collection" at bounding box center [322, 92] width 206 height 9
click at [246, 96] on input "Collection" at bounding box center [322, 92] width 206 height 9
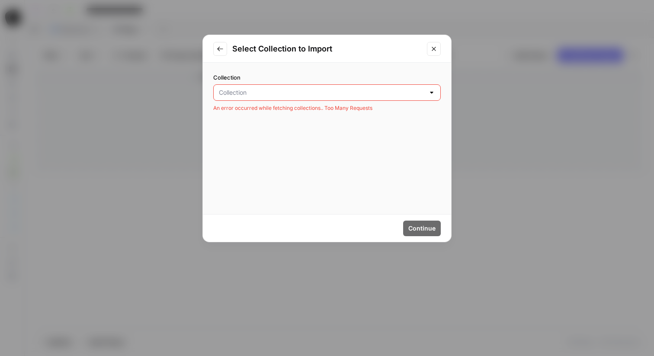
click at [280, 170] on div "Collection An error occurred while fetching collections.. Too Many Requests" at bounding box center [327, 138] width 248 height 151
click at [220, 46] on icon "Go to previous step" at bounding box center [220, 48] width 7 height 7
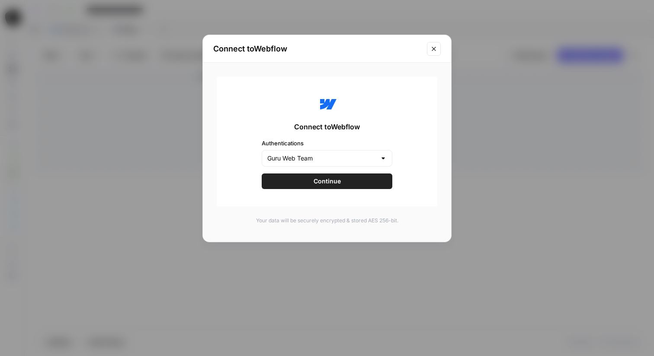
click at [429, 51] on button "Close modal" at bounding box center [434, 49] width 14 height 14
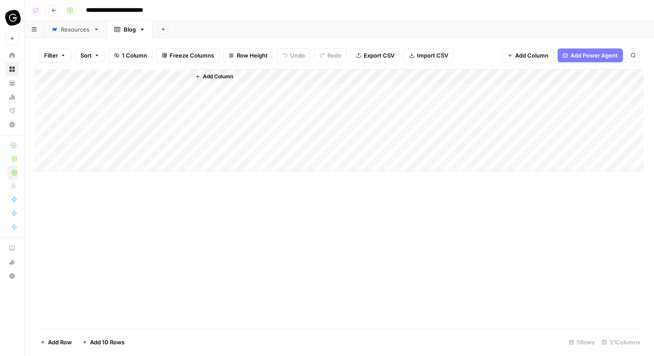
click at [145, 29] on icon "button" at bounding box center [142, 29] width 6 height 6
click at [165, 81] on span "Delete Sheet" at bounding box center [177, 77] width 42 height 9
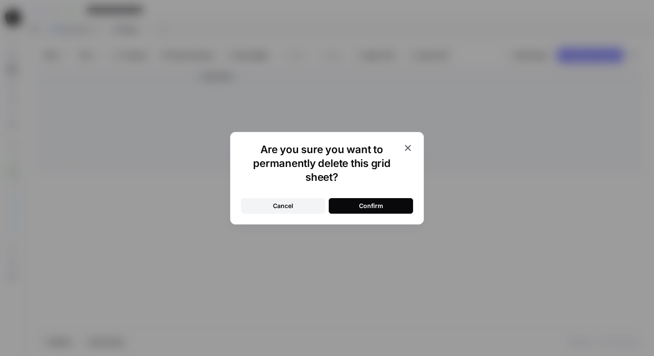
click at [364, 199] on button "Confirm" at bounding box center [371, 206] width 84 height 16
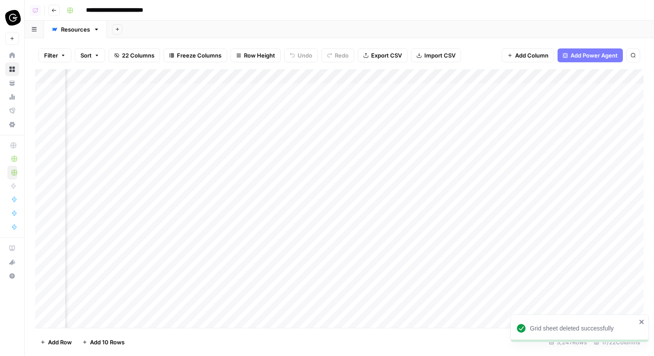
scroll to position [0, 1416]
click at [116, 31] on icon "button" at bounding box center [117, 29] width 5 height 5
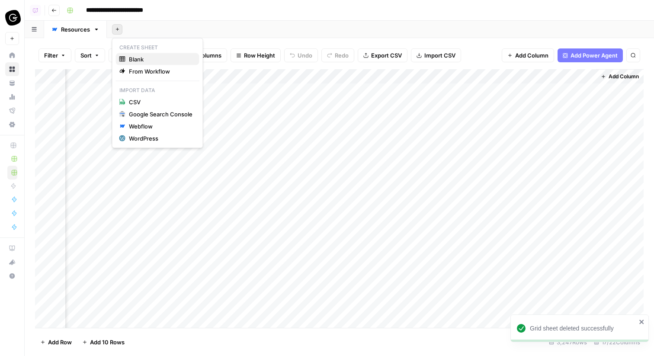
click at [147, 58] on span "Blank" at bounding box center [161, 59] width 64 height 9
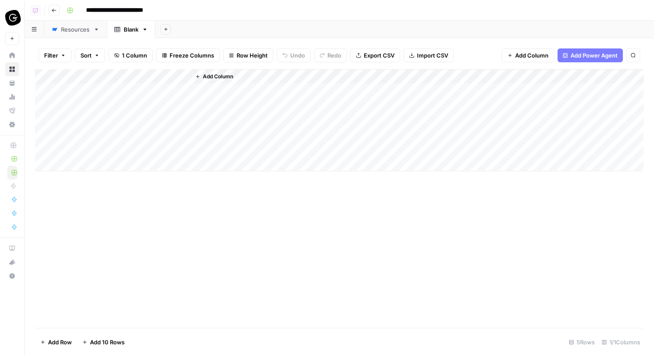
click at [149, 30] on link "Blank" at bounding box center [131, 29] width 48 height 17
click at [143, 27] on icon "button" at bounding box center [145, 29] width 6 height 6
click at [163, 73] on span "Delete Sheet" at bounding box center [180, 77] width 42 height 9
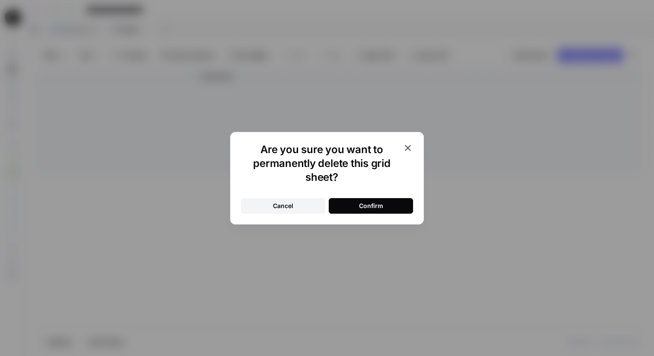
click at [345, 200] on button "Confirm" at bounding box center [371, 206] width 84 height 16
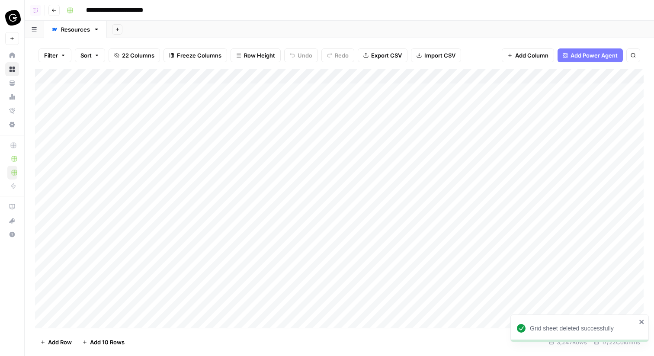
click at [118, 29] on icon "button" at bounding box center [117, 29] width 5 height 5
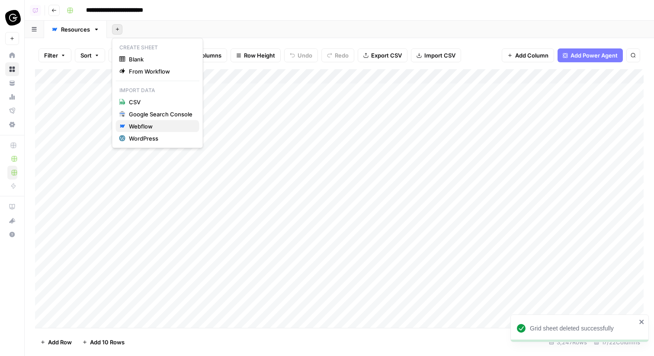
click at [166, 122] on div "Webflow" at bounding box center [161, 126] width 64 height 9
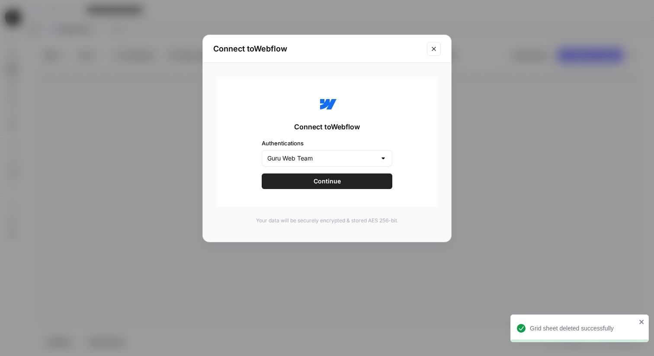
click at [313, 187] on button "Continue" at bounding box center [327, 181] width 131 height 16
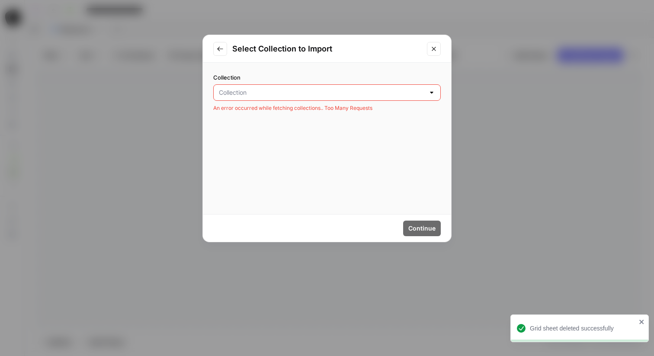
click at [282, 87] on div at bounding box center [326, 92] width 227 height 16
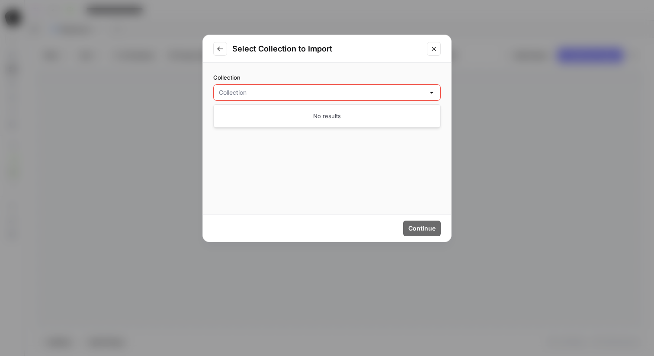
click at [221, 45] on icon "Go to previous step" at bounding box center [220, 48] width 7 height 7
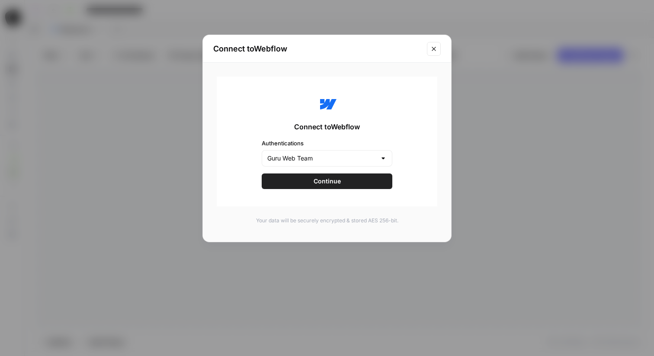
click at [436, 49] on icon "Close modal" at bounding box center [433, 48] width 7 height 7
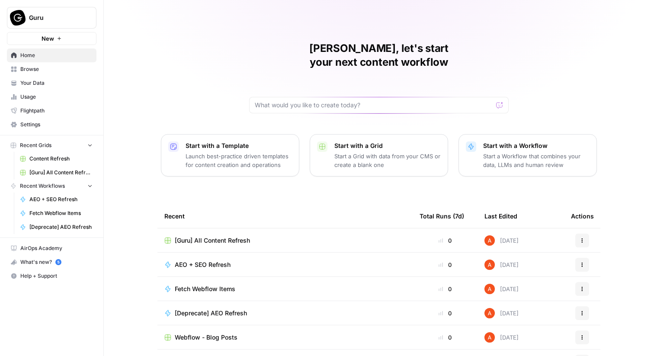
click at [46, 68] on span "Browse" at bounding box center [56, 69] width 72 height 8
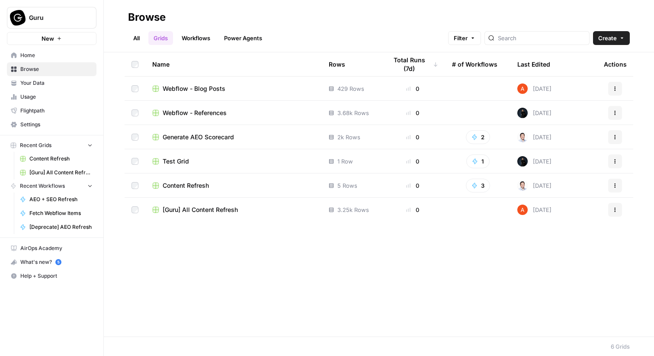
click at [186, 180] on td "Content Refresh" at bounding box center [233, 185] width 176 height 24
click at [194, 186] on span "Content Refresh" at bounding box center [186, 185] width 46 height 9
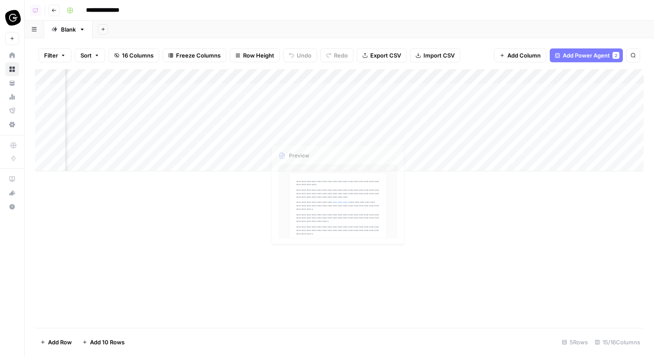
scroll to position [0, 533]
drag, startPoint x: 284, startPoint y: 79, endPoint x: 337, endPoint y: 79, distance: 53.6
click at [338, 80] on div "Add Column" at bounding box center [339, 120] width 608 height 102
click at [449, 81] on div "Add Column" at bounding box center [339, 120] width 608 height 102
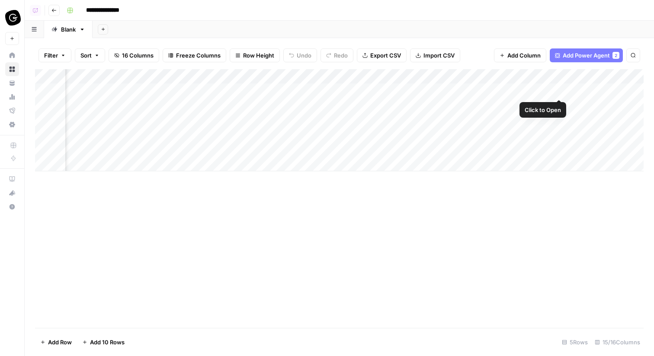
scroll to position [0, 898]
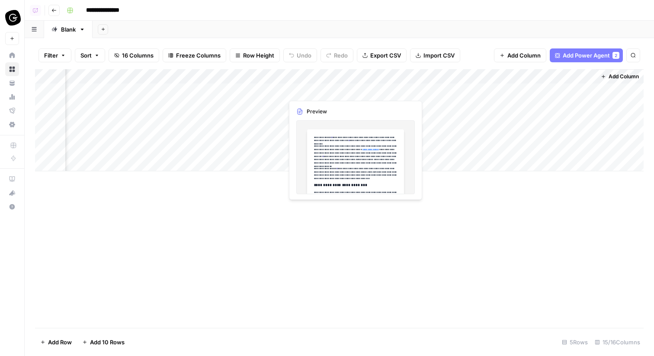
click at [246, 73] on div "Add Column" at bounding box center [339, 120] width 608 height 102
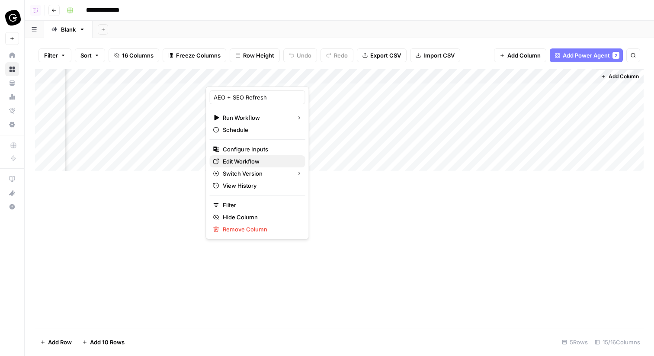
click at [241, 160] on span "Edit Workflow" at bounding box center [261, 161] width 76 height 9
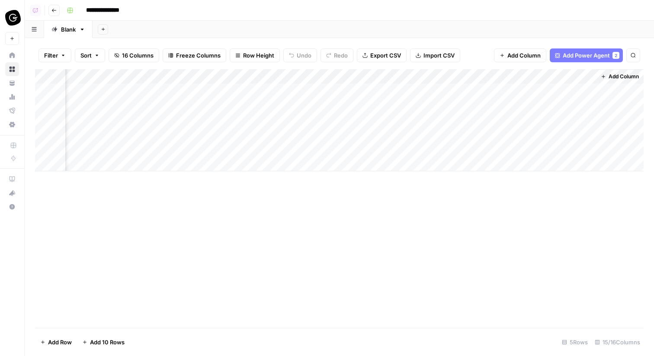
click at [220, 77] on div "Add Column" at bounding box center [339, 120] width 608 height 102
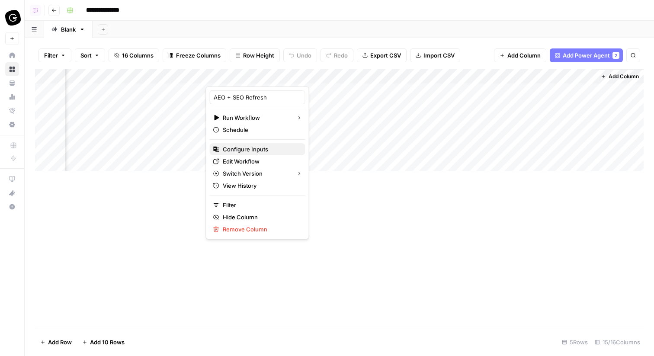
click at [256, 145] on span "Configure Inputs" at bounding box center [261, 149] width 76 height 9
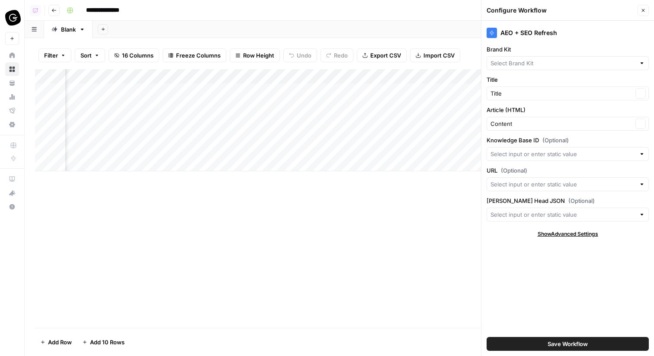
type input "Guru"
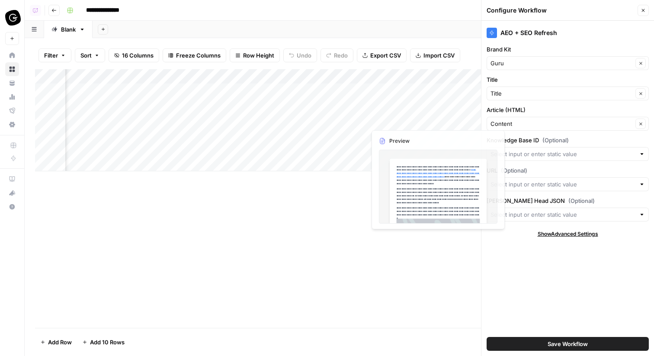
scroll to position [0, 1023]
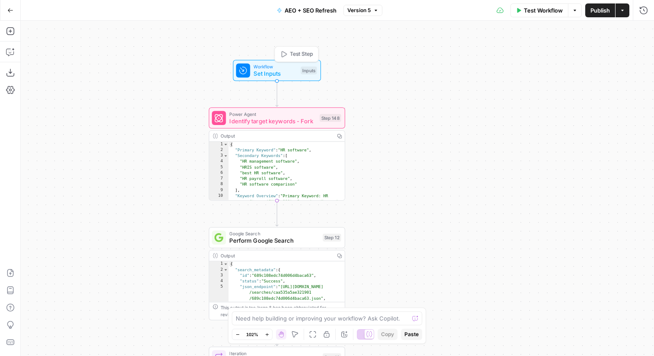
click at [310, 64] on div "Workflow Set Inputs Inputs Test Step" at bounding box center [276, 70] width 81 height 15
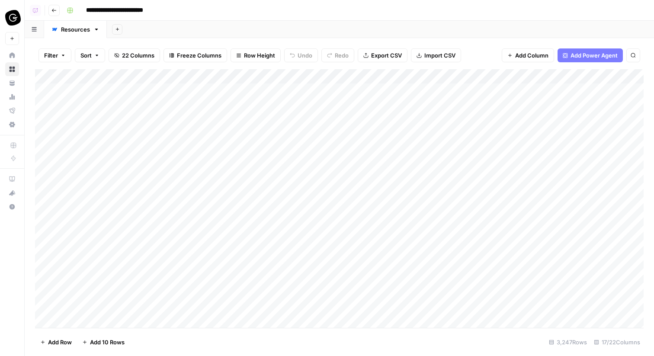
click at [117, 27] on icon "button" at bounding box center [117, 29] width 5 height 5
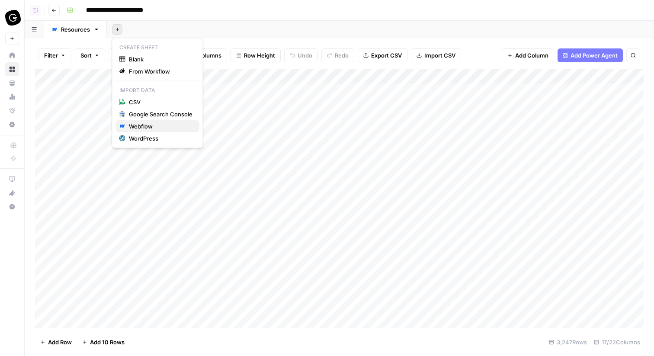
click at [151, 123] on div "Webflow" at bounding box center [161, 126] width 64 height 9
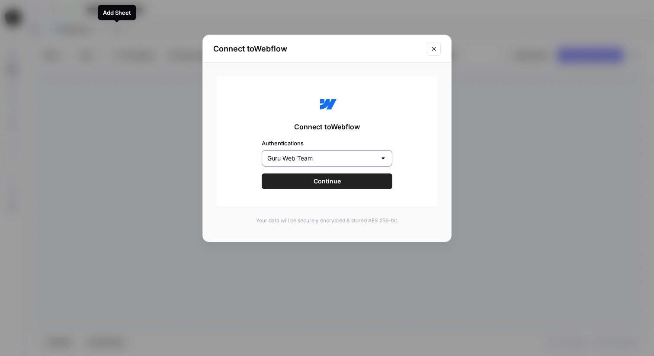
click at [303, 154] on input "Guru Web Team" at bounding box center [321, 158] width 109 height 9
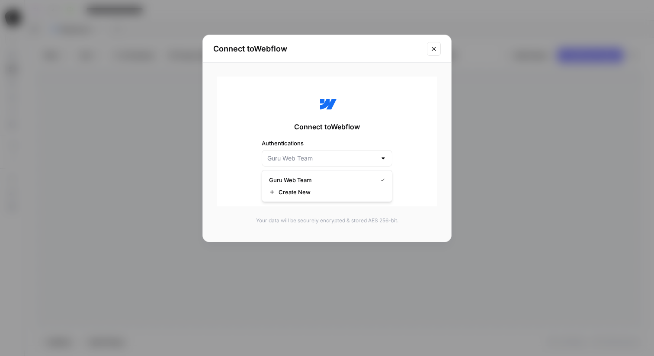
click at [289, 122] on div "Connect to Webflow Authentications Continue" at bounding box center [327, 142] width 220 height 130
type input "Guru Web Team"
click at [311, 182] on button "Continue" at bounding box center [327, 181] width 131 height 16
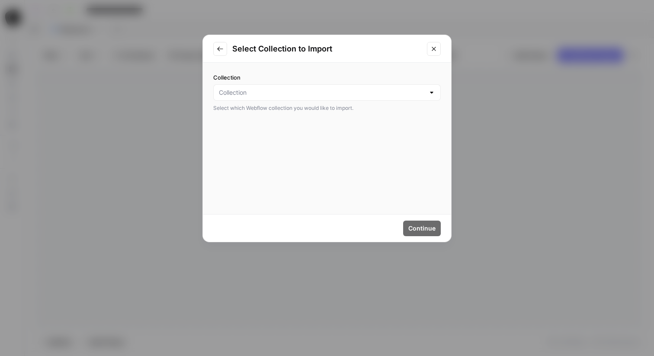
click at [417, 86] on div at bounding box center [326, 92] width 227 height 16
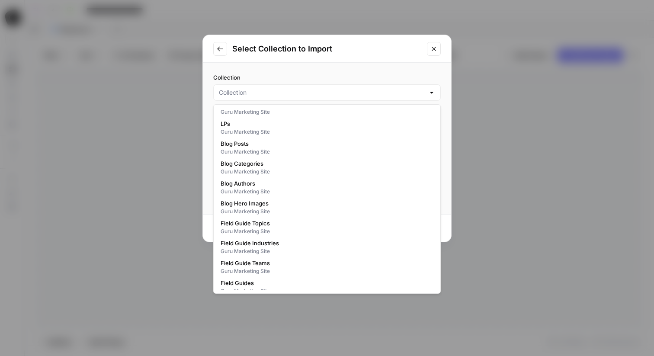
scroll to position [248, 0]
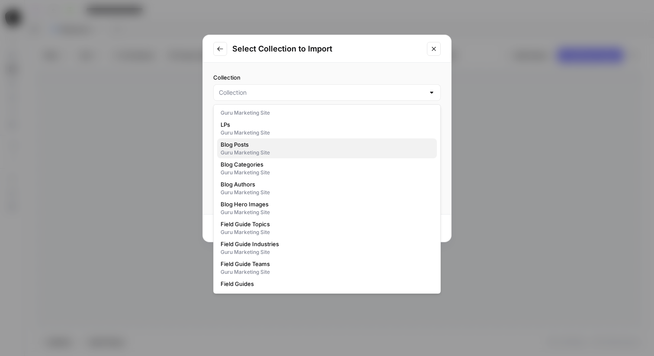
click at [262, 152] on div "Guru Marketing Site" at bounding box center [326, 153] width 213 height 8
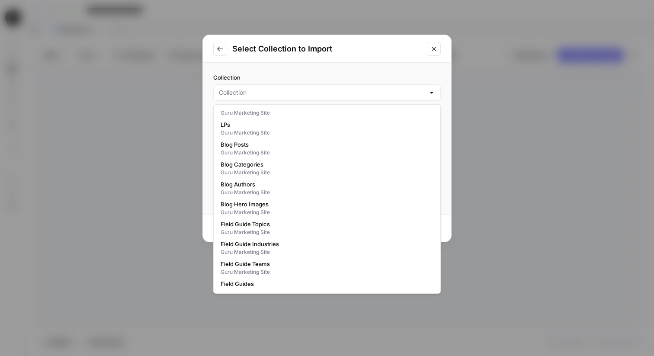
type input "Blog Posts"
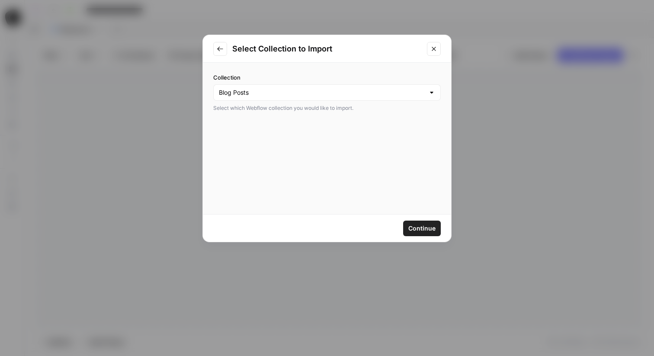
click at [423, 231] on span "Continue" at bounding box center [421, 228] width 27 height 9
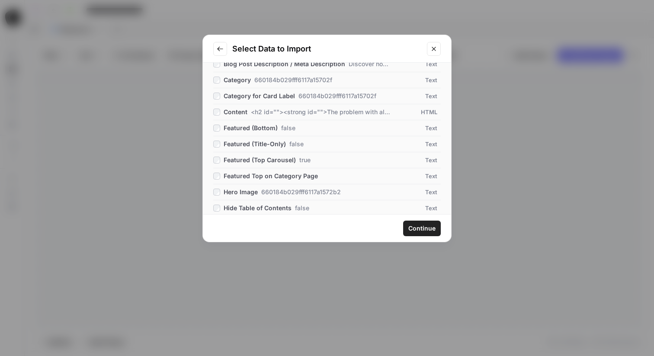
scroll to position [54, 0]
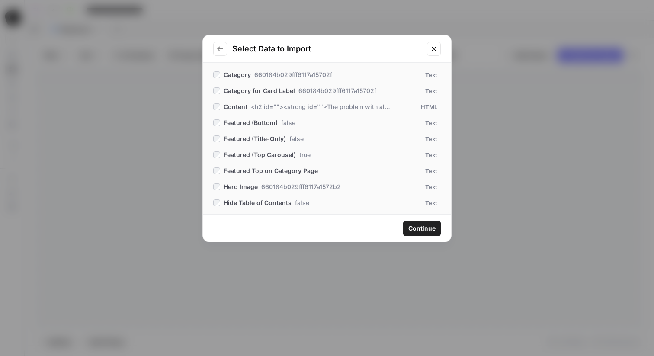
click at [419, 227] on span "Continue" at bounding box center [421, 228] width 27 height 9
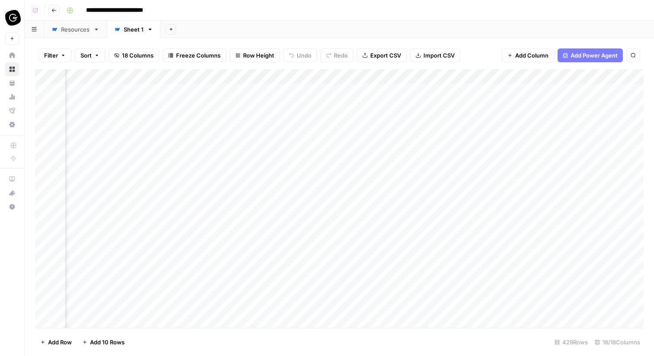
scroll to position [3, 350]
click at [440, 88] on div "Add Column" at bounding box center [339, 198] width 608 height 259
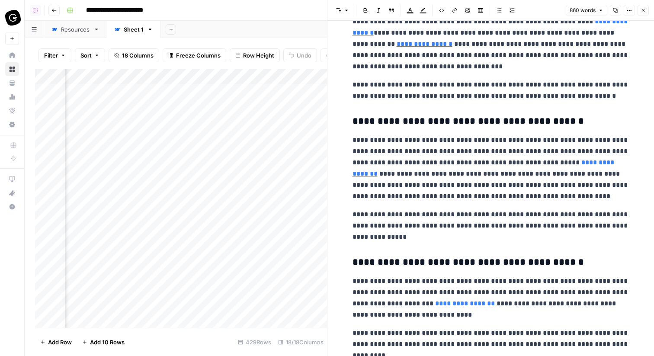
scroll to position [1183, 0]
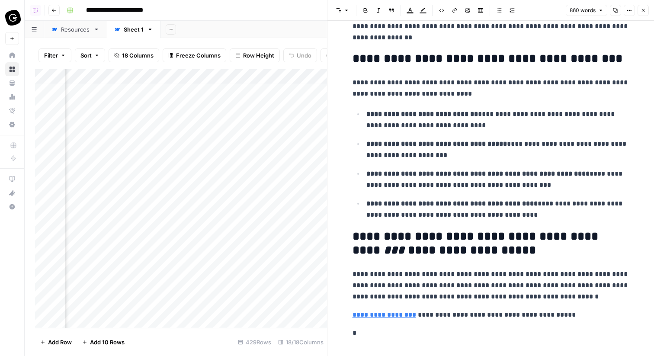
click at [646, 9] on button "Close" at bounding box center [642, 10] width 11 height 11
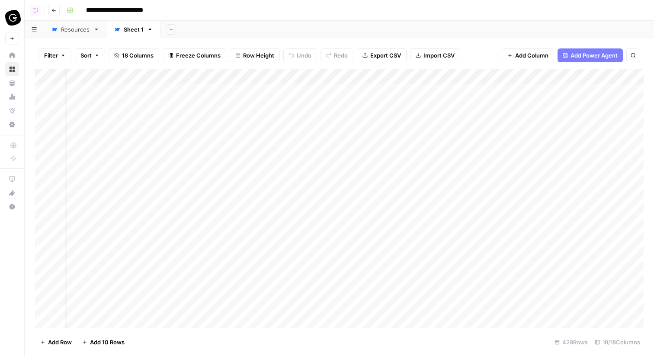
scroll to position [3, 0]
click at [125, 32] on div "Sheet 1" at bounding box center [134, 29] width 20 height 9
click at [125, 25] on div "Sheet 1" at bounding box center [134, 29] width 20 height 9
type input "**********"
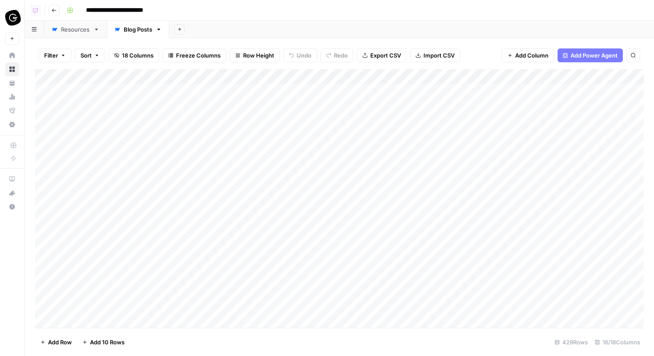
click at [132, 35] on link "Blog Posts" at bounding box center [138, 29] width 62 height 17
drag, startPoint x: 148, startPoint y: 34, endPoint x: 71, endPoint y: 32, distance: 77.4
click at [71, 32] on div "Resources Blog Posts Add Sheet" at bounding box center [339, 29] width 629 height 17
click at [624, 74] on span "Add Column" at bounding box center [623, 77] width 30 height 8
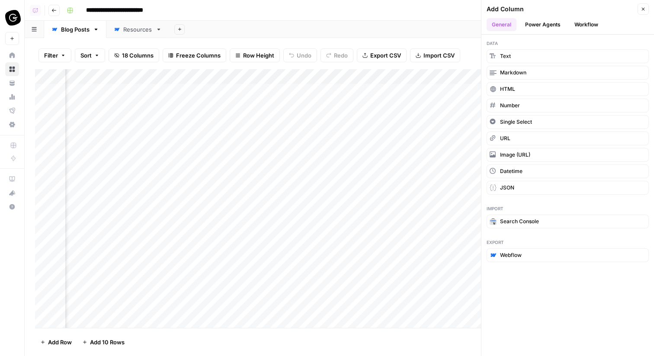
click at [432, 74] on div "Add Column" at bounding box center [339, 198] width 608 height 259
click at [393, 179] on span "Hide Column" at bounding box center [401, 180] width 76 height 9
click at [399, 79] on div "Add Column" at bounding box center [339, 198] width 608 height 259
click at [377, 179] on span "Hide Column" at bounding box center [401, 180] width 76 height 9
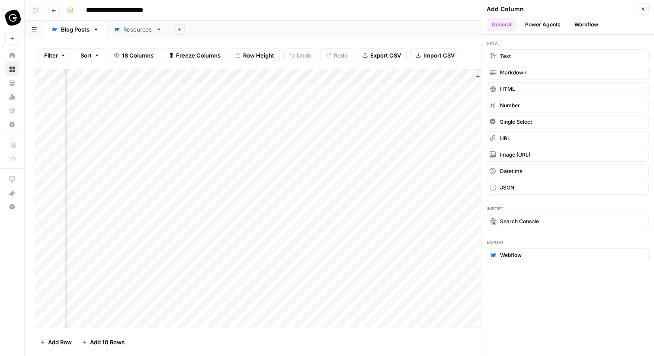
click at [422, 77] on div "Add Column" at bounding box center [339, 198] width 608 height 259
click at [362, 165] on div "Add Column" at bounding box center [339, 198] width 608 height 259
click at [411, 75] on div "Add Column" at bounding box center [339, 198] width 608 height 259
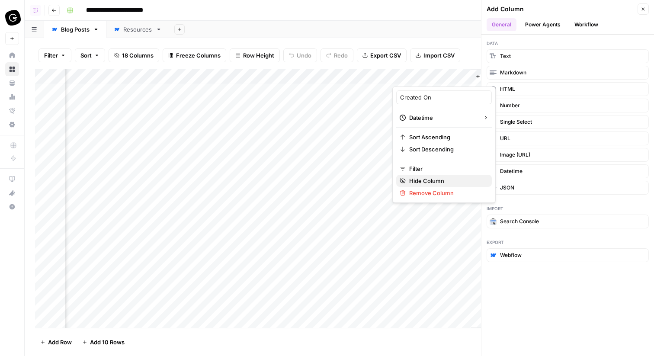
click at [417, 181] on span "Hide Column" at bounding box center [447, 180] width 76 height 9
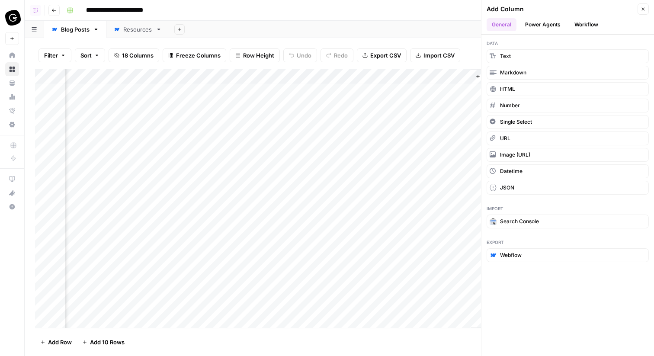
scroll to position [3, 1183]
click at [363, 77] on div "Add Column" at bounding box center [339, 198] width 608 height 259
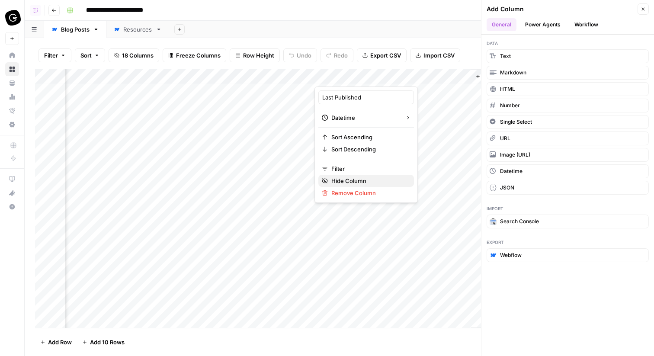
click at [363, 178] on span "Hide Column" at bounding box center [369, 180] width 76 height 9
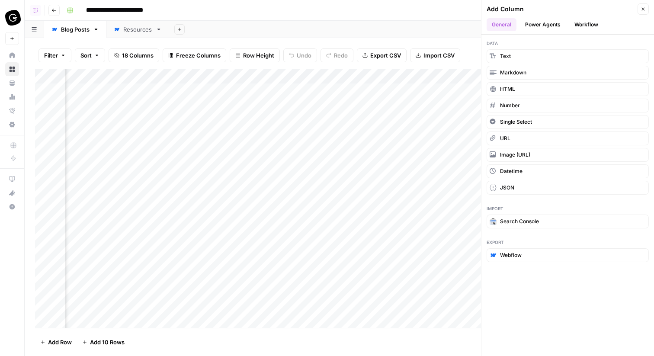
scroll to position [0, 669]
click at [332, 80] on div "Add Column" at bounding box center [339, 198] width 608 height 259
click at [297, 182] on span "Hide Column" at bounding box center [307, 180] width 76 height 9
click at [313, 73] on div "Add Column" at bounding box center [339, 198] width 608 height 259
click at [305, 182] on span "Hide Column" at bounding box center [307, 180] width 76 height 9
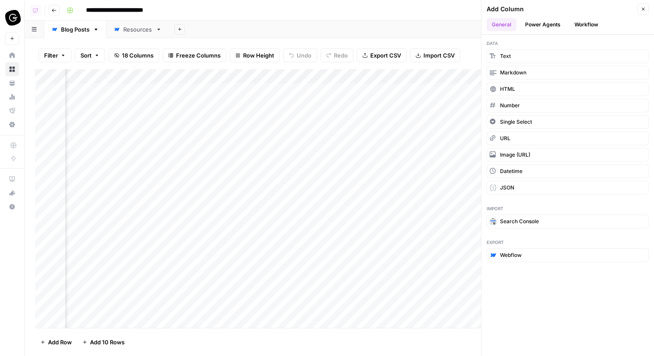
click at [212, 75] on div "Add Column" at bounding box center [339, 198] width 608 height 259
click at [191, 179] on span "Hide Column" at bounding box center [182, 180] width 76 height 9
click at [286, 80] on div "Add Column" at bounding box center [339, 198] width 608 height 259
click at [285, 176] on span "Hide Column" at bounding box center [307, 180] width 76 height 9
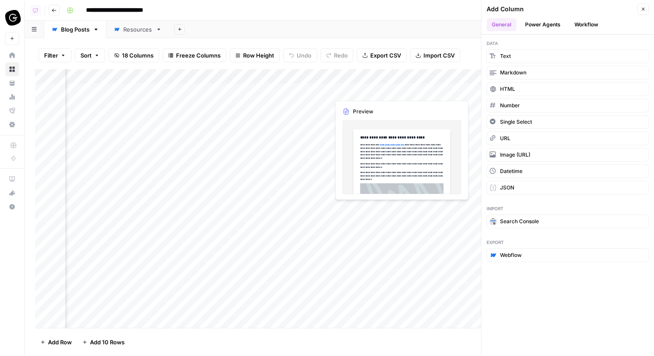
click at [305, 78] on div "Add Column" at bounding box center [339, 198] width 608 height 259
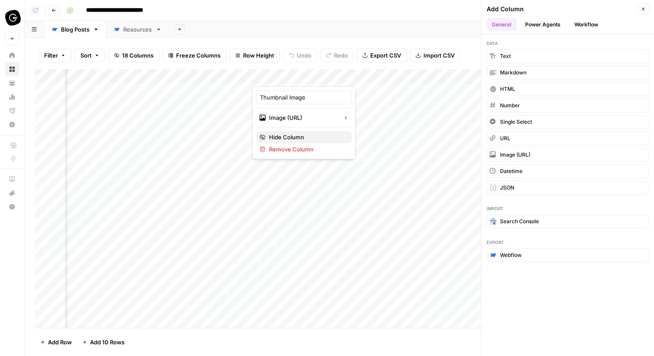
click at [284, 137] on span "Hide Column" at bounding box center [307, 137] width 76 height 9
drag, startPoint x: 430, startPoint y: 74, endPoint x: 97, endPoint y: 76, distance: 332.9
click at [97, 76] on div "Add Column" at bounding box center [339, 198] width 608 height 259
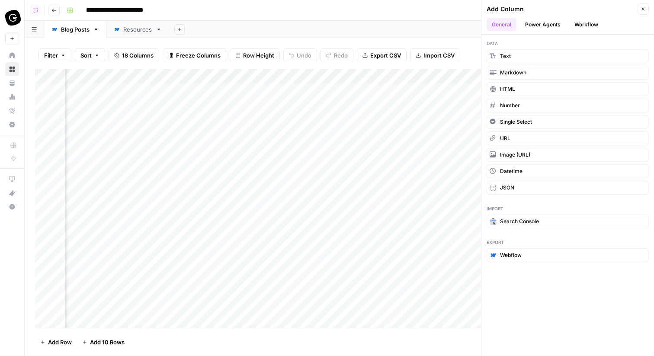
drag, startPoint x: 450, startPoint y: 76, endPoint x: 235, endPoint y: 76, distance: 215.3
click at [235, 76] on div "Add Column" at bounding box center [339, 198] width 608 height 259
click at [164, 79] on div "Add Column" at bounding box center [339, 198] width 608 height 259
click at [263, 144] on div "Add Column" at bounding box center [339, 198] width 608 height 259
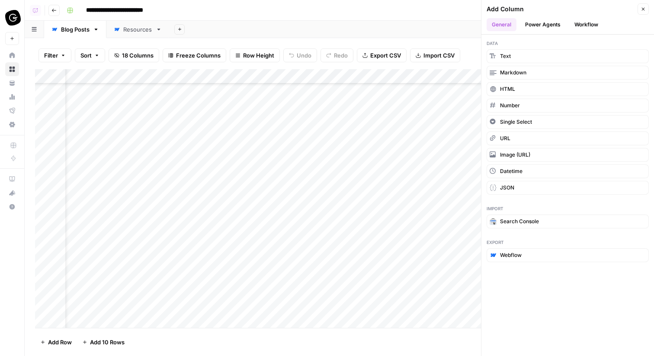
scroll to position [42, 125]
click at [194, 77] on div "Add Column" at bounding box center [339, 198] width 608 height 259
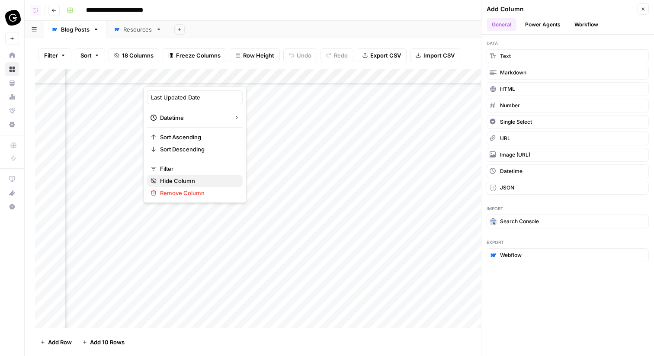
click at [185, 179] on span "Hide Column" at bounding box center [198, 180] width 76 height 9
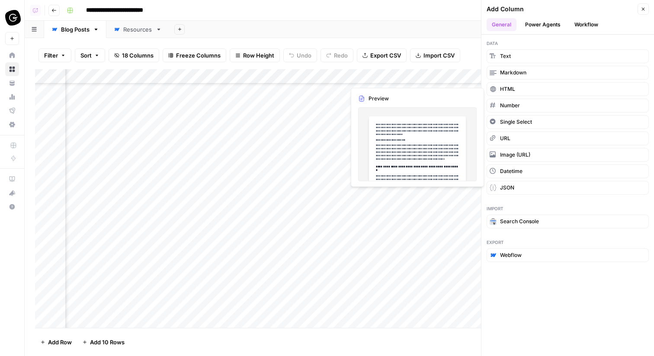
drag, startPoint x: 160, startPoint y: 75, endPoint x: 445, endPoint y: 87, distance: 285.2
click at [445, 87] on div "Add Column" at bounding box center [339, 198] width 608 height 259
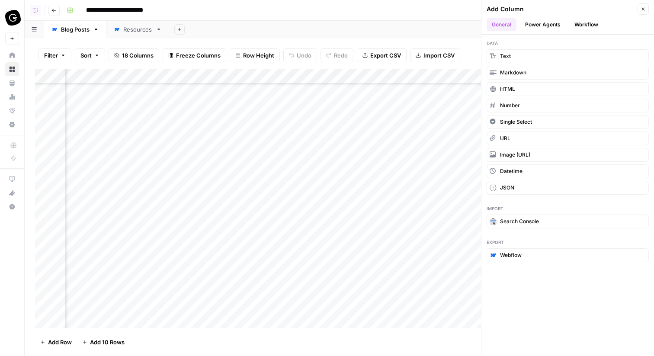
click at [640, 10] on icon "button" at bounding box center [642, 8] width 5 height 5
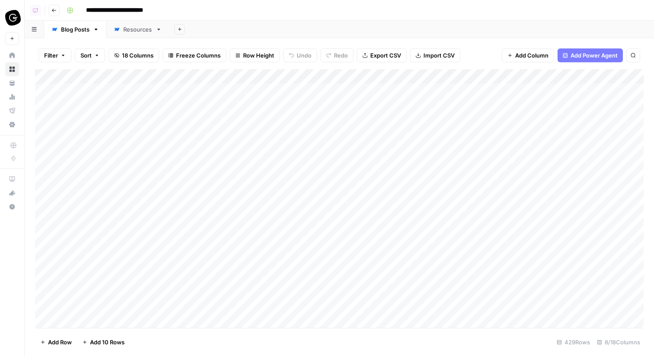
scroll to position [0, 326]
click at [624, 79] on span "Add Column" at bounding box center [623, 77] width 30 height 8
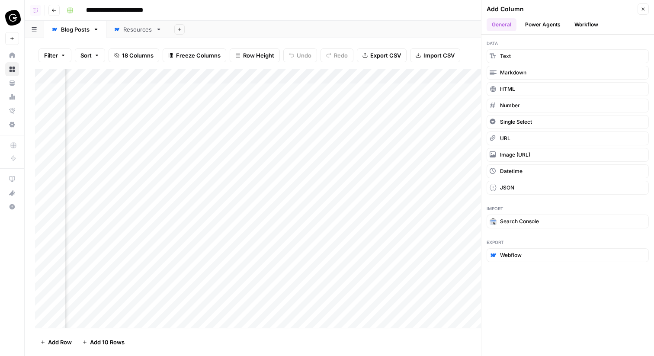
click at [574, 28] on button "Workflow" at bounding box center [586, 24] width 34 height 13
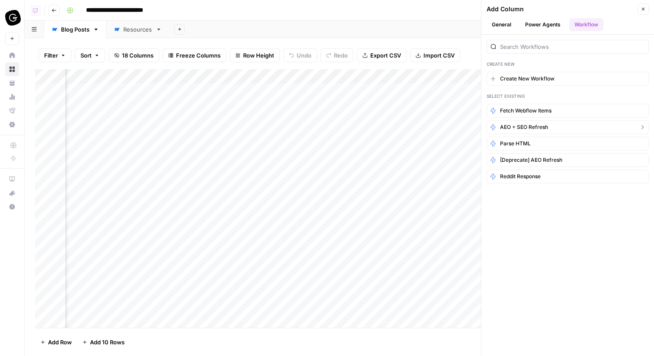
click at [549, 123] on button "AEO + SEO Refresh" at bounding box center [567, 127] width 162 height 14
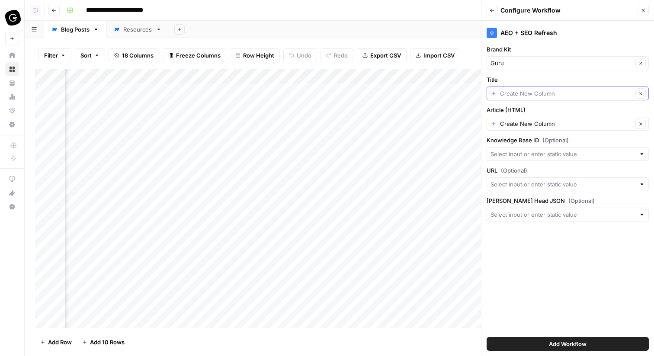
click at [550, 93] on input "Title" at bounding box center [566, 93] width 133 height 9
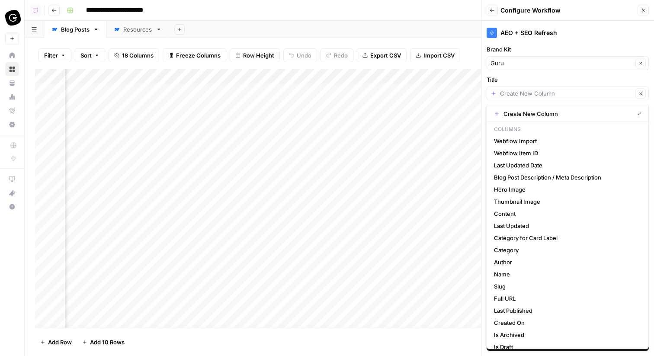
scroll to position [0, 412]
click at [522, 274] on span "Name" at bounding box center [566, 274] width 144 height 9
type input "Name"
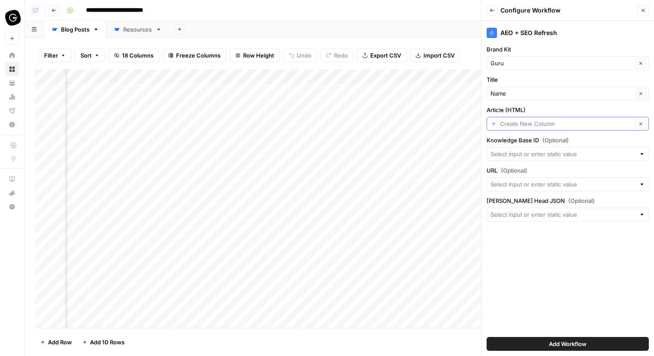
click at [547, 125] on input "Article (HTML)" at bounding box center [566, 123] width 133 height 9
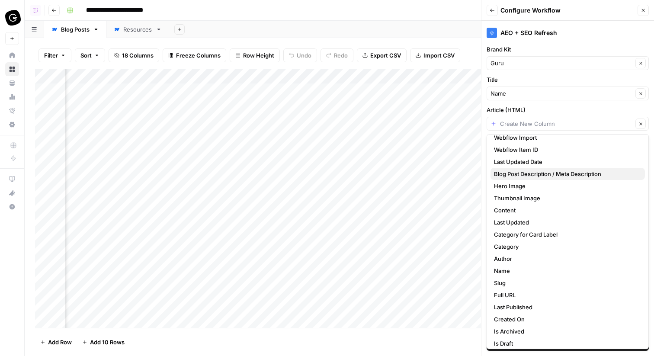
scroll to position [38, 0]
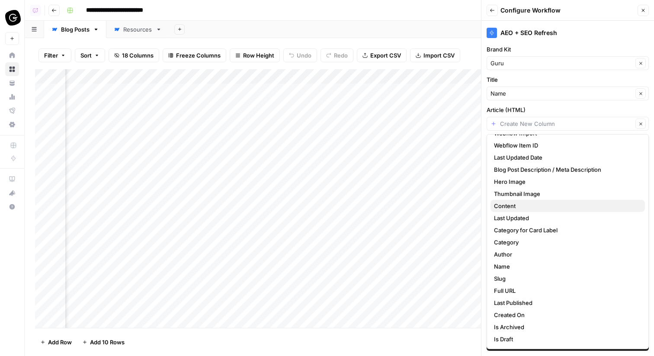
click at [530, 204] on span "Content" at bounding box center [566, 205] width 144 height 9
type input "Content"
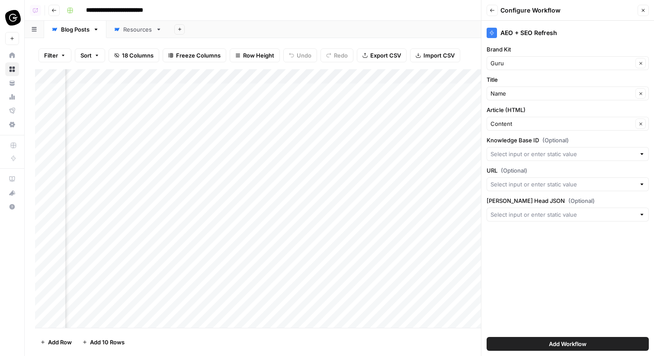
click at [592, 340] on button "Add Workflow" at bounding box center [567, 344] width 162 height 14
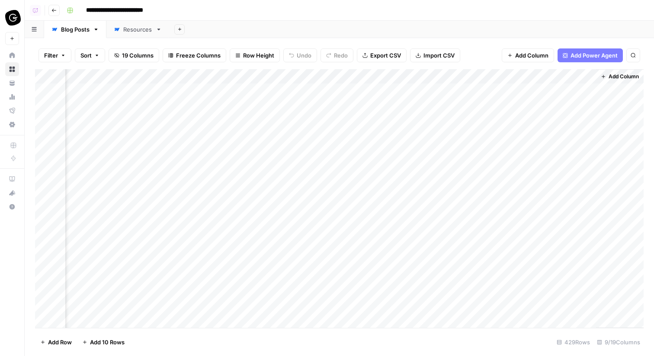
scroll to position [0, 420]
click at [541, 95] on div "Add Column" at bounding box center [339, 198] width 608 height 259
click at [142, 30] on div "Resources" at bounding box center [137, 29] width 29 height 9
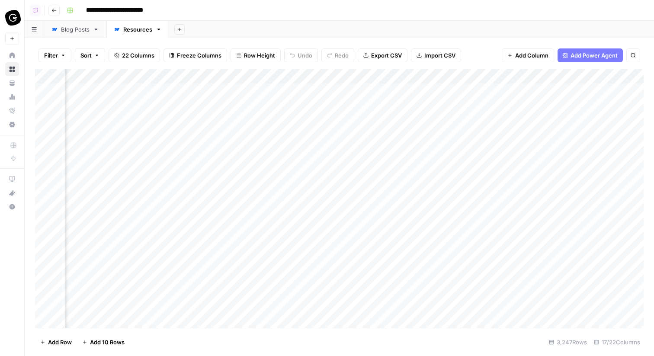
click at [84, 30] on div "Blog Posts" at bounding box center [75, 29] width 29 height 9
click at [133, 29] on div "Resources" at bounding box center [137, 29] width 29 height 9
click at [629, 76] on span "Add Column" at bounding box center [623, 77] width 30 height 8
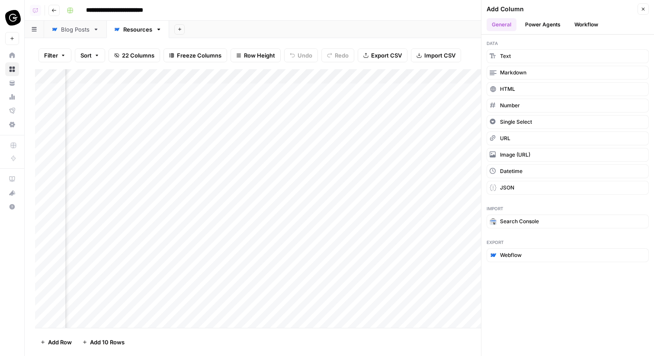
click at [581, 22] on button "Workflow" at bounding box center [586, 24] width 34 height 13
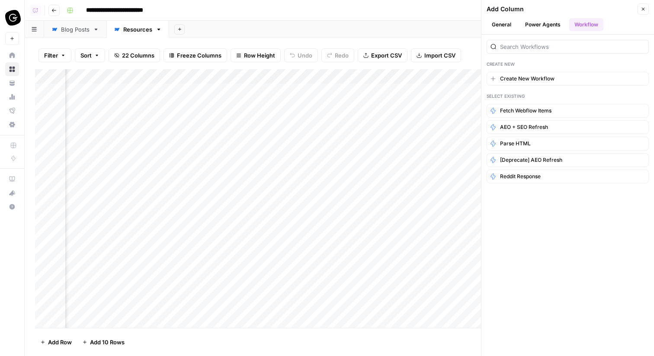
click at [272, 40] on div "Filter Sort 22 Columns Freeze Columns Row Height Undo Redo Export CSV Import CS…" at bounding box center [339, 197] width 629 height 318
click at [64, 32] on div "Blog Posts" at bounding box center [75, 29] width 29 height 9
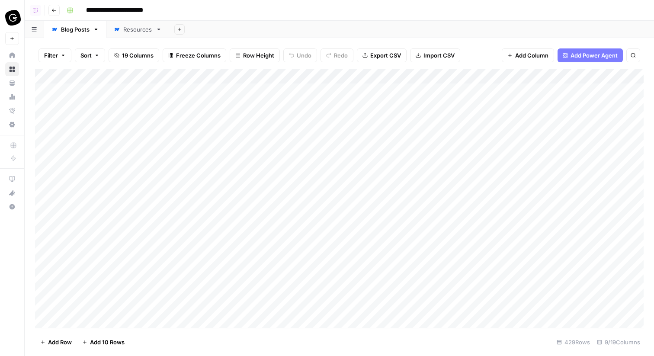
scroll to position [0, 420]
click at [628, 76] on span "Add Column" at bounding box center [623, 77] width 30 height 8
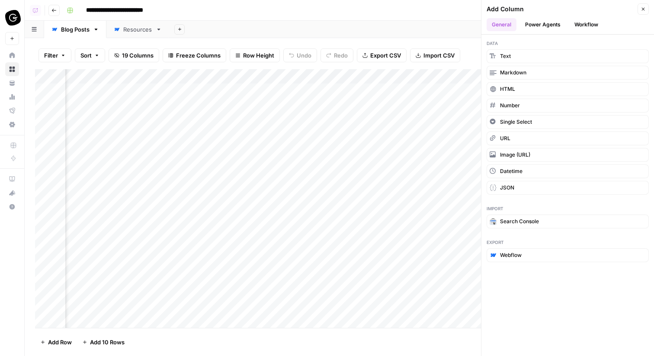
click at [537, 263] on div "Export Webflow" at bounding box center [567, 250] width 172 height 34
click at [533, 248] on div "Export Webflow" at bounding box center [567, 250] width 172 height 34
click at [538, 254] on button "Webflow" at bounding box center [567, 255] width 162 height 14
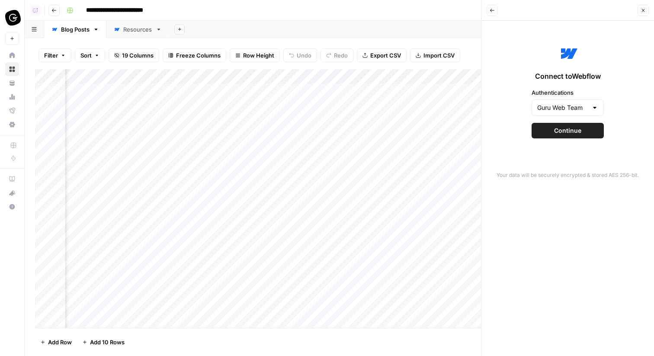
click at [570, 129] on span "Continue" at bounding box center [567, 130] width 27 height 9
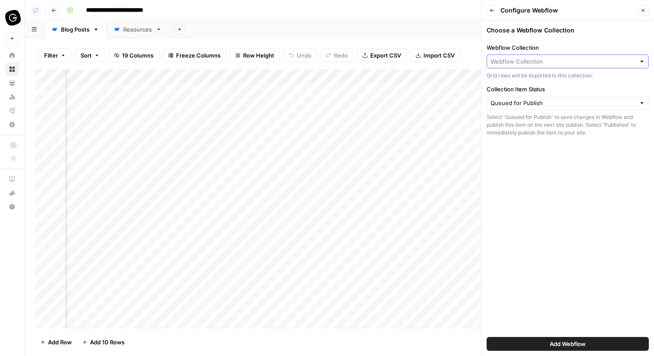
click at [531, 64] on input "Webflow Collection" at bounding box center [562, 61] width 145 height 9
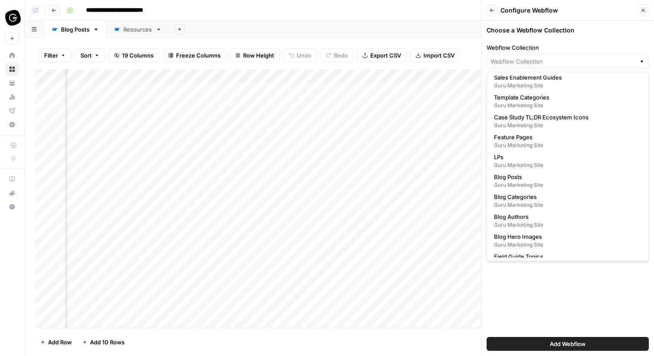
scroll to position [186, 0]
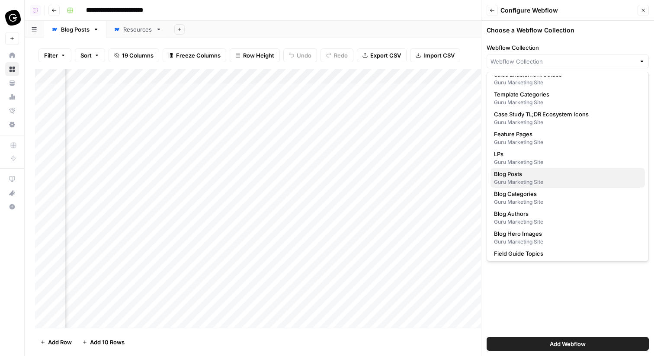
click at [541, 174] on span "Blog Posts" at bounding box center [566, 173] width 144 height 9
type input "Blog Posts"
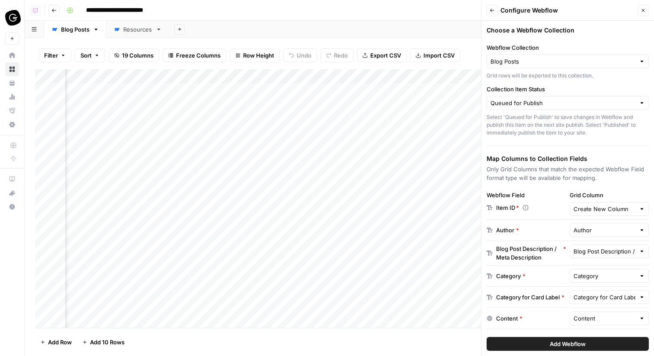
scroll to position [0, 0]
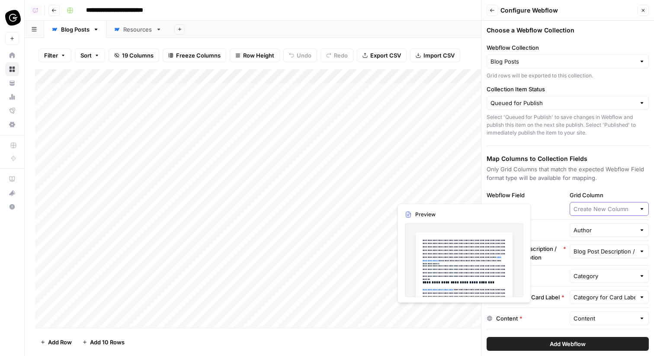
click at [598, 206] on input "Grid Column" at bounding box center [604, 208] width 62 height 9
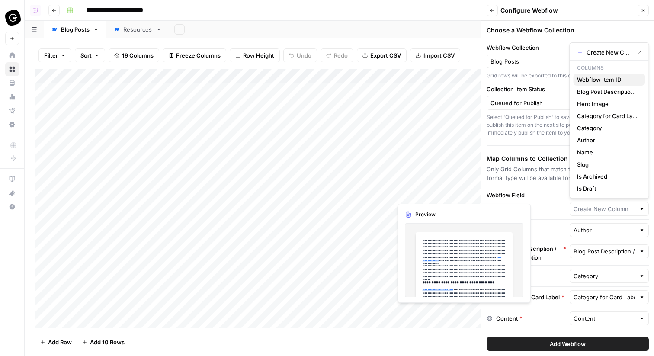
click at [594, 81] on span "Webflow Item ID" at bounding box center [607, 79] width 61 height 9
type input "Webflow Item ID"
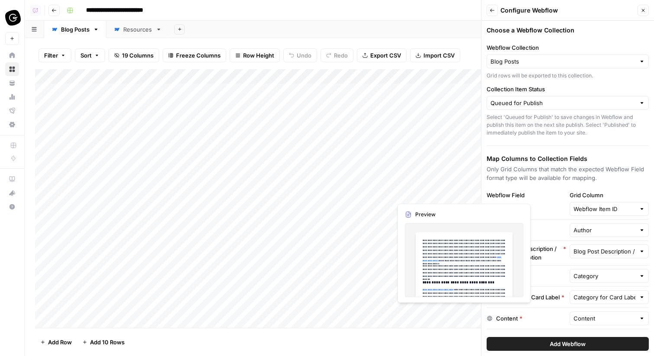
click at [565, 181] on p "Only Grid Columns that match the expected Webflow Field format type will be ava…" at bounding box center [567, 173] width 162 height 17
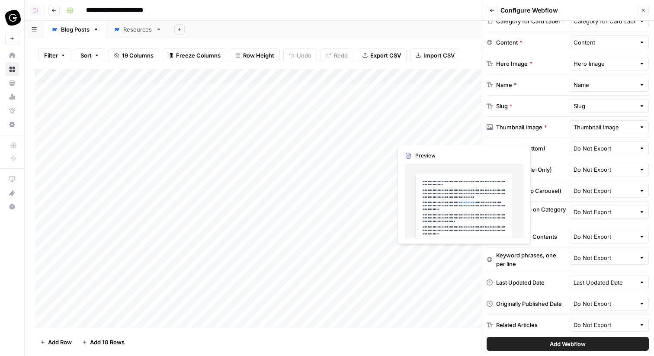
scroll to position [302, 0]
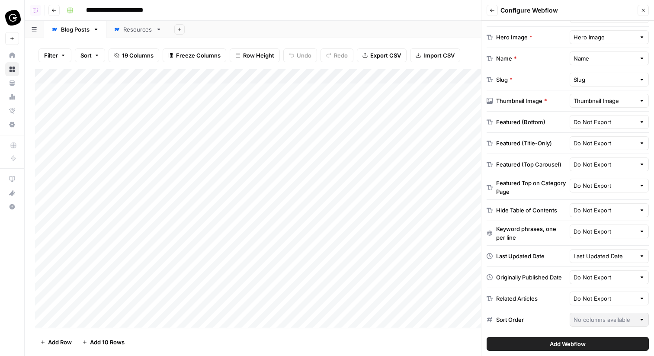
click at [549, 345] on span "Add Webflow" at bounding box center [567, 343] width 36 height 9
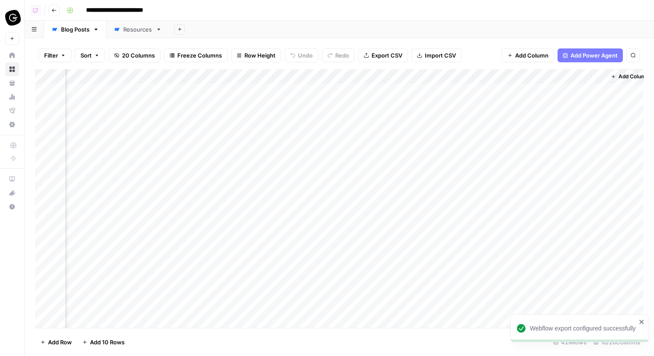
scroll to position [0, 498]
click at [556, 74] on div "Add Column" at bounding box center [339, 198] width 608 height 259
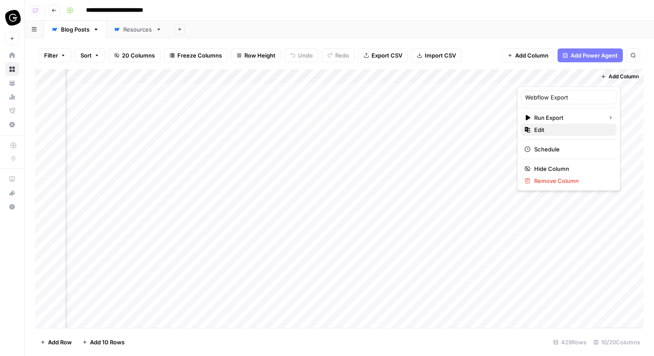
click at [552, 128] on span "Edit" at bounding box center [572, 129] width 76 height 9
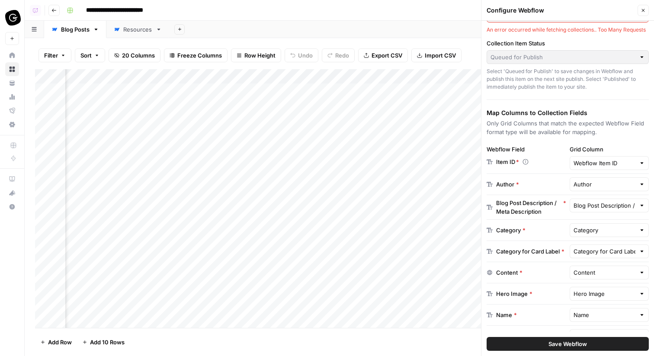
scroll to position [0, 623]
click at [326, 73] on div "Add Column" at bounding box center [339, 198] width 608 height 259
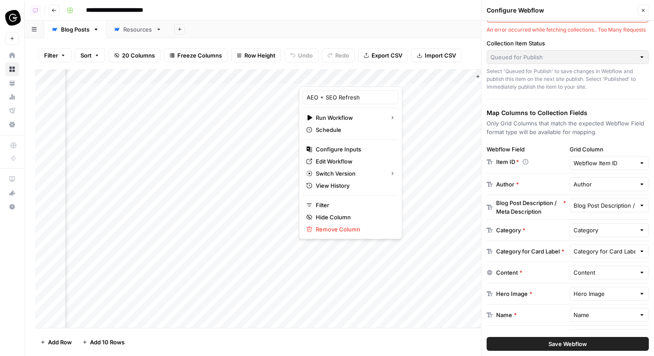
click at [297, 12] on div "**********" at bounding box center [354, 10] width 582 height 14
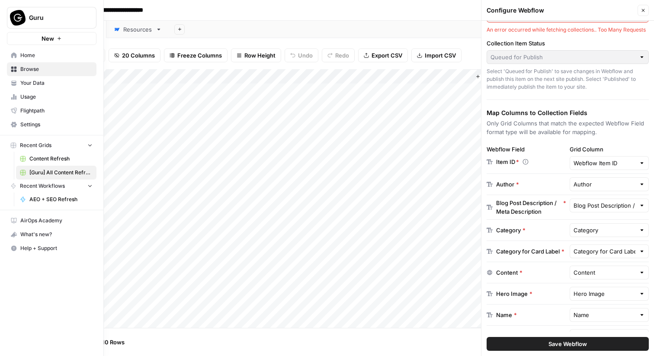
click at [18, 54] on link "Home" at bounding box center [51, 55] width 89 height 14
click at [35, 68] on span "Browse" at bounding box center [56, 69] width 72 height 8
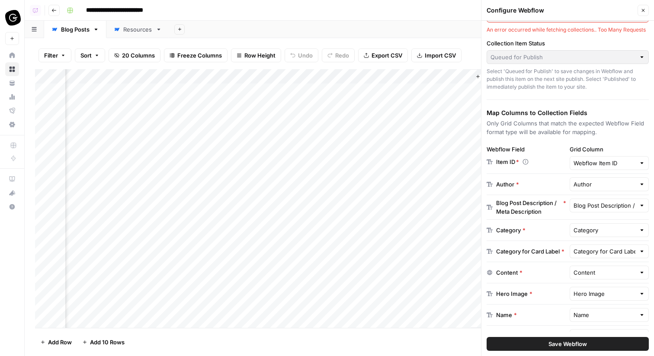
click at [643, 13] on icon "button" at bounding box center [642, 10] width 5 height 5
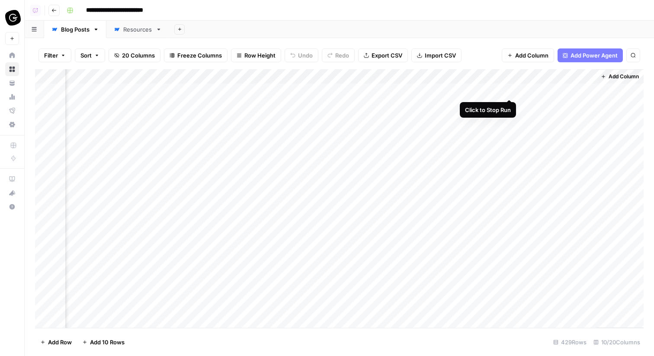
drag, startPoint x: 511, startPoint y: 90, endPoint x: 472, endPoint y: 41, distance: 62.5
click at [472, 41] on div "Filter Sort 20 Columns Freeze Columns Row Height Undo Redo Export CSV Import CS…" at bounding box center [339, 197] width 629 height 318
click at [493, 91] on div "Add Column" at bounding box center [339, 198] width 608 height 259
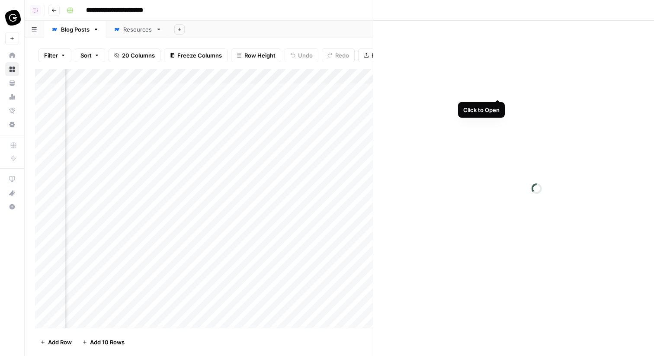
scroll to position [0, 490]
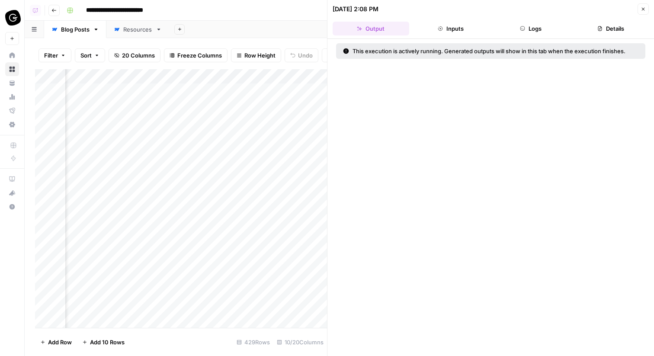
click at [525, 27] on button "Logs" at bounding box center [530, 29] width 77 height 14
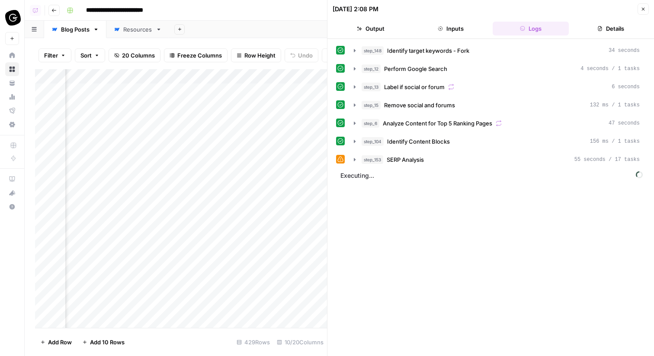
click at [640, 11] on icon "button" at bounding box center [642, 8] width 5 height 5
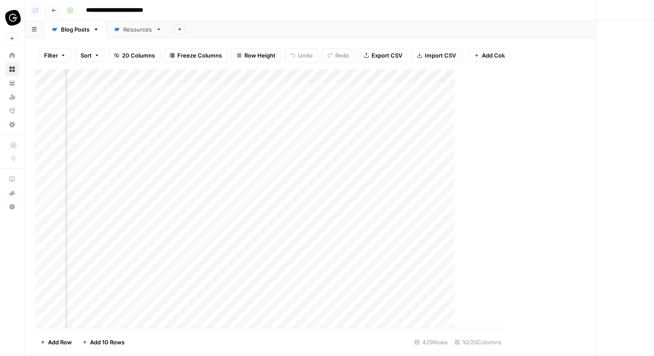
scroll to position [0, 487]
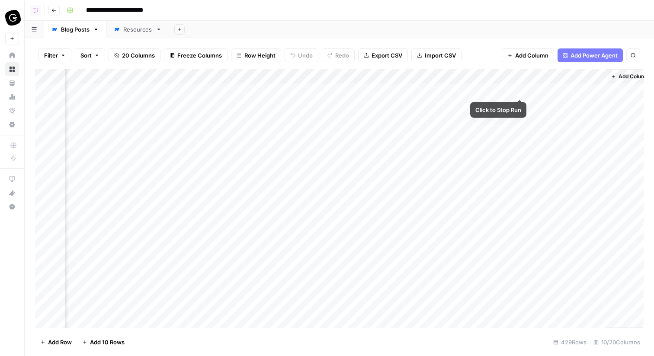
click at [517, 89] on div "Add Column" at bounding box center [339, 198] width 608 height 259
click at [521, 91] on div "Add Column" at bounding box center [339, 198] width 608 height 259
click at [135, 26] on div "Resources" at bounding box center [137, 29] width 29 height 9
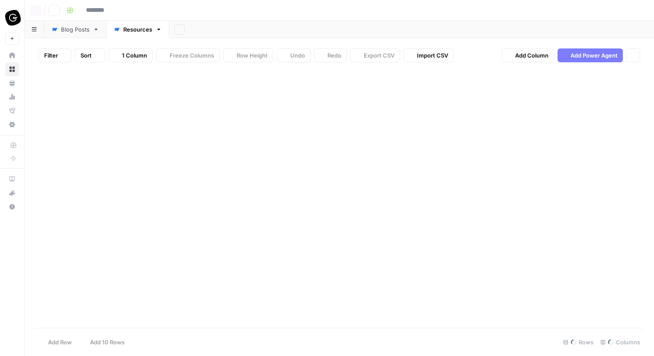
type input "**********"
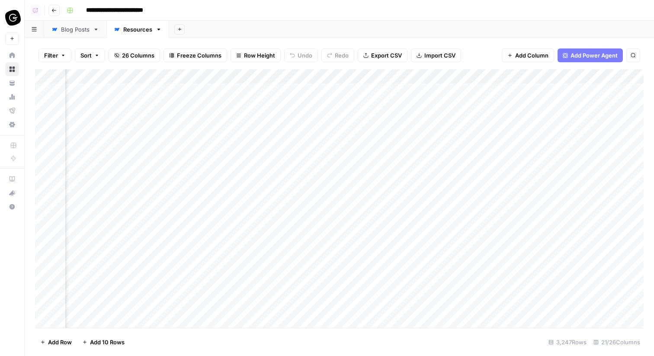
scroll to position [0, 1727]
click at [345, 92] on div "Add Column" at bounding box center [339, 198] width 608 height 259
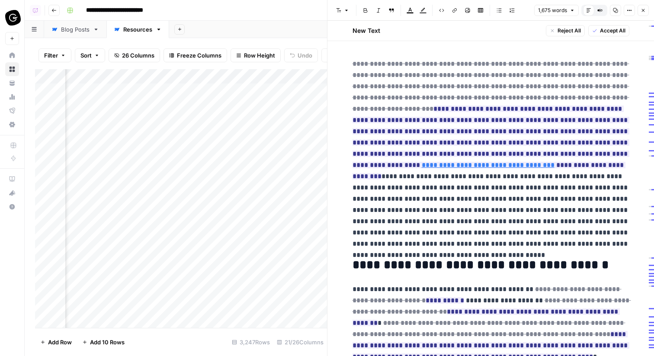
click at [602, 11] on button "Compare Old vs New Content" at bounding box center [599, 10] width 11 height 11
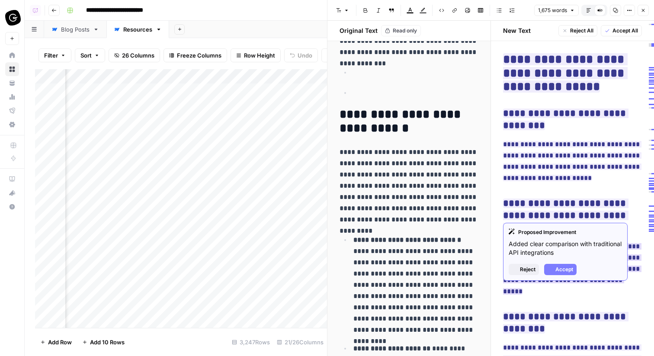
scroll to position [3427, 0]
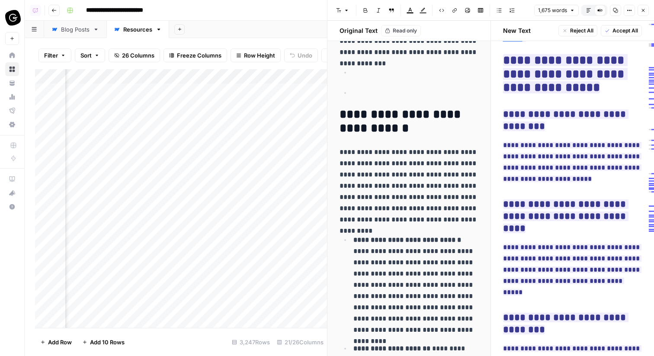
click at [647, 8] on button "Close" at bounding box center [642, 10] width 11 height 11
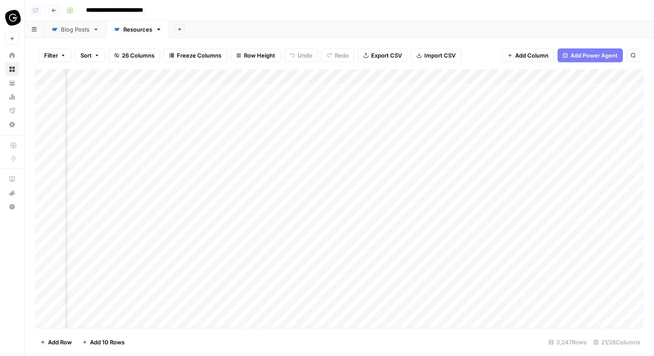
scroll to position [0, 1652]
click at [308, 76] on div "Add Column" at bounding box center [339, 198] width 608 height 259
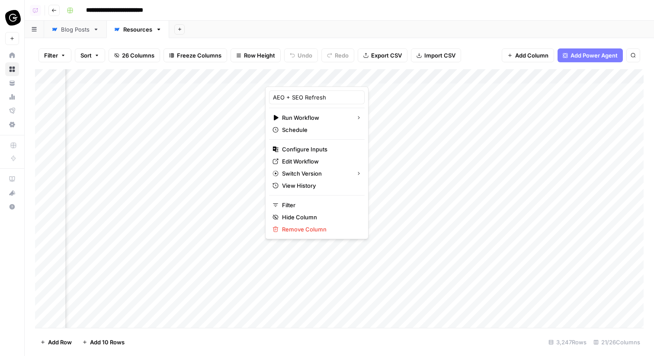
click at [56, 28] on icon at bounding box center [54, 29] width 5 height 3
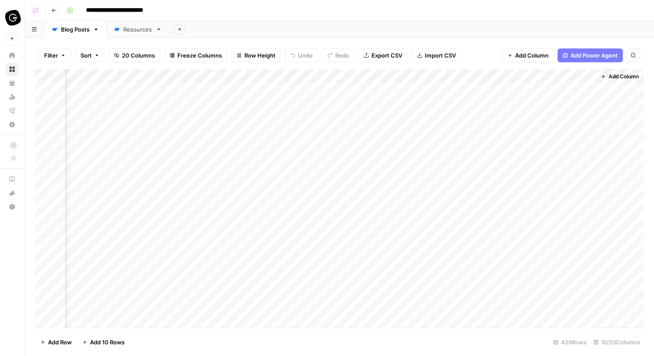
scroll to position [0, 417]
click at [295, 89] on div "Add Column" at bounding box center [339, 198] width 608 height 259
click at [342, 91] on div "Add Column" at bounding box center [339, 198] width 608 height 259
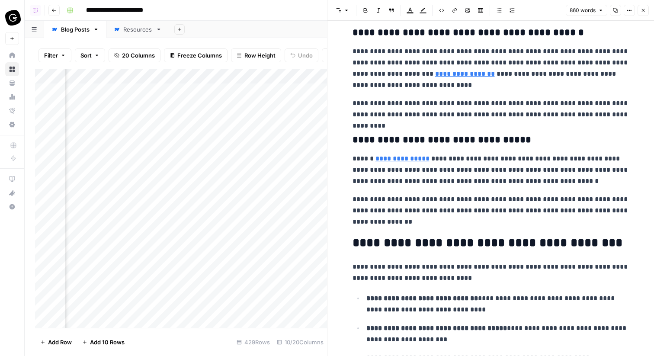
scroll to position [1183, 0]
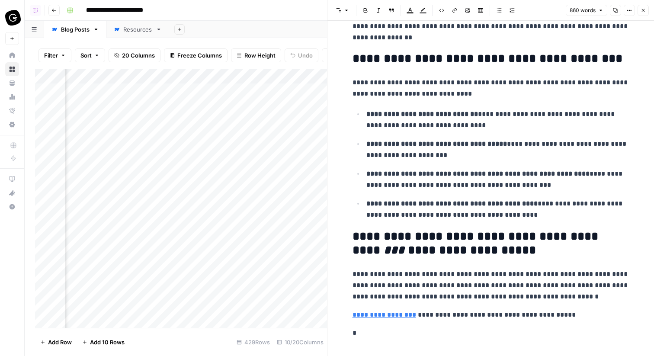
click at [642, 9] on icon "button" at bounding box center [642, 10] width 5 height 5
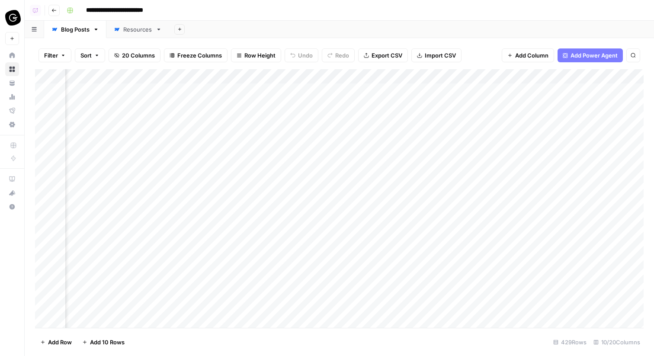
scroll to position [0, 498]
click at [380, 93] on div "Add Column" at bounding box center [339, 198] width 608 height 259
click at [141, 27] on div "Resources" at bounding box center [137, 29] width 29 height 9
click at [207, 75] on div "Add Column" at bounding box center [339, 198] width 608 height 259
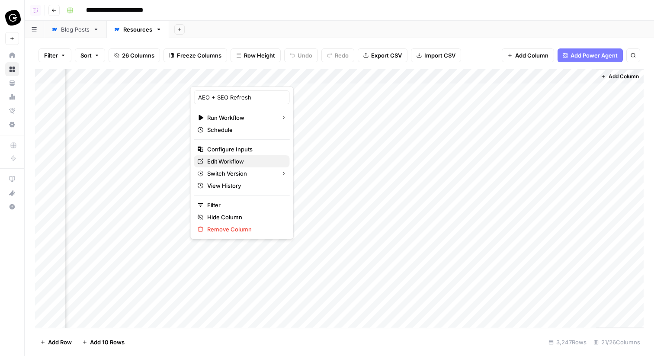
click at [237, 156] on link "Edit Workflow" at bounding box center [242, 161] width 96 height 12
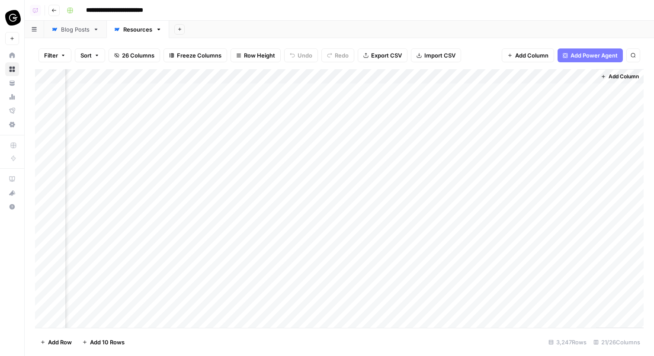
click at [78, 28] on div "Blog Posts" at bounding box center [75, 29] width 29 height 9
click at [122, 26] on div "Resources" at bounding box center [133, 29] width 38 height 9
click at [263, 90] on div "Add Column" at bounding box center [339, 198] width 608 height 259
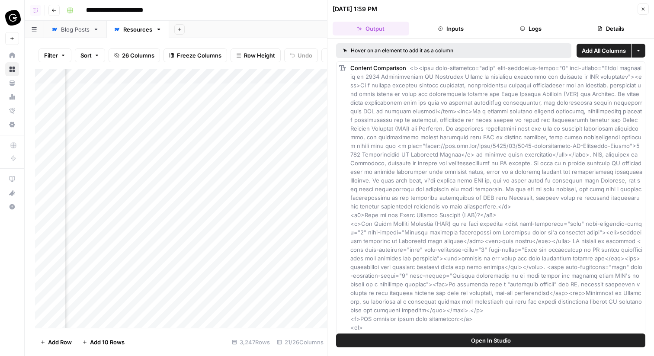
click at [535, 31] on button "Logs" at bounding box center [530, 29] width 77 height 14
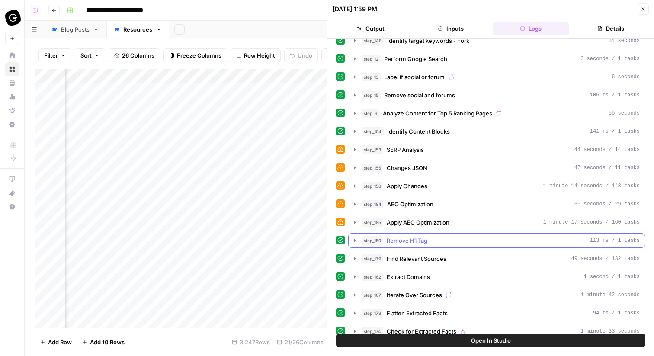
scroll to position [0, 0]
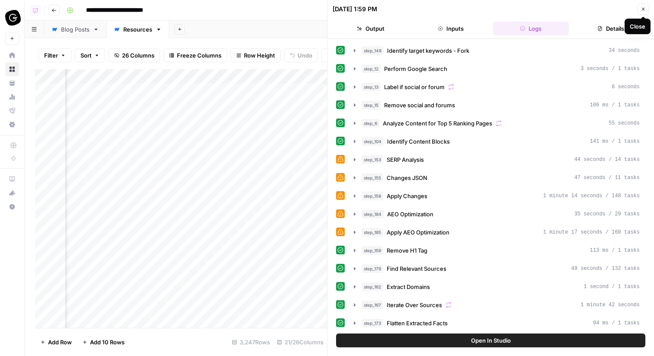
click at [642, 9] on icon "button" at bounding box center [642, 8] width 5 height 5
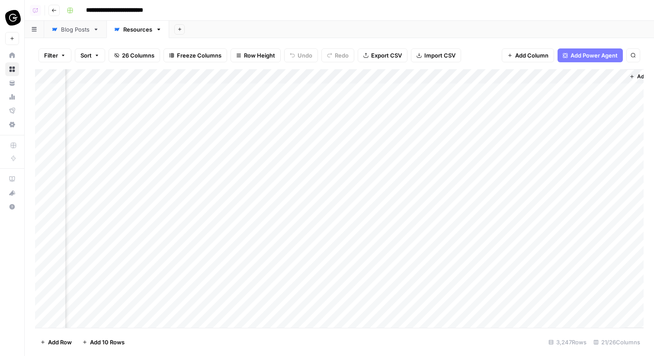
scroll to position [0, 1690]
click at [64, 26] on div "Blog Posts" at bounding box center [75, 29] width 29 height 9
click at [147, 30] on div "Resources" at bounding box center [137, 29] width 29 height 9
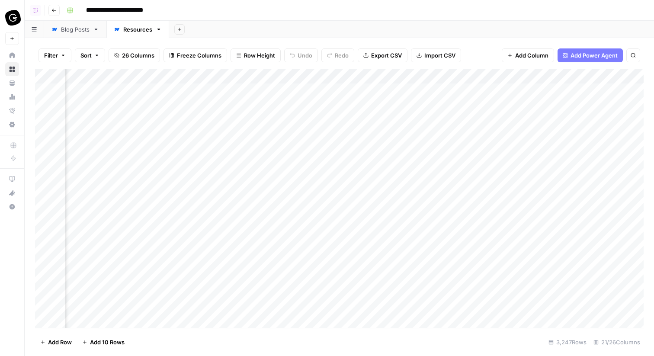
click at [271, 91] on div "Add Column" at bounding box center [339, 198] width 608 height 259
click at [299, 103] on div "Add Column" at bounding box center [339, 198] width 608 height 259
click at [236, 205] on div "Add Column" at bounding box center [339, 198] width 608 height 259
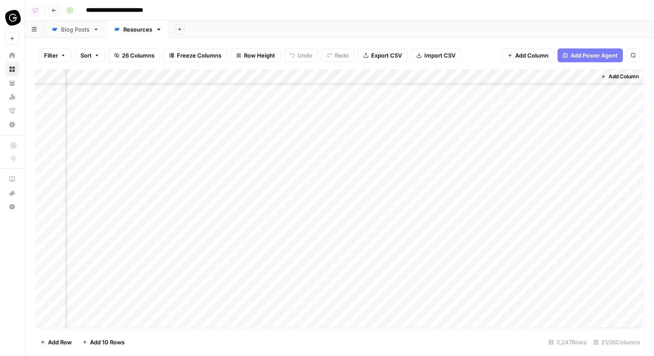
click at [243, 76] on div "Add Column" at bounding box center [339, 198] width 608 height 259
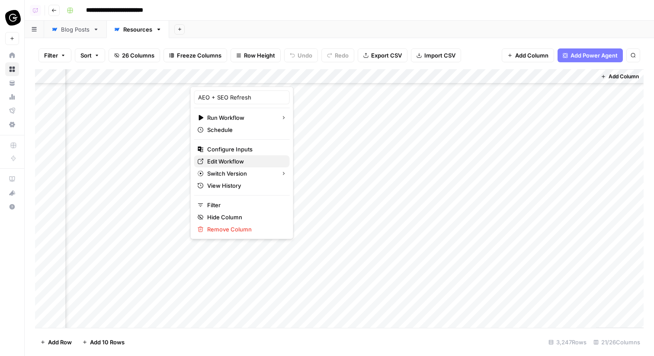
click at [246, 162] on span "Edit Workflow" at bounding box center [245, 161] width 76 height 9
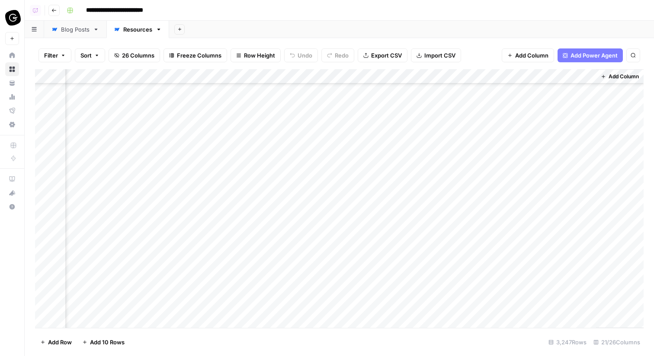
scroll to position [0, 1727]
click at [230, 80] on div "Add Column" at bounding box center [339, 198] width 608 height 259
click at [87, 31] on div "Blog Posts" at bounding box center [75, 29] width 29 height 9
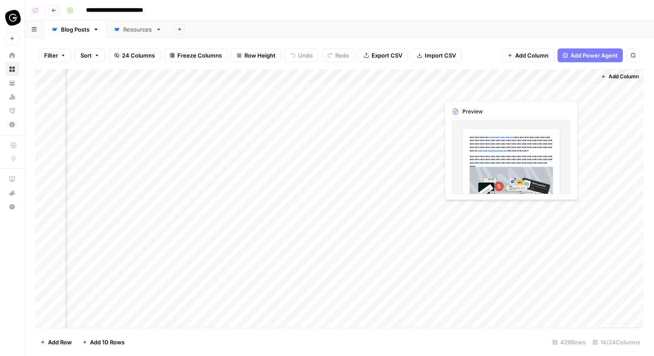
click at [505, 91] on div "Add Column" at bounding box center [339, 198] width 608 height 259
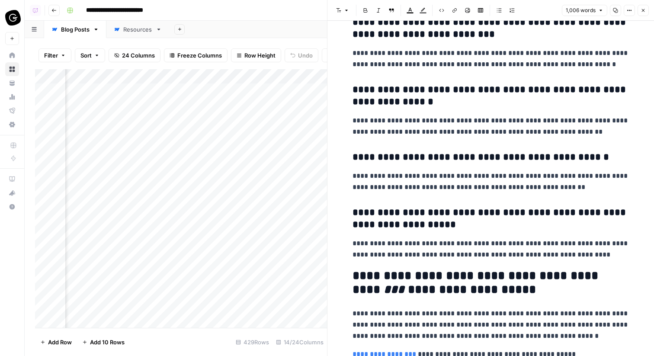
scroll to position [1583, 0]
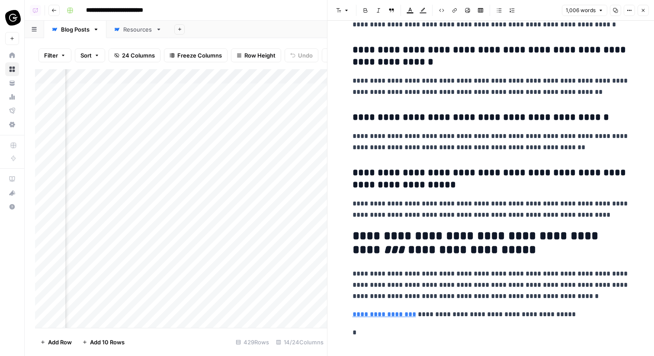
click at [642, 10] on icon "button" at bounding box center [642, 10] width 5 height 5
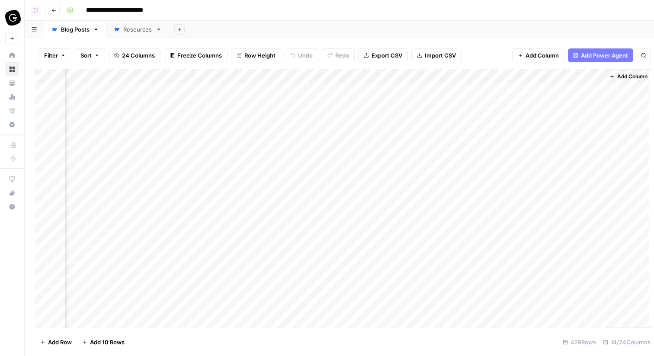
scroll to position [0, 798]
click at [274, 88] on div "Add Column" at bounding box center [339, 198] width 608 height 259
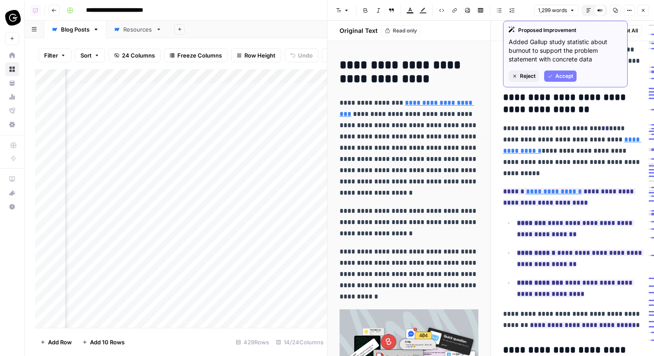
type input "https://www.getguru.com/integrations"
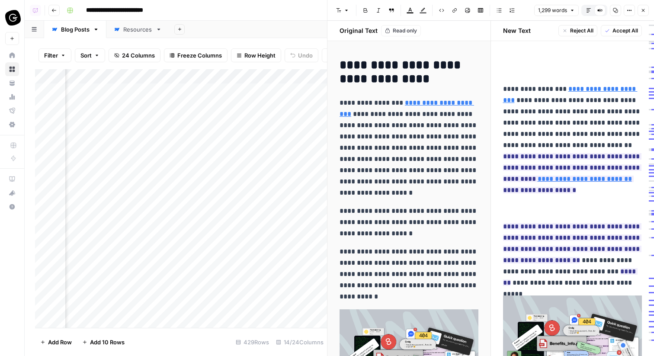
click at [645, 8] on button "Close" at bounding box center [642, 10] width 11 height 11
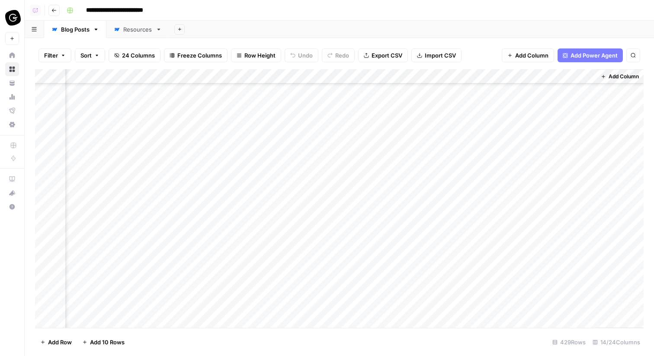
scroll to position [0, 809]
click at [185, 88] on div "Add Column" at bounding box center [339, 198] width 608 height 259
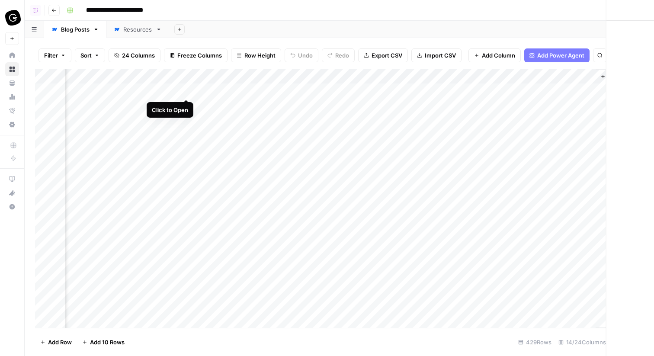
scroll to position [0, 802]
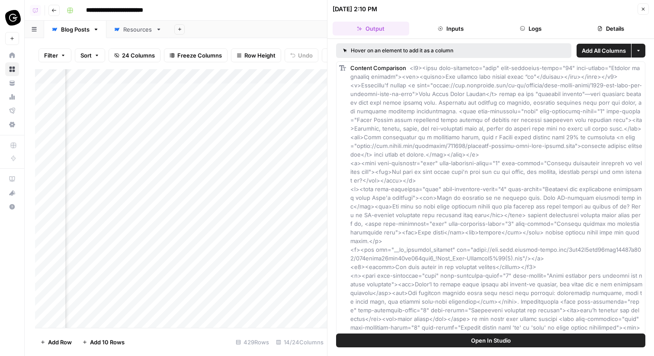
click at [533, 28] on button "Logs" at bounding box center [530, 29] width 77 height 14
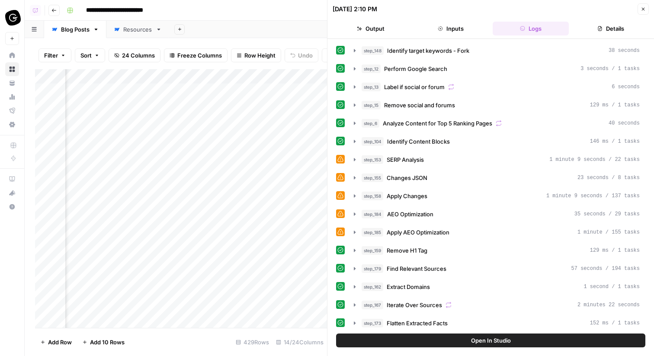
click at [581, 28] on button "Details" at bounding box center [610, 29] width 77 height 14
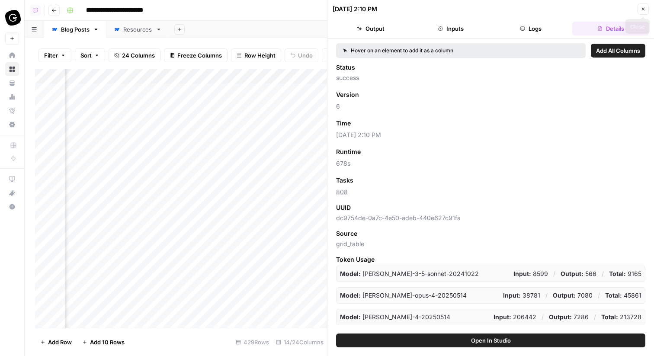
click at [637, 10] on button "Close" at bounding box center [642, 8] width 11 height 11
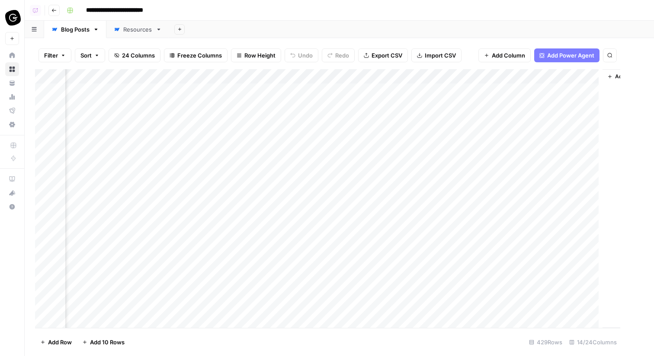
scroll to position [0, 798]
click at [140, 29] on div "Resources" at bounding box center [137, 29] width 29 height 9
click at [265, 90] on div "Add Column" at bounding box center [339, 198] width 608 height 259
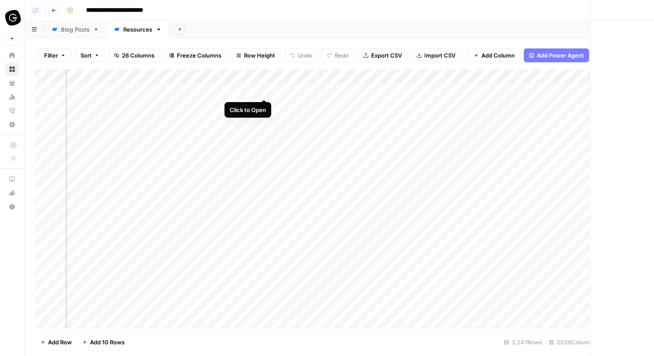
scroll to position [0, 1719]
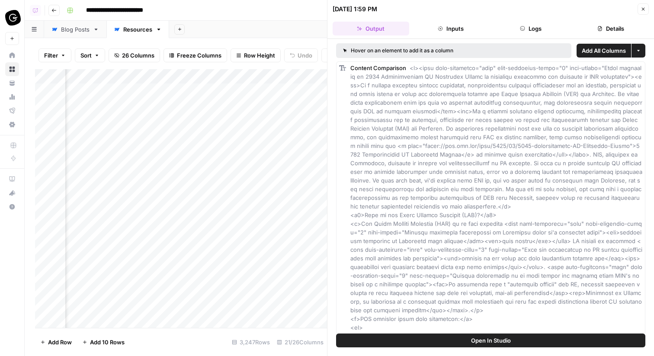
click at [602, 24] on button "Details" at bounding box center [610, 29] width 77 height 14
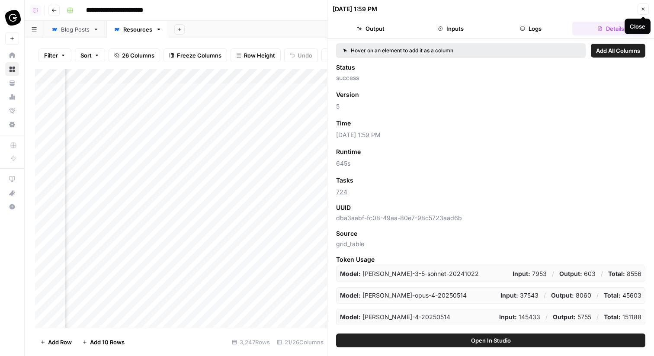
click at [641, 7] on icon "button" at bounding box center [642, 8] width 5 height 5
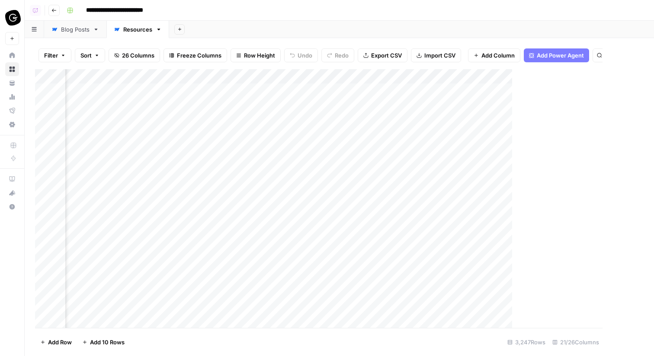
scroll to position [0, 1717]
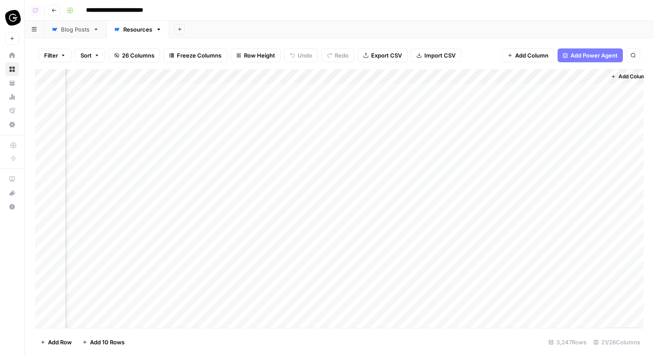
click at [273, 89] on div "Add Column" at bounding box center [339, 198] width 608 height 259
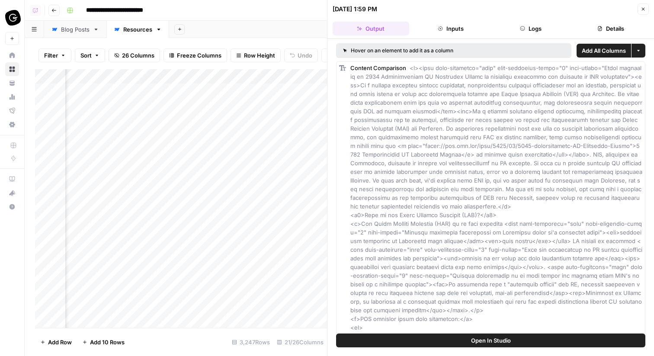
click at [242, 76] on div "Add Column" at bounding box center [181, 198] width 292 height 259
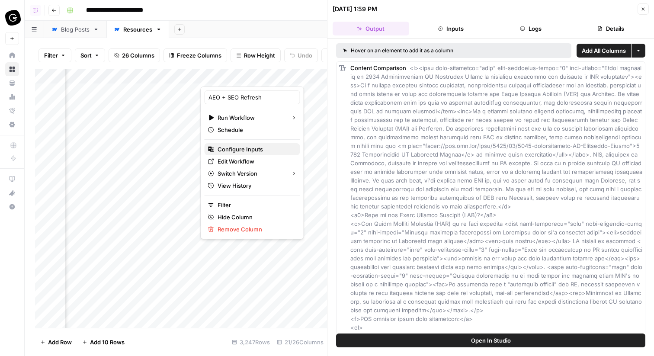
click at [248, 149] on span "Configure Inputs" at bounding box center [255, 149] width 76 height 9
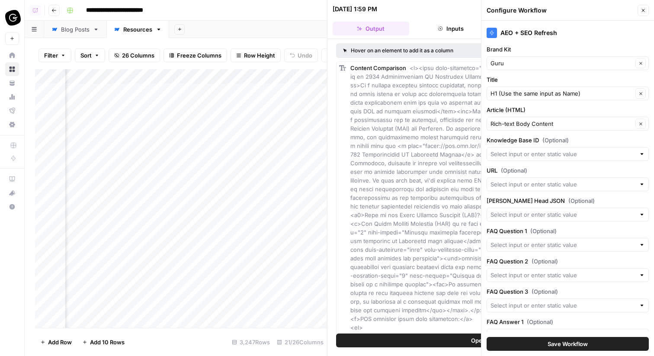
scroll to position [91, 0]
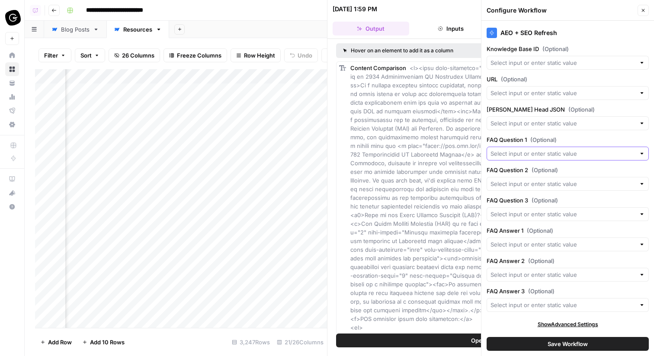
click at [540, 157] on input "FAQ Question 1 (Optional)" at bounding box center [562, 153] width 145 height 9
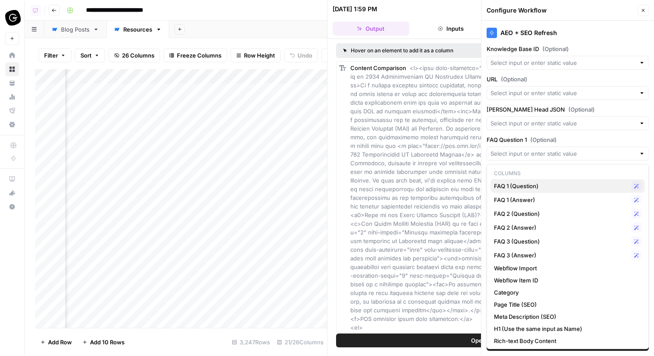
click at [526, 182] on span "FAQ 1 (Question)" at bounding box center [561, 186] width 134 height 9
type input "FAQ 1 (Question)"
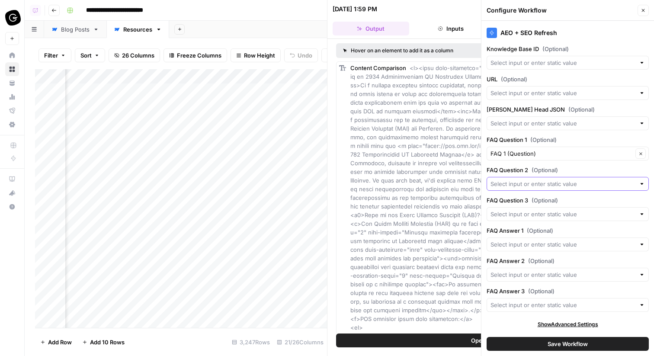
click at [525, 184] on input "FAQ Question 2 (Optional)" at bounding box center [562, 183] width 145 height 9
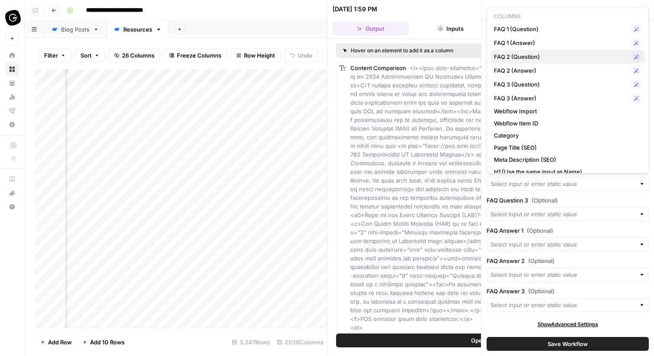
click at [530, 57] on span "FAQ 2 (Question)" at bounding box center [561, 56] width 134 height 9
type input "FAQ 2 (Question)"
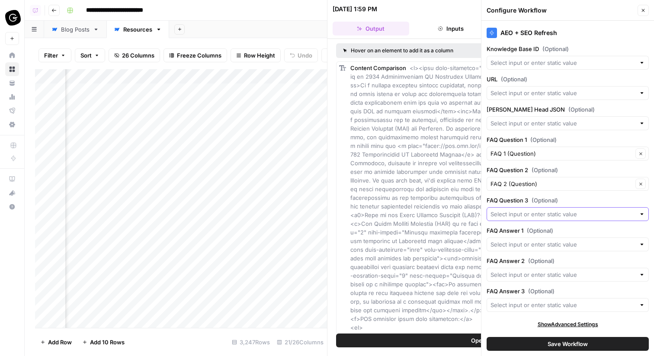
click at [562, 210] on input "FAQ Question 3 (Optional)" at bounding box center [562, 214] width 145 height 9
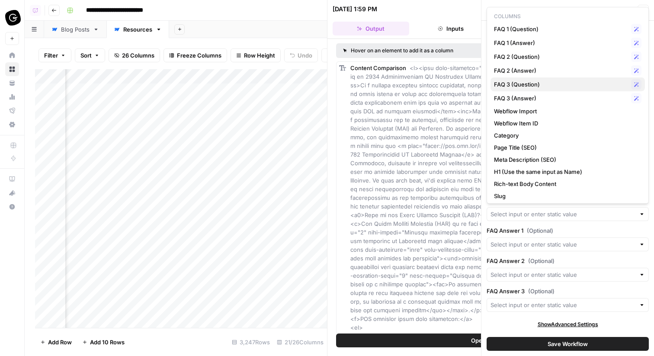
click at [540, 81] on span "FAQ 3 (Question)" at bounding box center [561, 84] width 134 height 9
type input "FAQ 3 (Question)"
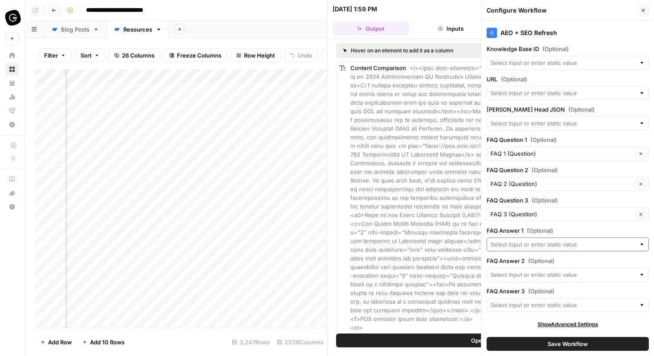
click at [544, 246] on input "FAQ Answer 1 (Optional)" at bounding box center [562, 244] width 145 height 9
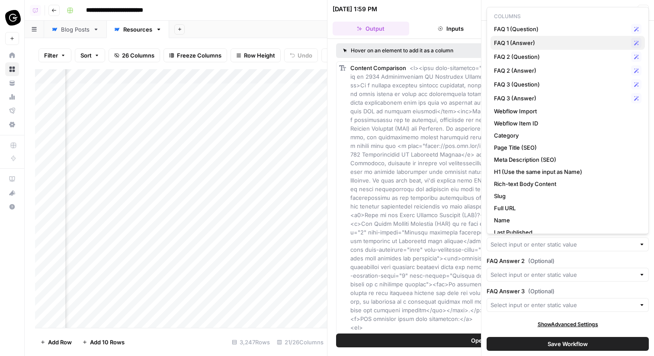
click at [524, 42] on span "FAQ 1 (Answer)" at bounding box center [561, 42] width 134 height 9
type input "FAQ 1 (Answer)"
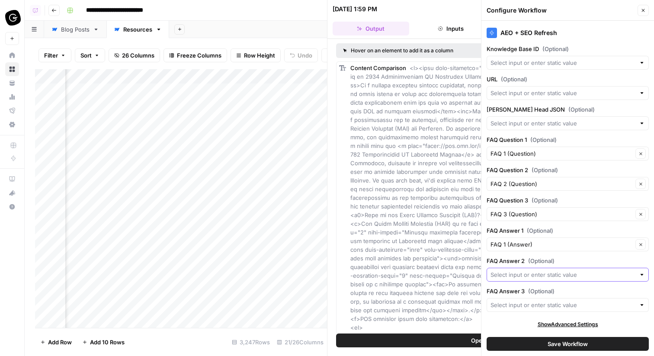
click at [527, 277] on input "FAQ Answer 2 (Optional)" at bounding box center [562, 274] width 145 height 9
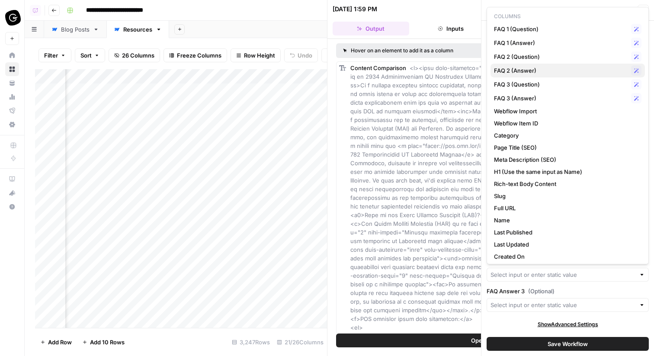
click at [528, 68] on span "FAQ 2 (Answer)" at bounding box center [561, 70] width 134 height 9
type input "FAQ 2 (Answer)"
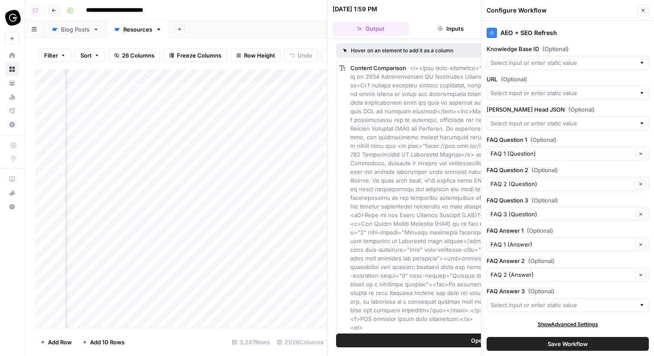
click at [530, 300] on div at bounding box center [567, 305] width 162 height 14
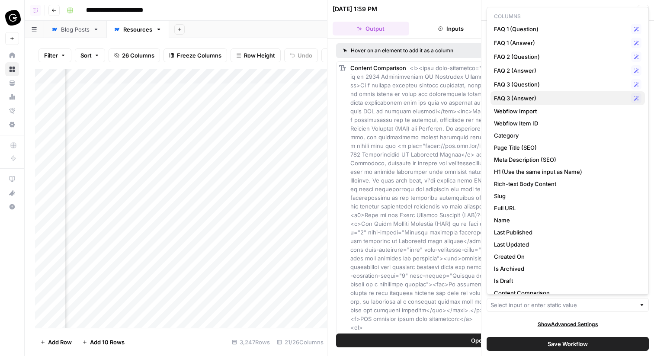
click at [534, 97] on span "FAQ 3 (Answer)" at bounding box center [561, 98] width 134 height 9
type input "FAQ 3 (Answer)"
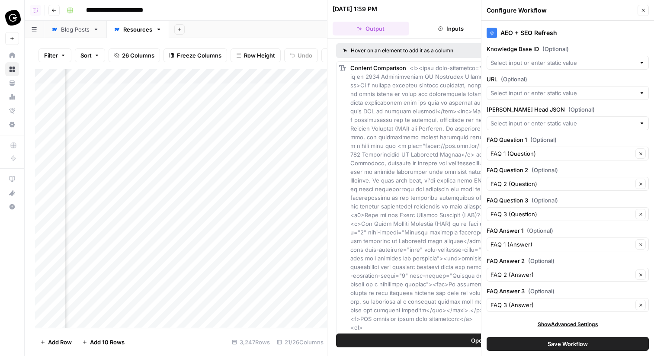
click at [588, 346] on button "Save Workflow" at bounding box center [567, 344] width 162 height 14
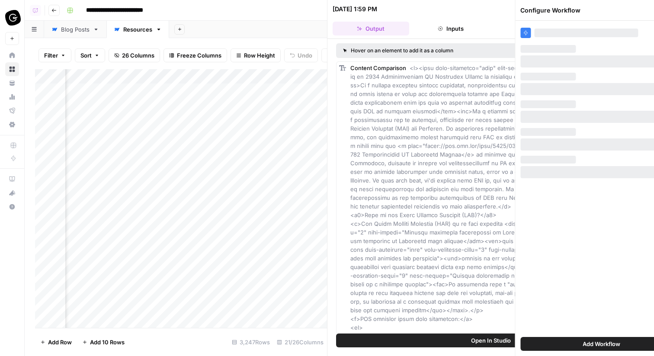
scroll to position [0, 0]
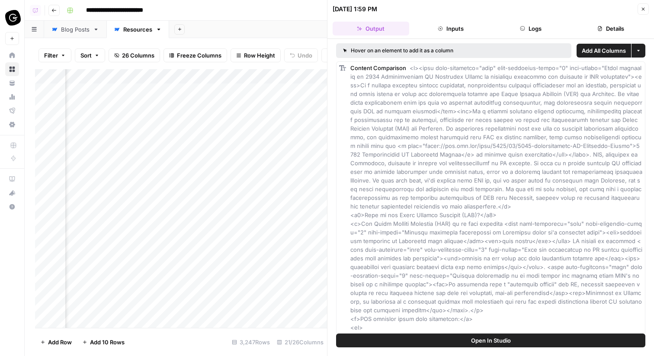
click at [640, 7] on icon "button" at bounding box center [642, 8] width 5 height 5
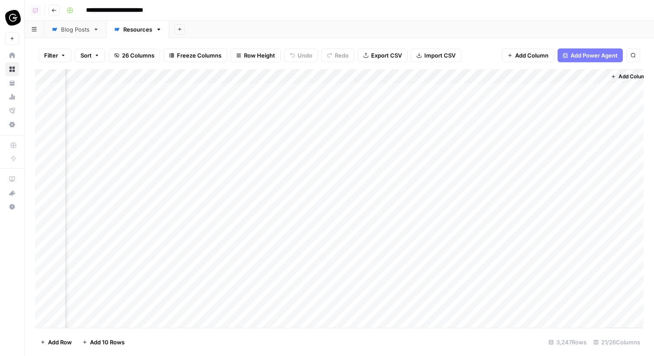
click at [284, 87] on div "Add Column" at bounding box center [339, 198] width 608 height 259
click at [276, 91] on div "Add Column" at bounding box center [339, 198] width 608 height 259
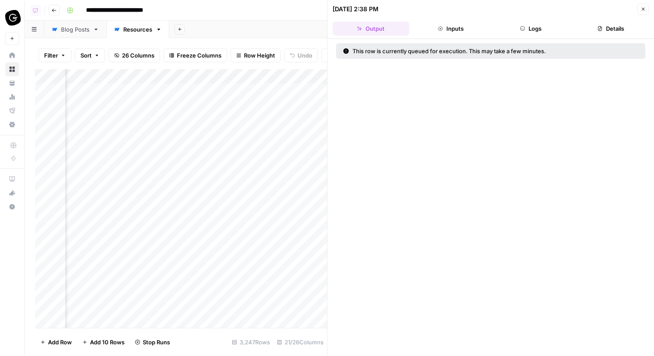
click at [513, 29] on button "Logs" at bounding box center [530, 29] width 77 height 14
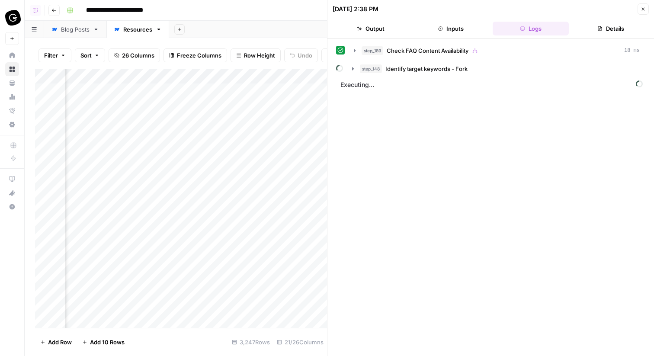
click at [510, 46] on div "step_189 Check FAQ Content Availability 18 ms" at bounding box center [500, 50] width 278 height 9
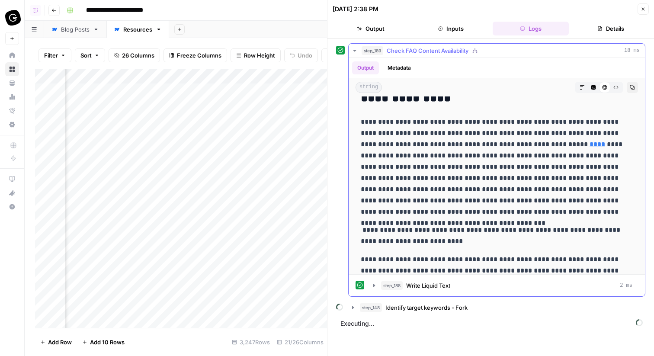
scroll to position [1132, 0]
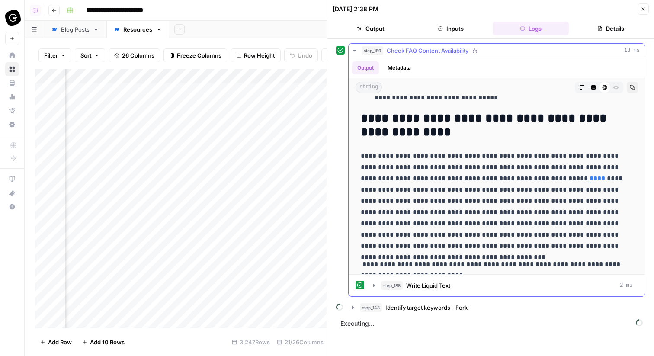
click at [616, 85] on icon "button" at bounding box center [615, 87] width 5 height 5
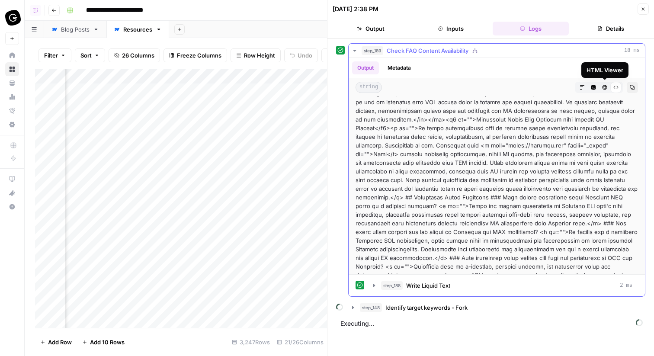
click at [599, 87] on button "HTML Viewer" at bounding box center [604, 87] width 11 height 11
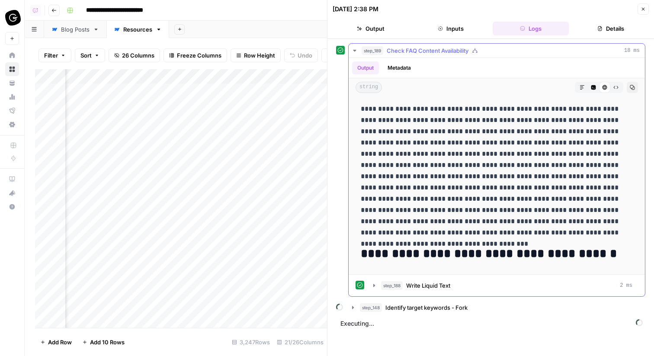
click at [613, 87] on icon "button" at bounding box center [615, 87] width 5 height 3
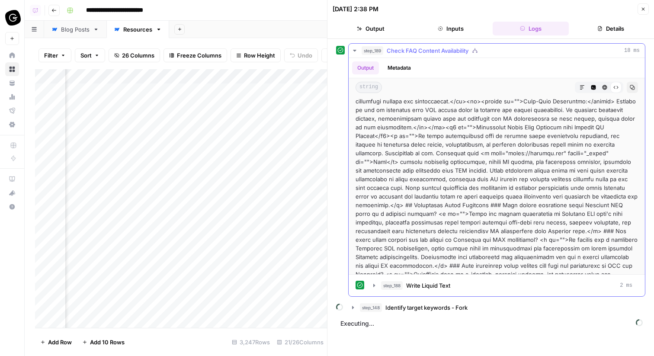
scroll to position [530, 0]
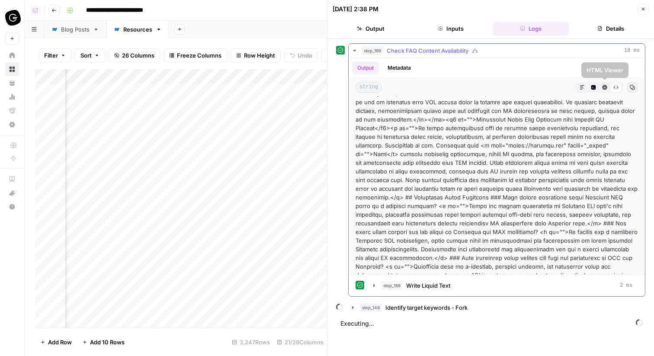
click at [579, 87] on icon "button" at bounding box center [581, 87] width 5 height 5
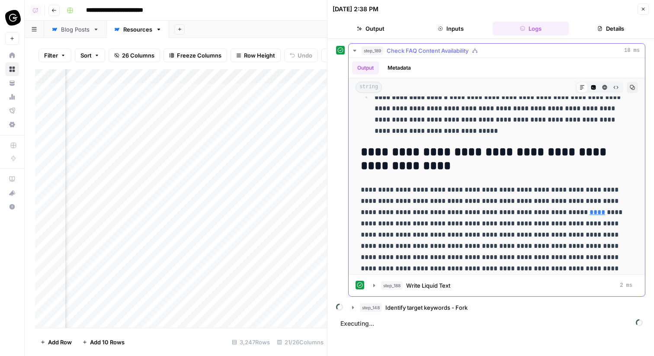
scroll to position [1108, 0]
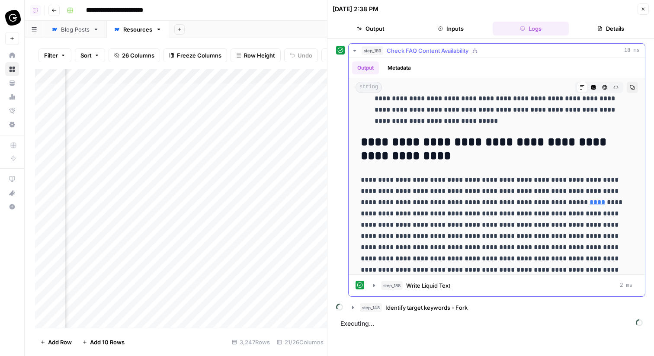
click at [607, 86] on button "HTML Viewer" at bounding box center [604, 87] width 11 height 11
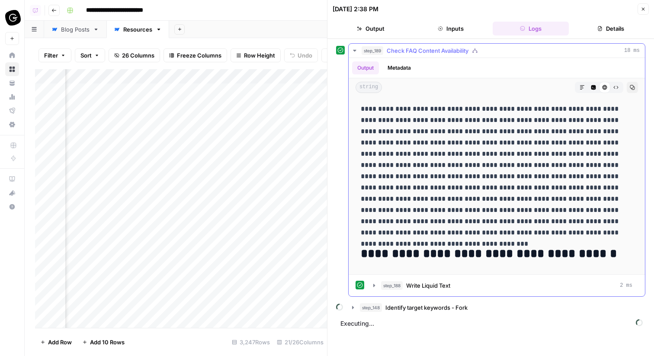
click at [613, 89] on icon "button" at bounding box center [615, 87] width 5 height 5
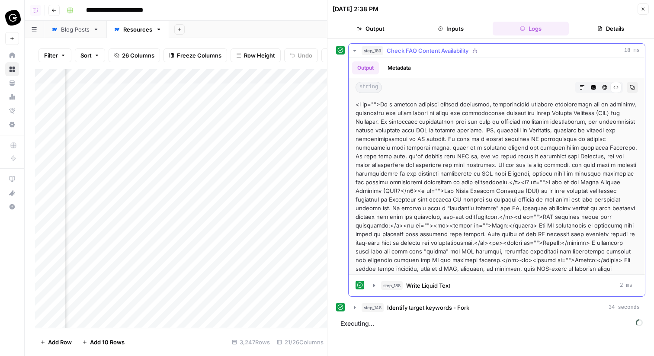
click at [587, 89] on button "Markdown" at bounding box center [581, 87] width 11 height 11
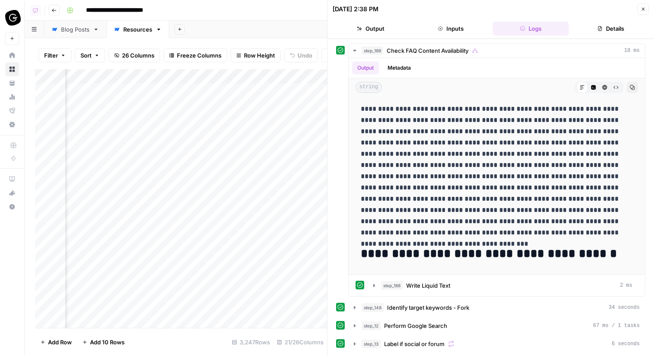
click at [648, 11] on button "Close" at bounding box center [642, 8] width 11 height 11
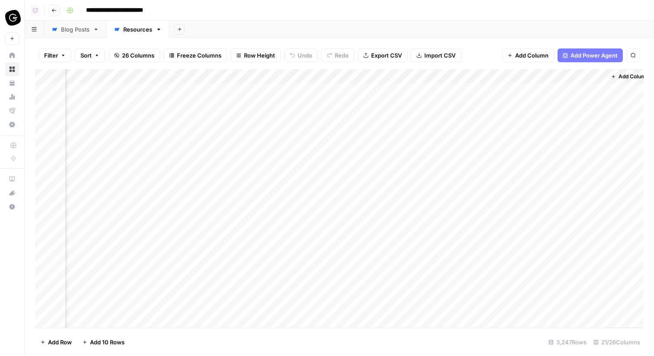
click at [287, 91] on div "Add Column" at bounding box center [339, 198] width 608 height 259
click at [256, 76] on div "Add Column" at bounding box center [339, 198] width 608 height 259
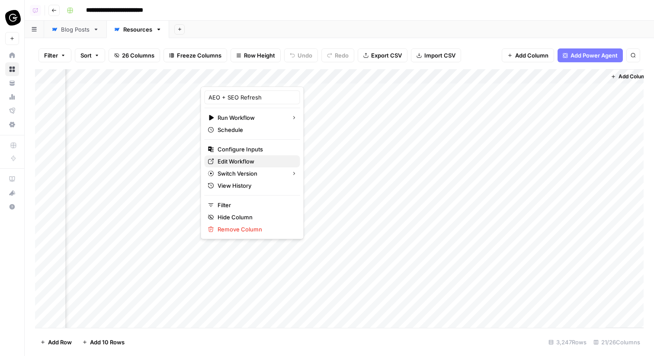
click at [242, 160] on span "Edit Workflow" at bounding box center [255, 161] width 76 height 9
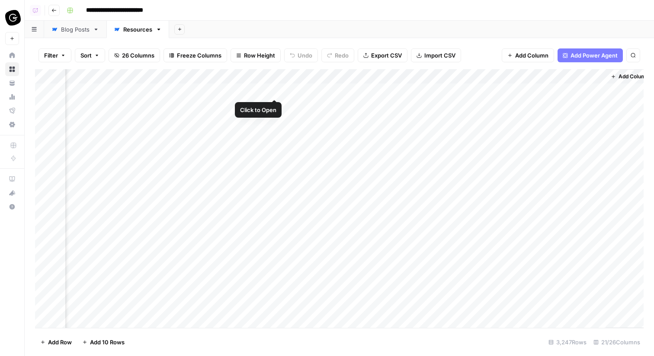
click at [265, 79] on div "Add Column" at bounding box center [339, 198] width 608 height 259
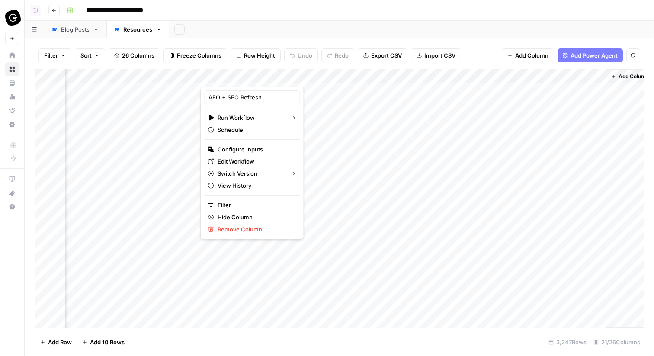
click at [278, 23] on div "Add Sheet" at bounding box center [411, 29] width 485 height 17
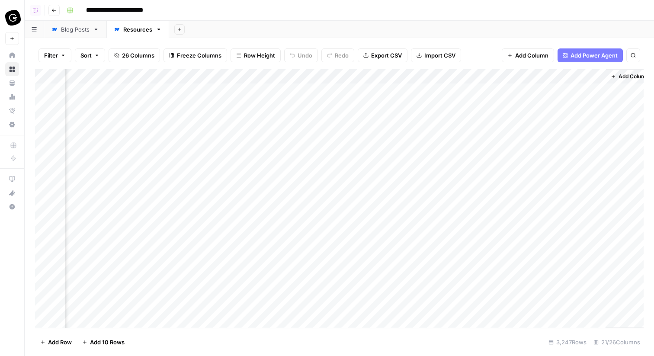
click at [275, 90] on div "Add Column" at bounding box center [339, 198] width 608 height 259
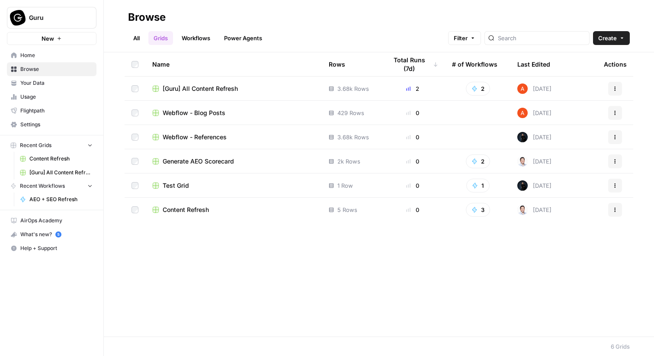
click at [187, 207] on span "Content Refresh" at bounding box center [186, 209] width 46 height 9
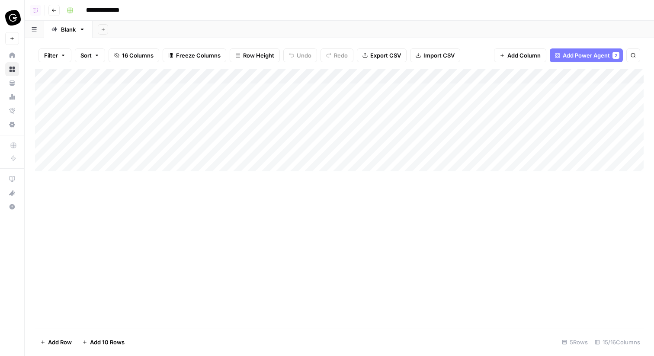
click at [120, 10] on input "**********" at bounding box center [109, 10] width 55 height 14
type input "**********"
click at [585, 122] on div "Add Column" at bounding box center [339, 120] width 608 height 102
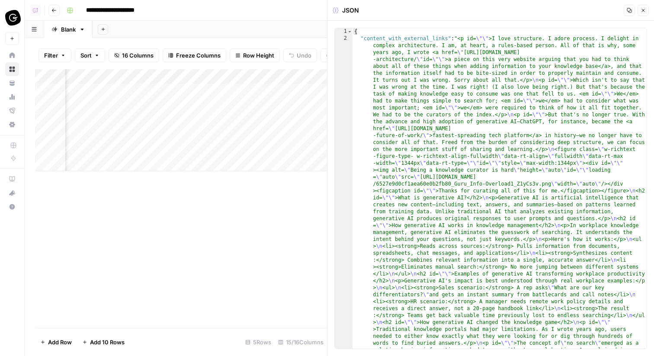
click at [644, 10] on icon "button" at bounding box center [642, 10] width 5 height 5
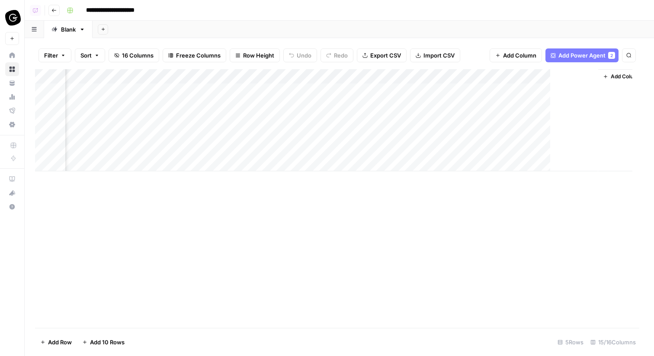
scroll to position [0, 888]
click at [256, 72] on div "Add Column" at bounding box center [339, 120] width 608 height 102
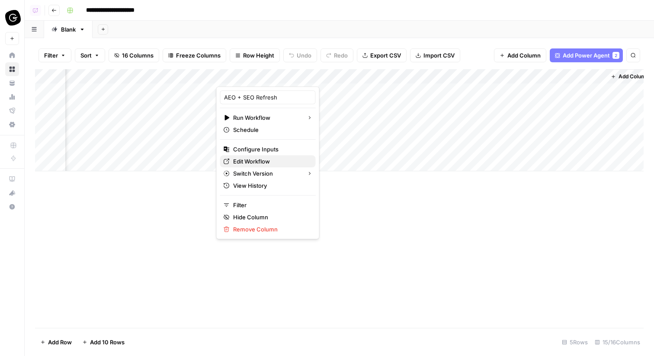
click at [262, 161] on span "Edit Workflow" at bounding box center [271, 161] width 76 height 9
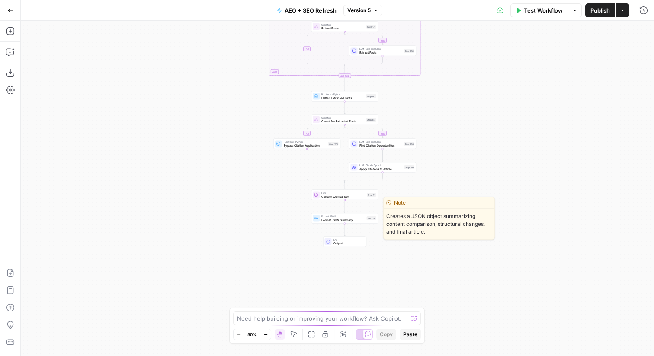
click at [321, 217] on span "Format JSON" at bounding box center [343, 215] width 44 height 3
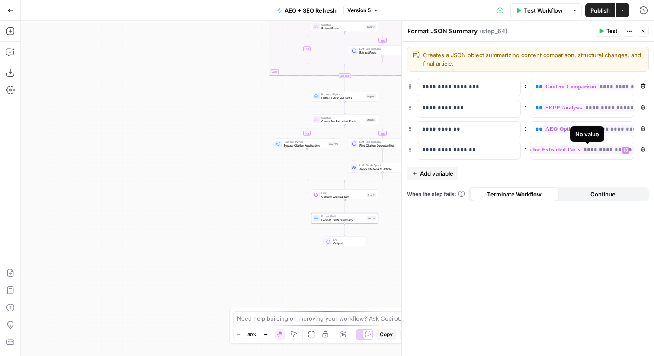
scroll to position [0, 33]
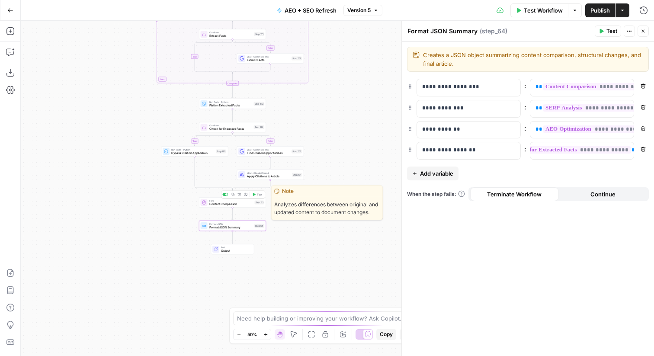
click at [261, 207] on div "Flow Content Comparison Step 63 Copy step Delete step Edit Note Test" at bounding box center [232, 202] width 67 height 10
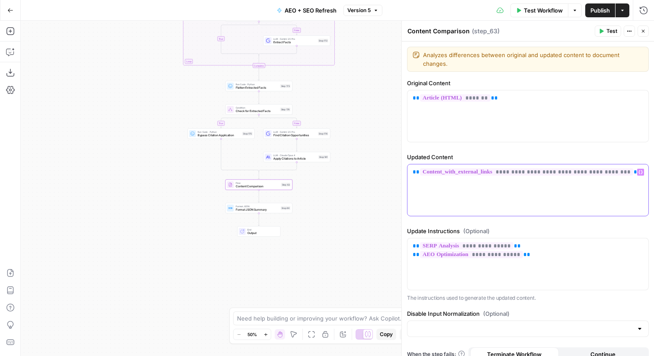
click at [445, 178] on div "**********" at bounding box center [527, 189] width 241 height 51
click at [278, 208] on span "Format JSON Summary" at bounding box center [258, 210] width 44 height 4
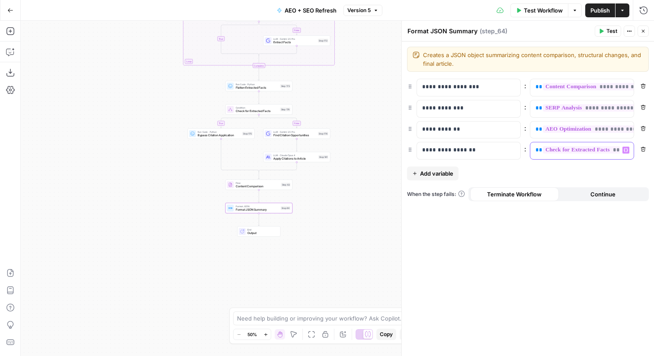
click at [536, 149] on span "**" at bounding box center [538, 150] width 7 height 6
click at [646, 34] on button "Close" at bounding box center [642, 31] width 11 height 11
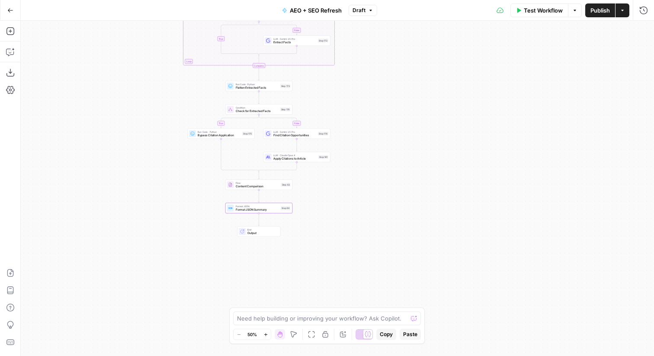
click at [589, 1] on div "Test Workflow Options Publish Actions Run History" at bounding box center [515, 10] width 277 height 20
click at [595, 7] on span "Publish" at bounding box center [599, 10] width 19 height 9
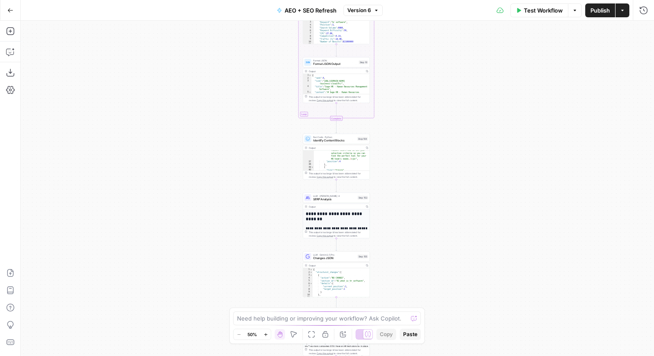
scroll to position [543, 0]
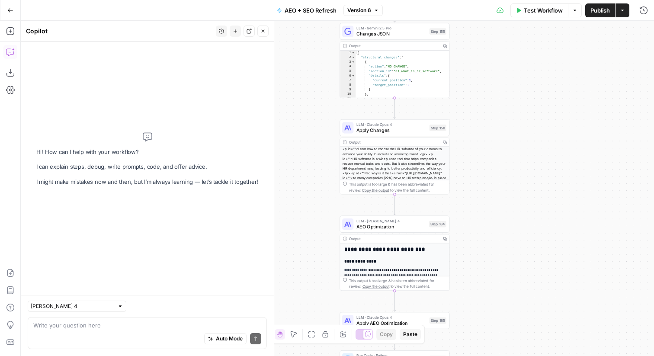
type textarea "Q"
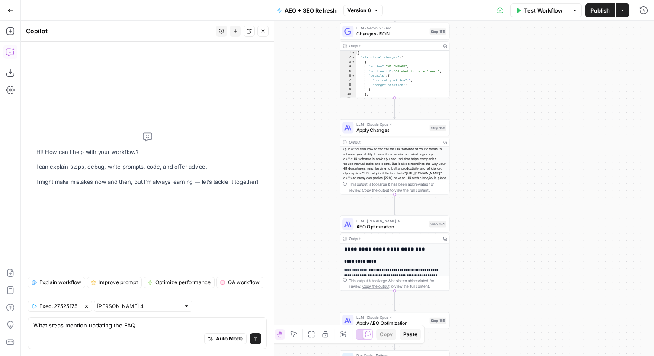
drag, startPoint x: 88, startPoint y: 326, endPoint x: 209, endPoint y: 326, distance: 120.6
click at [209, 326] on textarea "What steps mention updating the FAQ" at bounding box center [147, 325] width 228 height 9
type textarea "What steps mention writing or updating FAQs"
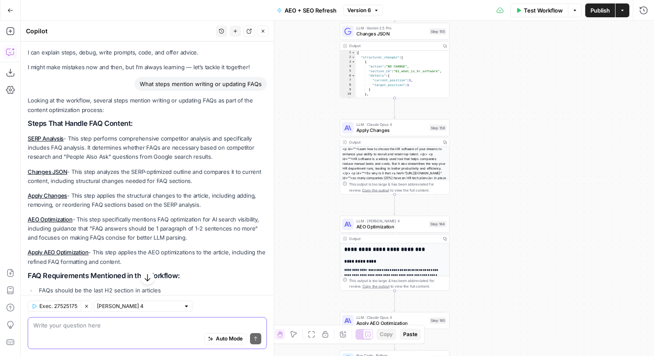
scroll to position [6, 0]
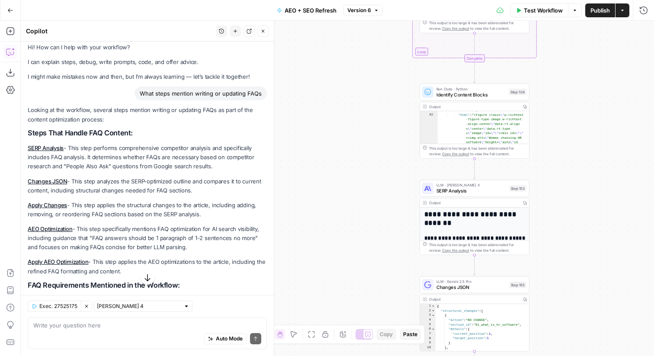
click at [494, 193] on span "SERP Analysis" at bounding box center [471, 190] width 70 height 7
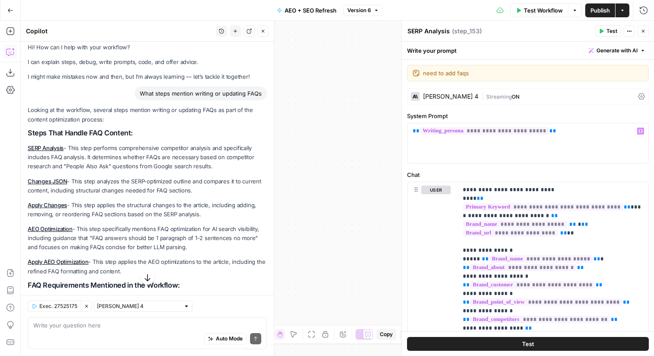
scroll to position [249, 0]
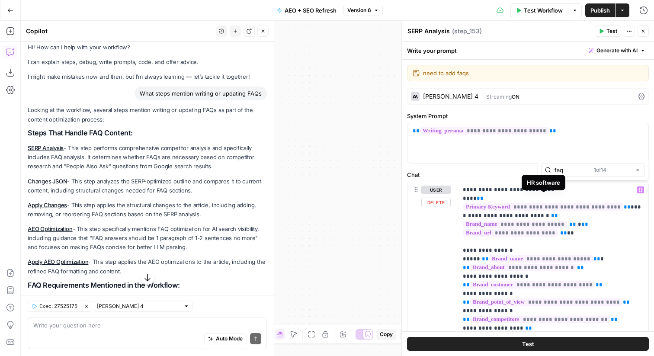
type input "faq"
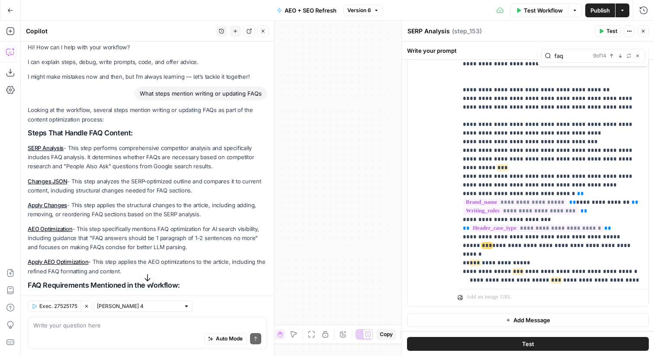
scroll to position [1029, 0]
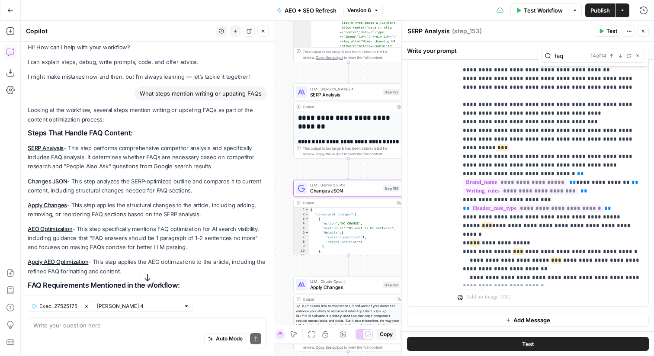
click at [54, 181] on link "Changes JSON" at bounding box center [47, 181] width 39 height 7
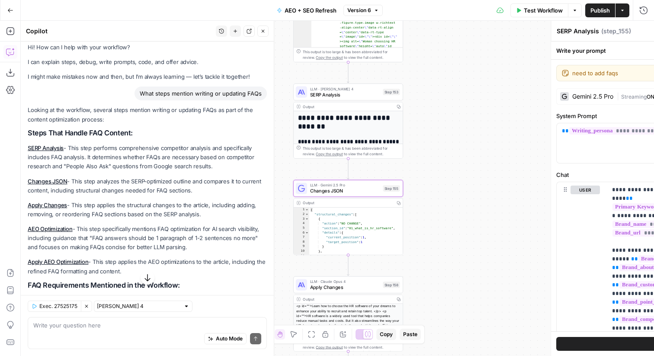
type textarea "Changes JSON"
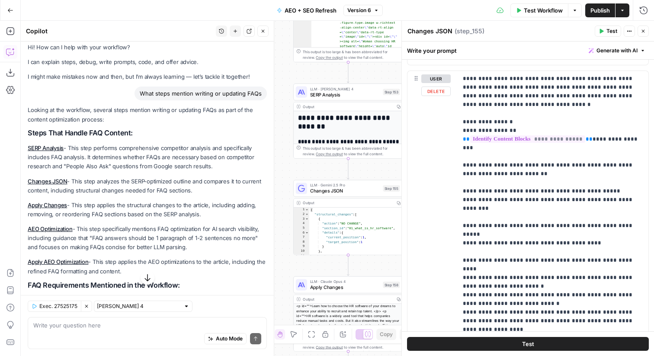
scroll to position [527, 0]
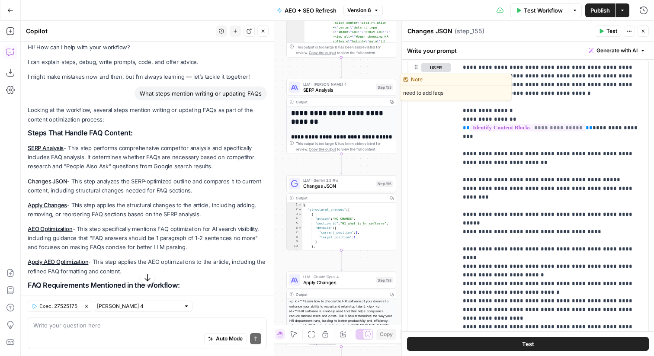
click at [337, 86] on span "SERP Analysis" at bounding box center [338, 89] width 70 height 7
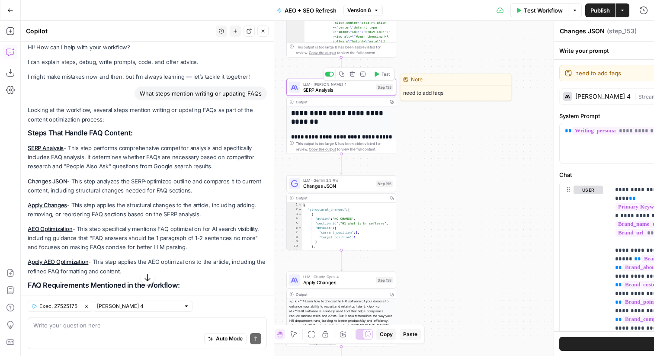
type textarea "SERP Analysis"
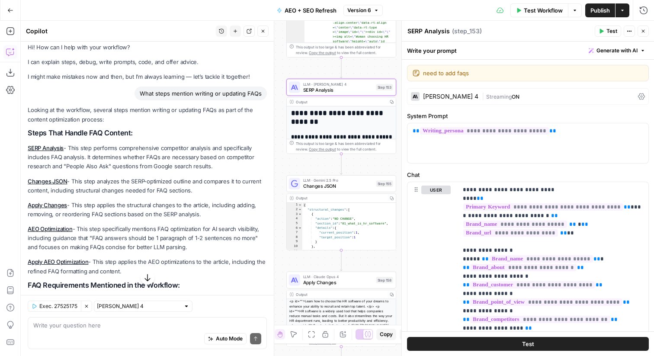
scroll to position [249, 0]
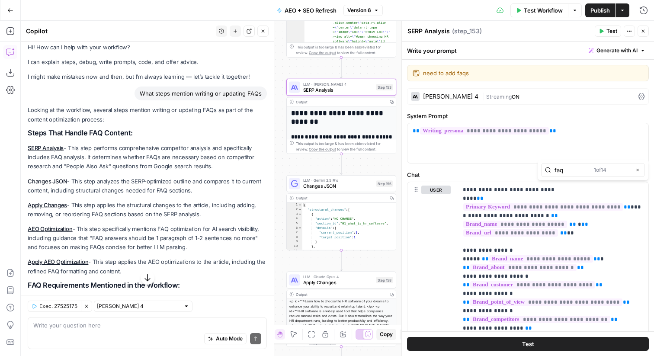
type input "faq"
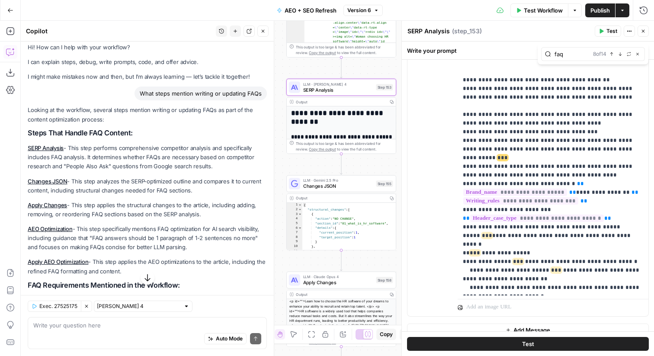
scroll to position [236, 0]
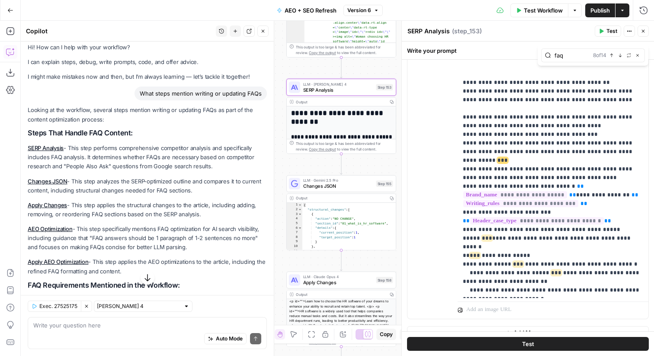
click at [642, 37] on header "SERP Analysis SERP Analysis ( step_153 ) Test Actions Close" at bounding box center [528, 31] width 252 height 21
click at [640, 30] on icon "button" at bounding box center [642, 31] width 5 height 5
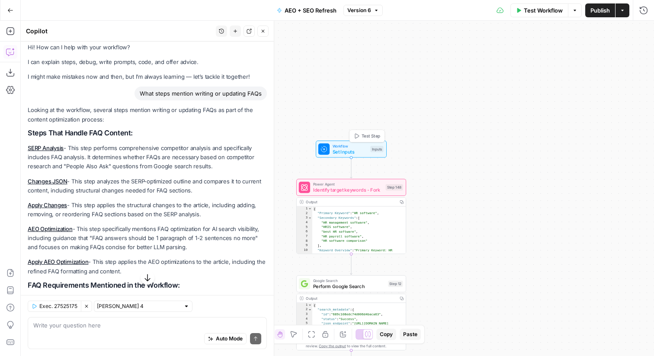
click at [367, 144] on div "Workflow Set Inputs Inputs Test Step" at bounding box center [350, 149] width 65 height 12
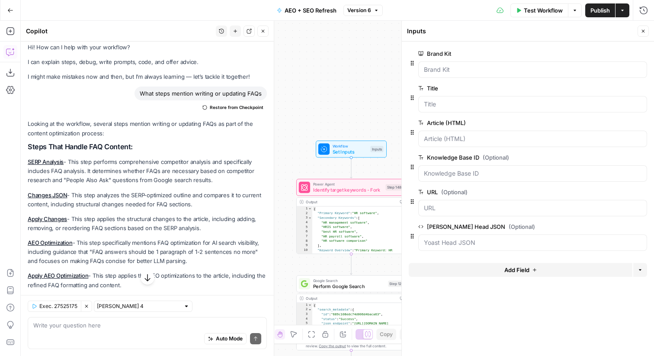
click at [482, 268] on button "Add Field" at bounding box center [521, 270] width 224 height 14
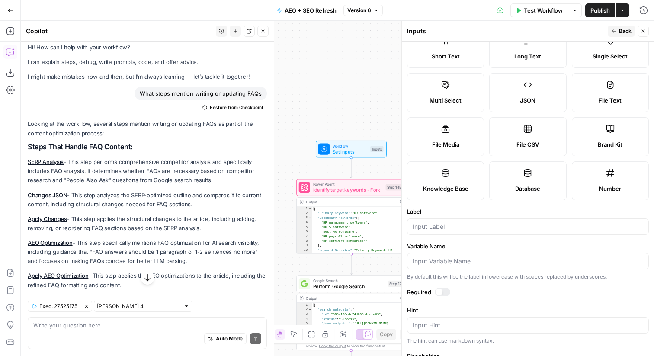
scroll to position [44, 0]
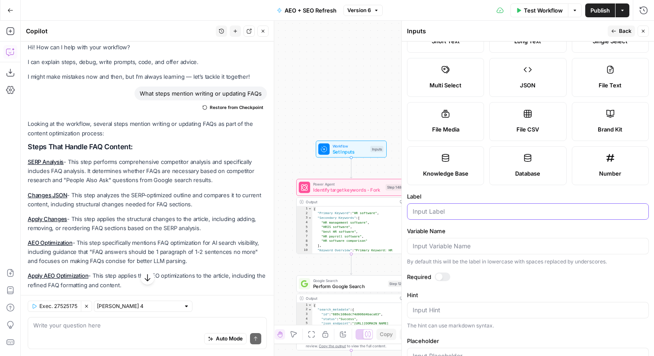
click at [465, 214] on input "Label" at bounding box center [527, 211] width 230 height 9
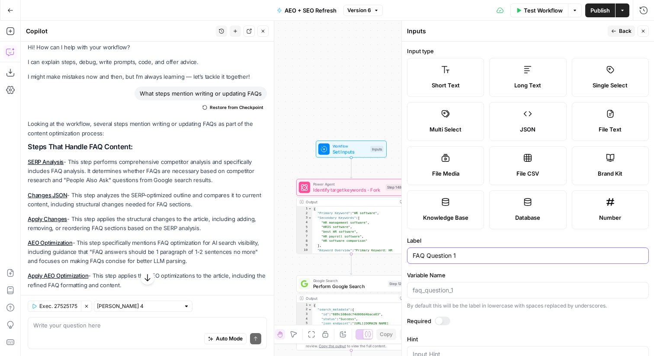
type input "FAQ Question 1"
click at [629, 28] on span "Back" at bounding box center [625, 31] width 13 height 8
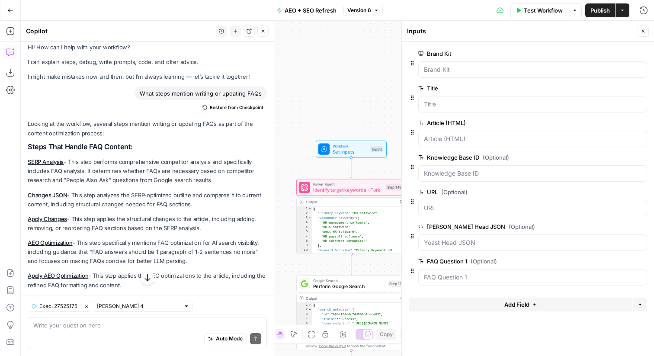
click at [538, 304] on button "Add Field" at bounding box center [521, 304] width 224 height 14
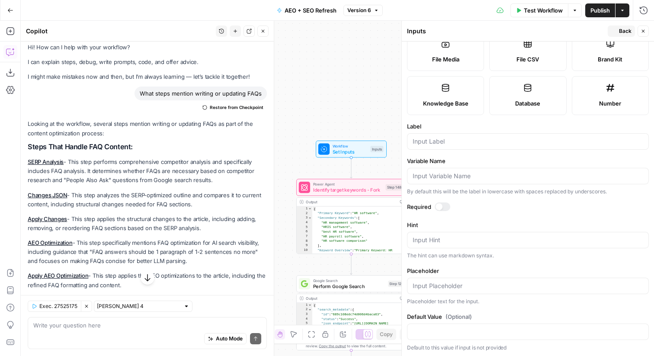
scroll to position [115, 0]
click at [459, 144] on input "Label" at bounding box center [527, 140] width 230 height 9
paste input "FAQ Question"
click at [438, 142] on input "FAQ Question 2" at bounding box center [527, 140] width 230 height 9
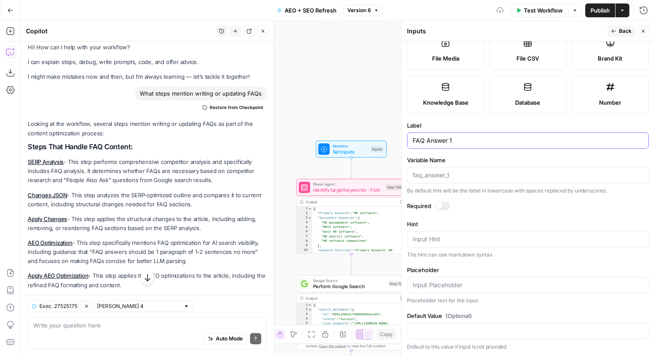
type input "FAQ Answer 1"
click at [629, 31] on span "Back" at bounding box center [625, 31] width 13 height 8
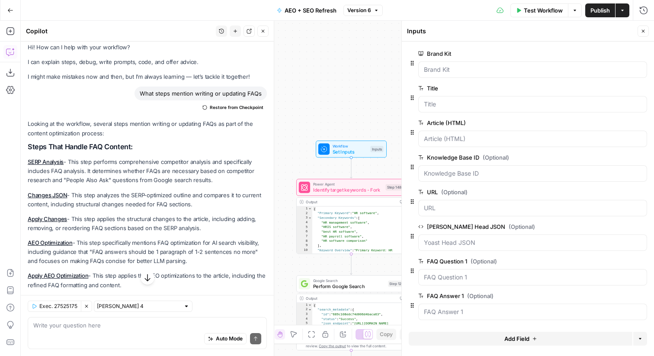
click at [493, 342] on button "Add Field" at bounding box center [521, 339] width 224 height 14
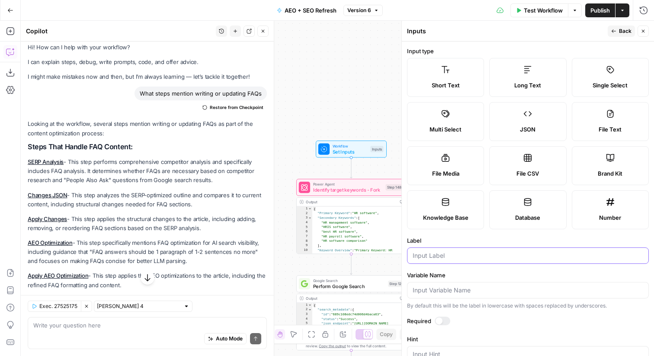
click at [457, 254] on input "Label" at bounding box center [527, 255] width 230 height 9
paste input "FAQ Question"
type input "FAQ Question 2"
click at [623, 34] on span "Back" at bounding box center [625, 31] width 13 height 8
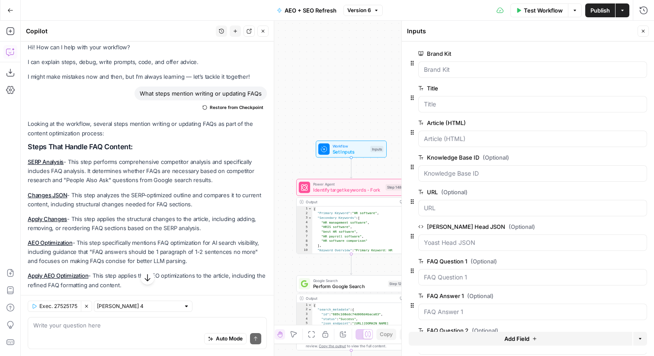
scroll to position [35, 0]
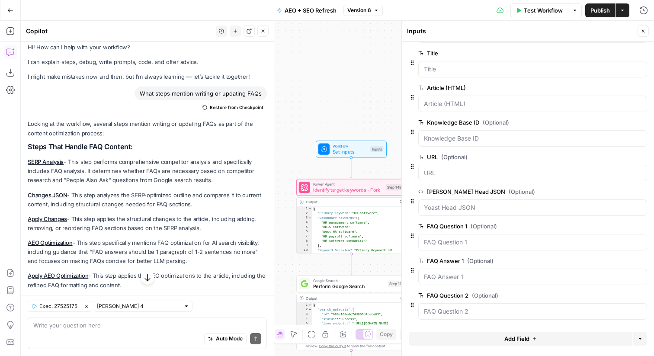
click at [481, 337] on button "Add Field" at bounding box center [521, 339] width 224 height 14
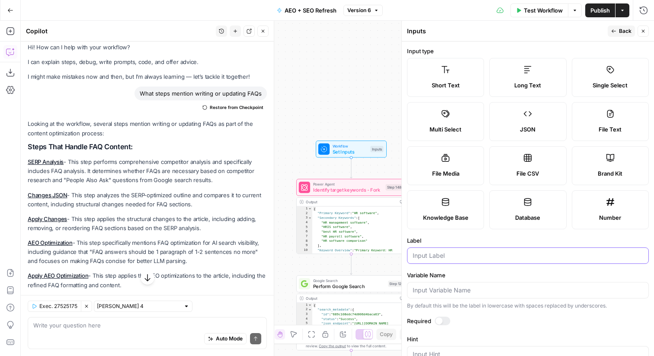
click at [459, 254] on input "Label" at bounding box center [527, 255] width 230 height 9
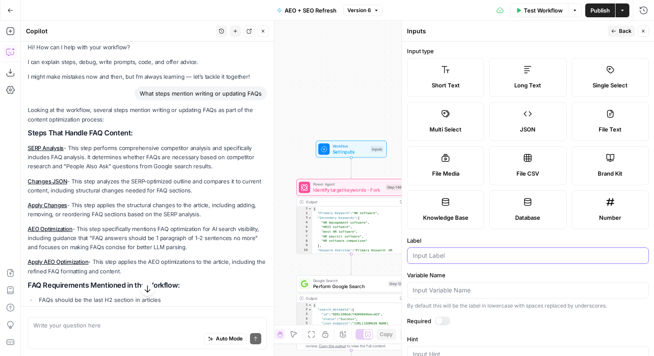
paste input "FAQ Question"
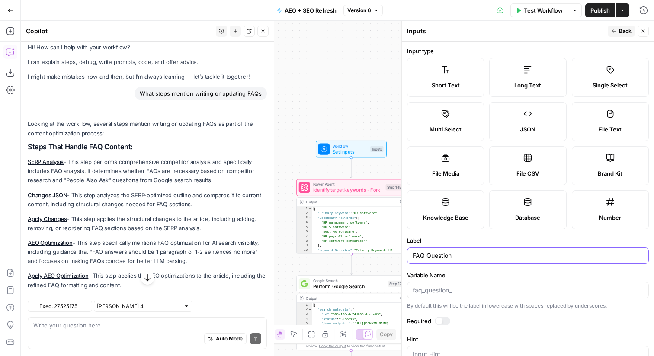
click at [440, 255] on input "FAQ Question" at bounding box center [527, 255] width 230 height 9
type input "FAQ Answer 2"
click at [626, 36] on button "Back" at bounding box center [620, 31] width 27 height 11
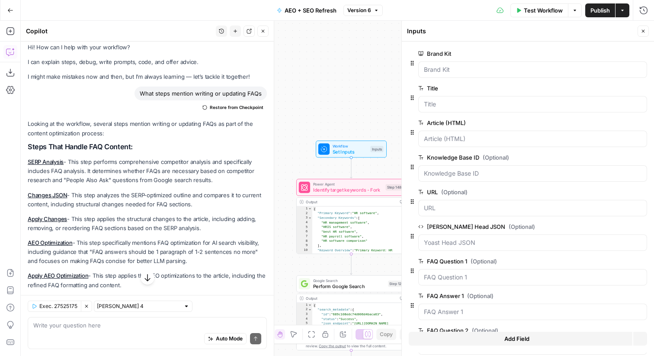
scroll to position [70, 0]
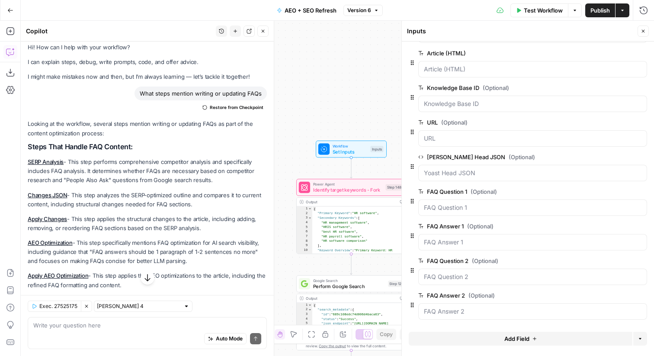
click at [488, 336] on button "Add Field" at bounding box center [521, 339] width 224 height 14
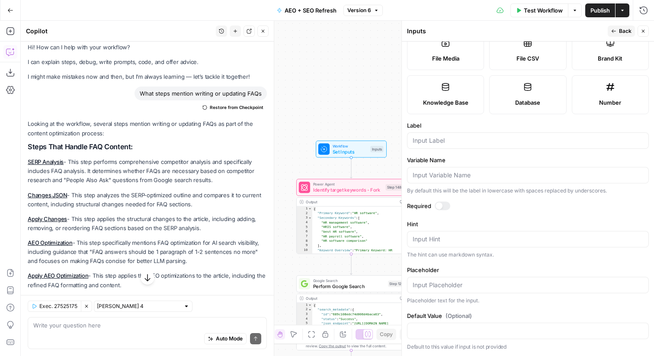
scroll to position [0, 0]
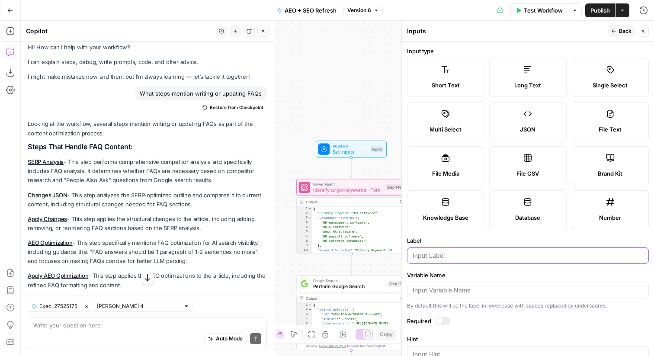
click at [454, 255] on input "Label" at bounding box center [527, 255] width 230 height 9
paste input "FAQ Question"
type input "FAQ Question 3"
click at [616, 31] on button "Back" at bounding box center [620, 31] width 27 height 11
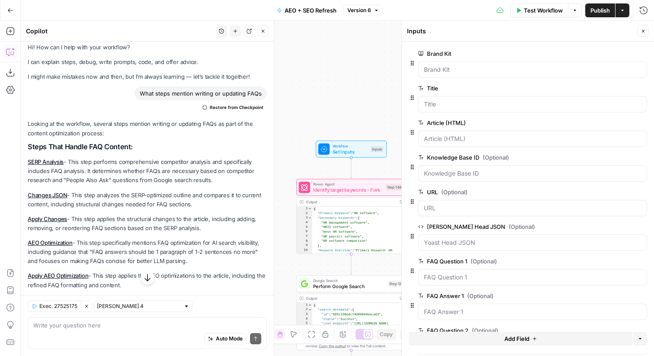
scroll to position [104, 0]
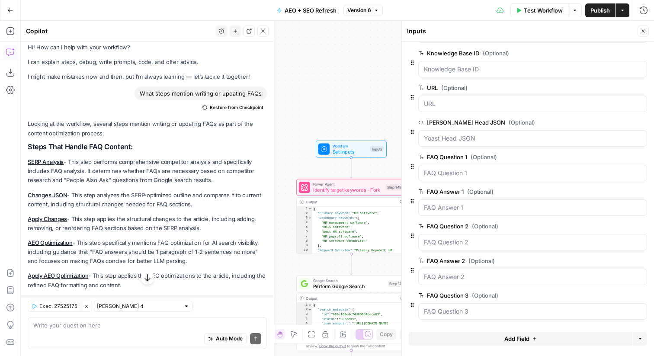
click at [510, 337] on span "Add Field" at bounding box center [516, 338] width 25 height 9
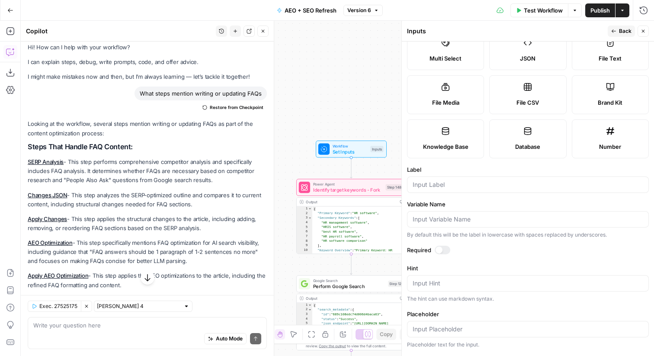
scroll to position [115, 0]
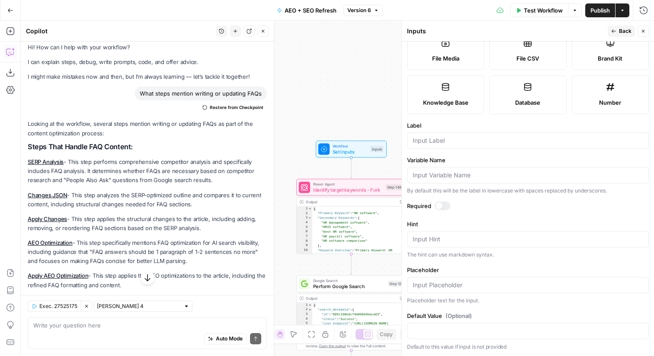
click at [446, 150] on form "Input type Short Text Long Text Single Select Multi Select JSON File Text File …" at bounding box center [528, 199] width 252 height 314
click at [441, 141] on input "Label" at bounding box center [527, 140] width 230 height 9
paste input "FAQ Question"
click at [441, 141] on input "FAQ Question" at bounding box center [527, 140] width 230 height 9
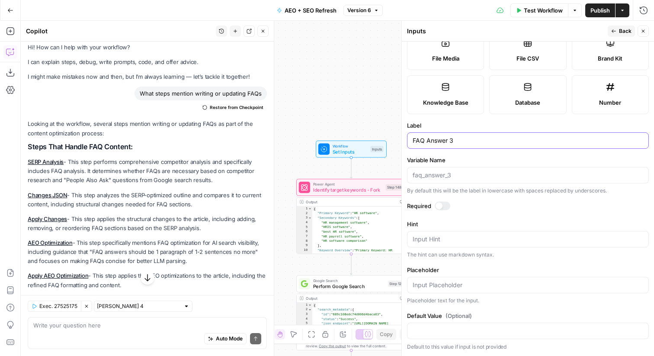
type input "FAQ Answer 3"
click at [614, 28] on button "Back" at bounding box center [620, 31] width 27 height 11
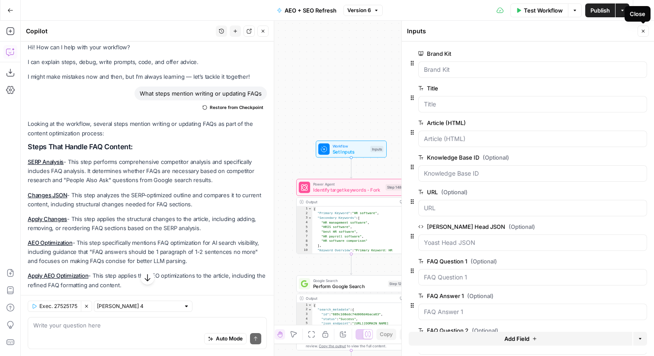
scroll to position [139, 0]
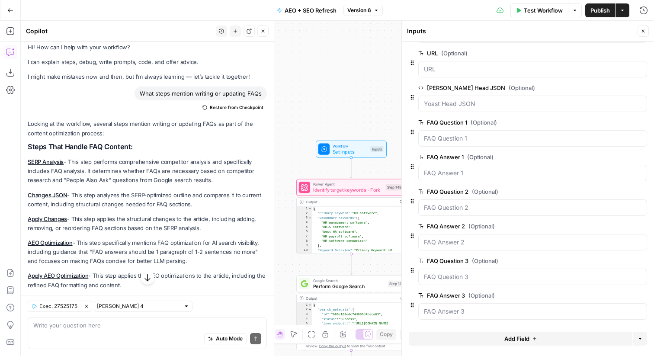
click at [641, 31] on icon "button" at bounding box center [642, 31] width 5 height 5
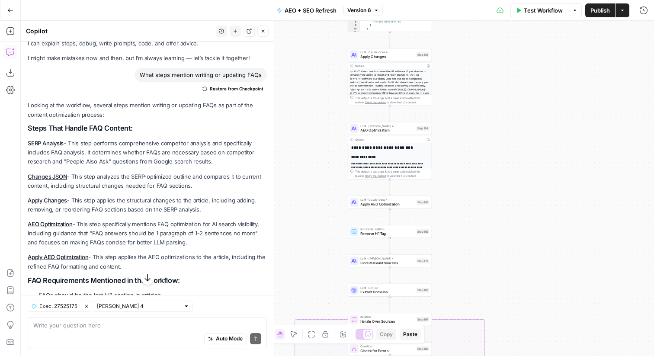
scroll to position [24, 0]
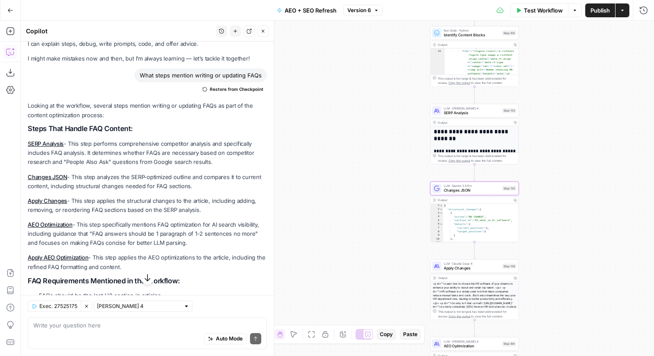
click at [55, 177] on link "Changes JSON" at bounding box center [47, 176] width 39 height 7
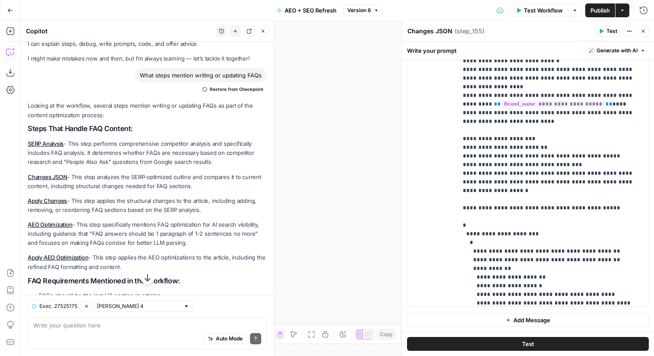
scroll to position [130, 0]
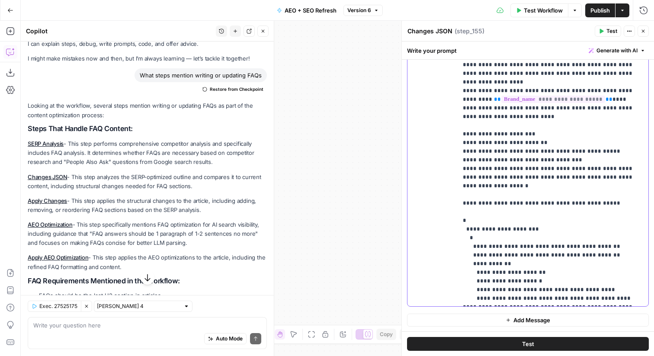
click at [533, 213] on p "**********" at bounding box center [553, 65] width 180 height 476
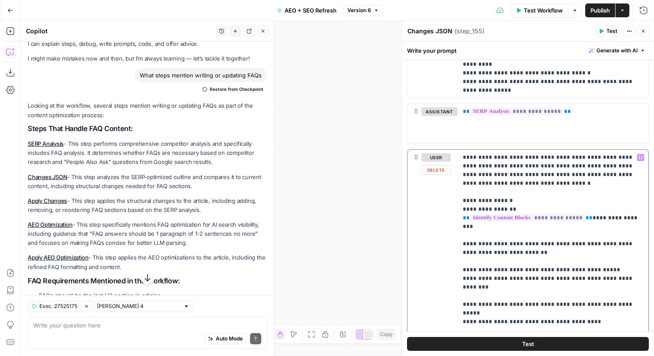
scroll to position [423, 0]
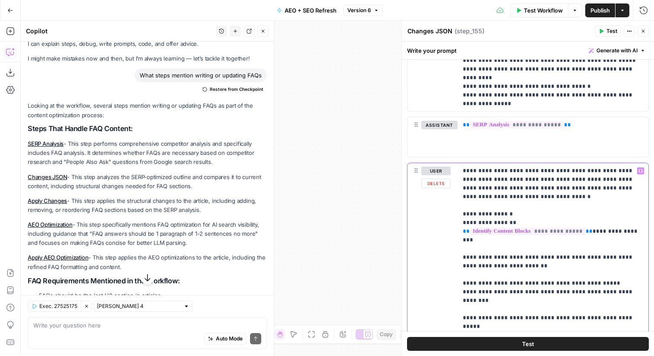
click at [587, 230] on span "**" at bounding box center [588, 231] width 7 height 6
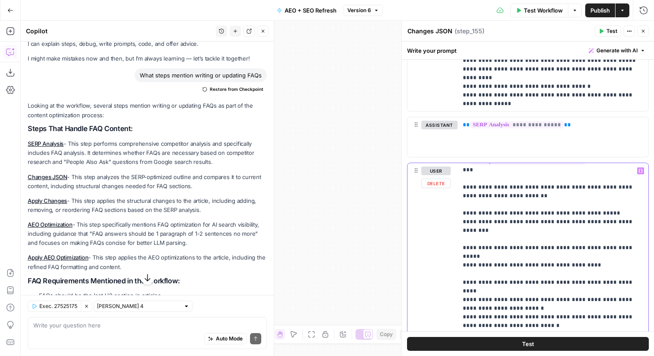
scroll to position [41, 0]
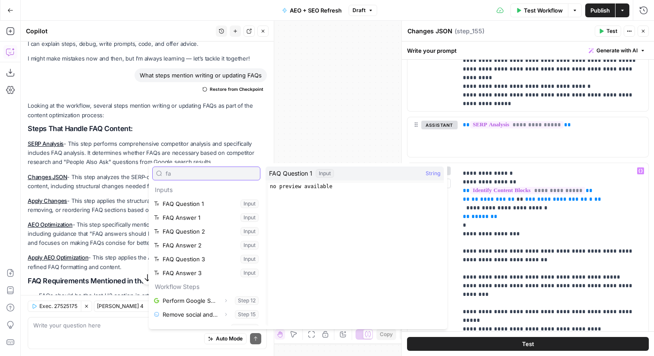
type input "fa"
click at [183, 203] on button "Select variable FAQ Question 1" at bounding box center [206, 204] width 108 height 14
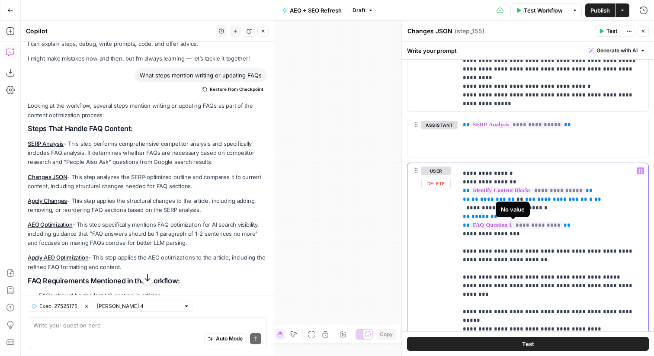
click at [549, 226] on span "**********" at bounding box center [516, 224] width 93 height 7
click at [491, 198] on span "********" at bounding box center [493, 199] width 26 height 6
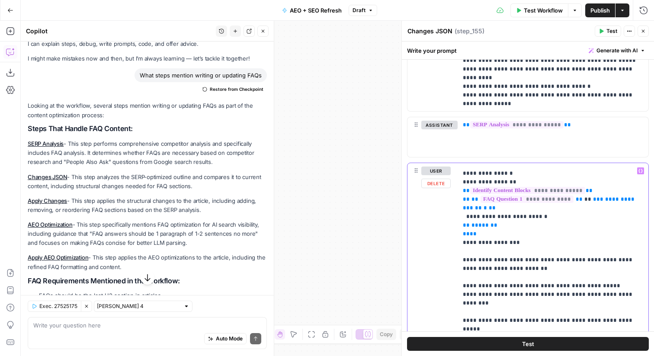
click at [606, 200] on span "**********" at bounding box center [549, 203] width 173 height 14
drag, startPoint x: 502, startPoint y: 230, endPoint x: 502, endPoint y: 225, distance: 4.8
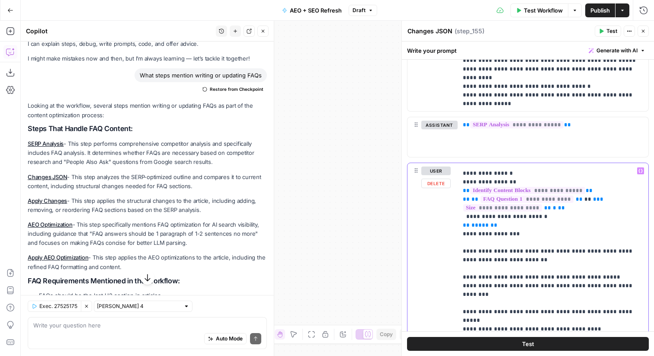
drag, startPoint x: 545, startPoint y: 215, endPoint x: 455, endPoint y: 217, distance: 89.9
click at [455, 217] on div "**********" at bounding box center [527, 339] width 241 height 352
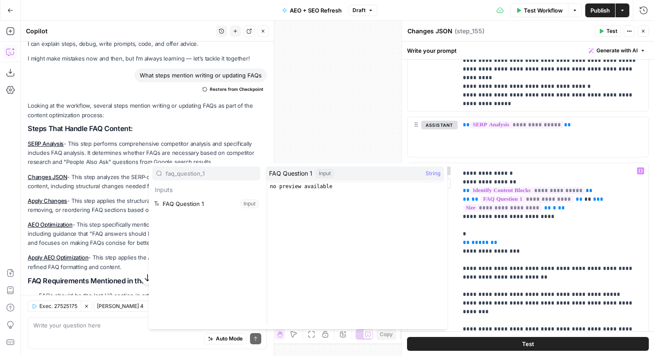
type input "faq_question_1"
click at [188, 206] on button "Select variable FAQ Question 1" at bounding box center [206, 204] width 108 height 14
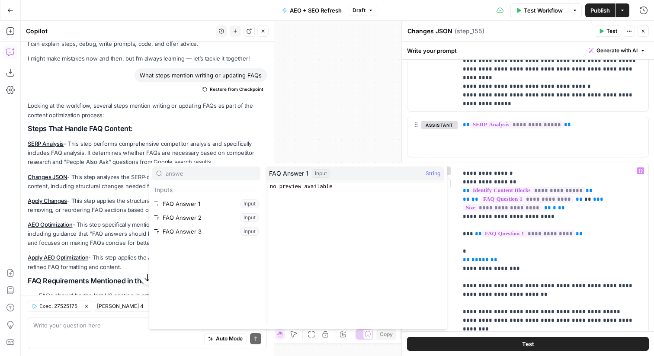
type input "answe"
click at [224, 201] on button "Select variable FAQ Answer 1" at bounding box center [206, 204] width 108 height 14
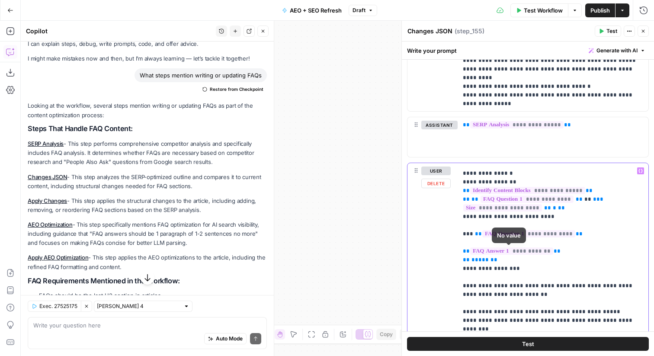
drag, startPoint x: 571, startPoint y: 254, endPoint x: 445, endPoint y: 234, distance: 127.3
click at [445, 234] on div "**********" at bounding box center [527, 339] width 241 height 352
copy p "**********"
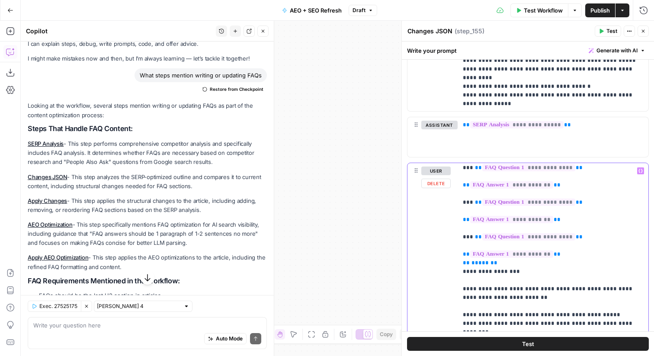
scroll to position [112, 0]
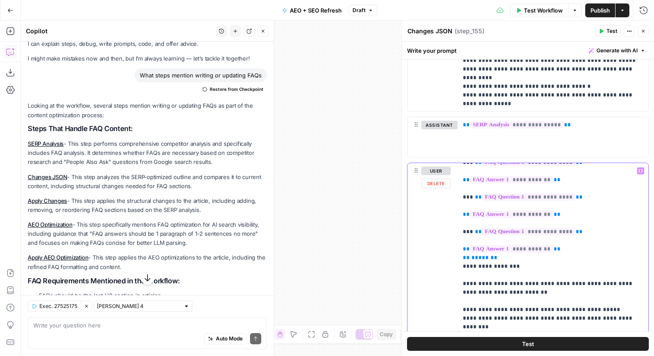
click at [567, 199] on span "**********" at bounding box center [528, 196] width 93 height 7
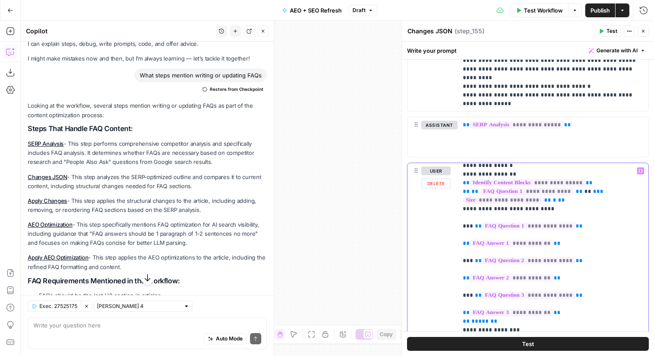
scroll to position [0, 0]
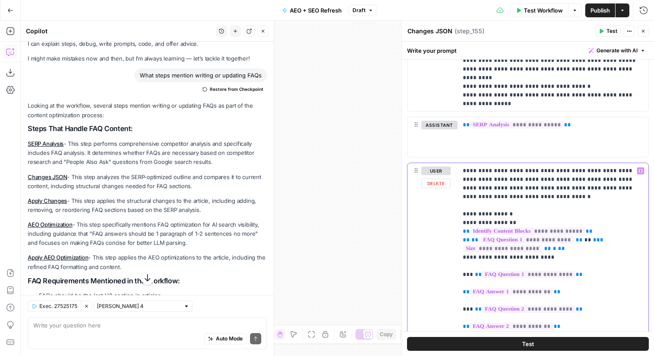
drag, startPoint x: 521, startPoint y: 310, endPoint x: 457, endPoint y: 224, distance: 107.3
click at [457, 224] on div "**********" at bounding box center [552, 339] width 191 height 352
copy p "**********"
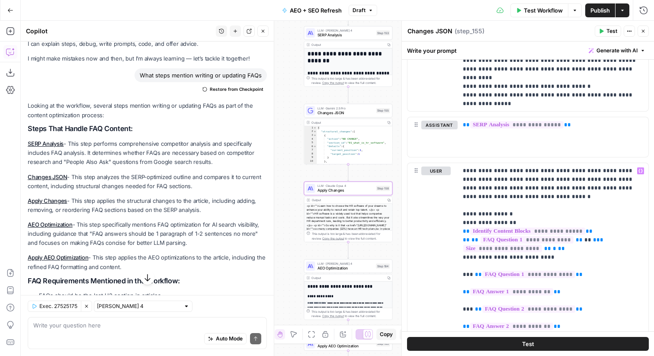
click at [49, 202] on link "Apply Changes" at bounding box center [47, 200] width 39 height 7
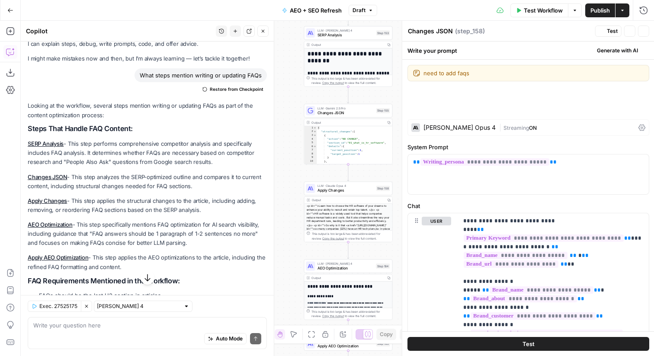
type textarea "Apply Changes"
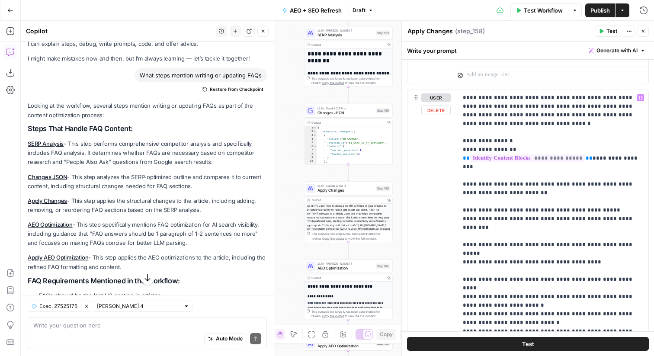
scroll to position [533, 0]
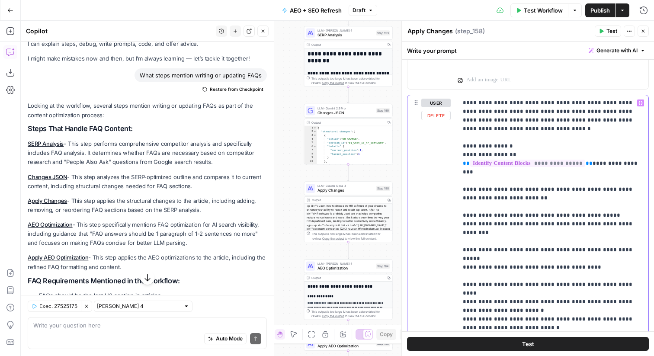
drag, startPoint x: 638, startPoint y: 162, endPoint x: 448, endPoint y: 156, distance: 189.5
click at [448, 156] on div "**********" at bounding box center [527, 281] width 241 height 373
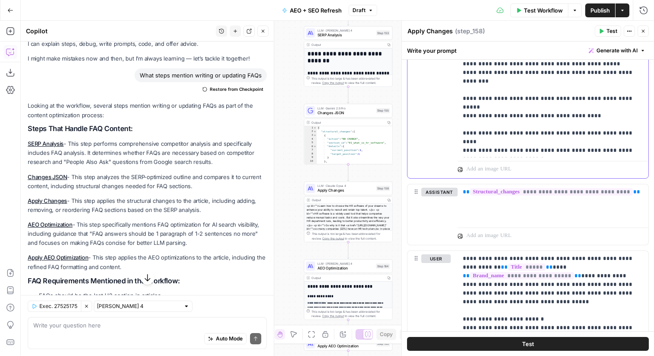
scroll to position [959, 0]
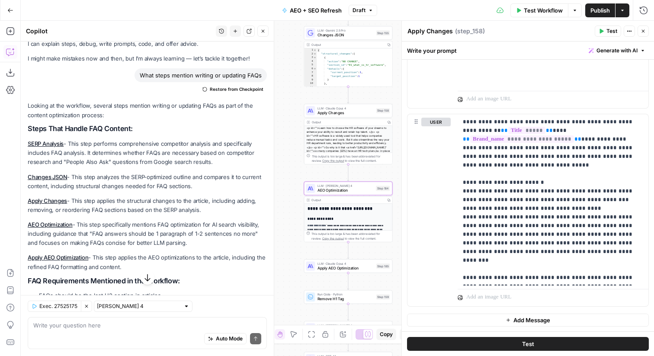
click at [54, 226] on link "AEO Optimization" at bounding box center [50, 224] width 45 height 7
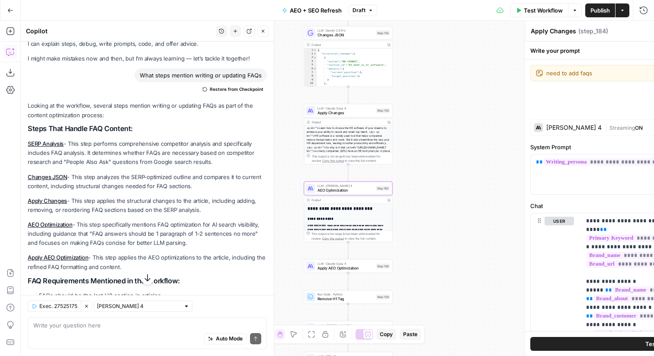
type textarea "AEO Optimization"
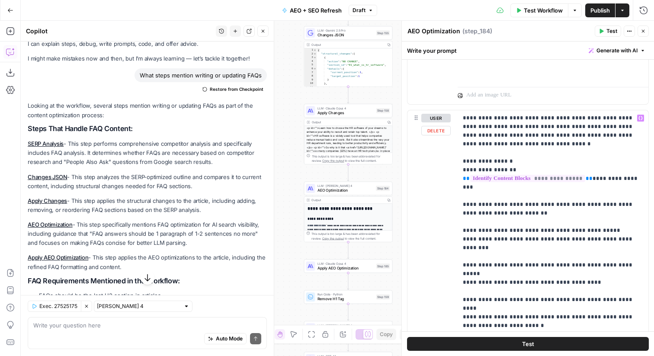
scroll to position [511, 0]
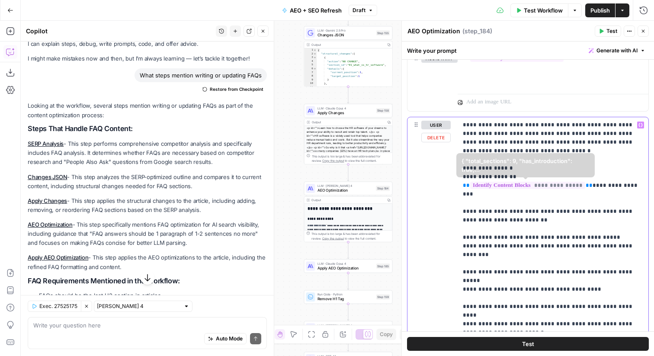
drag, startPoint x: 640, startPoint y: 186, endPoint x: 455, endPoint y: 176, distance: 184.9
click at [455, 176] on div "**********" at bounding box center [527, 303] width 241 height 373
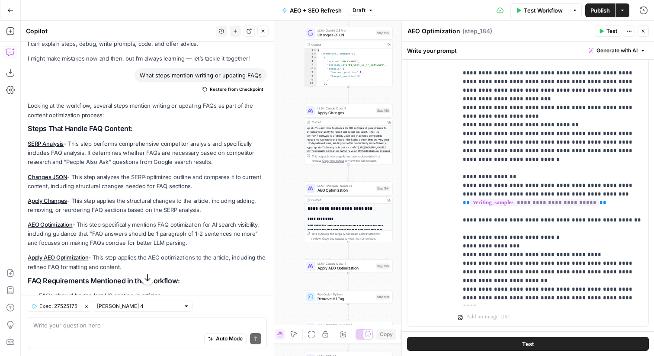
scroll to position [1405, 0]
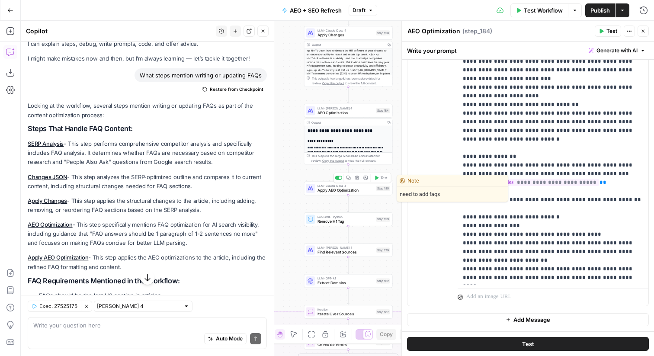
click at [314, 192] on div at bounding box center [310, 188] width 9 height 9
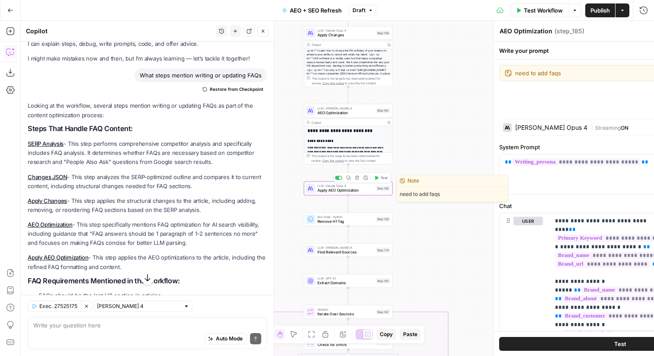
type textarea "Apply AEO Optimization"
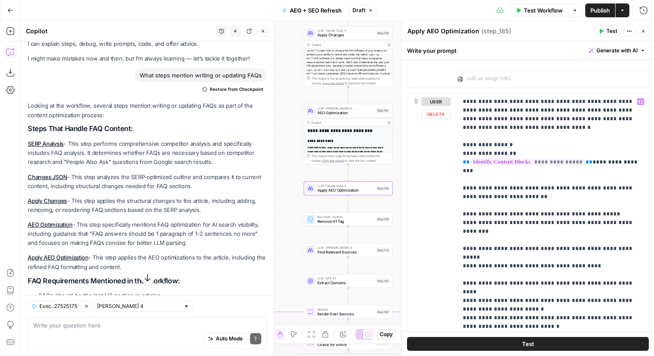
scroll to position [533, 0]
drag, startPoint x: 639, startPoint y: 164, endPoint x: 451, endPoint y: 156, distance: 187.8
click at [451, 156] on div "**********" at bounding box center [527, 281] width 241 height 373
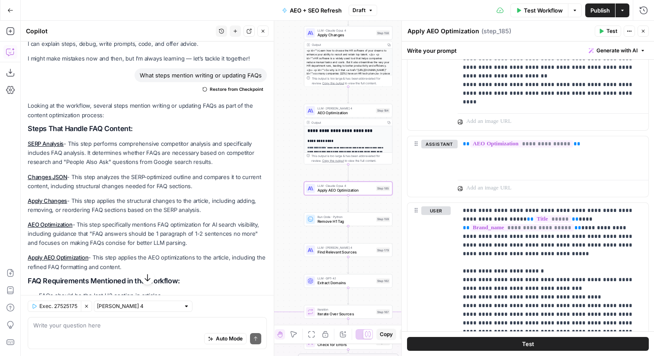
scroll to position [1505, 0]
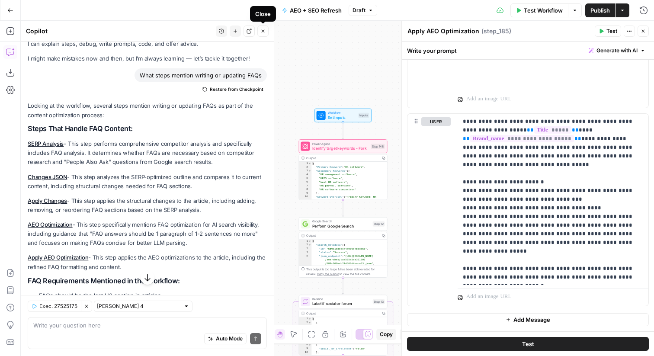
click at [261, 32] on icon "button" at bounding box center [262, 31] width 5 height 5
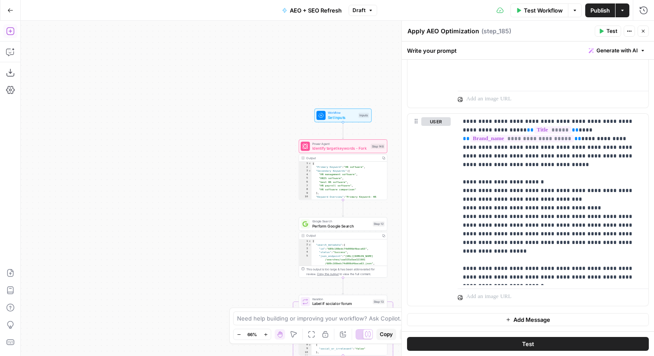
click at [13, 35] on button "Add Steps" at bounding box center [10, 31] width 14 height 14
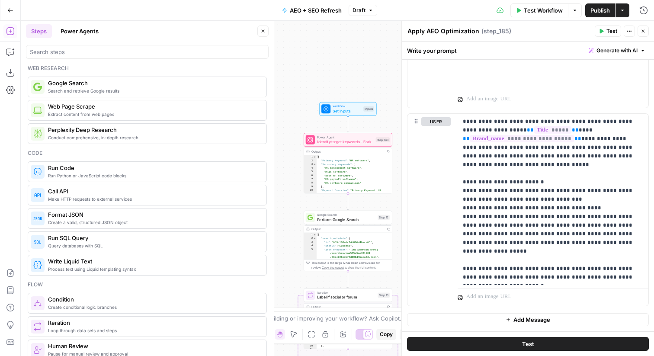
scroll to position [67, 0]
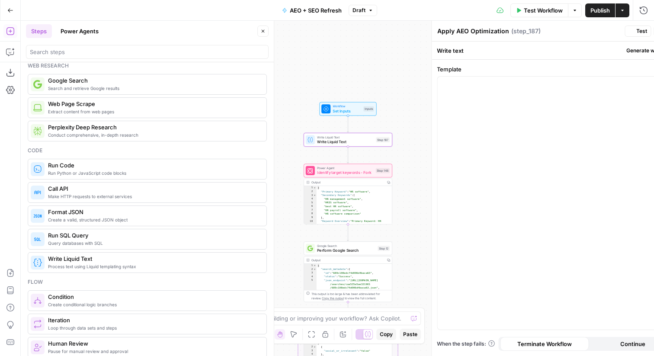
type textarea "Write Liquid Text"
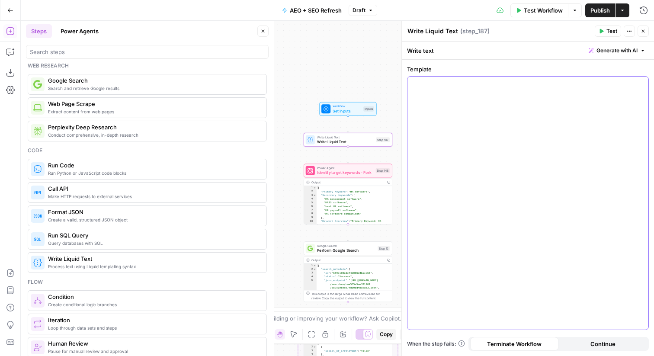
click at [536, 91] on div at bounding box center [527, 203] width 241 height 253
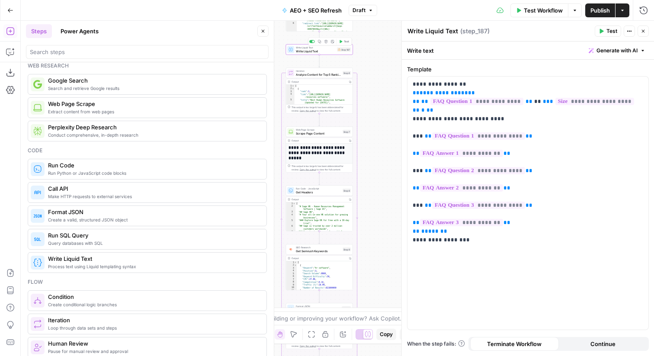
scroll to position [11, 0]
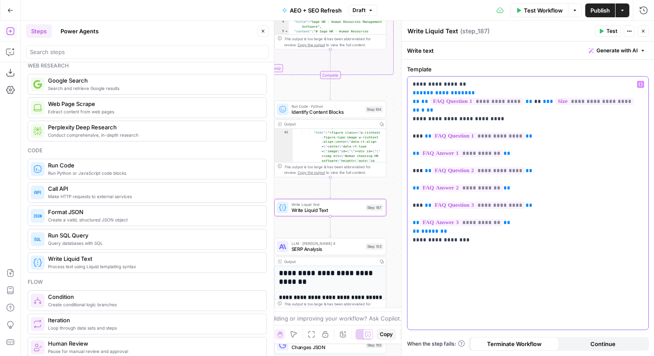
click at [439, 91] on span "**********" at bounding box center [443, 93] width 48 height 6
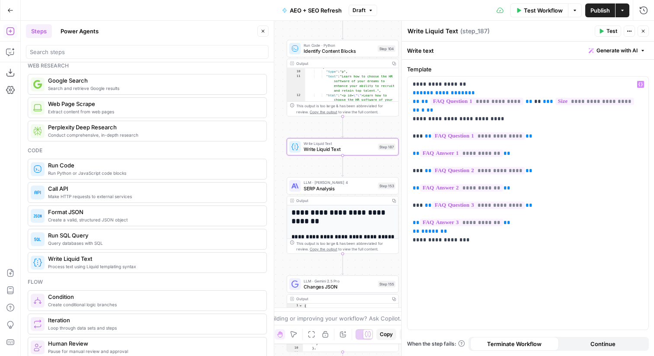
click at [361, 191] on span "SERP Analysis" at bounding box center [338, 188] width 71 height 7
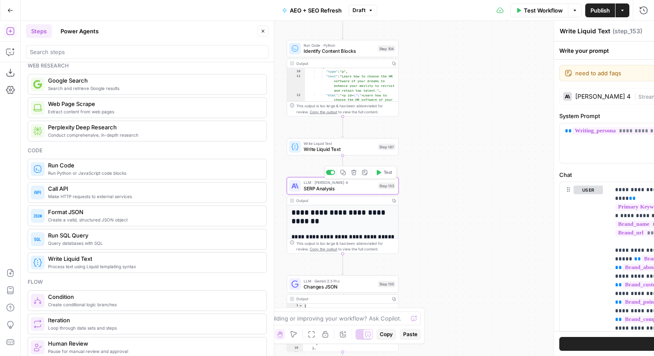
type textarea "SERP Analysis"
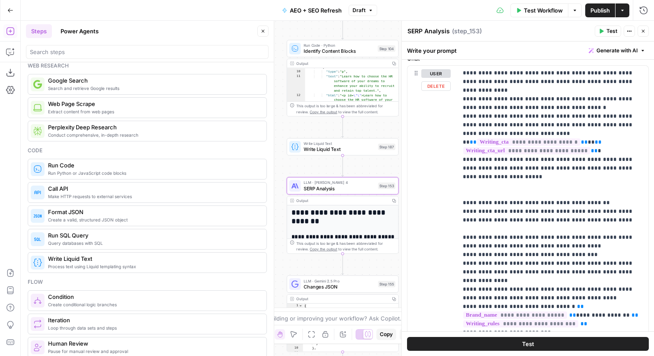
scroll to position [249, 0]
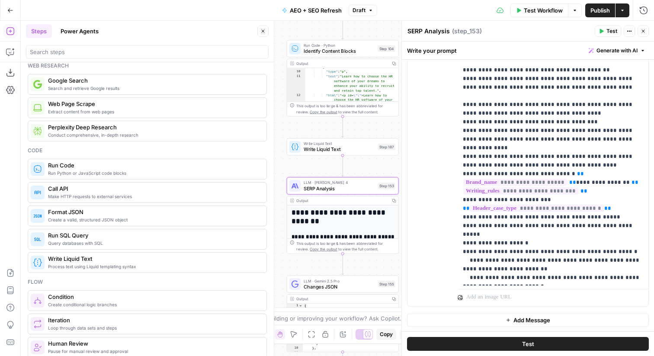
click at [346, 290] on span "Changes JSON" at bounding box center [338, 286] width 71 height 7
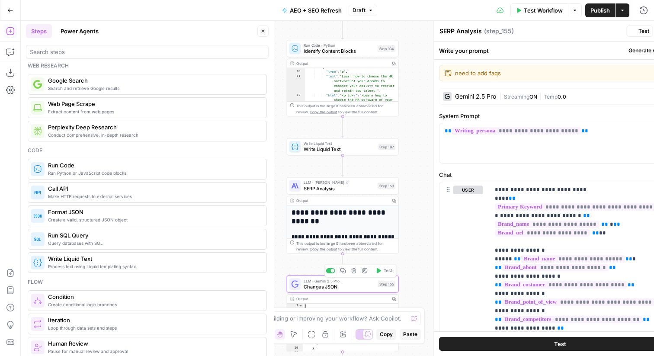
type textarea "Changes JSON"
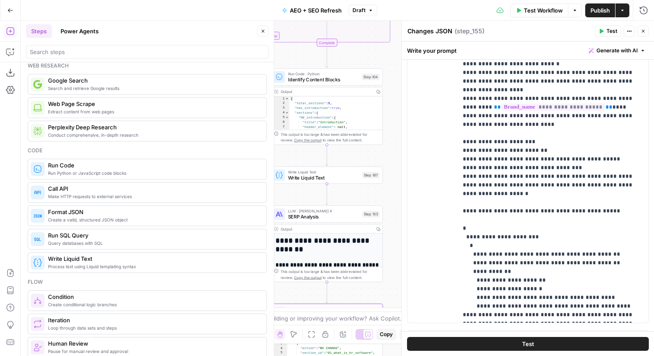
scroll to position [632, 0]
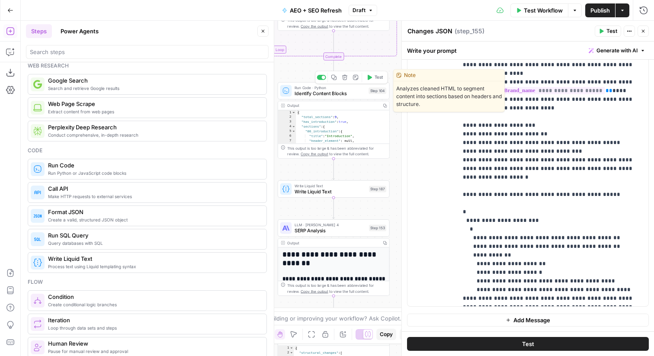
click at [351, 97] on div "Run Code · Python Identify Content Blocks Step 104 Copy step Delete step Edit N…" at bounding box center [334, 90] width 112 height 17
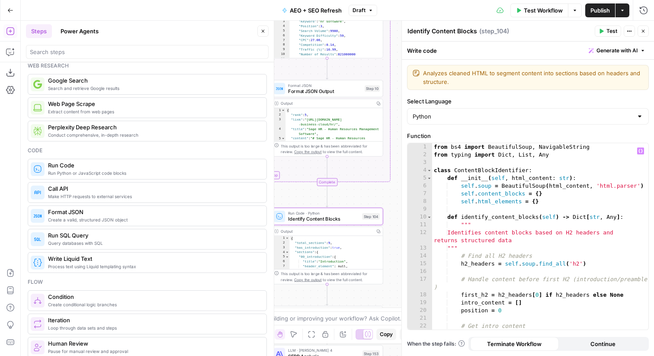
scroll to position [16, 0]
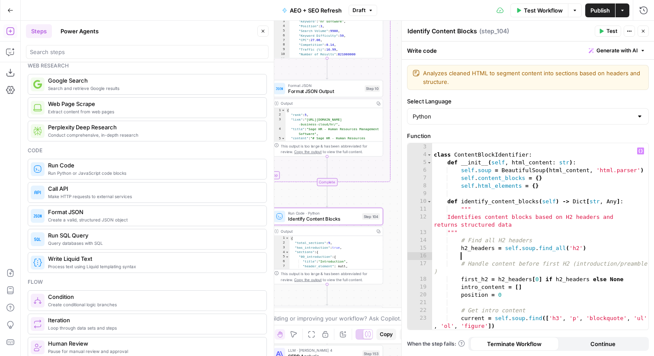
click at [509, 255] on div "class ContentBlockIdentifier : def __init__ ( self , html_content : str ) : sel…" at bounding box center [540, 248] width 216 height 210
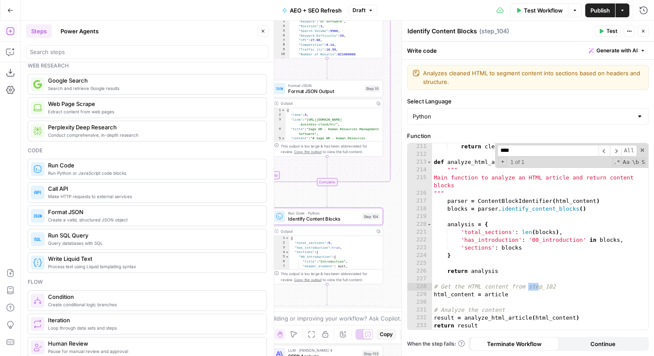
scroll to position [1821, 0]
type input "****"
click at [643, 151] on span at bounding box center [642, 150] width 6 height 6
type textarea "**********"
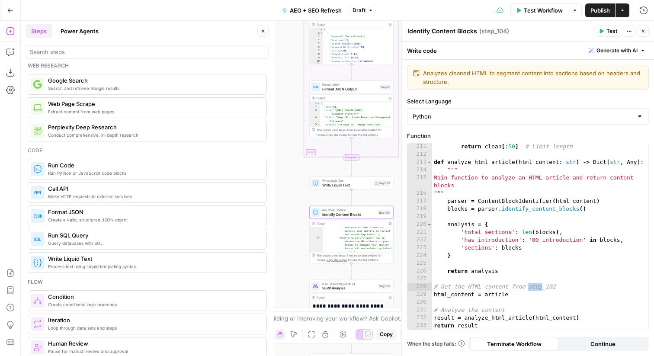
scroll to position [127, 0]
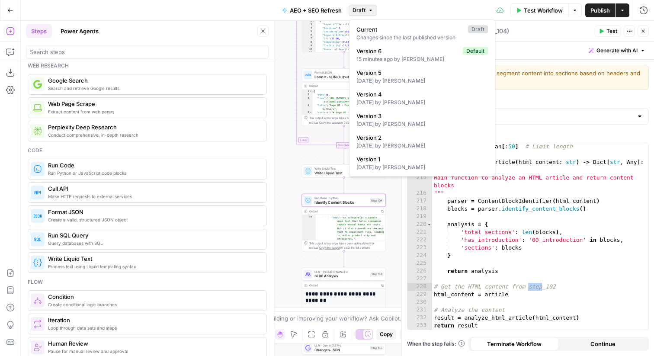
click at [366, 6] on button "Draft" at bounding box center [362, 10] width 29 height 11
click at [641, 31] on icon "button" at bounding box center [642, 31] width 5 height 5
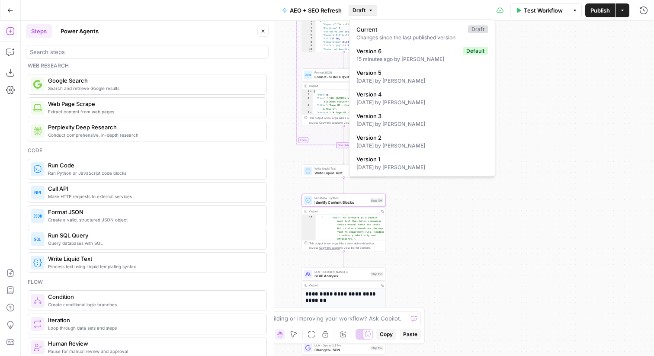
click at [369, 6] on button "Draft" at bounding box center [362, 10] width 29 height 11
click at [397, 48] on span "Version 6" at bounding box center [407, 51] width 103 height 9
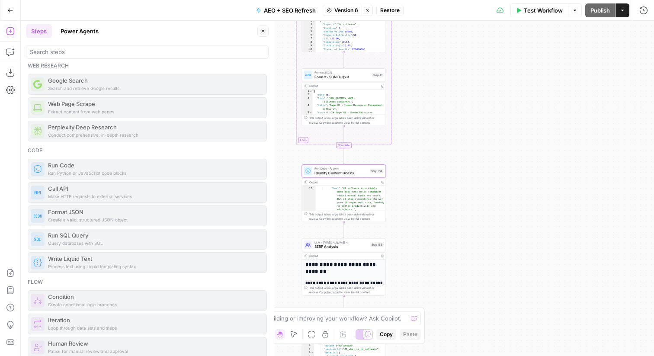
click at [259, 30] on button "Close" at bounding box center [262, 31] width 11 height 11
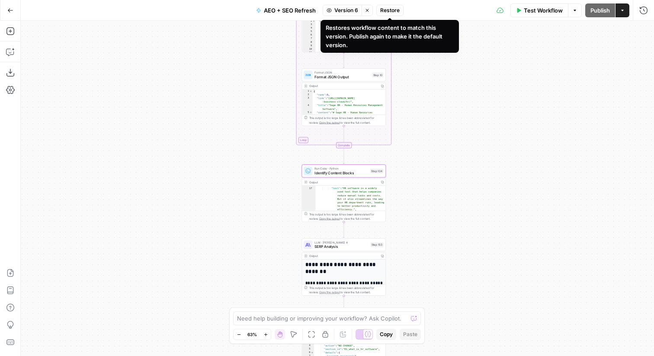
click at [392, 10] on span "Restore" at bounding box center [389, 10] width 19 height 8
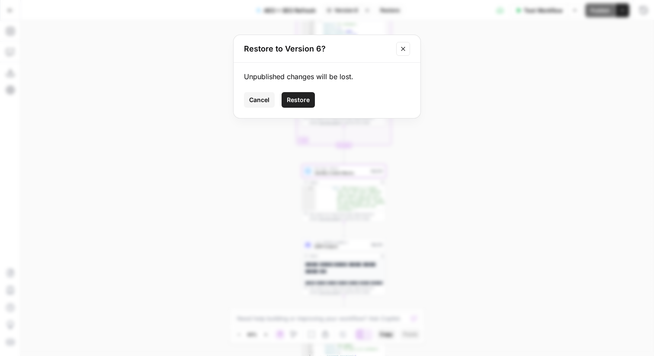
click at [307, 99] on span "Restore" at bounding box center [298, 100] width 23 height 9
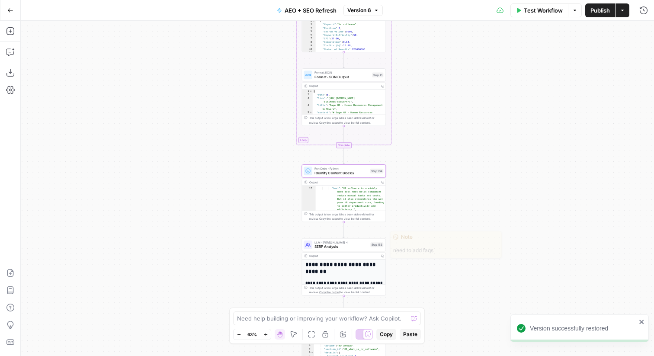
click at [359, 249] on span "SERP Analysis" at bounding box center [341, 247] width 54 height 6
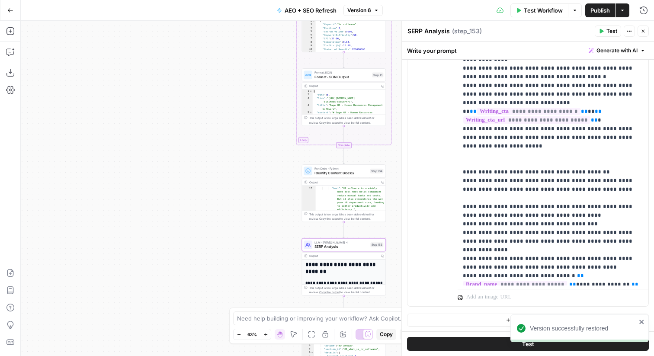
scroll to position [998, 0]
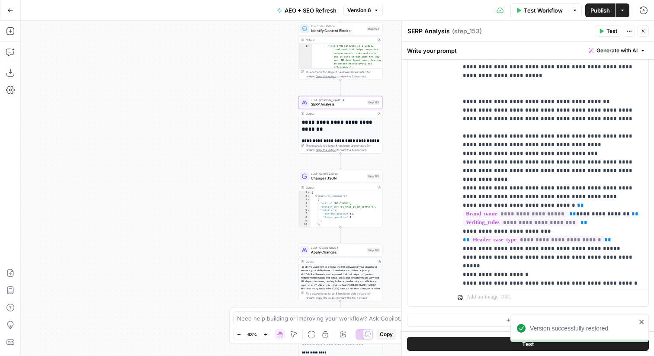
click at [349, 178] on span "Changes JSON" at bounding box center [338, 179] width 54 height 6
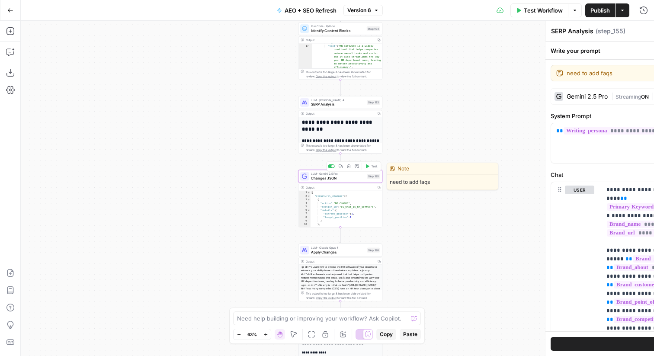
type textarea "Changes JSON"
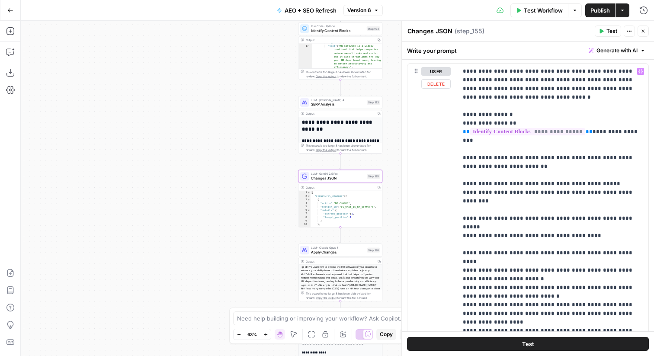
scroll to position [518, 0]
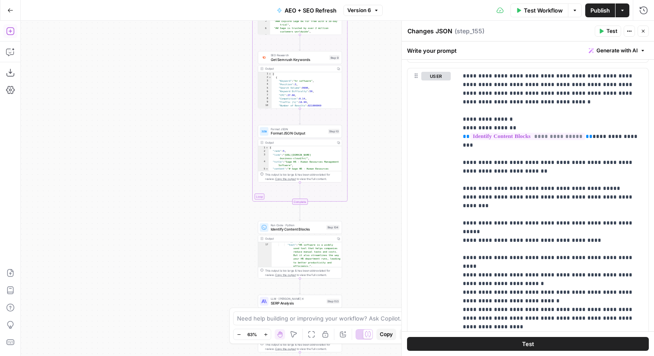
click at [8, 31] on icon "button" at bounding box center [10, 31] width 9 height 9
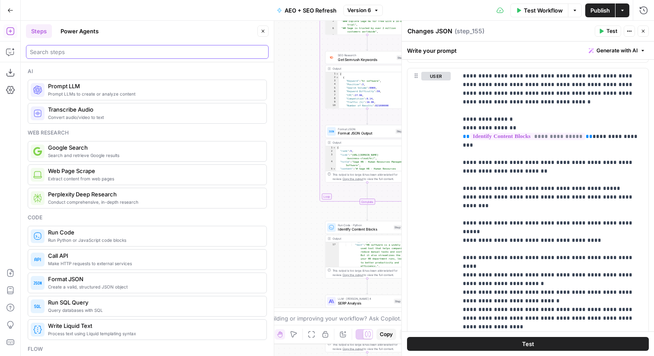
click at [207, 53] on input "search" at bounding box center [147, 52] width 235 height 9
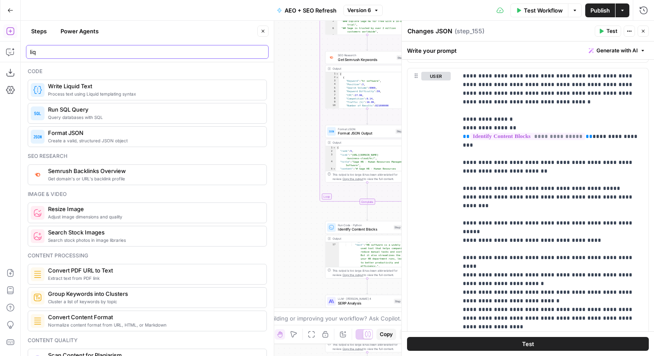
type input "liq"
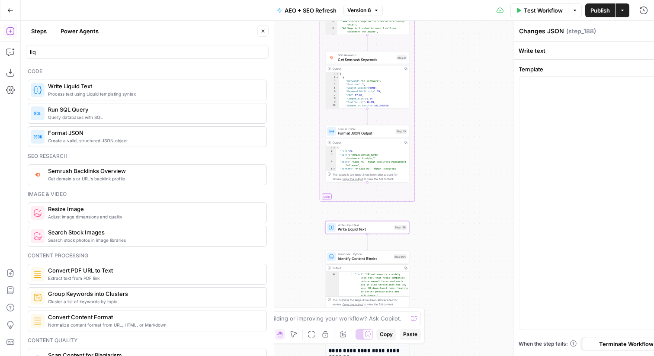
type textarea "Write Liquid Text"
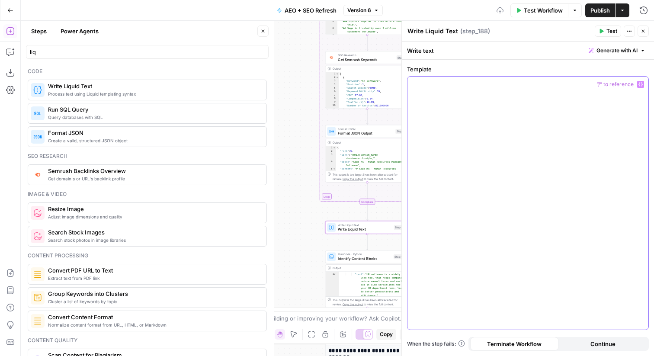
click at [469, 102] on div at bounding box center [527, 203] width 241 height 253
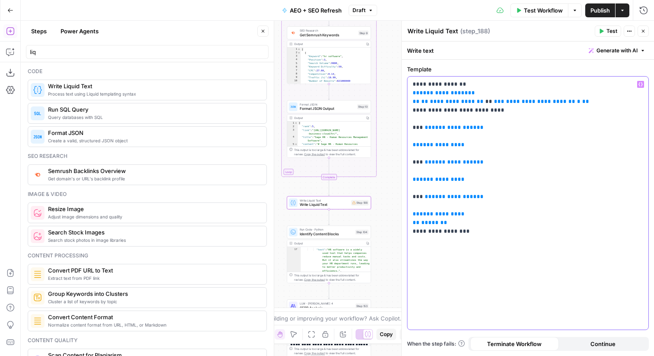
click at [468, 112] on p "**********" at bounding box center [527, 158] width 230 height 156
drag, startPoint x: 473, startPoint y: 90, endPoint x: 403, endPoint y: 89, distance: 69.6
click at [403, 89] on div "**********" at bounding box center [527, 188] width 252 height 335
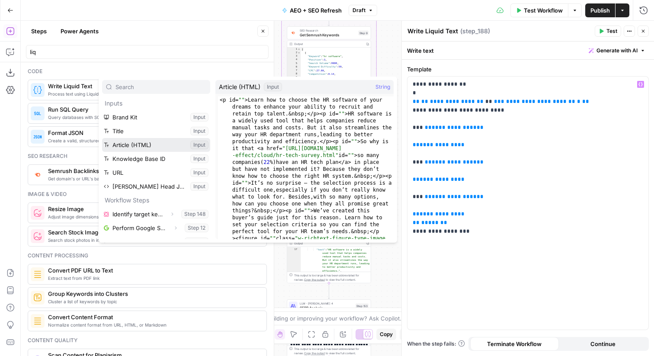
click at [153, 142] on button "Select variable Article (HTML)" at bounding box center [156, 145] width 108 height 14
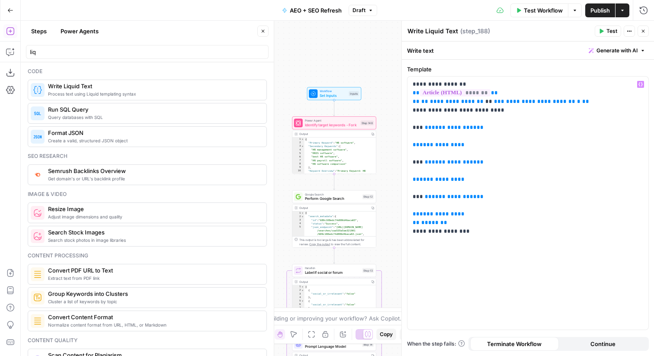
click at [341, 92] on span "Workflow" at bounding box center [332, 91] width 27 height 4
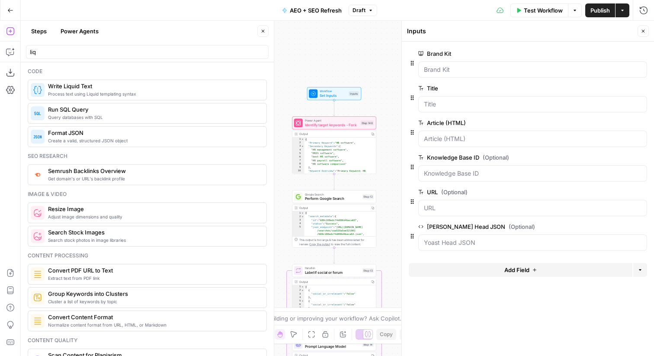
click at [518, 265] on span "Add Field" at bounding box center [516, 269] width 25 height 9
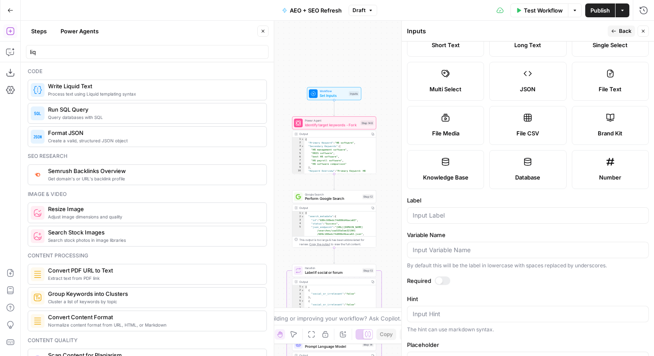
scroll to position [54, 0]
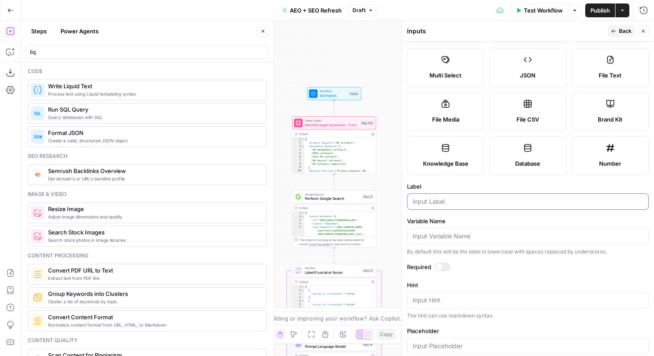
click at [482, 201] on input "Label" at bounding box center [527, 201] width 230 height 9
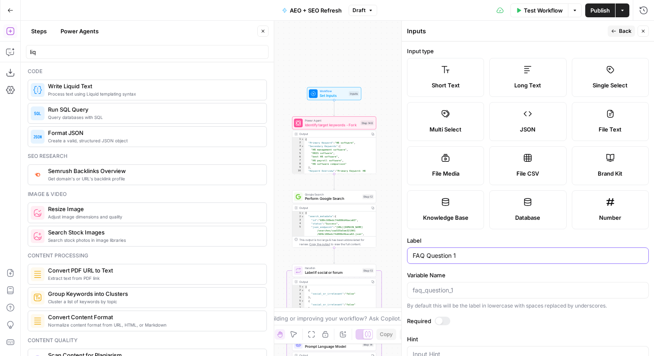
type input "FAQ Question 1"
click at [618, 31] on button "Back" at bounding box center [620, 31] width 27 height 11
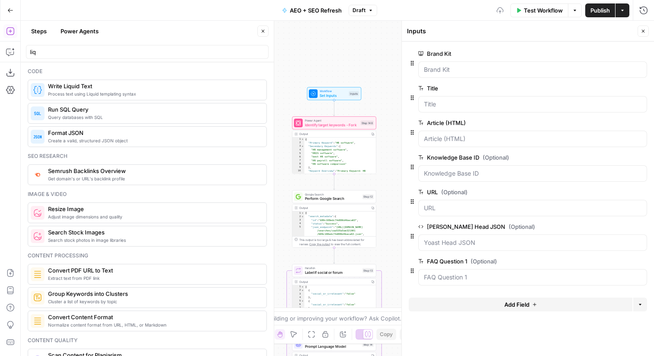
click at [459, 300] on button "Add Field" at bounding box center [521, 304] width 224 height 14
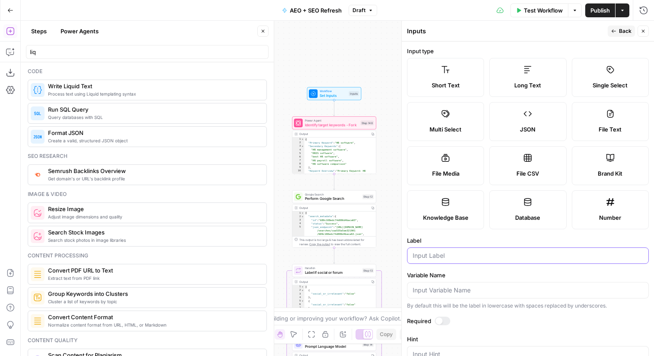
click at [468, 252] on input "Label" at bounding box center [527, 255] width 230 height 9
paste input "FAQ Question 1"
type input "FAQ Question 2"
click at [620, 35] on span "Back" at bounding box center [625, 31] width 13 height 8
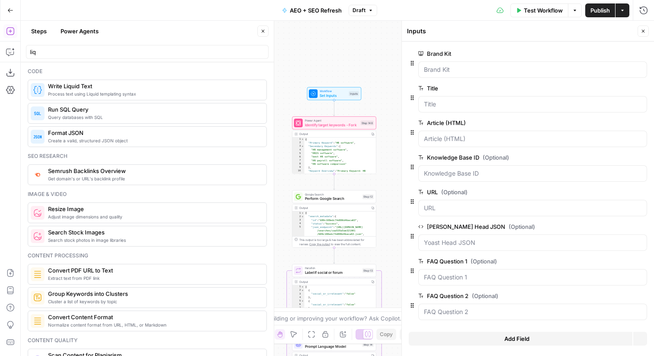
scroll to position [0, 0]
click at [511, 345] on div "Add Field Options" at bounding box center [528, 342] width 238 height 21
click at [509, 336] on span "Add Field" at bounding box center [516, 338] width 25 height 9
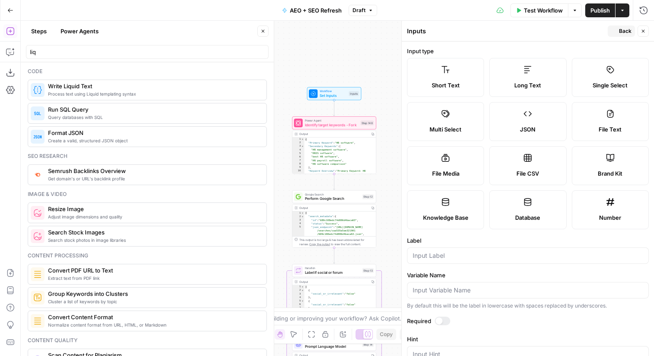
scroll to position [115, 0]
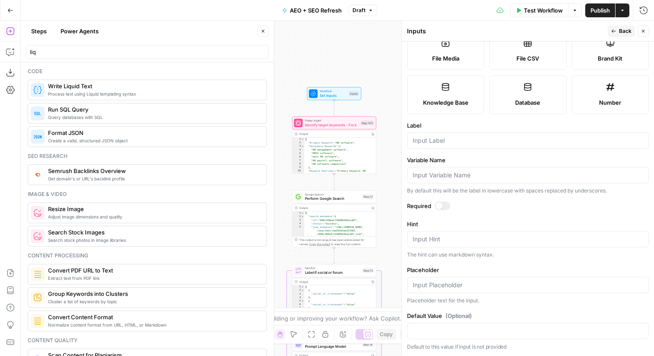
click at [490, 145] on div at bounding box center [528, 140] width 242 height 16
paste input "FAQ Question 1"
type input "FAQ Question 3"
click at [631, 32] on button "Back" at bounding box center [620, 31] width 27 height 11
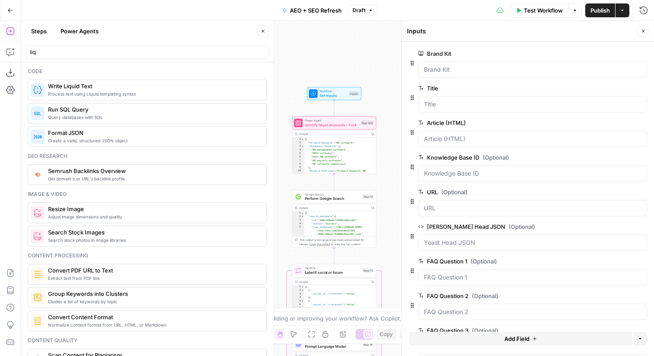
scroll to position [35, 0]
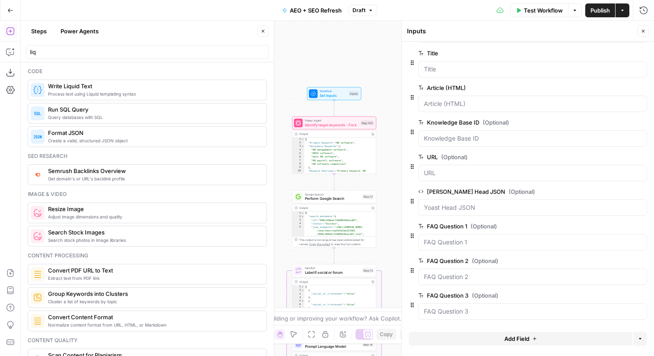
click at [545, 335] on button "Add Field" at bounding box center [521, 339] width 224 height 14
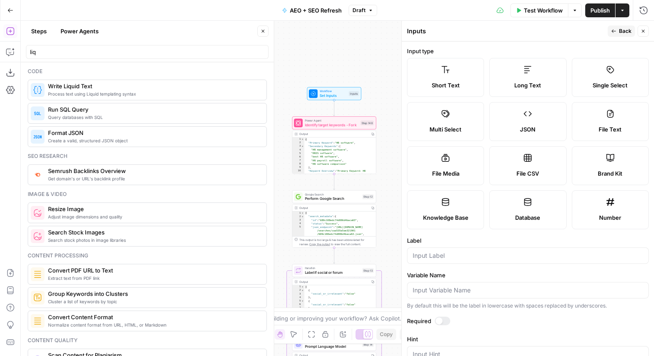
scroll to position [115, 0]
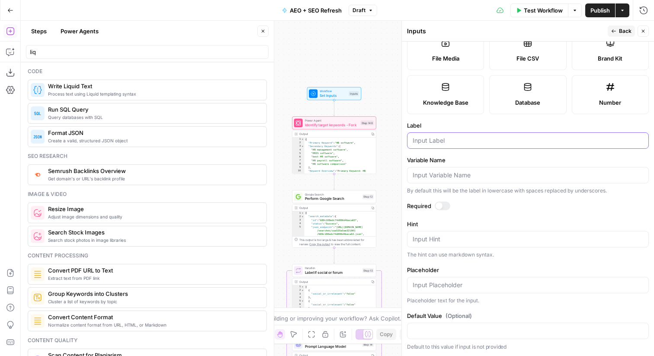
click at [441, 141] on input "Label" at bounding box center [527, 140] width 230 height 9
paste input "FAQ Question 1"
click at [441, 141] on input "FAQ Question 1" at bounding box center [527, 140] width 230 height 9
type input "FAQ Answer 1"
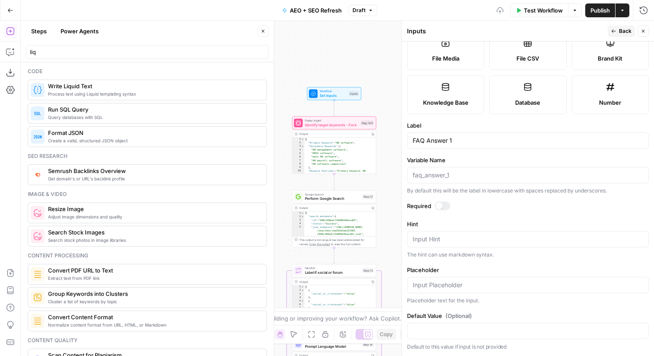
click at [609, 26] on button "Back" at bounding box center [620, 31] width 27 height 11
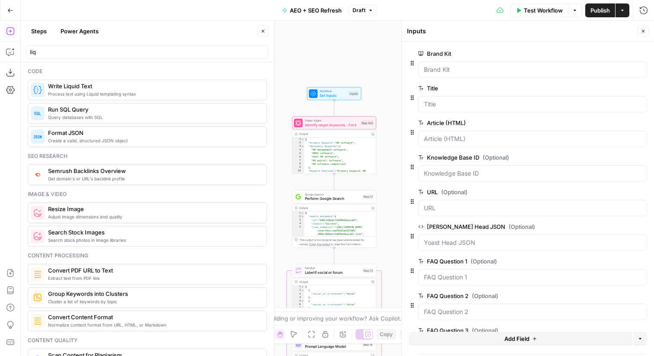
scroll to position [70, 0]
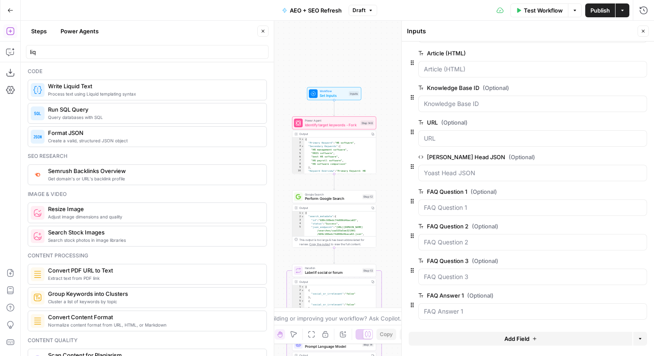
click at [610, 296] on span "edit field" at bounding box center [614, 295] width 19 height 7
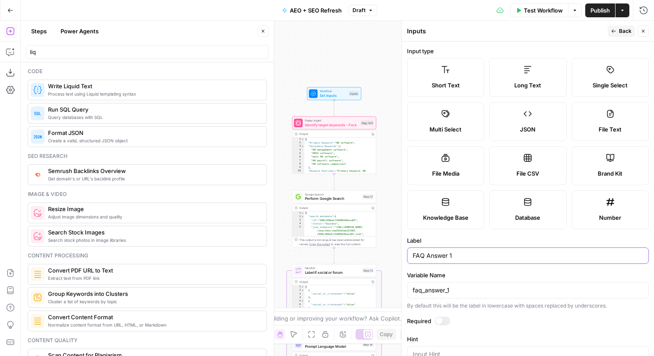
click at [522, 253] on input "FAQ Answer 1" at bounding box center [527, 255] width 230 height 9
click at [602, 30] on div "Inputs" at bounding box center [506, 31] width 198 height 9
click at [619, 30] on span "Back" at bounding box center [625, 31] width 13 height 8
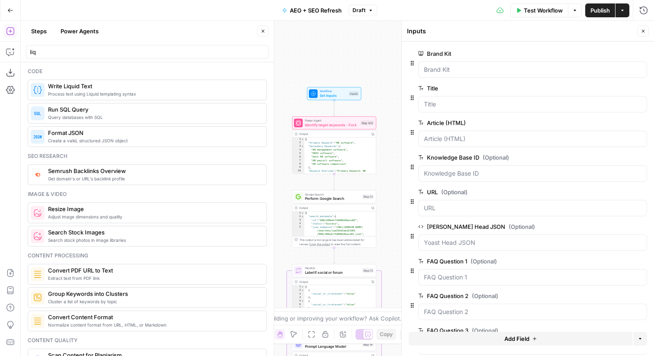
scroll to position [70, 0]
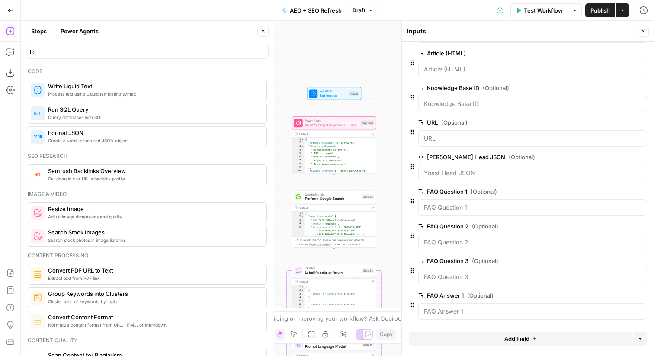
click at [552, 337] on button "Add Field" at bounding box center [521, 339] width 224 height 14
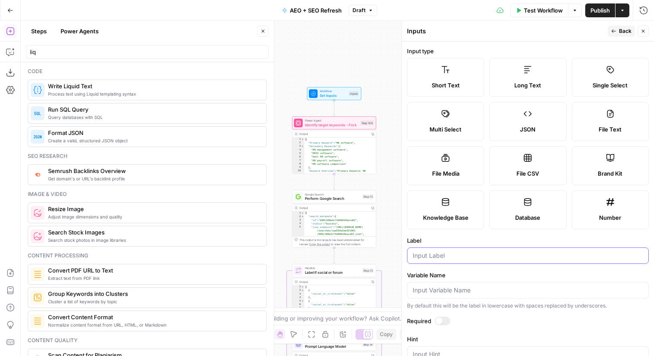
click at [443, 251] on input "Label" at bounding box center [527, 255] width 230 height 9
paste input "FAQ Answer 1"
type input "FAQ Answer 2"
click at [618, 34] on div "Run History E" at bounding box center [624, 29] width 45 height 14
click at [617, 34] on button "Back" at bounding box center [620, 31] width 27 height 11
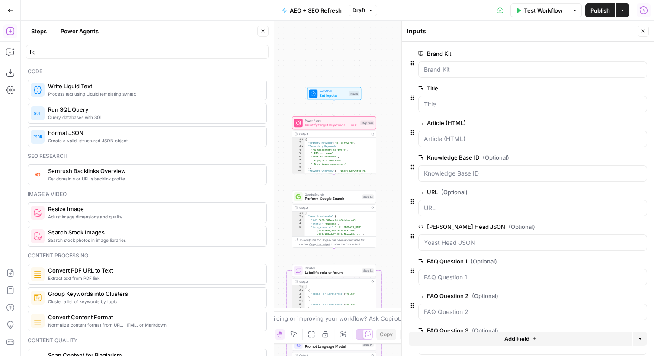
scroll to position [104, 0]
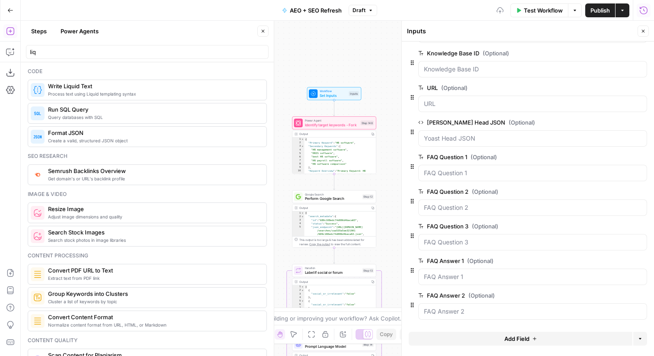
click at [490, 341] on button "Add Field" at bounding box center [521, 339] width 224 height 14
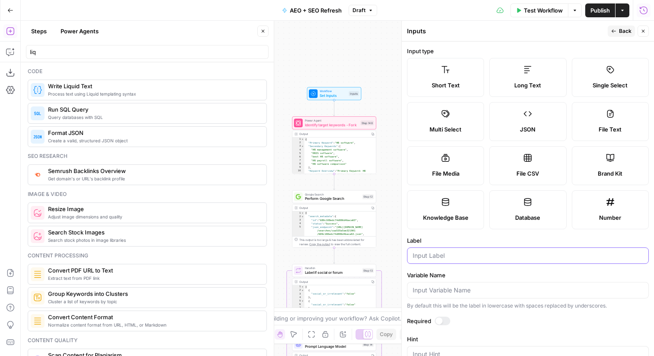
click at [463, 253] on input "Label" at bounding box center [527, 255] width 230 height 9
paste input "FAQ Answer 1"
type input "FAQ Answer 3"
click at [621, 31] on span "Back" at bounding box center [625, 31] width 13 height 8
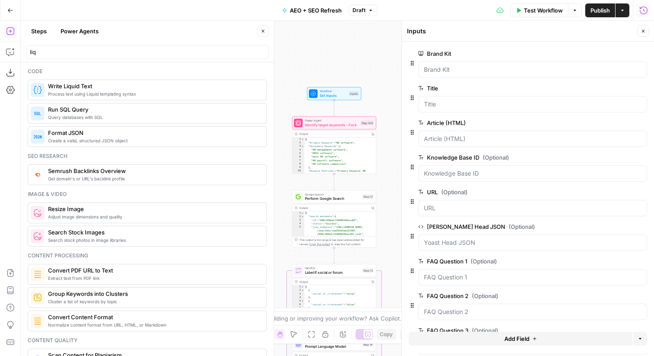
scroll to position [139, 0]
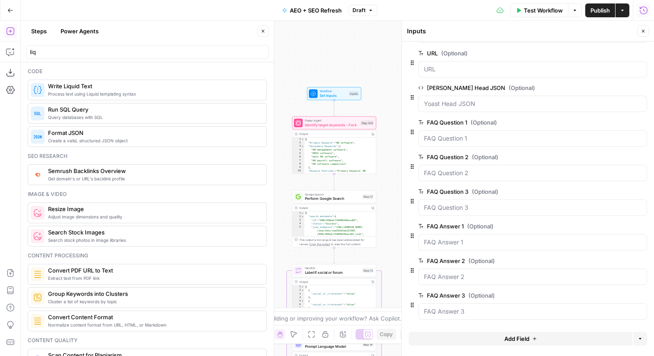
click at [644, 33] on icon "button" at bounding box center [642, 31] width 5 height 5
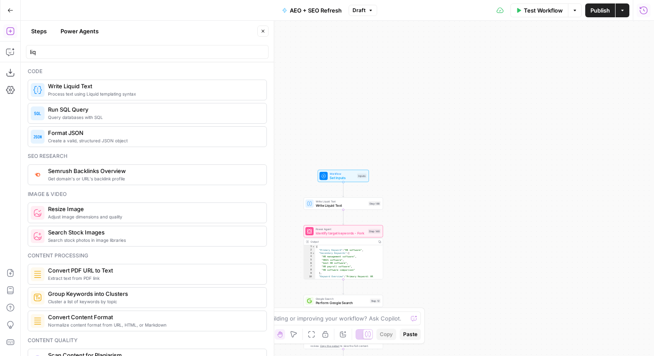
click at [359, 207] on span "Write Liquid Text" at bounding box center [341, 205] width 51 height 5
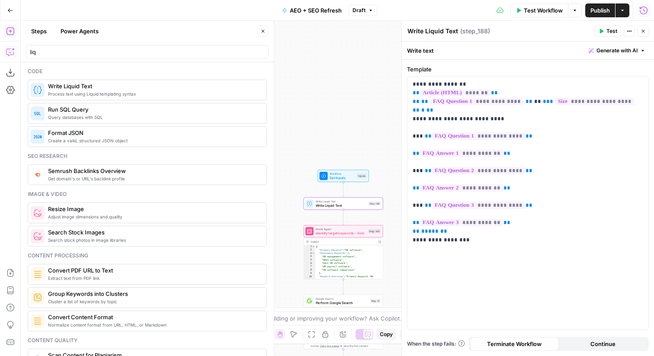
click at [8, 51] on icon "button" at bounding box center [10, 52] width 9 height 9
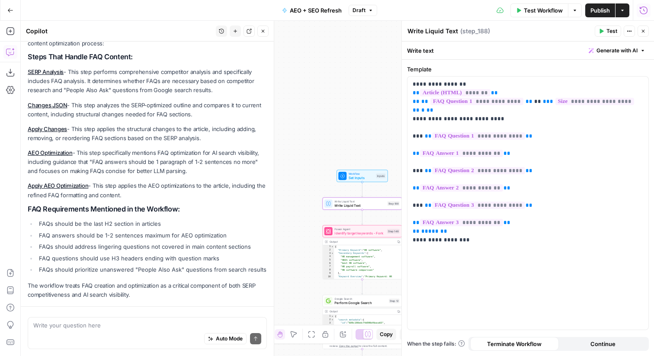
scroll to position [121, 0]
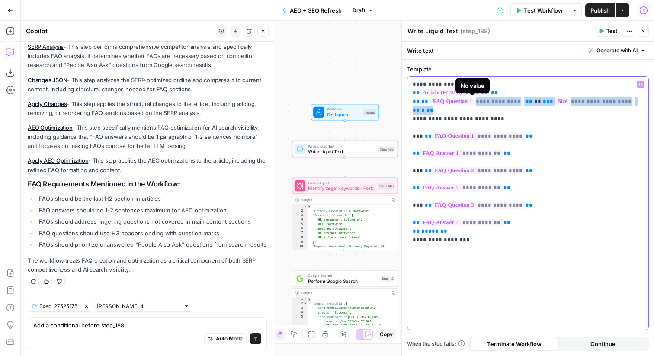
drag, startPoint x: 642, startPoint y: 104, endPoint x: 428, endPoint y: 103, distance: 214.4
click at [428, 103] on p "**********" at bounding box center [527, 158] width 230 height 156
copy p "**********"
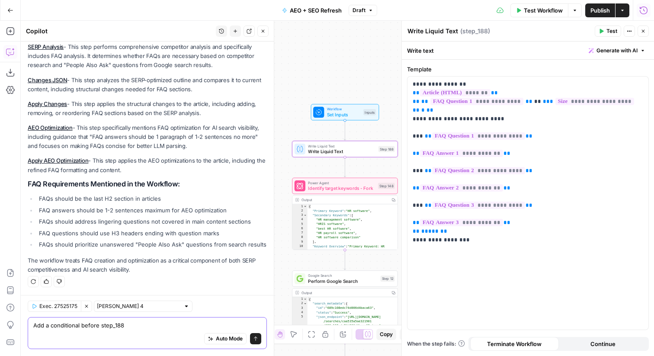
click at [167, 329] on textarea "Add a conditional before step_188" at bounding box center [147, 325] width 228 height 9
paste textarea "faq_question_1 != "" and faq_question_1.size >= 5 %}"
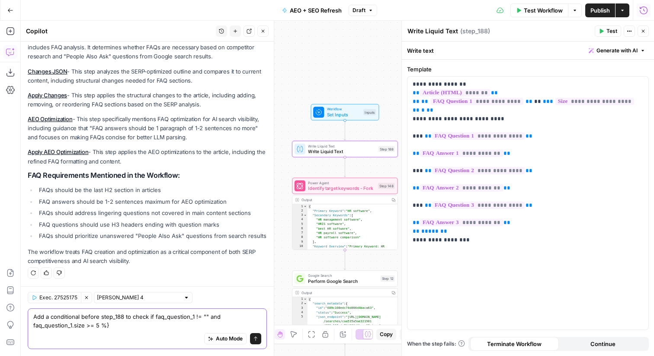
drag, startPoint x: 192, startPoint y: 316, endPoint x: 222, endPoint y: 314, distance: 30.3
click at [222, 314] on textarea "Add a conditional before step_188 to check if faq_question_1 != "" and faq_ques…" at bounding box center [147, 320] width 228 height 17
drag, startPoint x: 133, startPoint y: 324, endPoint x: 15, endPoint y: 324, distance: 118.5
click at [15, 324] on body "Guru New Home Browse Your Data Usage Flightpath Settings Recent Grids (Demo) Co…" at bounding box center [327, 178] width 654 height 356
drag, startPoint x: 120, startPoint y: 326, endPoint x: 35, endPoint y: 324, distance: 84.8
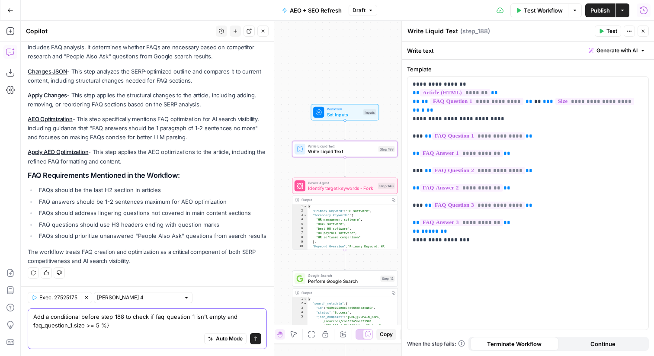
click at [35, 324] on textarea "Add a conditional before step_188 to check if faq_question_1 isn't empty and fa…" at bounding box center [147, 320] width 228 height 17
type textarea "Add a conditional before step_188 to check if faq_question_1 isn't empty and ha…"
click at [255, 338] on icon "submit" at bounding box center [255, 338] width 5 height 5
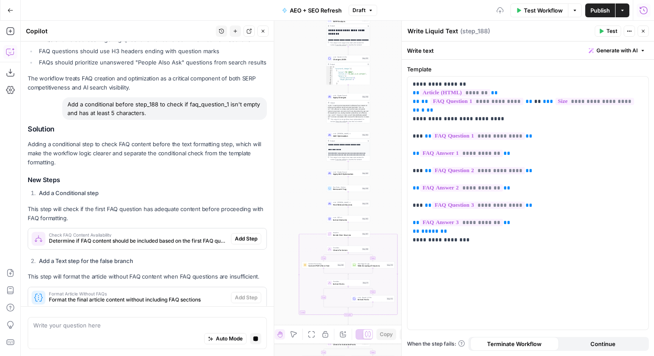
scroll to position [285, 0]
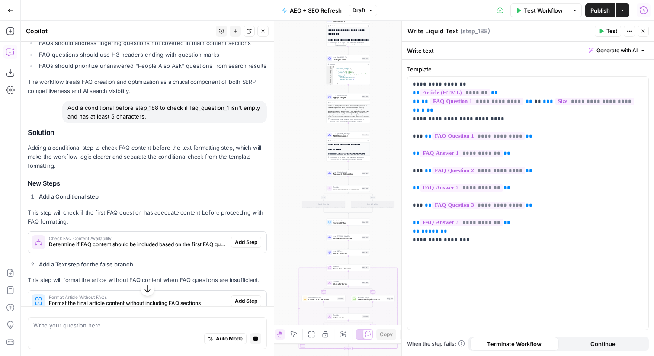
click at [248, 243] on span "Add Step" at bounding box center [246, 242] width 22 height 8
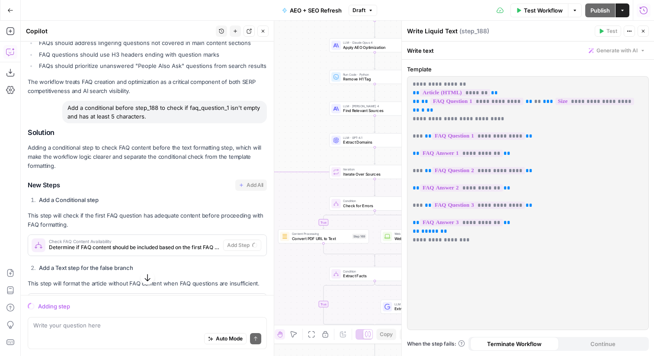
click at [641, 33] on icon "button" at bounding box center [642, 31] width 5 height 5
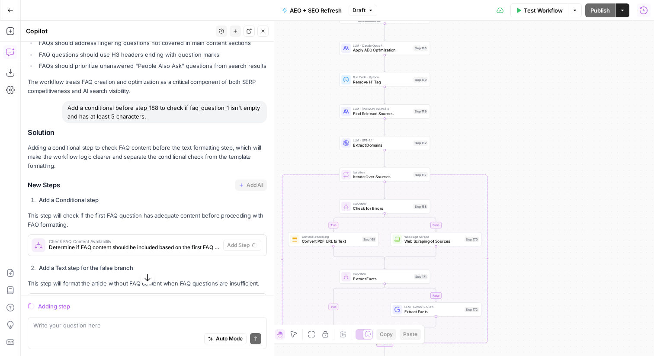
click at [146, 276] on icon "button" at bounding box center [147, 277] width 9 height 9
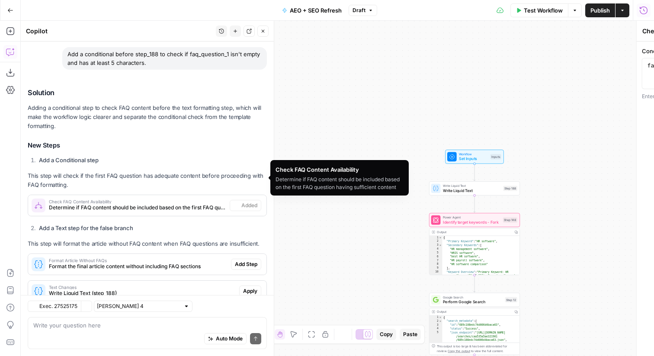
scroll to position [380, 0]
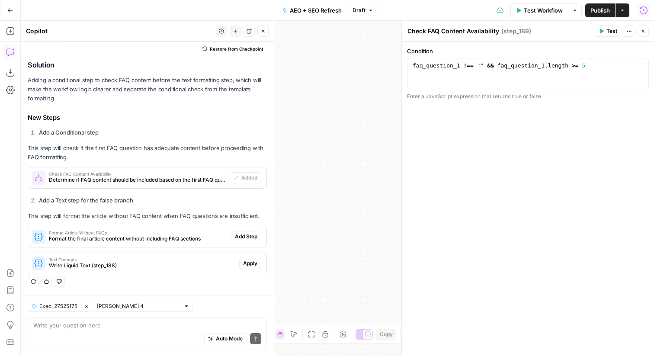
click at [646, 29] on button "Close" at bounding box center [642, 31] width 11 height 11
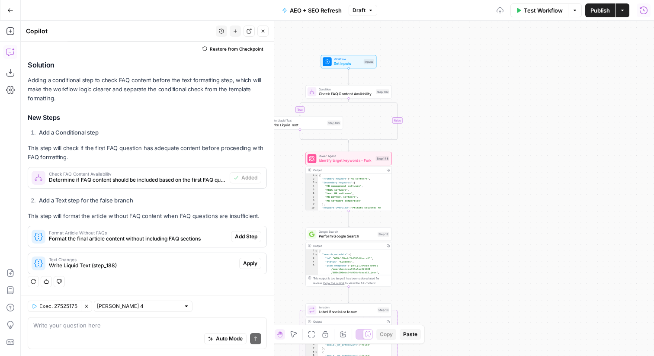
click at [352, 93] on span "Check FAQ Content Availability" at bounding box center [346, 94] width 55 height 6
click at [642, 29] on icon "button" at bounding box center [642, 31] width 5 height 5
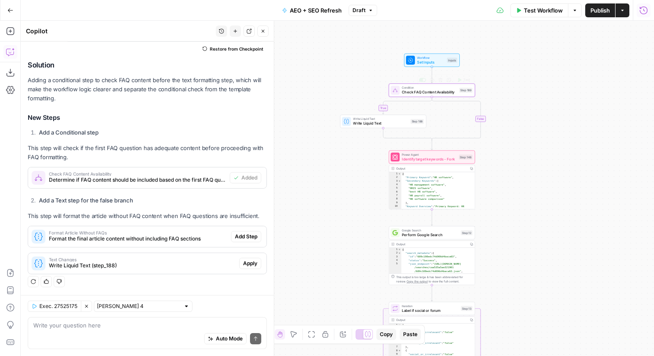
click at [398, 121] on span "Write Liquid Text" at bounding box center [380, 124] width 55 height 6
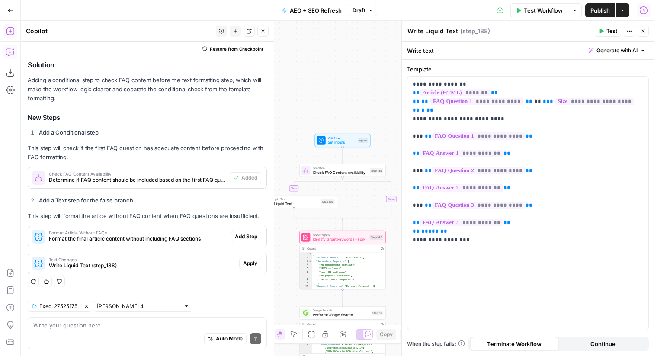
click at [9, 32] on icon "button" at bounding box center [10, 31] width 9 height 9
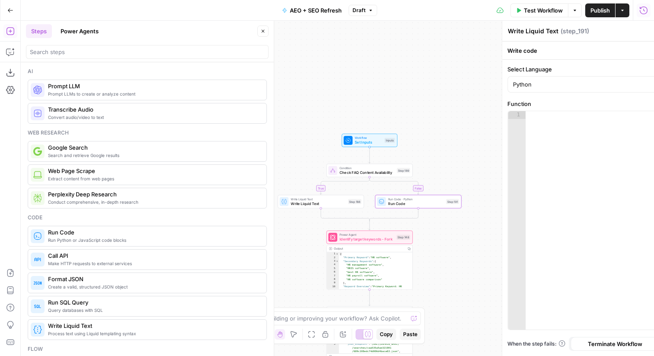
type textarea "Run Code"
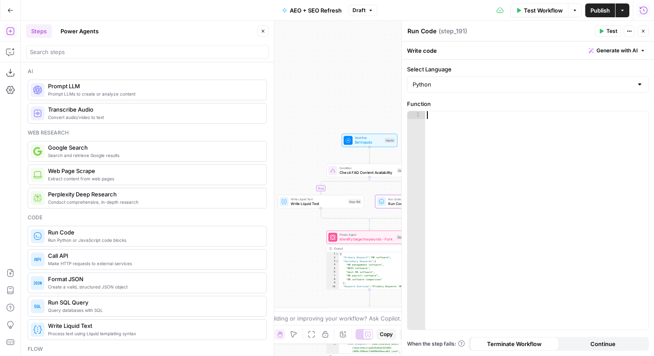
click at [462, 130] on div at bounding box center [536, 228] width 223 height 234
type textarea "********"
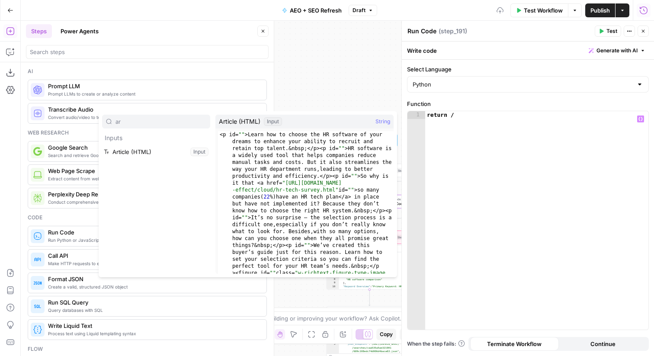
type input "ar"
click at [164, 148] on button "Select variable Article (HTML)" at bounding box center [156, 152] width 108 height 14
type textarea "**********"
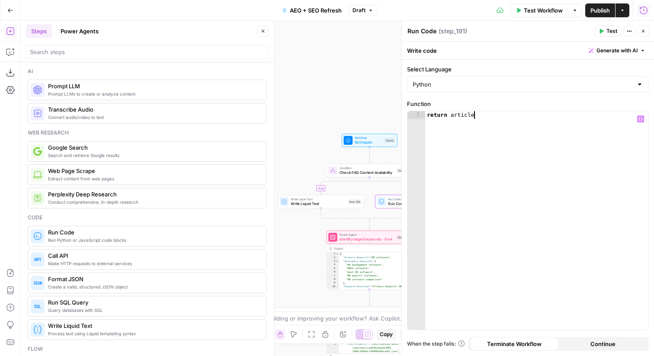
click at [646, 29] on button "Close" at bounding box center [642, 31] width 11 height 11
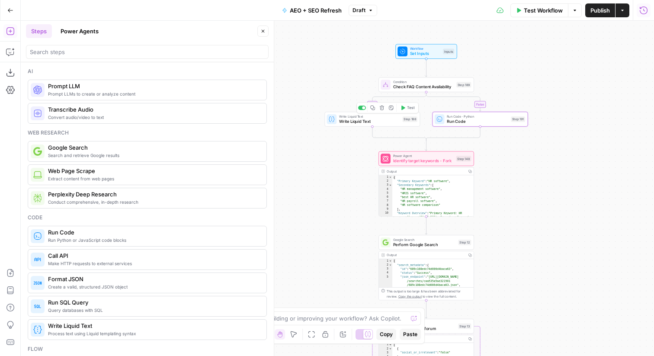
click at [376, 121] on span "Write Liquid Text" at bounding box center [369, 121] width 61 height 6
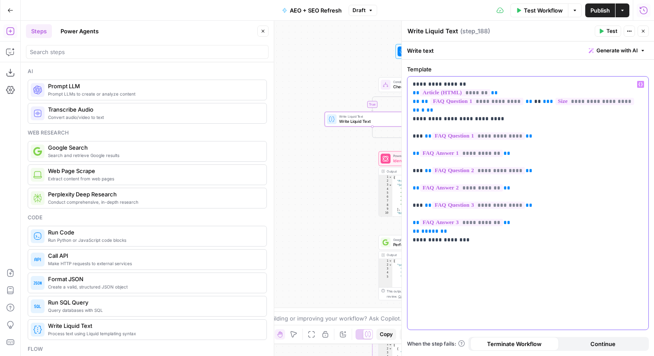
drag, startPoint x: 471, startPoint y: 230, endPoint x: 467, endPoint y: 226, distance: 6.1
click at [467, 226] on p "**********" at bounding box center [527, 158] width 230 height 156
drag, startPoint x: 412, startPoint y: 93, endPoint x: 412, endPoint y: 81, distance: 11.7
click at [412, 81] on div "**********" at bounding box center [527, 203] width 241 height 253
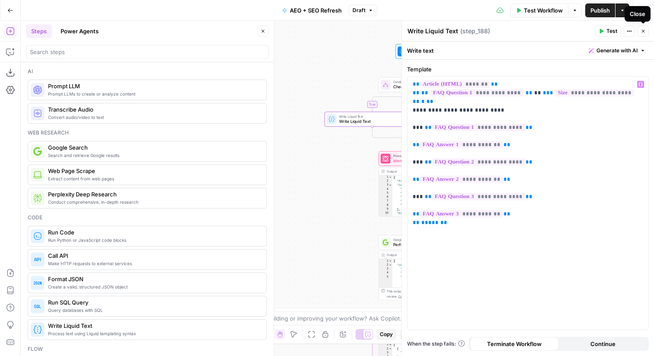
click at [644, 29] on icon "button" at bounding box center [642, 31] width 5 height 5
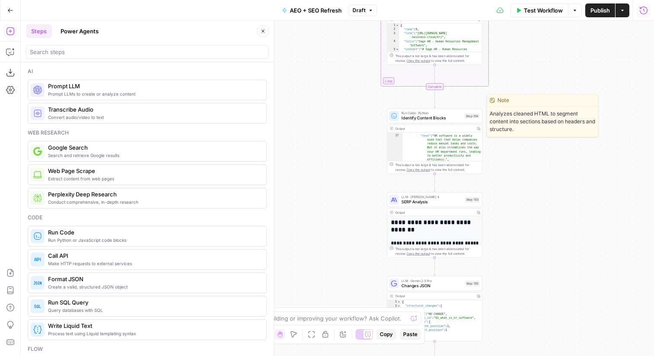
click at [433, 120] on span "Identify Content Blocks" at bounding box center [431, 118] width 61 height 6
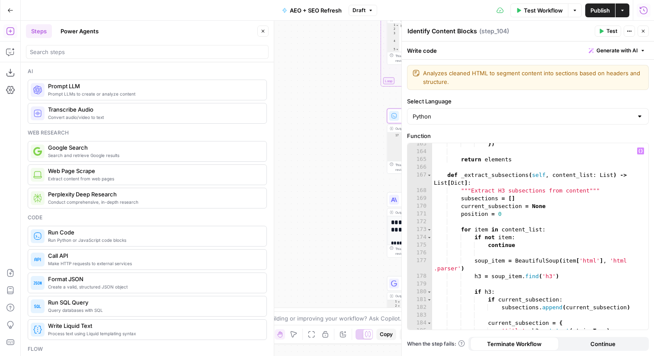
scroll to position [1468, 0]
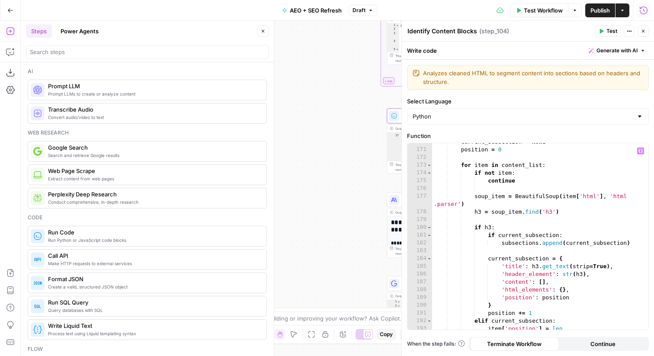
click at [519, 185] on div "current_subsection = None position = 0 for item in content_list : if not item :…" at bounding box center [540, 243] width 216 height 210
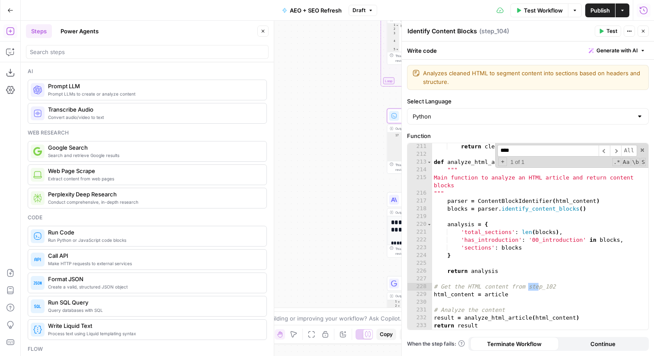
scroll to position [1821, 0]
type input "*****"
click at [495, 294] on div "return clean [ : 50 ] # Limit length def analyze_html_article ( html_content : …" at bounding box center [540, 244] width 216 height 202
type textarea "**********"
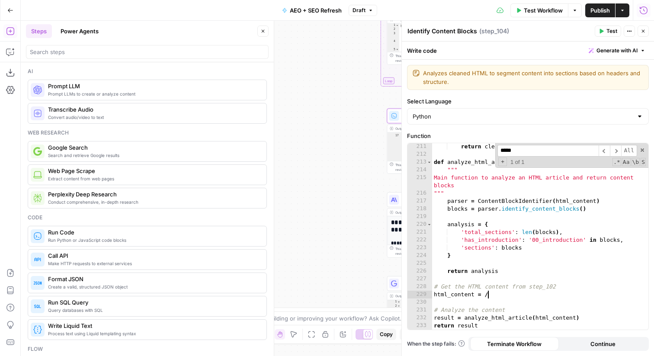
scroll to position [0, 3]
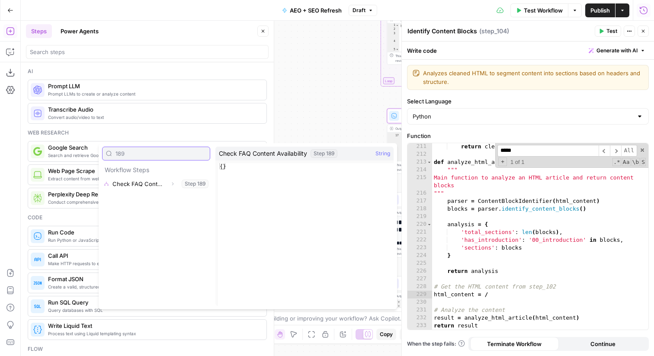
type input "189"
click at [175, 184] on span "Expand" at bounding box center [175, 184] width 0 height 0
click at [146, 195] on button "Select variable Output" at bounding box center [160, 198] width 99 height 14
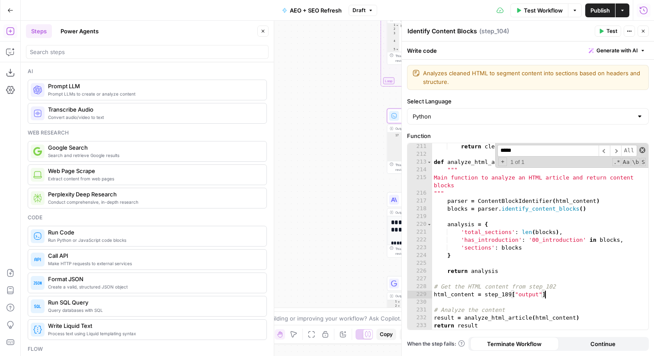
click at [641, 151] on span at bounding box center [642, 150] width 6 height 6
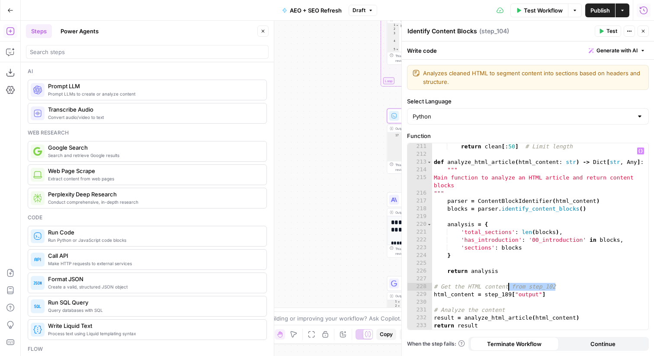
drag, startPoint x: 564, startPoint y: 289, endPoint x: 508, endPoint y: 287, distance: 56.7
click at [508, 287] on div "return clean [ : 50 ] # Limit length def analyze_html_article ( html_content : …" at bounding box center [540, 244] width 216 height 202
type textarea "**********"
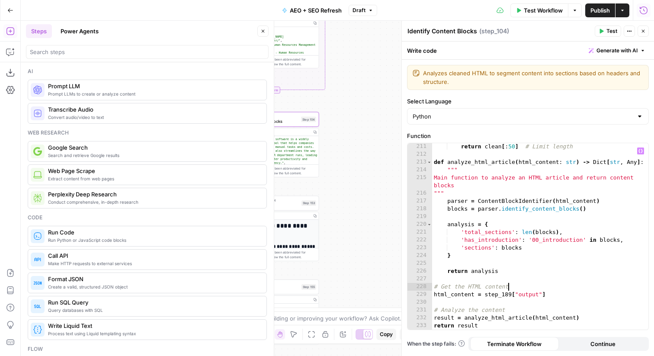
click at [647, 31] on button "Close" at bounding box center [642, 31] width 11 height 11
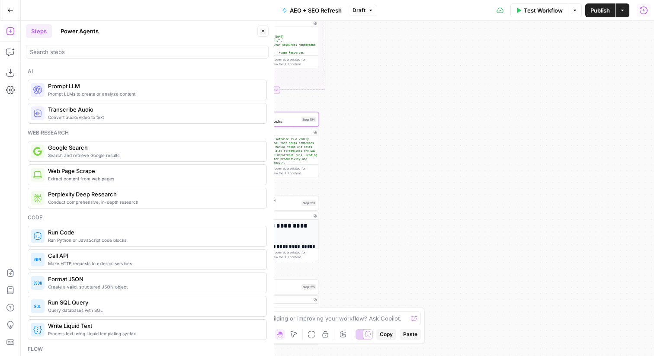
click at [606, 13] on span "Publish" at bounding box center [599, 10] width 19 height 9
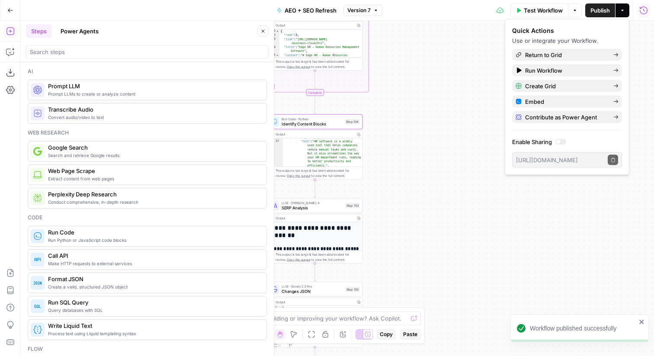
click at [263, 27] on button "Close" at bounding box center [262, 31] width 11 height 11
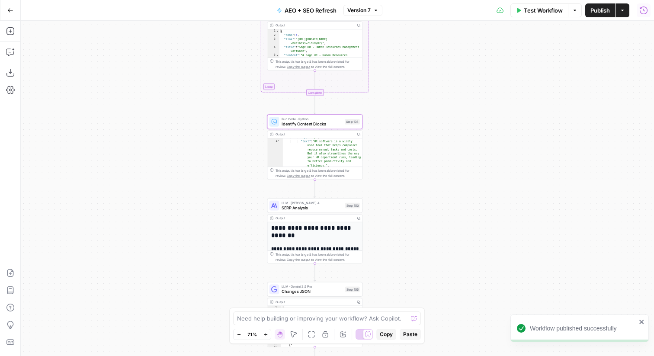
click at [13, 4] on button "Go Back" at bounding box center [11, 11] width 16 height 16
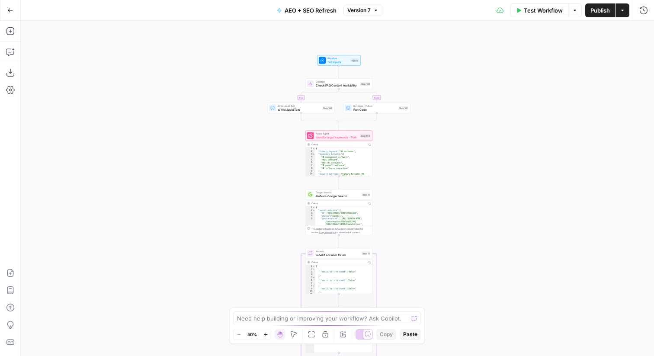
click at [310, 109] on span "Write Liquid Text" at bounding box center [299, 109] width 43 height 4
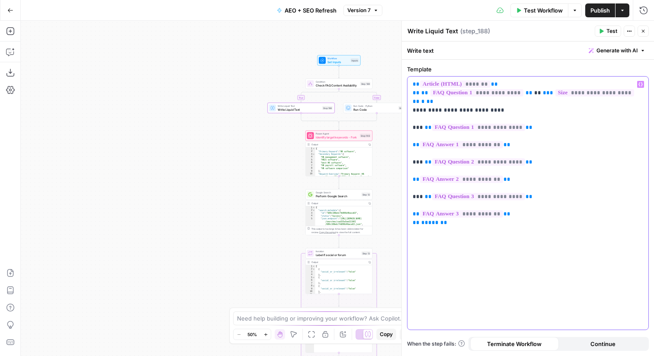
click at [513, 102] on p "**********" at bounding box center [527, 149] width 230 height 138
click at [533, 102] on p "**********" at bounding box center [527, 149] width 230 height 138
drag, startPoint x: 495, startPoint y: 102, endPoint x: 545, endPoint y: 104, distance: 50.2
click at [545, 104] on p "**********" at bounding box center [527, 149] width 230 height 138
copy p "*********"
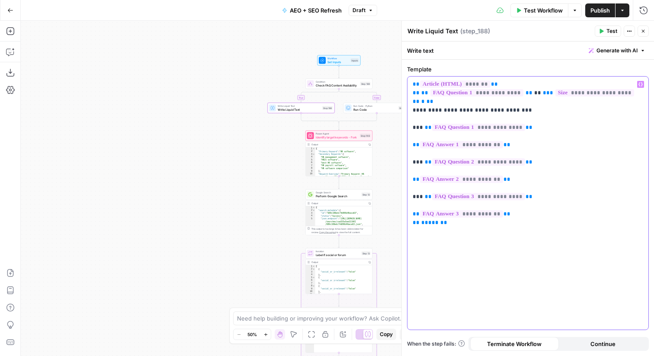
click at [531, 130] on p "**********" at bounding box center [527, 149] width 230 height 138
click at [533, 118] on p "**********" at bounding box center [527, 149] width 230 height 138
drag, startPoint x: 495, startPoint y: 102, endPoint x: 422, endPoint y: 104, distance: 74.0
click at [422, 104] on p "**********" at bounding box center [527, 149] width 230 height 138
click at [536, 120] on p "**********" at bounding box center [527, 149] width 230 height 138
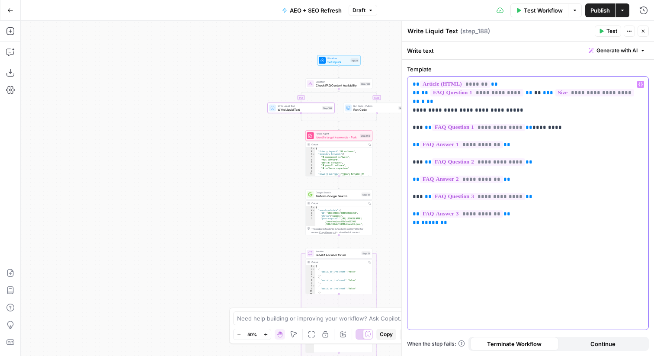
drag, startPoint x: 524, startPoint y: 118, endPoint x: 591, endPoint y: 123, distance: 67.2
click at [591, 123] on p "**********" at bounding box center [527, 149] width 230 height 138
click at [539, 152] on p "**********" at bounding box center [527, 149] width 230 height 138
click at [544, 189] on p "**********" at bounding box center [527, 149] width 230 height 138
drag, startPoint x: 526, startPoint y: 189, endPoint x: 425, endPoint y: 188, distance: 101.2
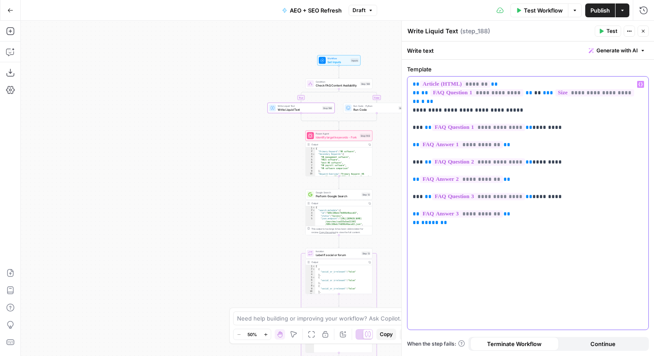
click at [425, 188] on p "**********" at bounding box center [527, 149] width 230 height 138
drag, startPoint x: 425, startPoint y: 155, endPoint x: 384, endPoint y: 155, distance: 40.6
click at [384, 155] on body "Guru New Home Browse Your Data Usage Flightpath Settings Recent Grids (Demo) Co…" at bounding box center [327, 178] width 654 height 356
click at [420, 155] on p "**********" at bounding box center [527, 149] width 230 height 138
drag, startPoint x: 425, startPoint y: 152, endPoint x: 527, endPoint y: 157, distance: 101.7
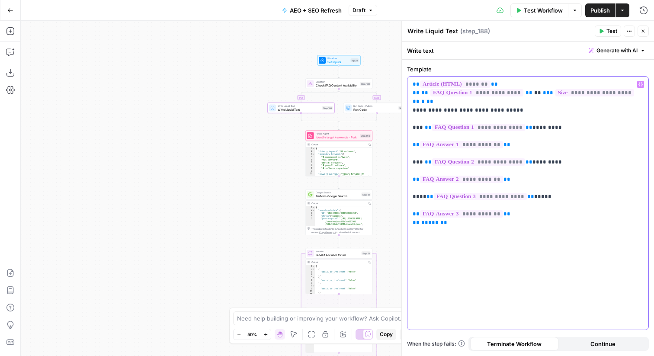
click at [527, 157] on p "**********" at bounding box center [527, 149] width 230 height 138
drag, startPoint x: 424, startPoint y: 151, endPoint x: 406, endPoint y: 151, distance: 17.3
click at [406, 151] on div "**********" at bounding box center [528, 208] width 252 height 296
drag, startPoint x: 425, startPoint y: 120, endPoint x: 397, endPoint y: 119, distance: 27.2
click at [401, 119] on div "**********" at bounding box center [527, 188] width 252 height 335
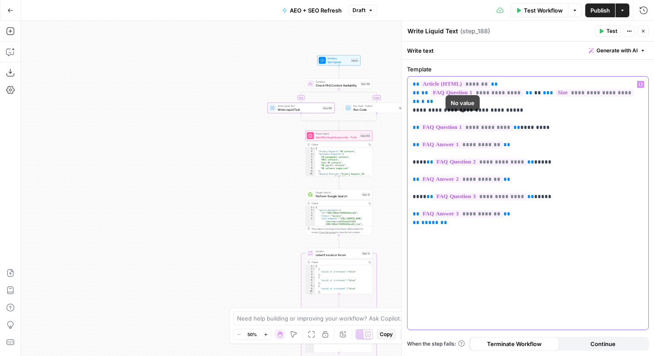
drag, startPoint x: 512, startPoint y: 119, endPoint x: 405, endPoint y: 118, distance: 107.6
click at [405, 118] on div "**********" at bounding box center [527, 188] width 252 height 335
click at [524, 137] on p "**********" at bounding box center [527, 149] width 230 height 138
drag, startPoint x: 515, startPoint y: 137, endPoint x: 504, endPoint y: 137, distance: 11.7
click at [504, 137] on p "**********" at bounding box center [527, 149] width 230 height 138
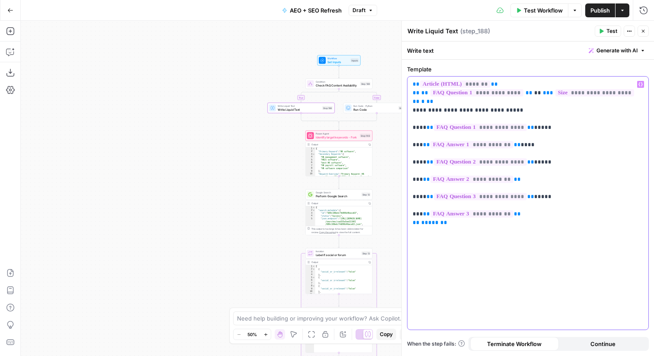
drag, startPoint x: 530, startPoint y: 136, endPoint x: 515, endPoint y: 137, distance: 14.8
click at [515, 137] on p "**********" at bounding box center [527, 149] width 230 height 138
copy p "****"
click at [523, 172] on p "**********" at bounding box center [527, 149] width 230 height 138
click at [526, 204] on p "**********" at bounding box center [527, 149] width 230 height 138
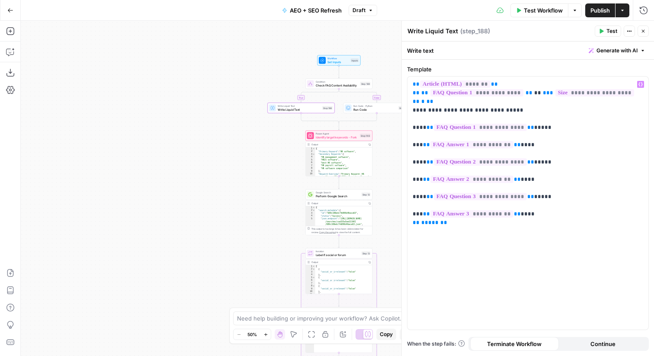
click at [643, 31] on icon "button" at bounding box center [643, 31] width 3 height 3
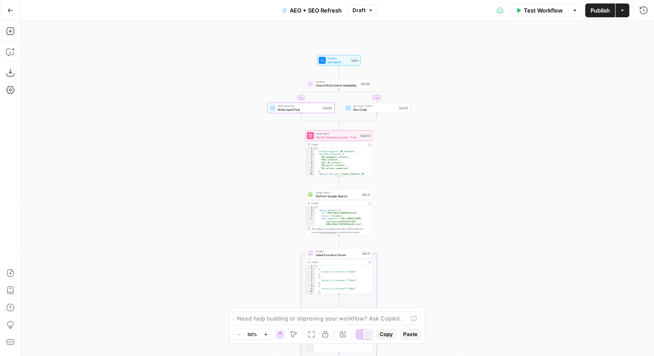
click at [602, 13] on span "Publish" at bounding box center [599, 10] width 19 height 9
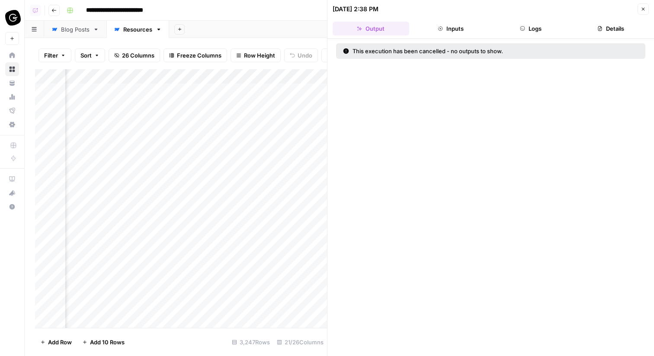
scroll to position [0, 1717]
click at [541, 25] on button "Logs" at bounding box center [530, 29] width 77 height 14
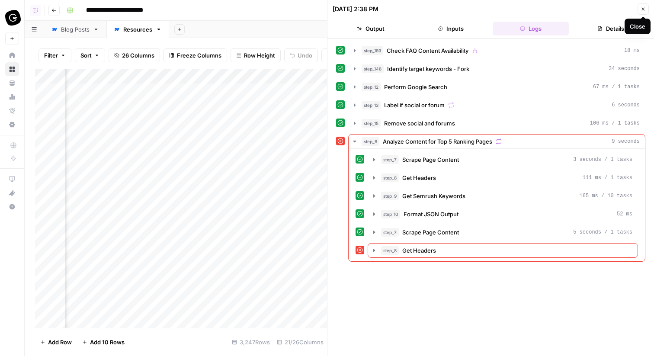
click at [638, 7] on button "Close" at bounding box center [642, 8] width 11 height 11
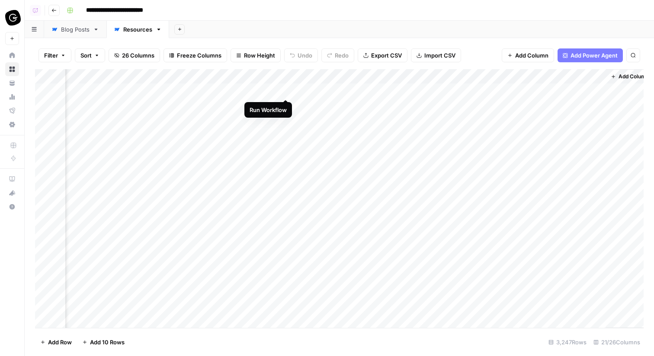
click at [287, 89] on div "Add Column" at bounding box center [339, 198] width 608 height 259
